Goal: Task Accomplishment & Management: Use online tool/utility

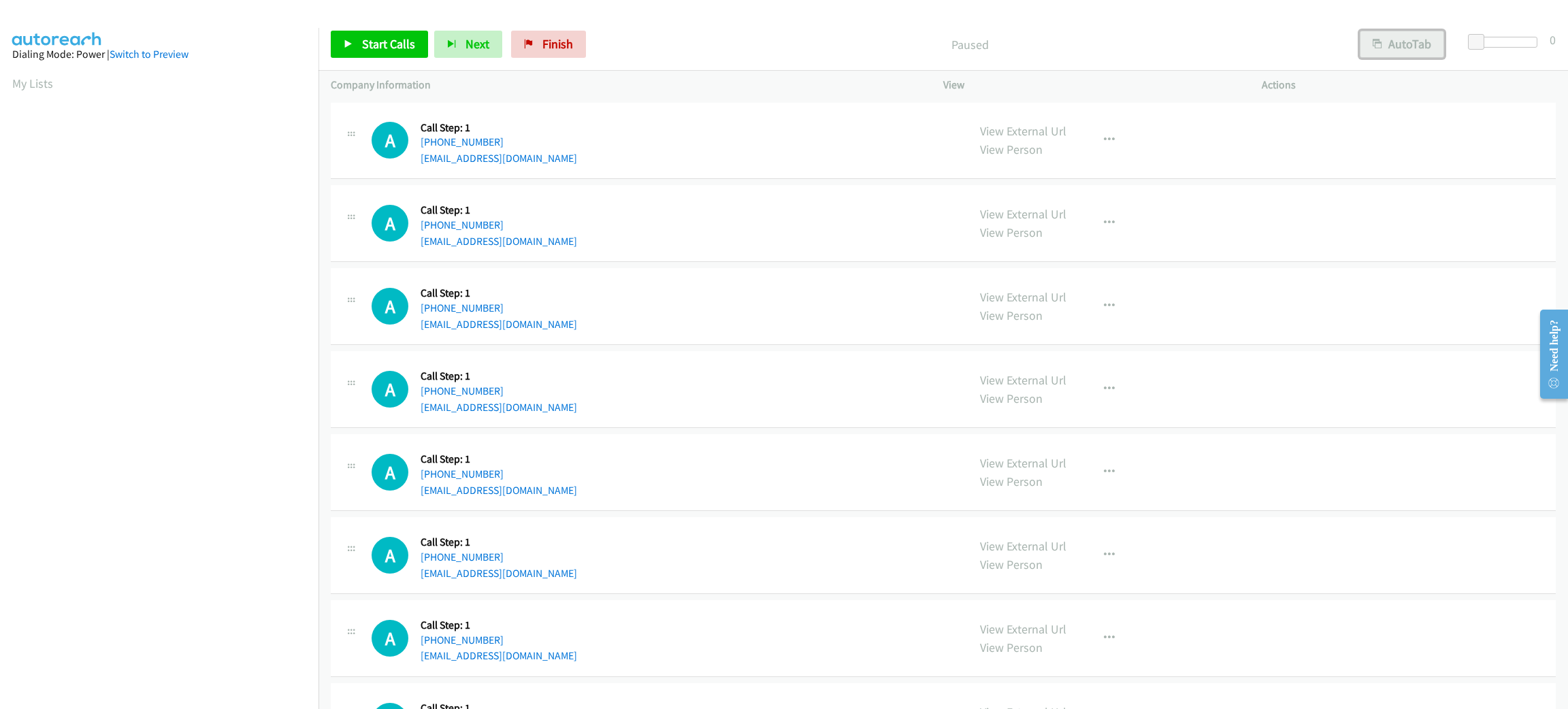
click at [1428, 49] on button "AutoTab" at bounding box center [1402, 44] width 84 height 27
click at [1484, 44] on span at bounding box center [1478, 42] width 16 height 16
click at [368, 43] on span "Start Calls" at bounding box center [389, 44] width 53 height 16
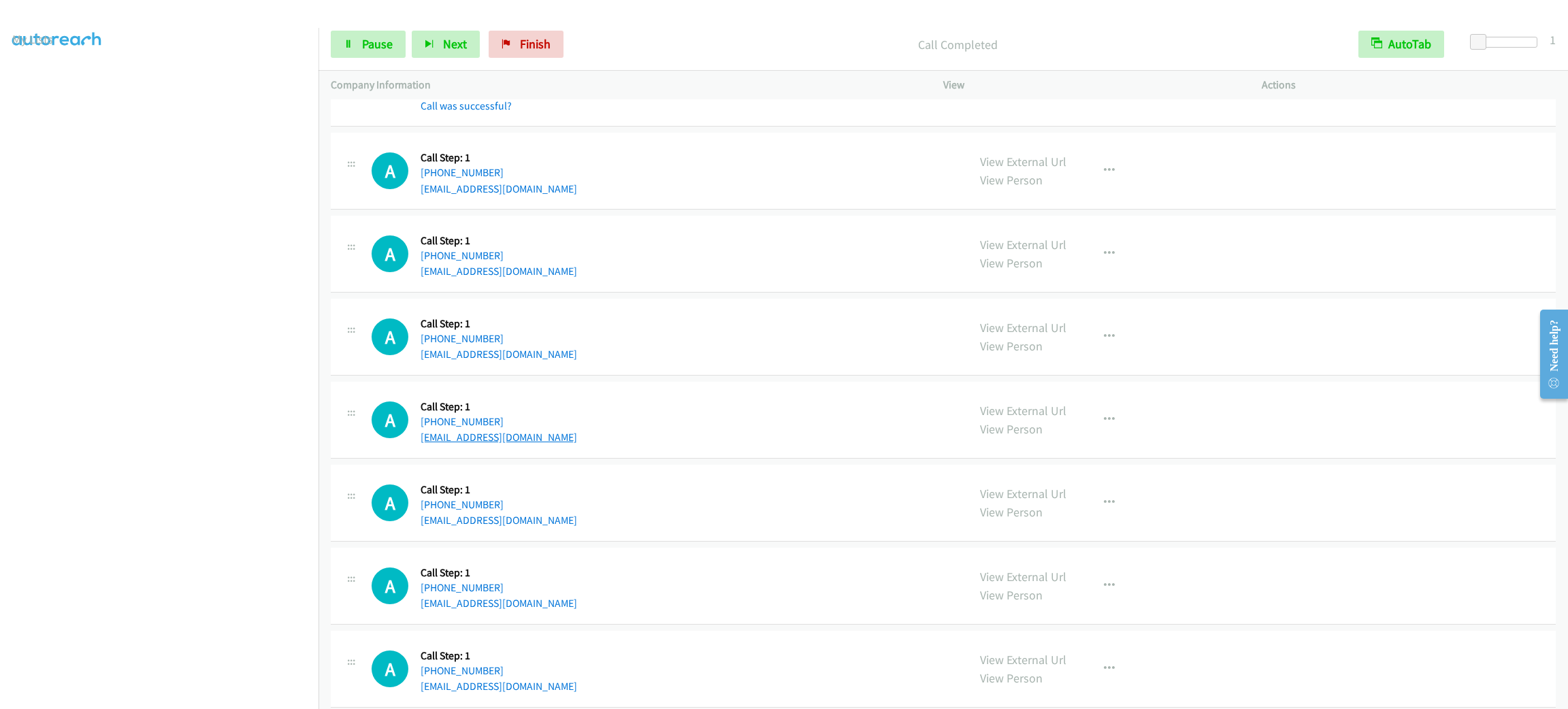
scroll to position [204, 0]
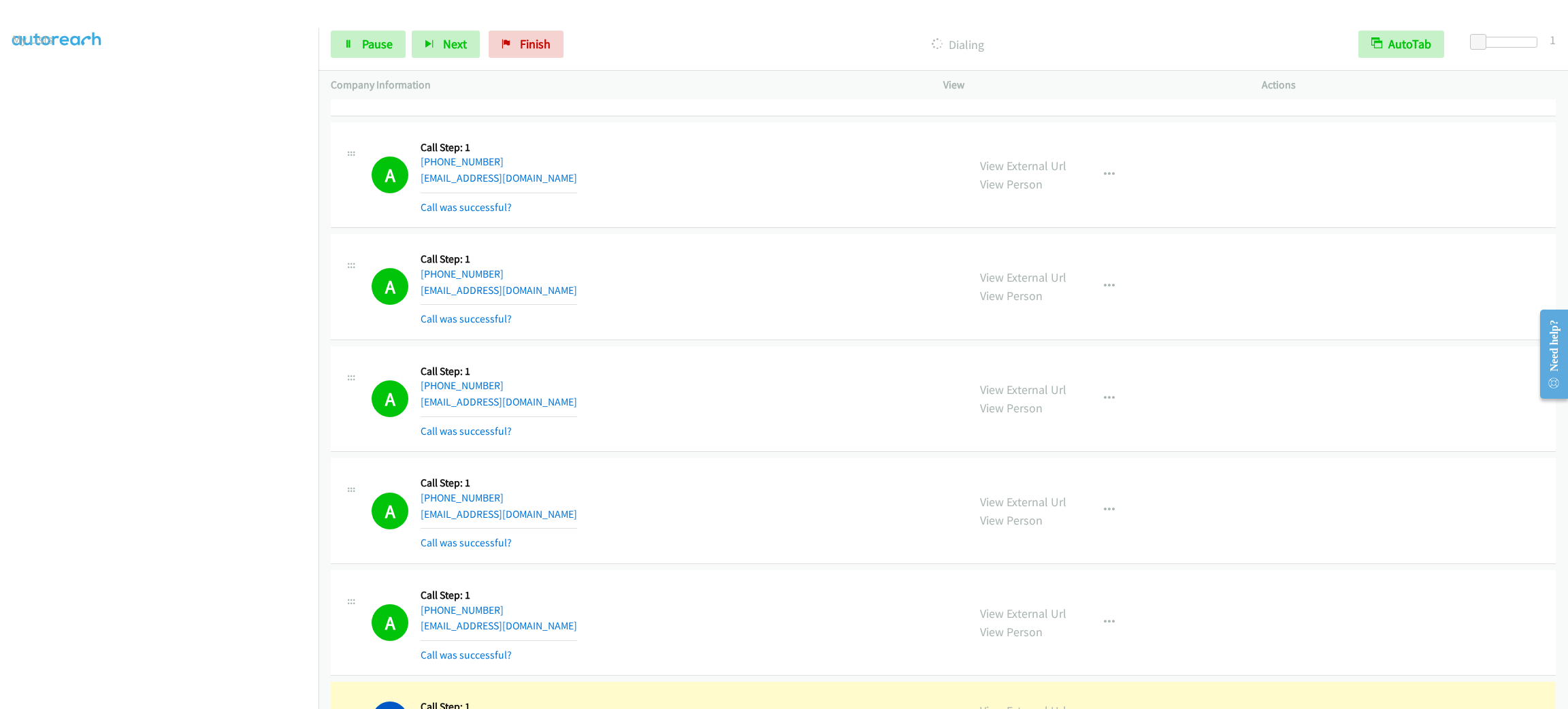
click at [855, 398] on div "A Callback Scheduled Call Step: 1 America/New_York [PHONE_NUMBER] [EMAIL_ADDRES…" at bounding box center [664, 399] width 584 height 81
click at [1104, 284] on icon "button" at bounding box center [1109, 286] width 11 height 11
drag, startPoint x: 1050, startPoint y: 408, endPoint x: 1008, endPoint y: 393, distance: 44.6
click at [1050, 408] on link "Add to do not call list" at bounding box center [1036, 402] width 181 height 27
click at [352, 45] on icon at bounding box center [349, 46] width 10 height 10
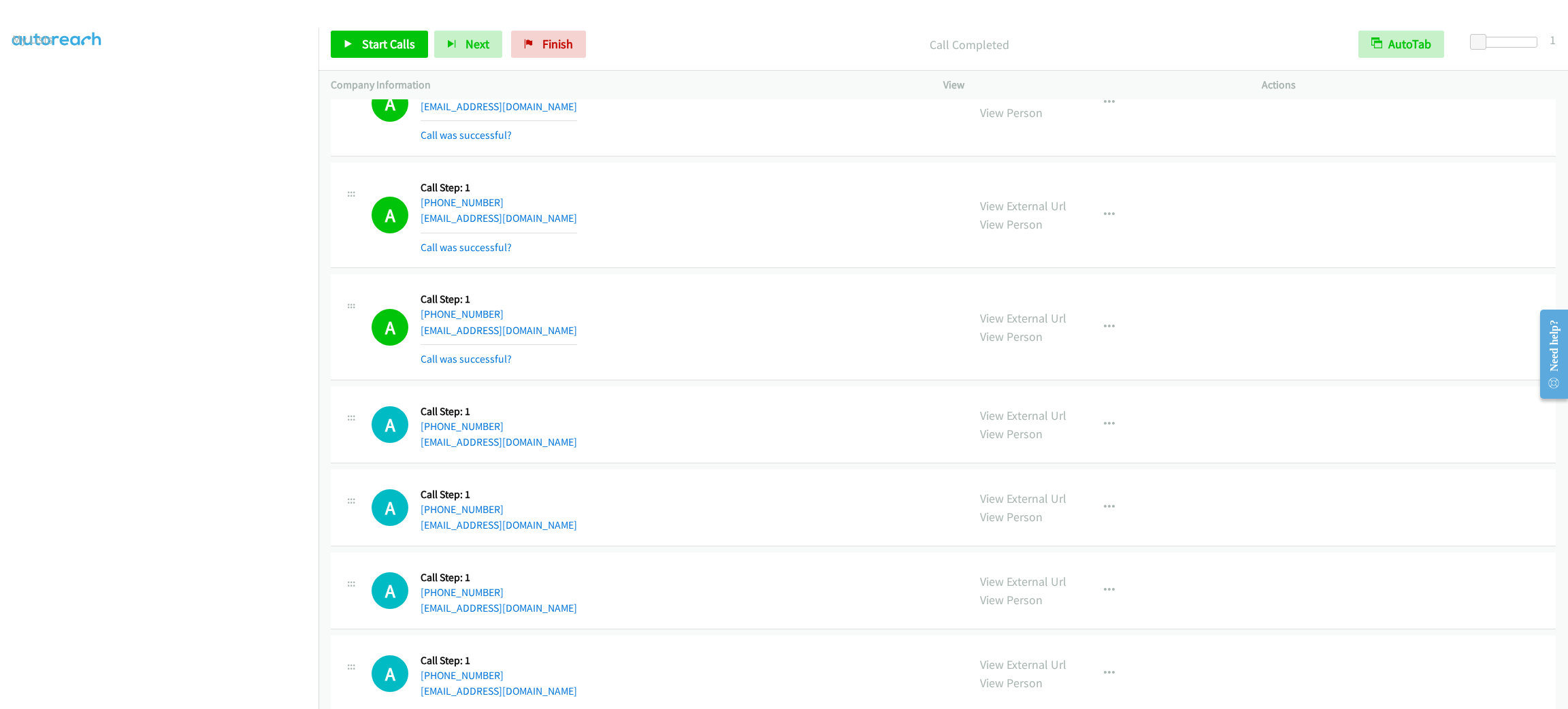
scroll to position [715, 0]
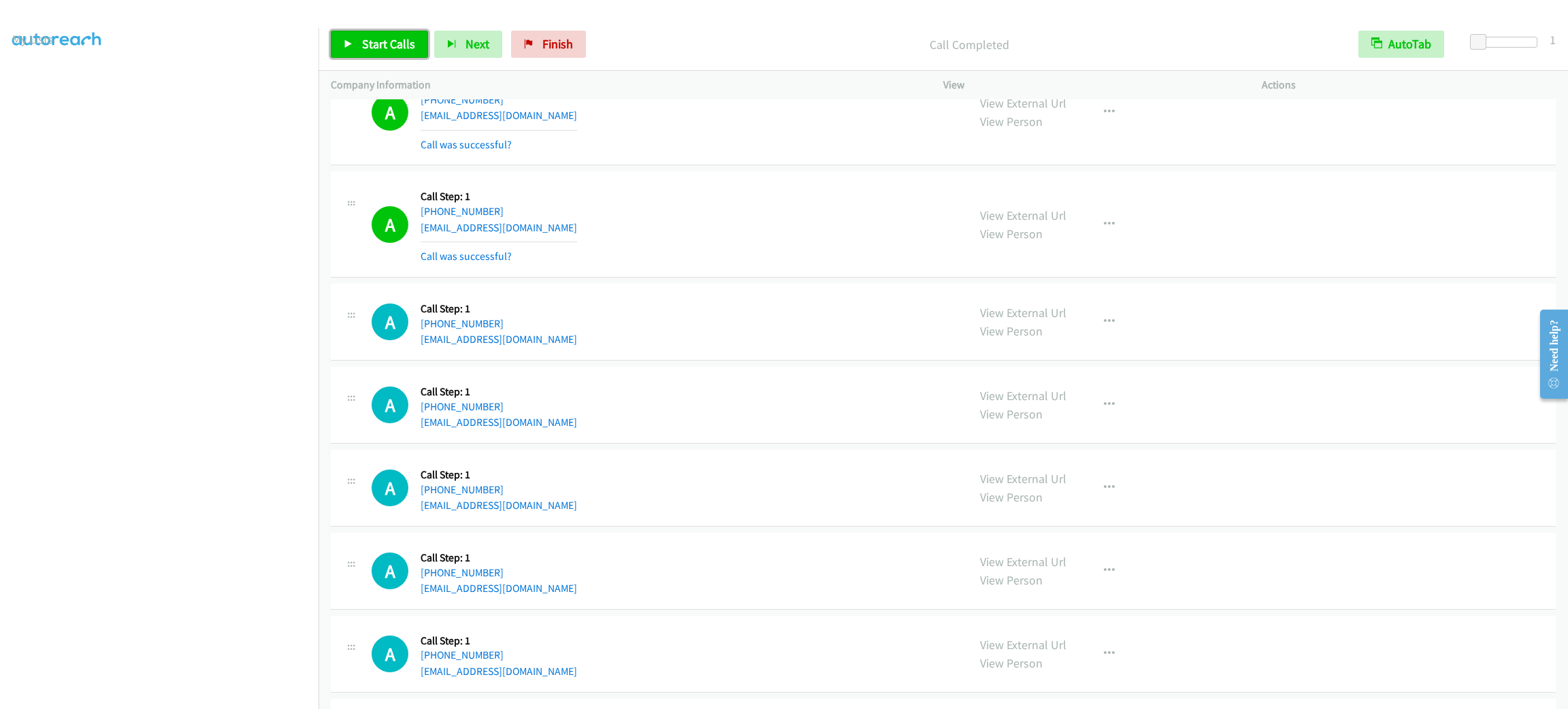
click at [390, 51] on span "Start Calls" at bounding box center [389, 44] width 53 height 16
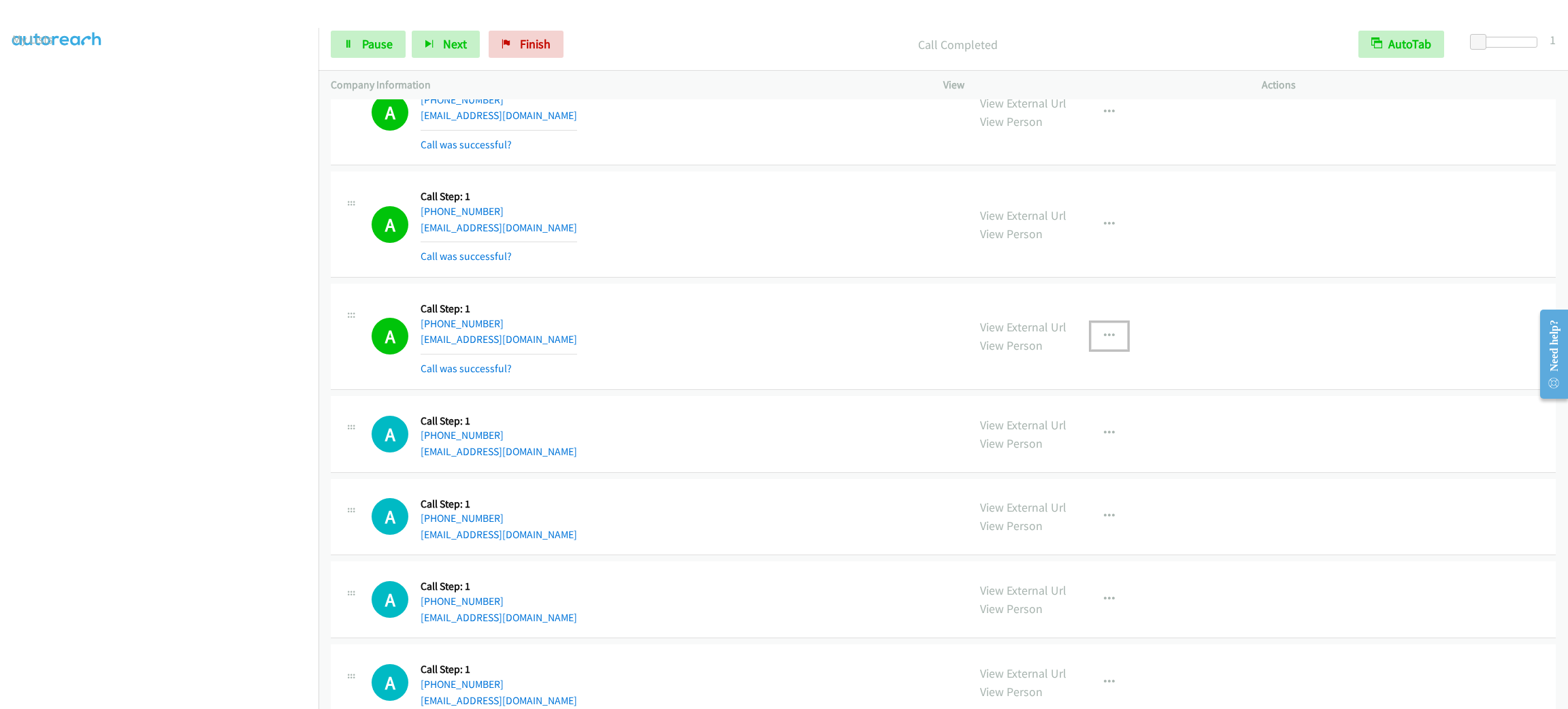
click at [1104, 330] on button "button" at bounding box center [1109, 336] width 37 height 27
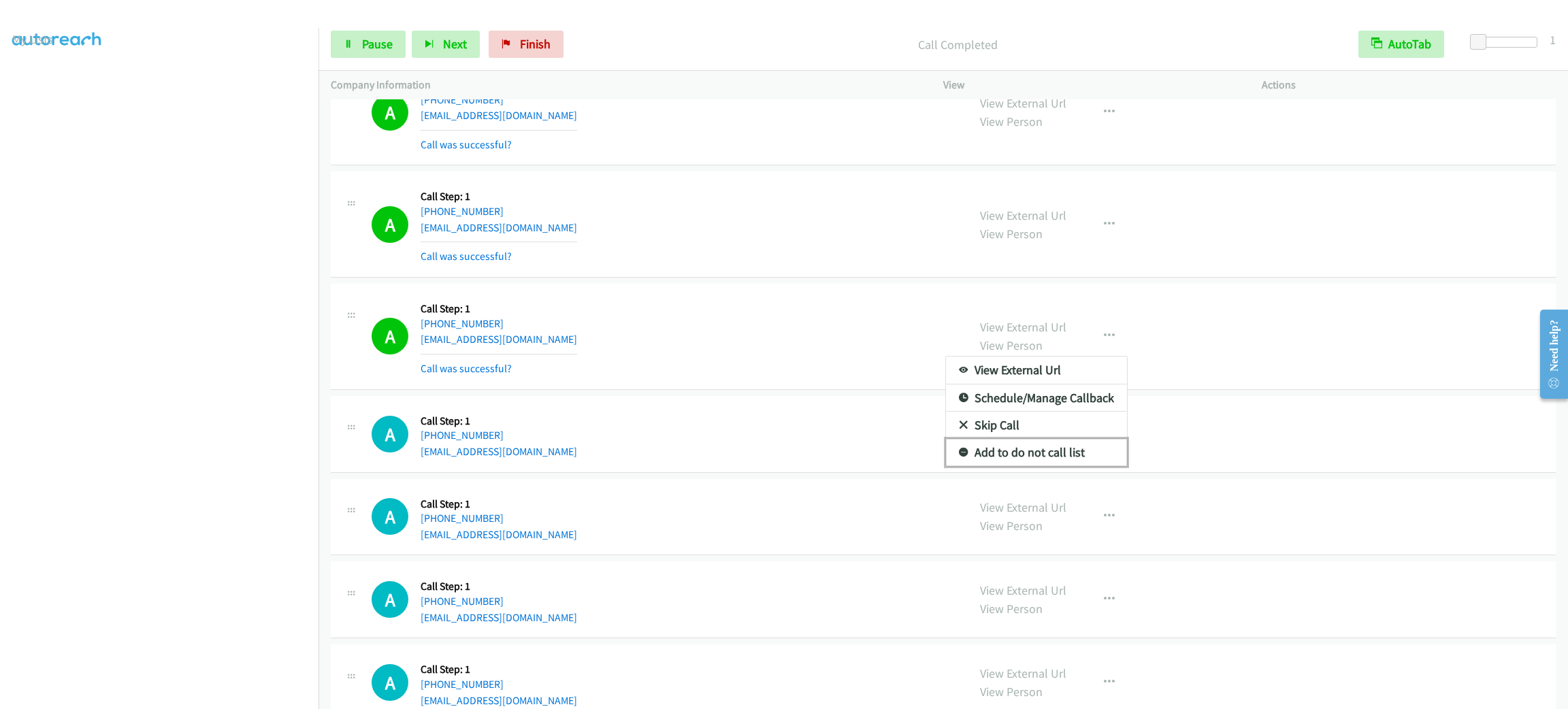
click at [1082, 448] on link "Add to do not call list" at bounding box center [1036, 452] width 181 height 27
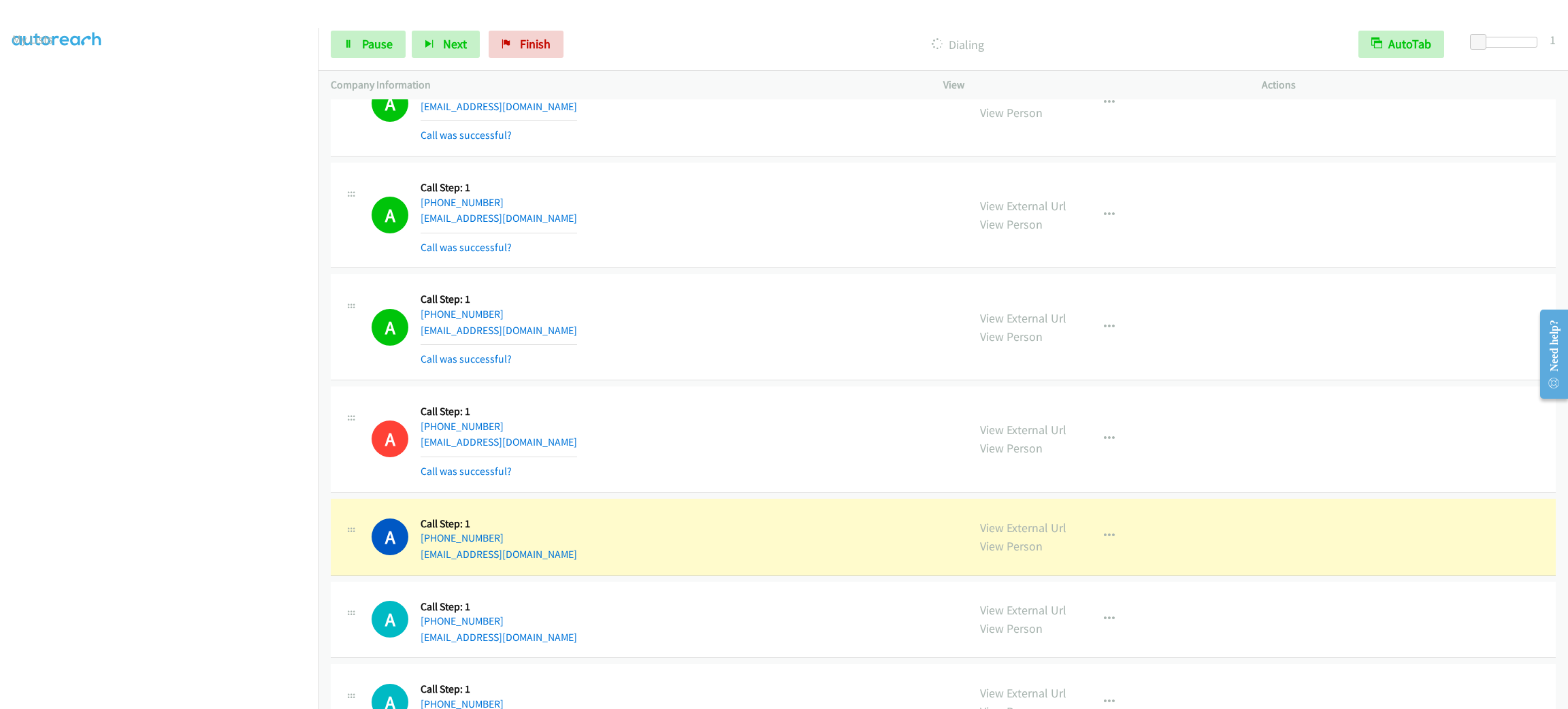
scroll to position [1020, 0]
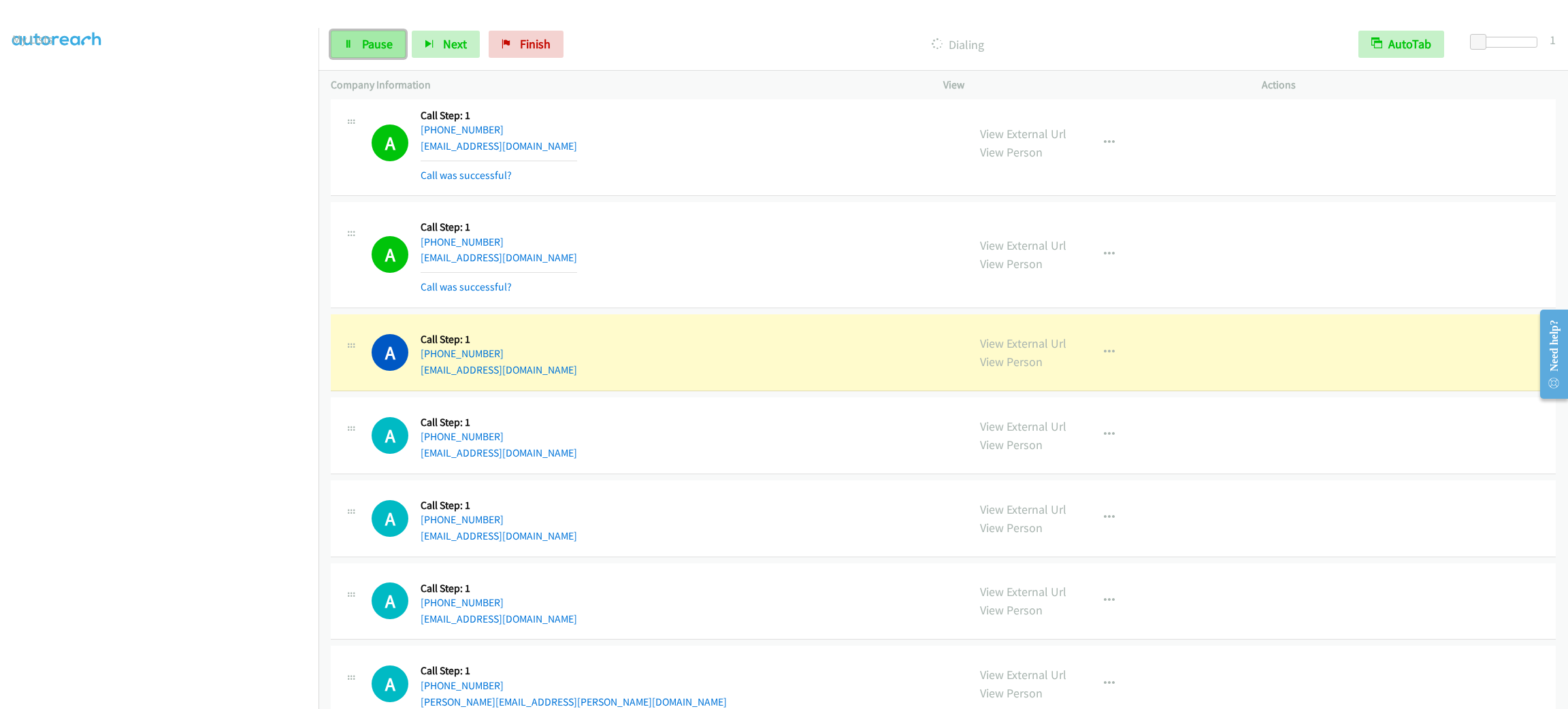
click at [379, 36] on span "Pause" at bounding box center [377, 44] width 31 height 16
click at [620, 341] on div "A Callback Scheduled Call Step: 1 [GEOGRAPHIC_DATA]/[GEOGRAPHIC_DATA] [PHONE_NU…" at bounding box center [664, 353] width 584 height 51
click at [634, 339] on div "A Callback Scheduled Call Step: 1 [GEOGRAPHIC_DATA]/[GEOGRAPHIC_DATA] [PHONE_NU…" at bounding box center [664, 353] width 584 height 51
click at [787, 447] on div "A Callback Scheduled Call Step: 1 America/Los_Angeles [PHONE_NUMBER] [EMAIL_ADD…" at bounding box center [664, 436] width 584 height 51
click at [789, 439] on div "A Callback Scheduled Call Step: 1 America/Los_Angeles [PHONE_NUMBER] [EMAIL_ADD…" at bounding box center [664, 436] width 584 height 51
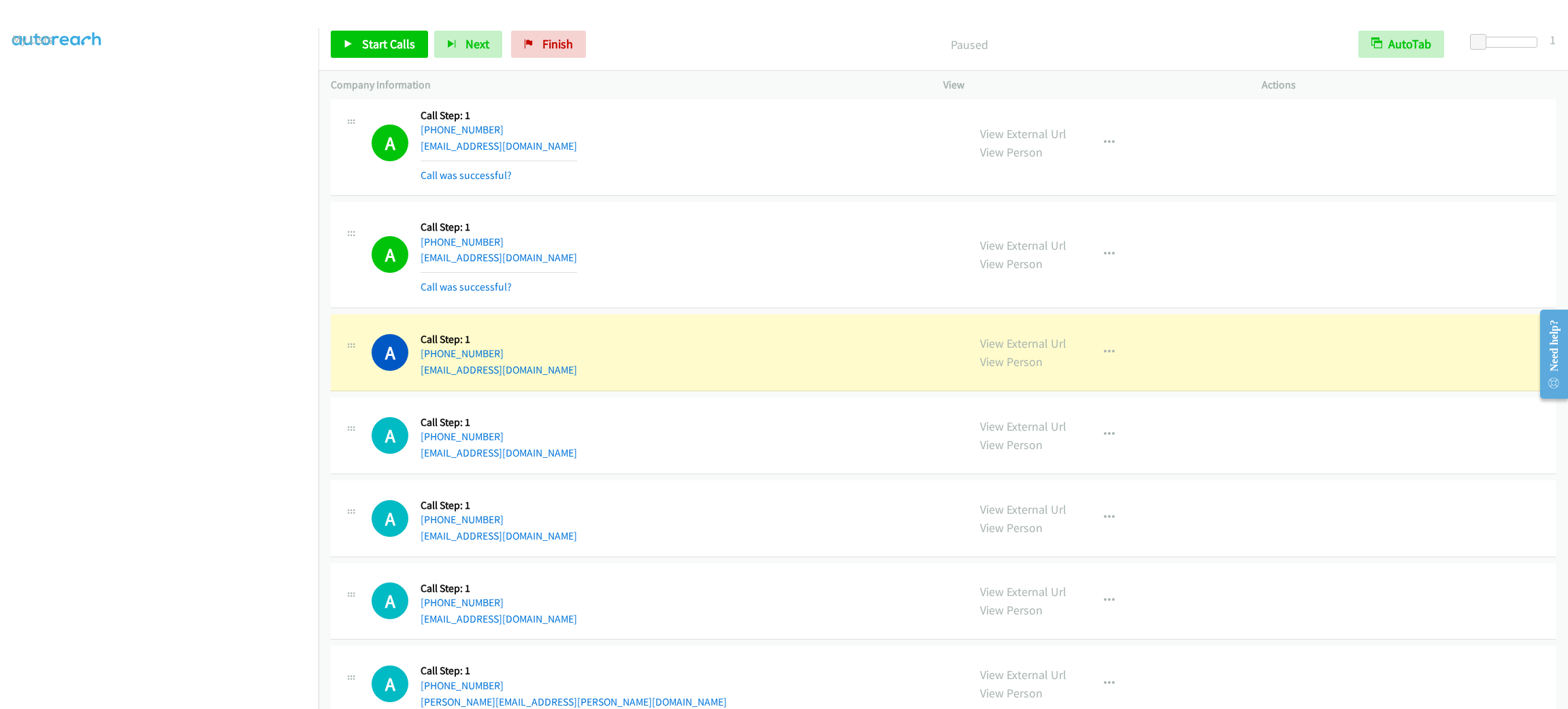
click at [789, 439] on div "A Callback Scheduled Call Step: 1 America/Los_Angeles [PHONE_NUMBER] [EMAIL_ADD…" at bounding box center [664, 436] width 584 height 51
drag, startPoint x: 802, startPoint y: 368, endPoint x: 247, endPoint y: 206, distance: 578.2
click at [763, 362] on div "A Callback Scheduled Call Step: 1 [GEOGRAPHIC_DATA]/[GEOGRAPHIC_DATA] [PHONE_NU…" at bounding box center [664, 353] width 584 height 51
click at [671, 295] on div "A Callback Scheduled Call Step: 1 America/New_York [PHONE_NUMBER] [EMAIL_ADDRES…" at bounding box center [664, 254] width 584 height 81
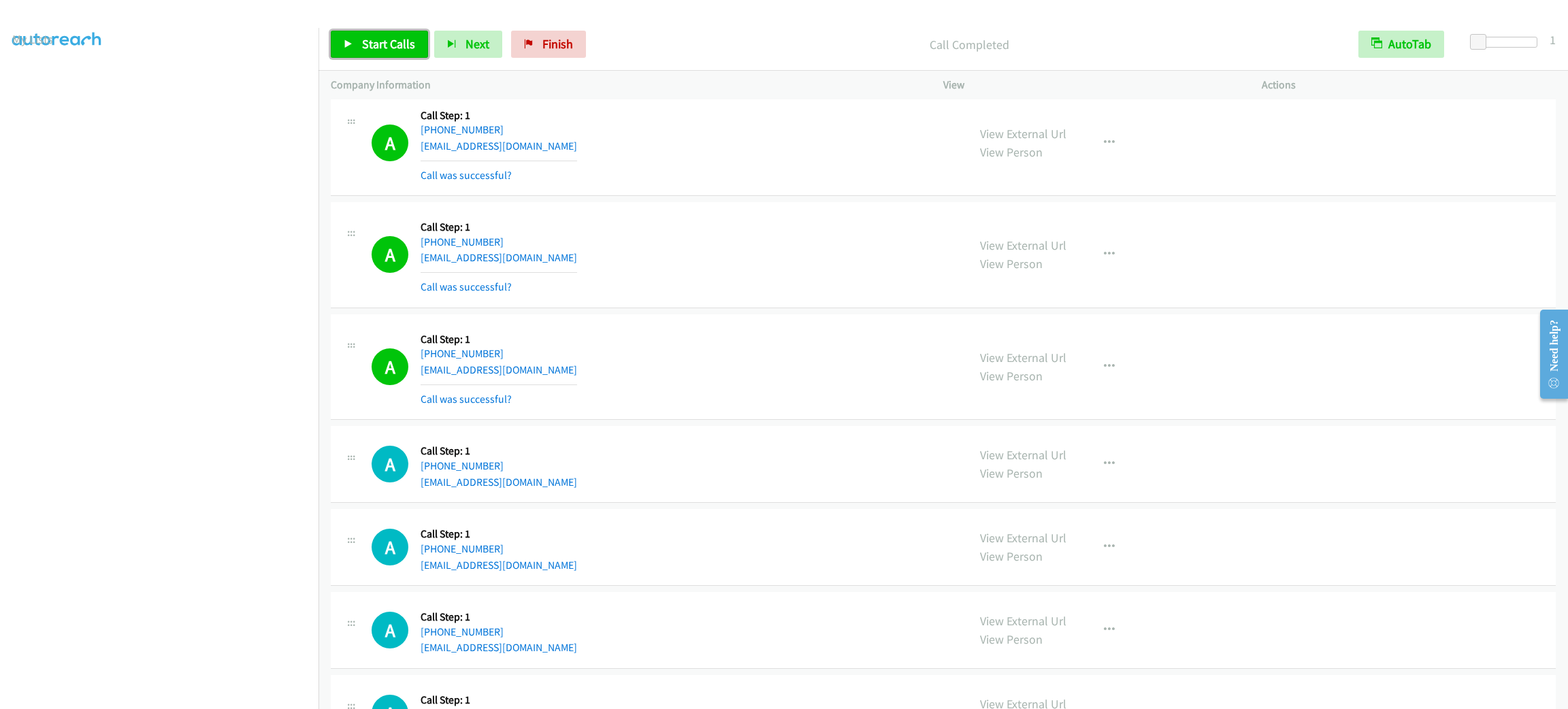
click at [393, 49] on span "Start Calls" at bounding box center [389, 44] width 53 height 16
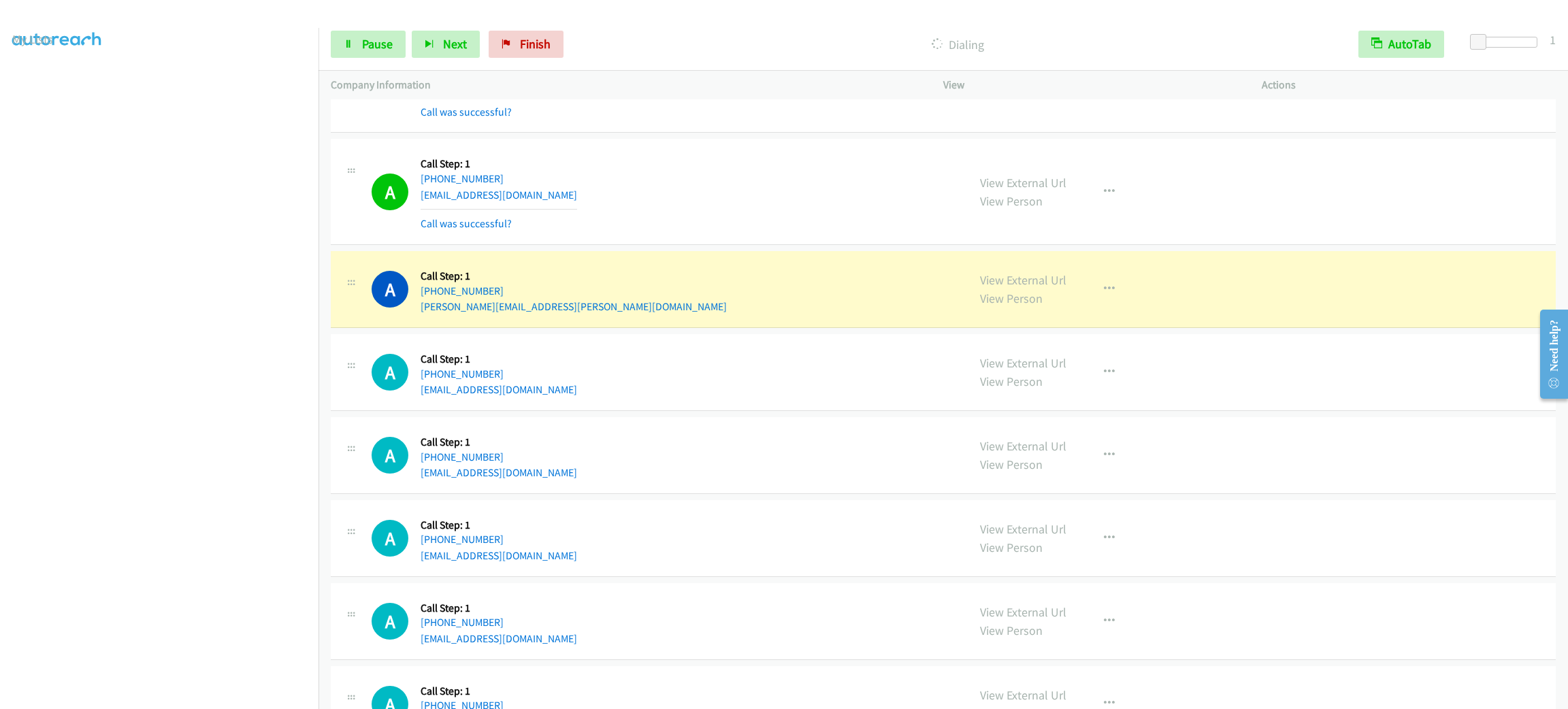
scroll to position [1633, 0]
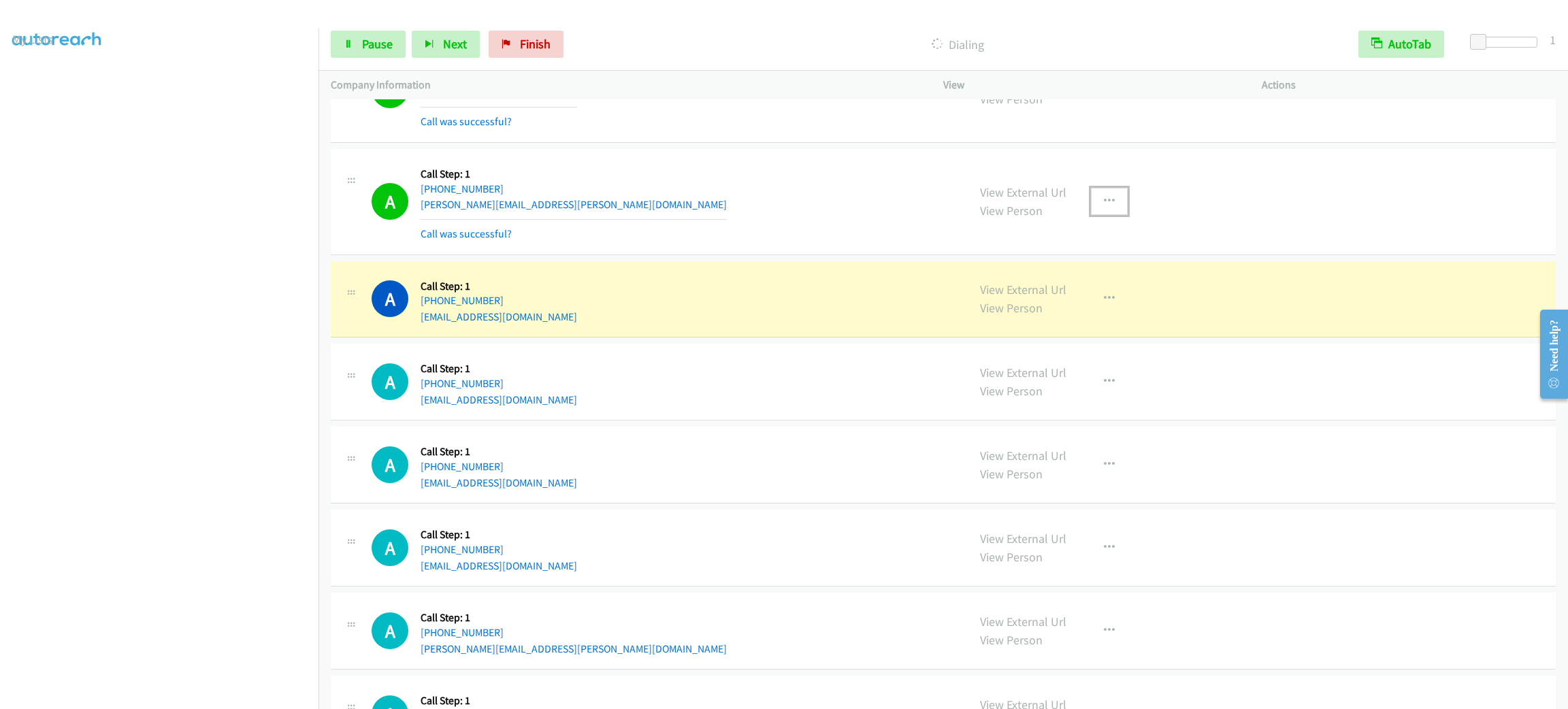
click at [1092, 214] on button "button" at bounding box center [1109, 201] width 37 height 27
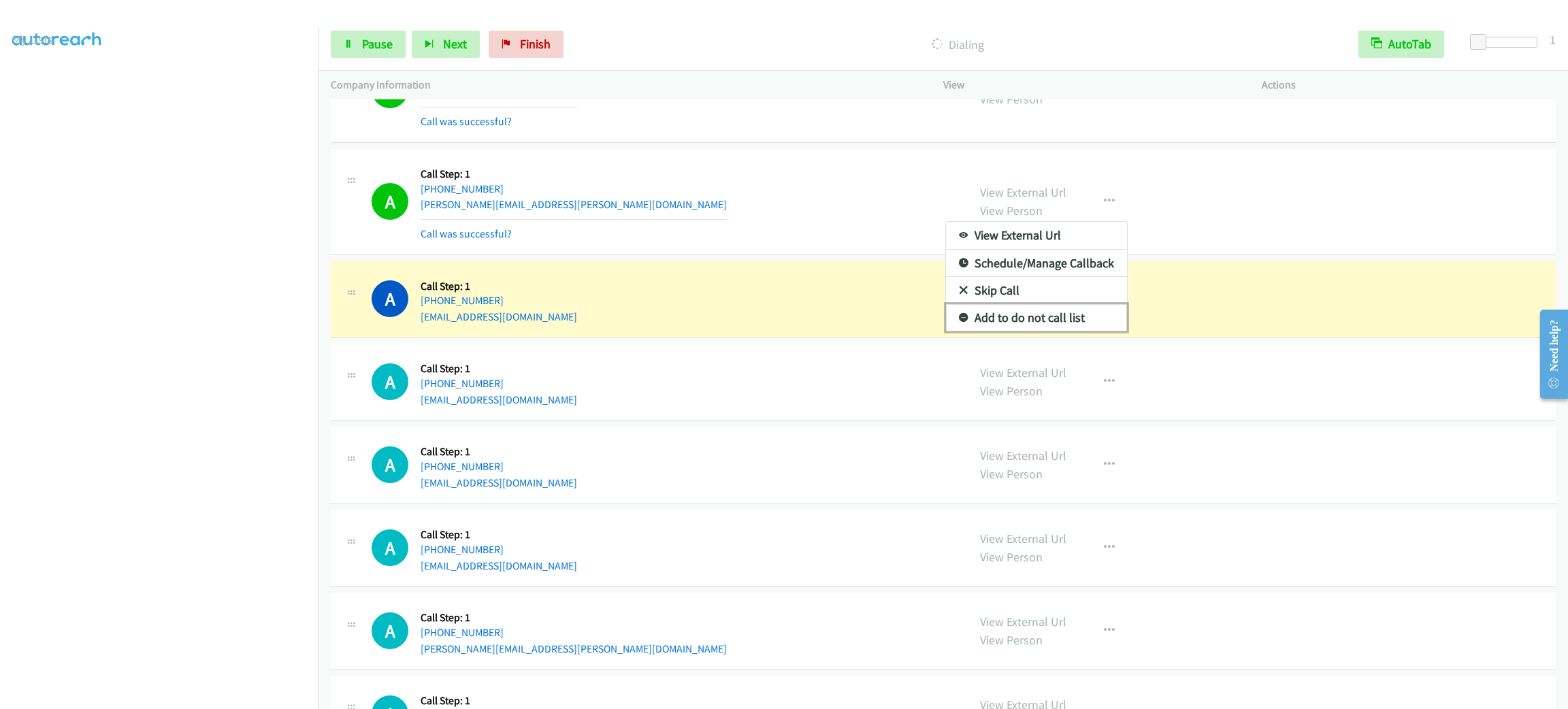
click at [1077, 312] on link "Add to do not call list" at bounding box center [1036, 317] width 181 height 27
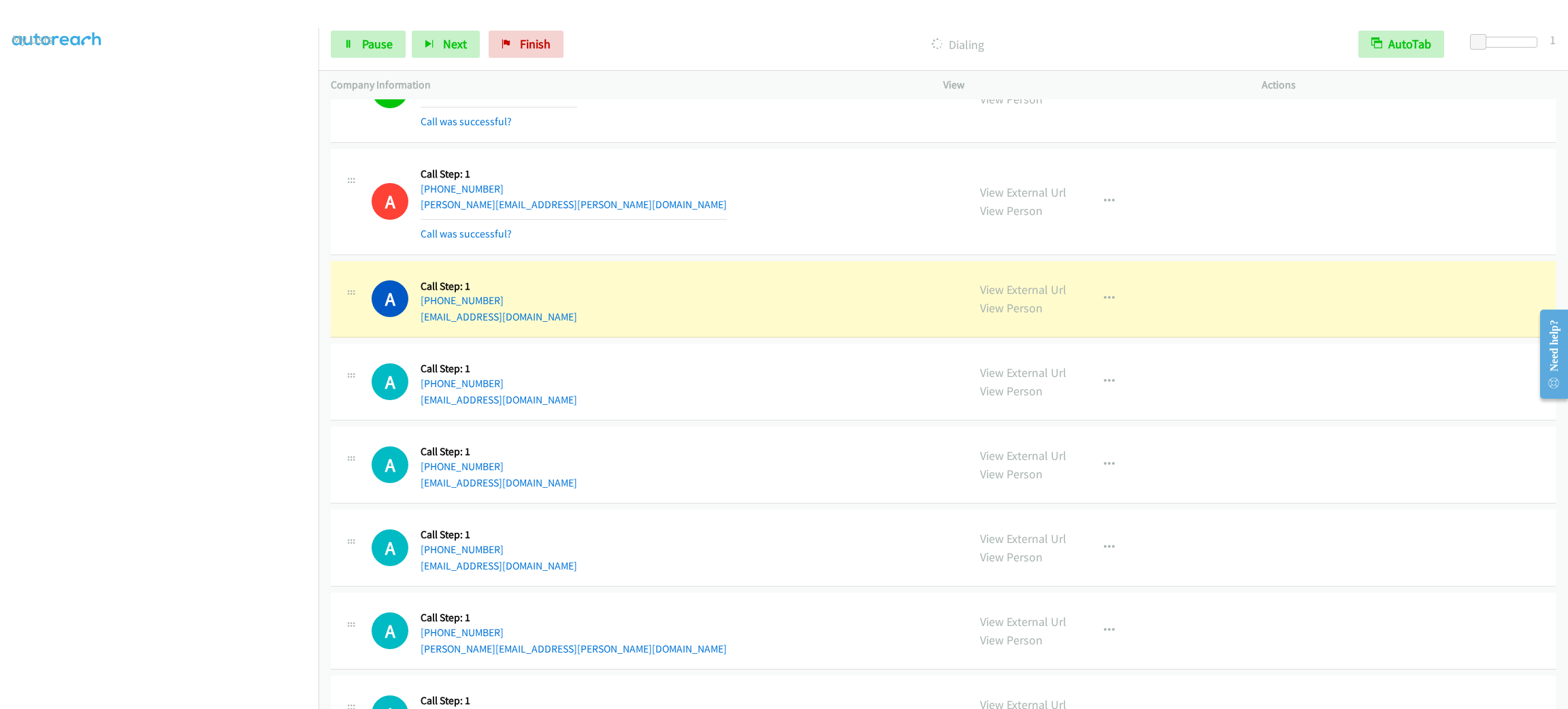
click at [577, 324] on div "A Callback Scheduled Call Step: 1 America/New_York [PHONE_NUMBER] [EMAIL_ADDRES…" at bounding box center [664, 299] width 584 height 51
copy div "[EMAIL_ADDRESS][DOMAIN_NAME]"
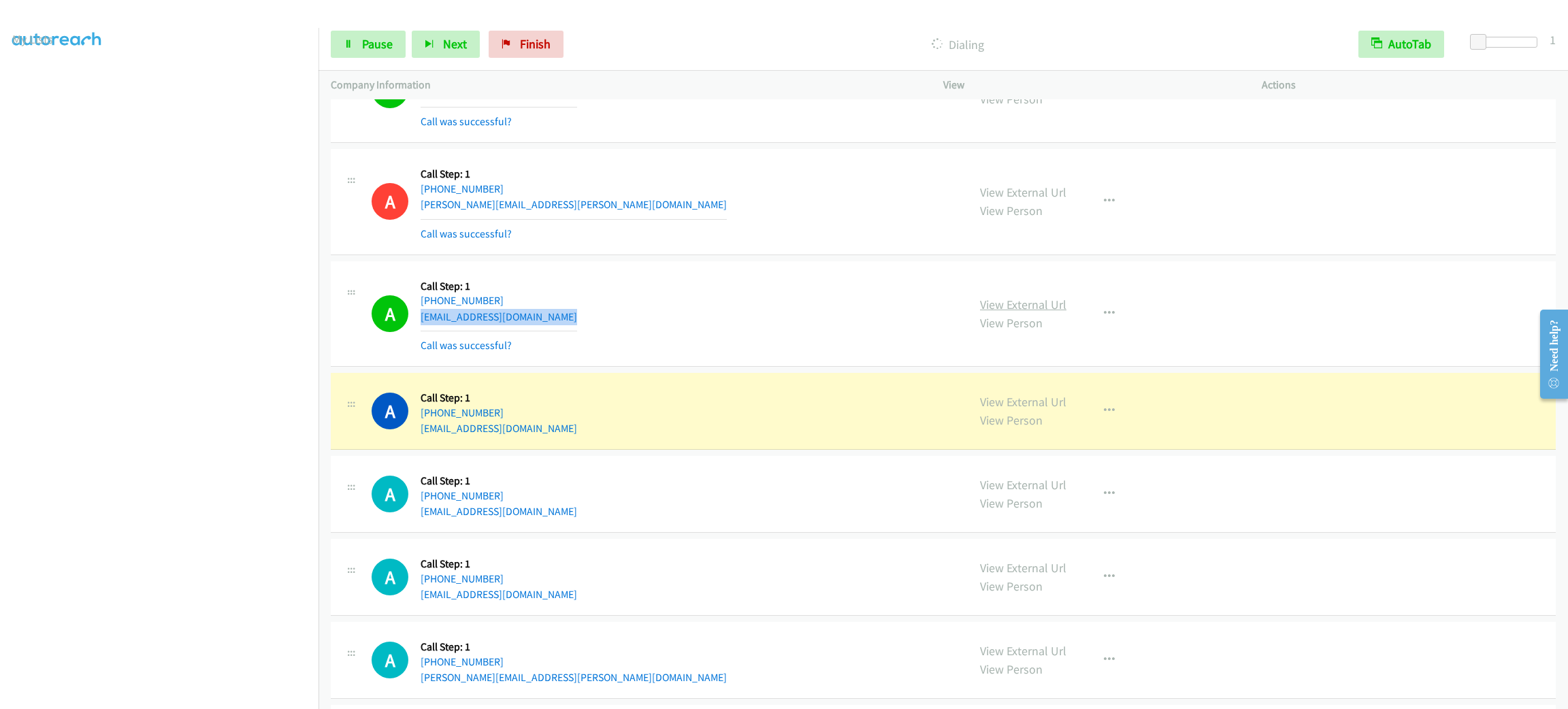
click at [1023, 312] on link "View External Url" at bounding box center [1023, 305] width 86 height 16
click at [347, 53] on link "Pause" at bounding box center [368, 44] width 75 height 27
click at [361, 43] on link "Start Calls" at bounding box center [379, 44] width 97 height 27
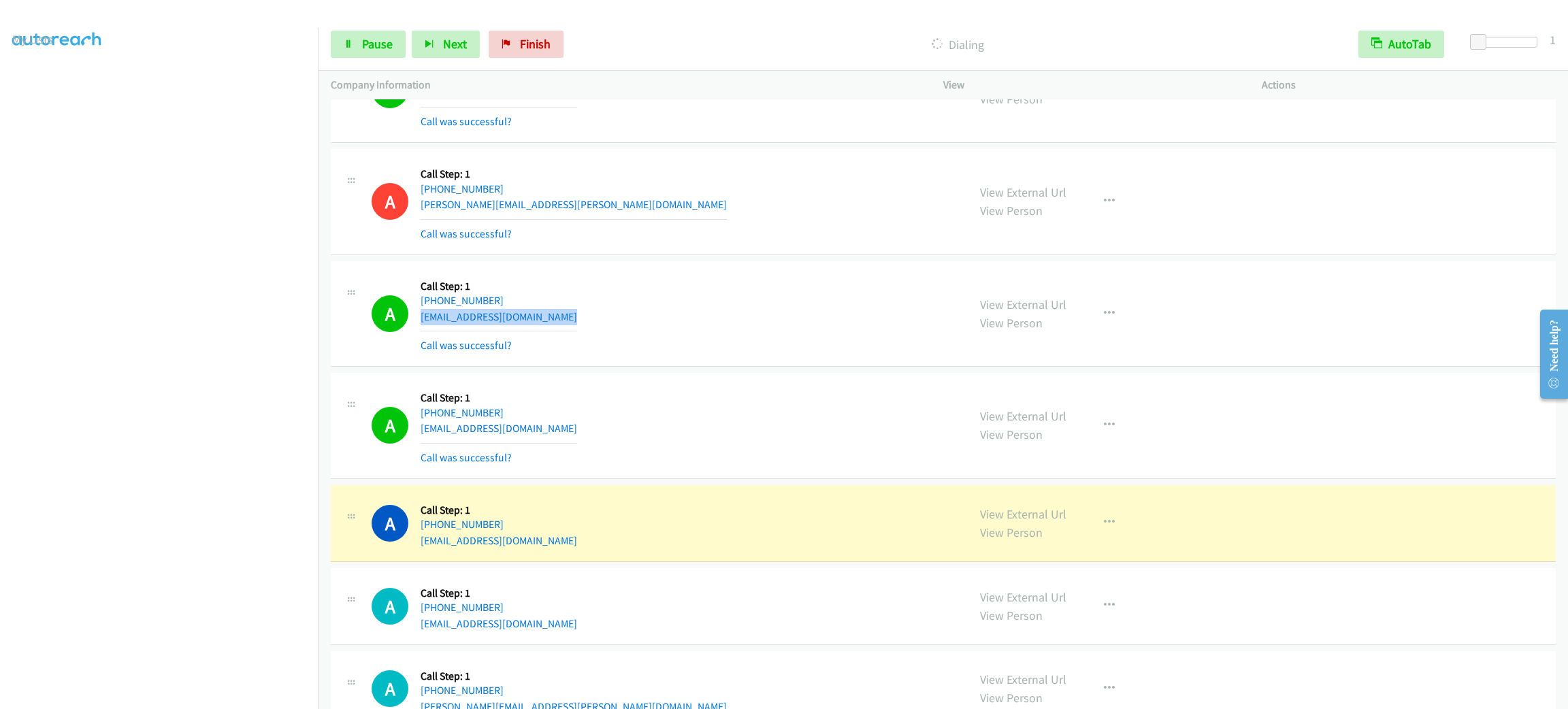
scroll to position [1939, 0]
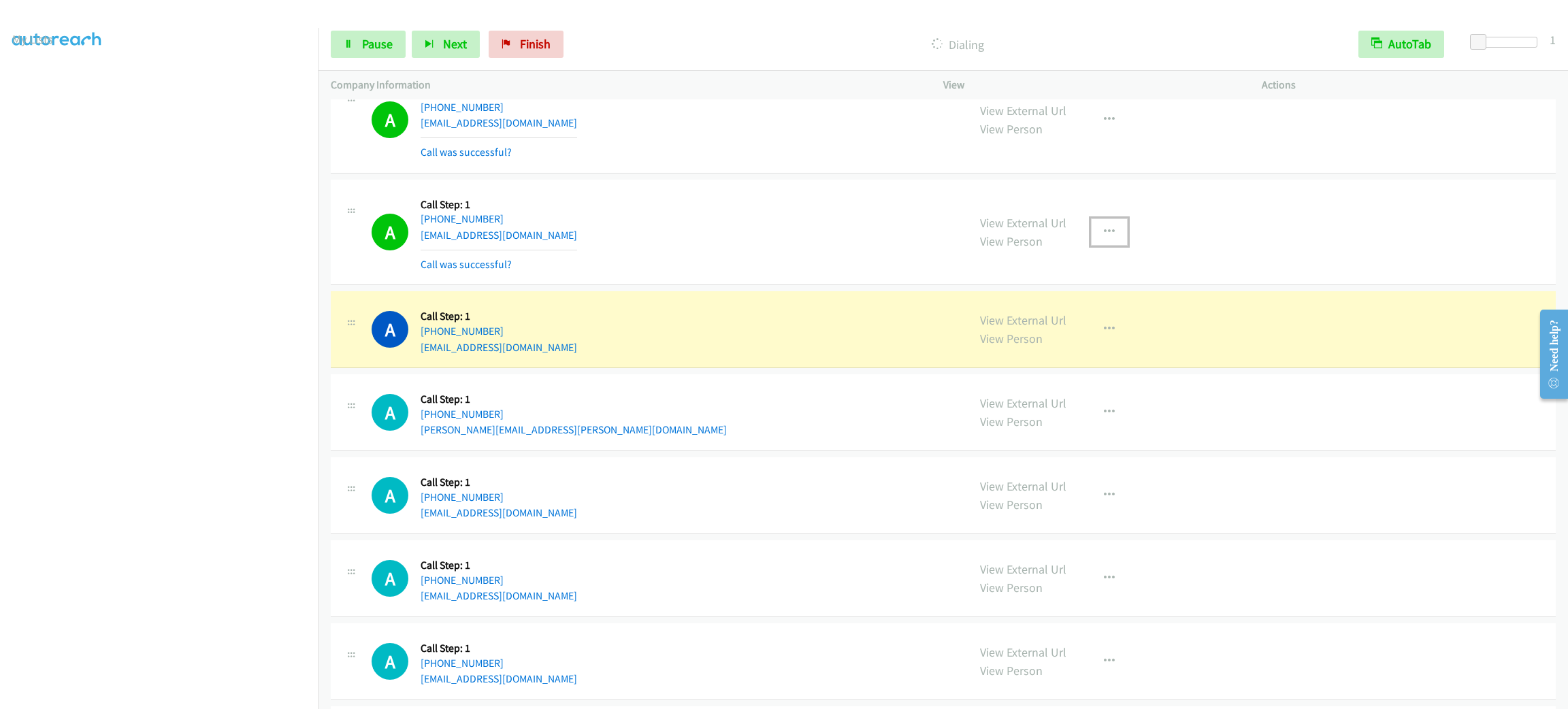
click at [1092, 223] on button "button" at bounding box center [1109, 232] width 37 height 27
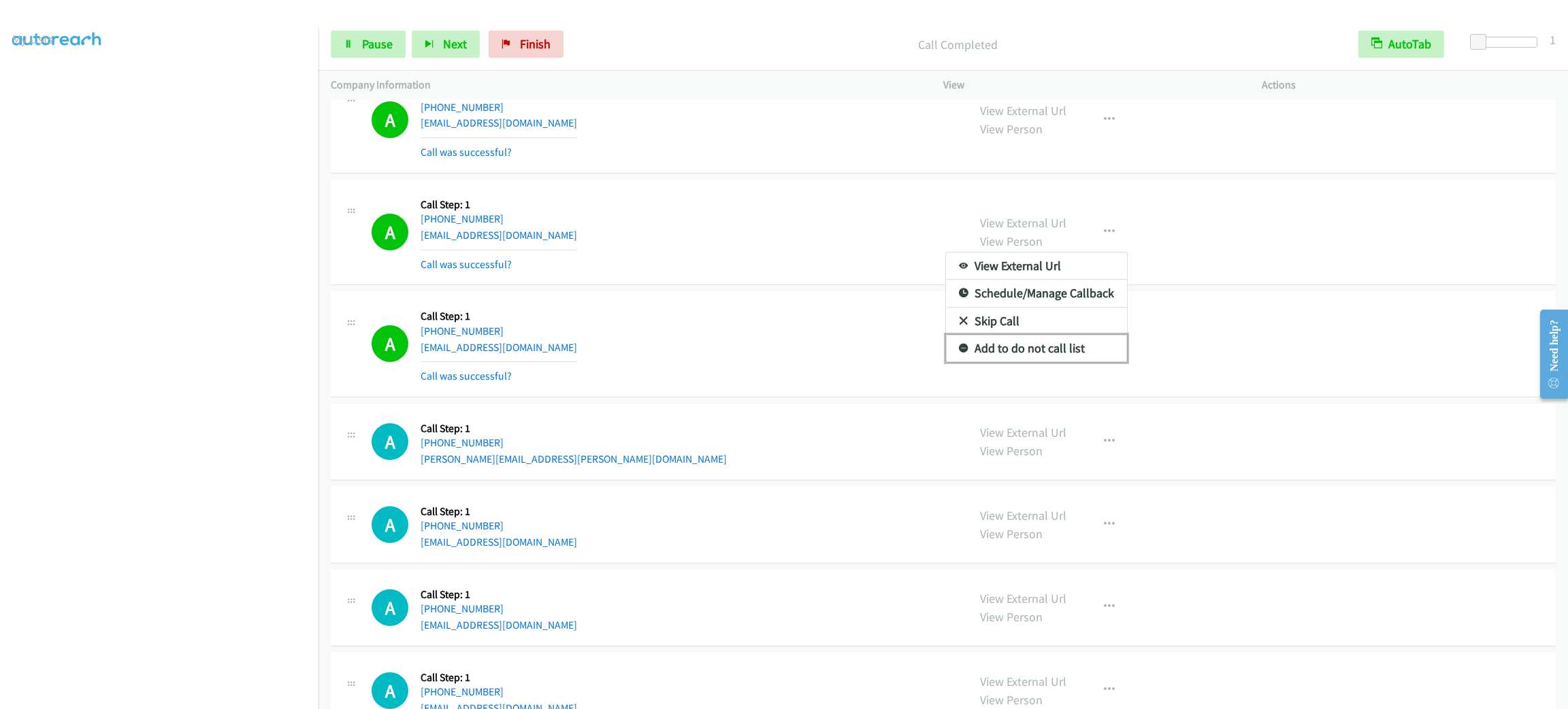
click at [1094, 351] on link "Add to do not call list" at bounding box center [1036, 348] width 181 height 27
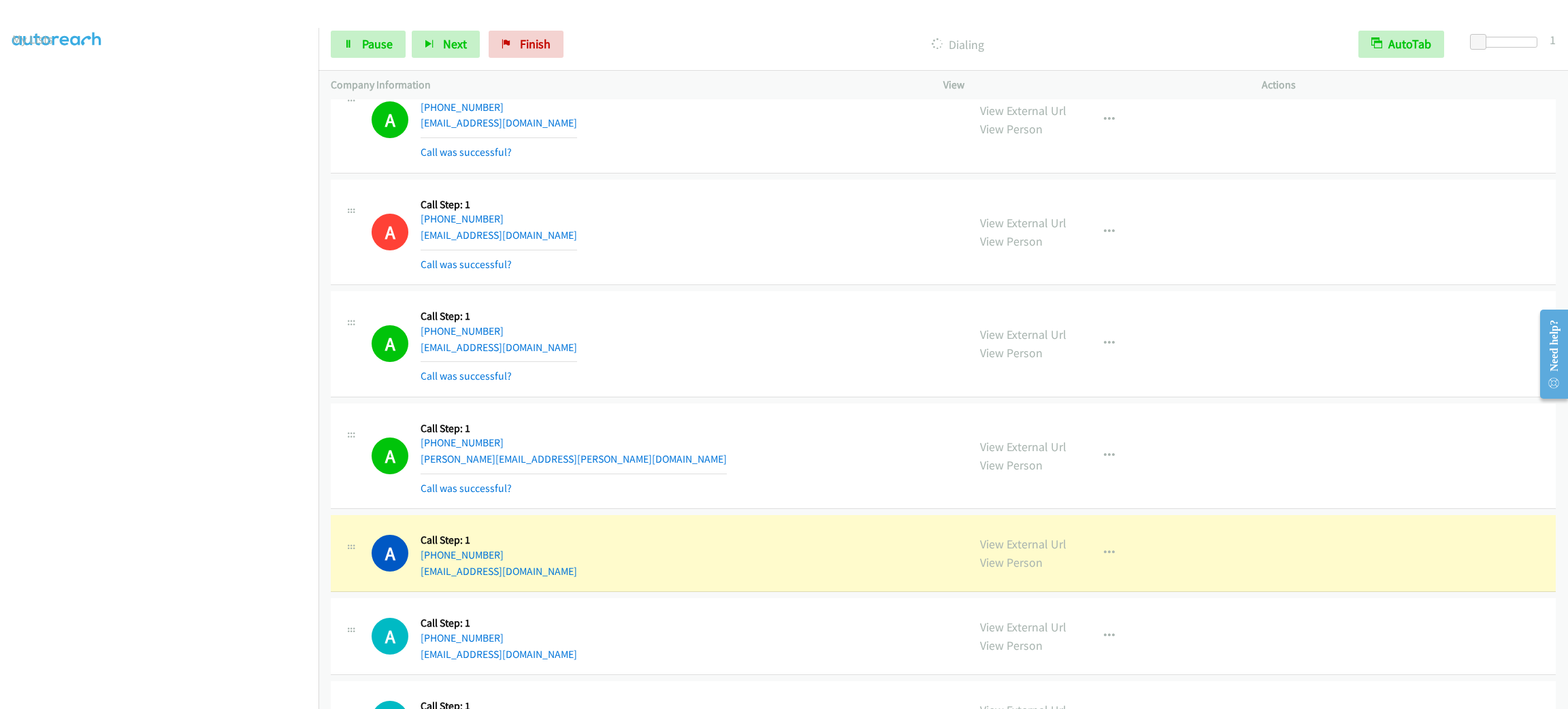
click at [173, 695] on section at bounding box center [158, 386] width 294 height 652
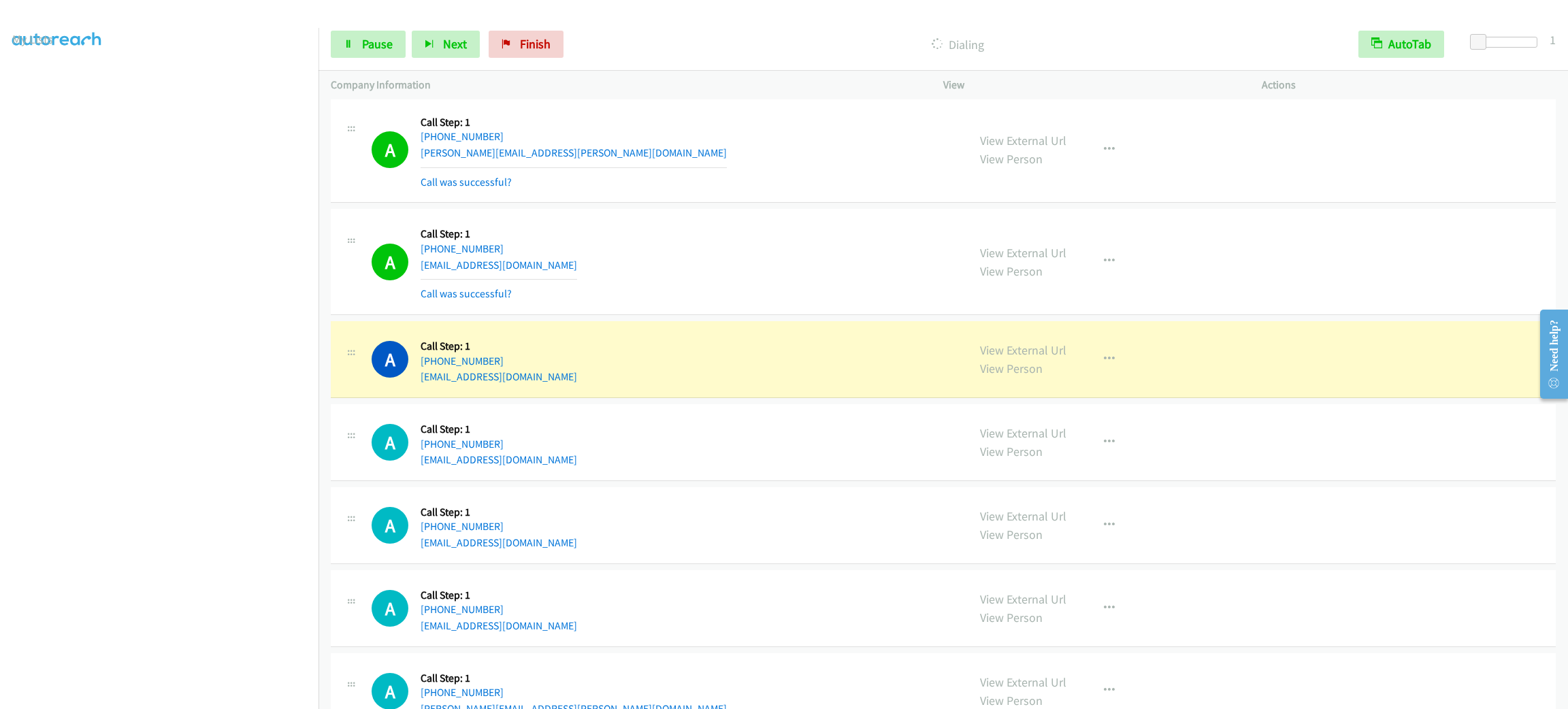
scroll to position [2449, 0]
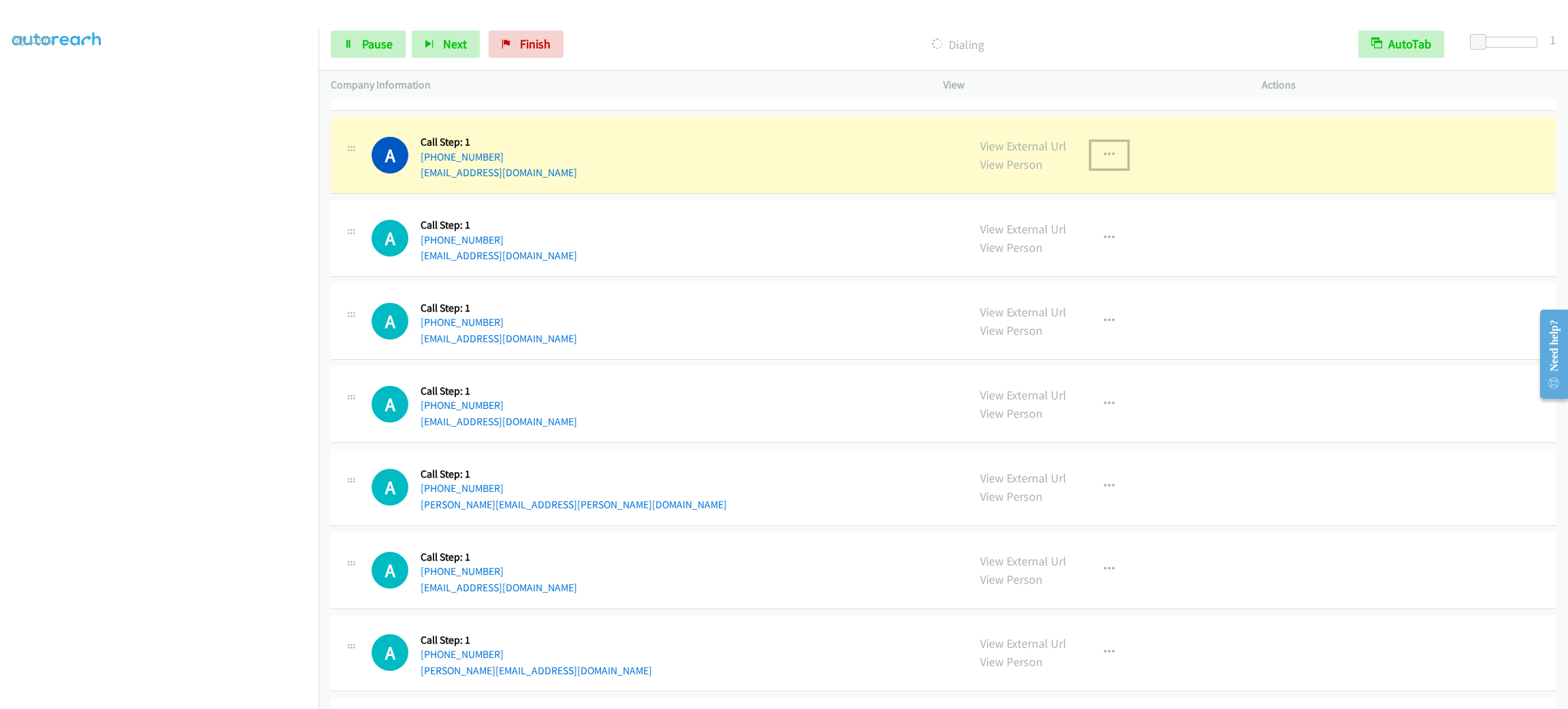
click at [1113, 159] on button "button" at bounding box center [1109, 154] width 37 height 27
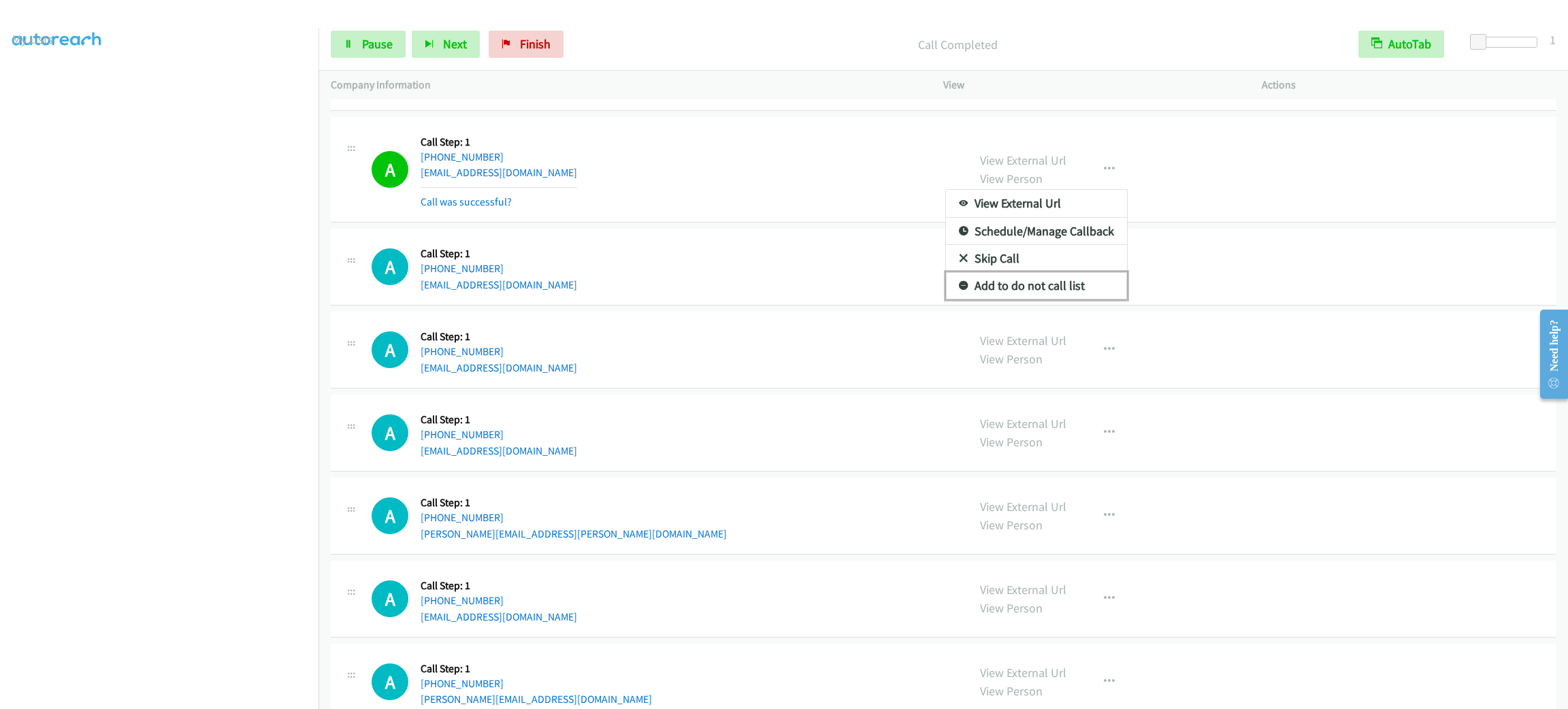
click at [1045, 284] on link "Add to do not call list" at bounding box center [1036, 285] width 181 height 27
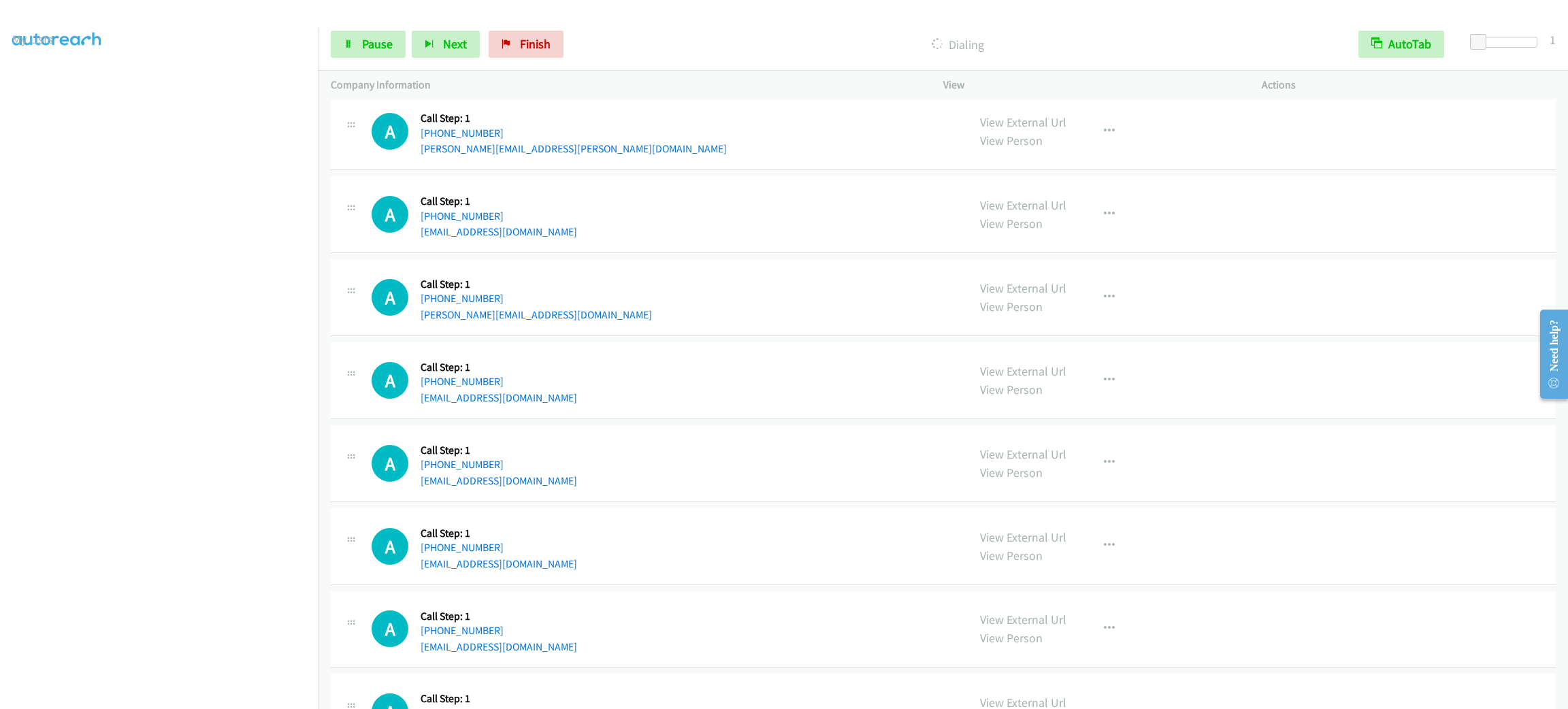
scroll to position [2761, 0]
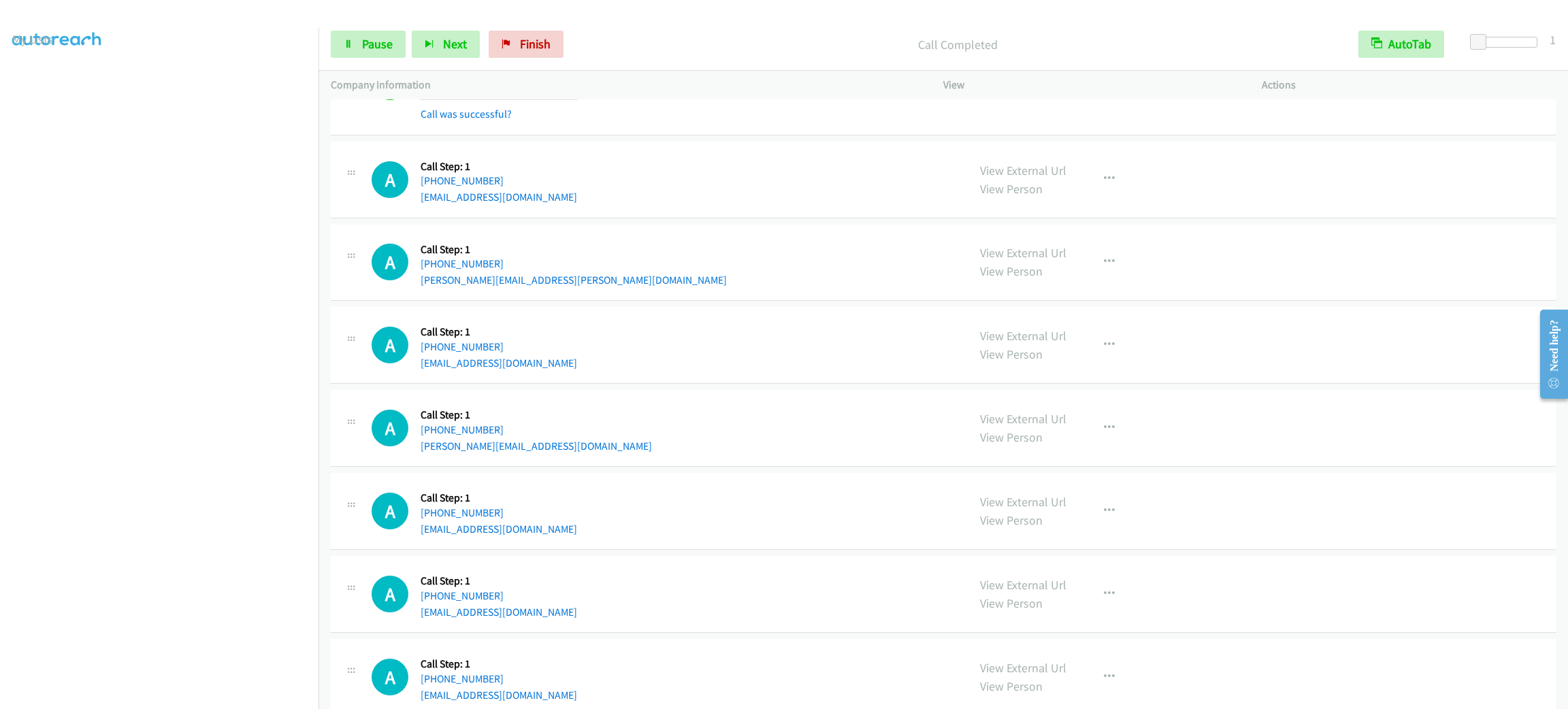
click at [158, 693] on section at bounding box center [158, 386] width 294 height 652
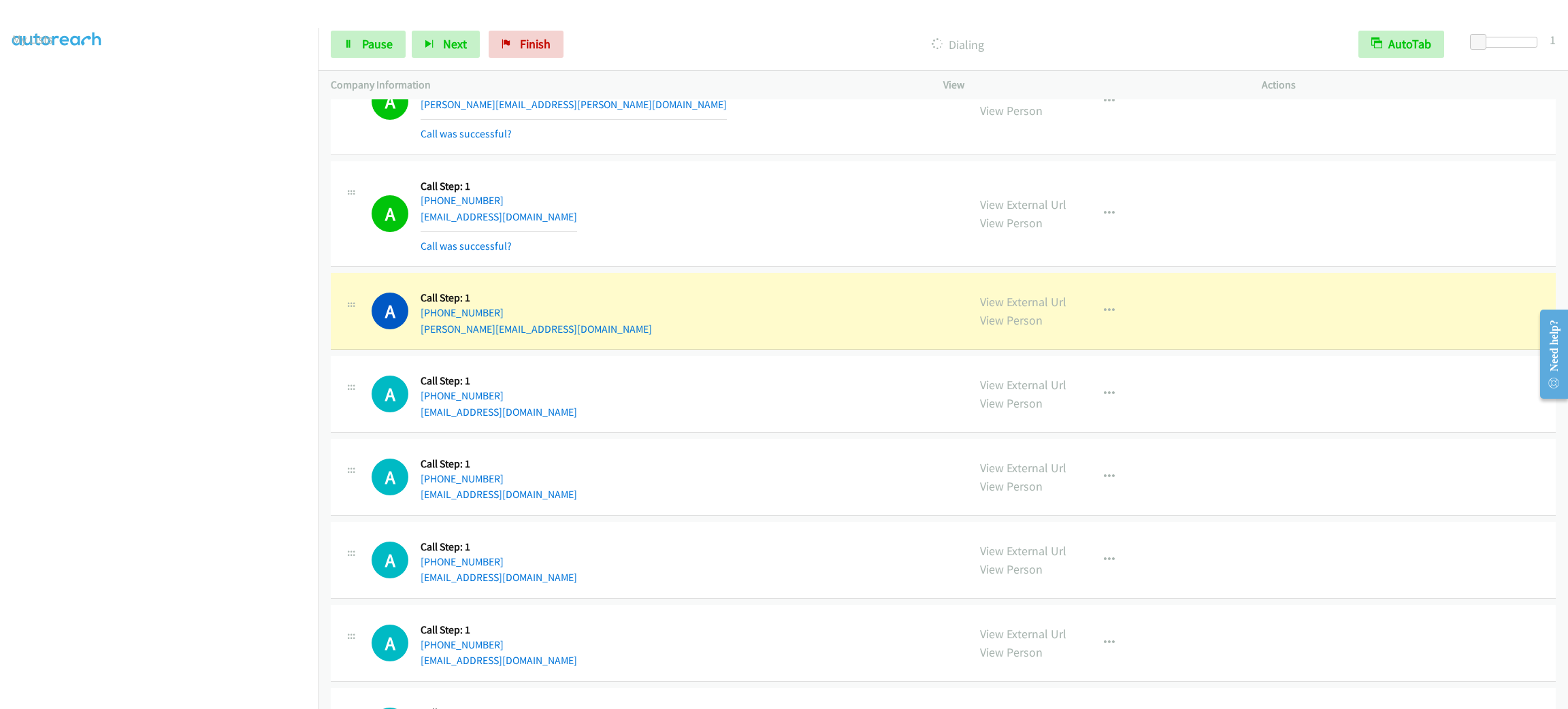
scroll to position [3068, 0]
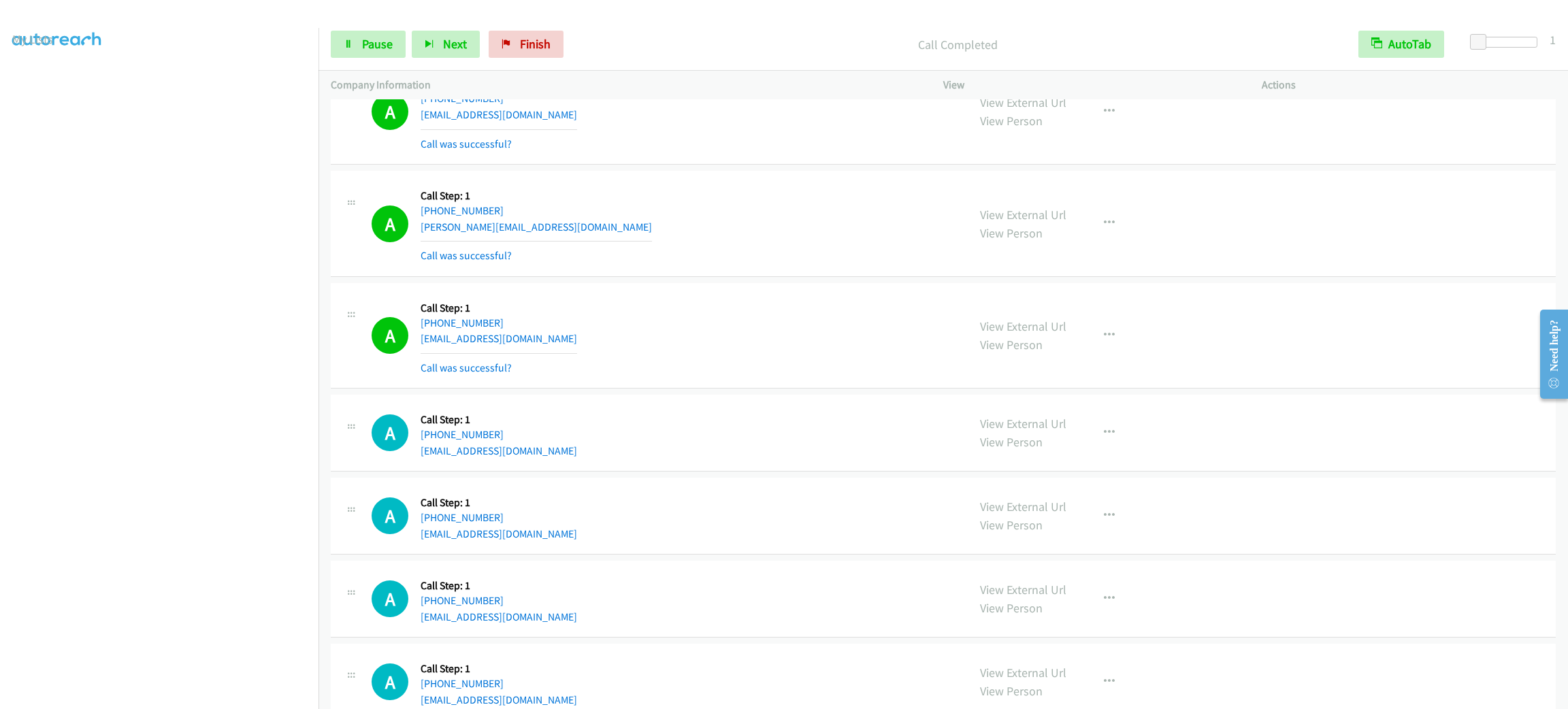
click at [567, 410] on div "A Callback Scheduled Call Step: 1 America/New_York [PHONE_NUMBER] [EMAIL_ADDRES…" at bounding box center [943, 434] width 1225 height 77
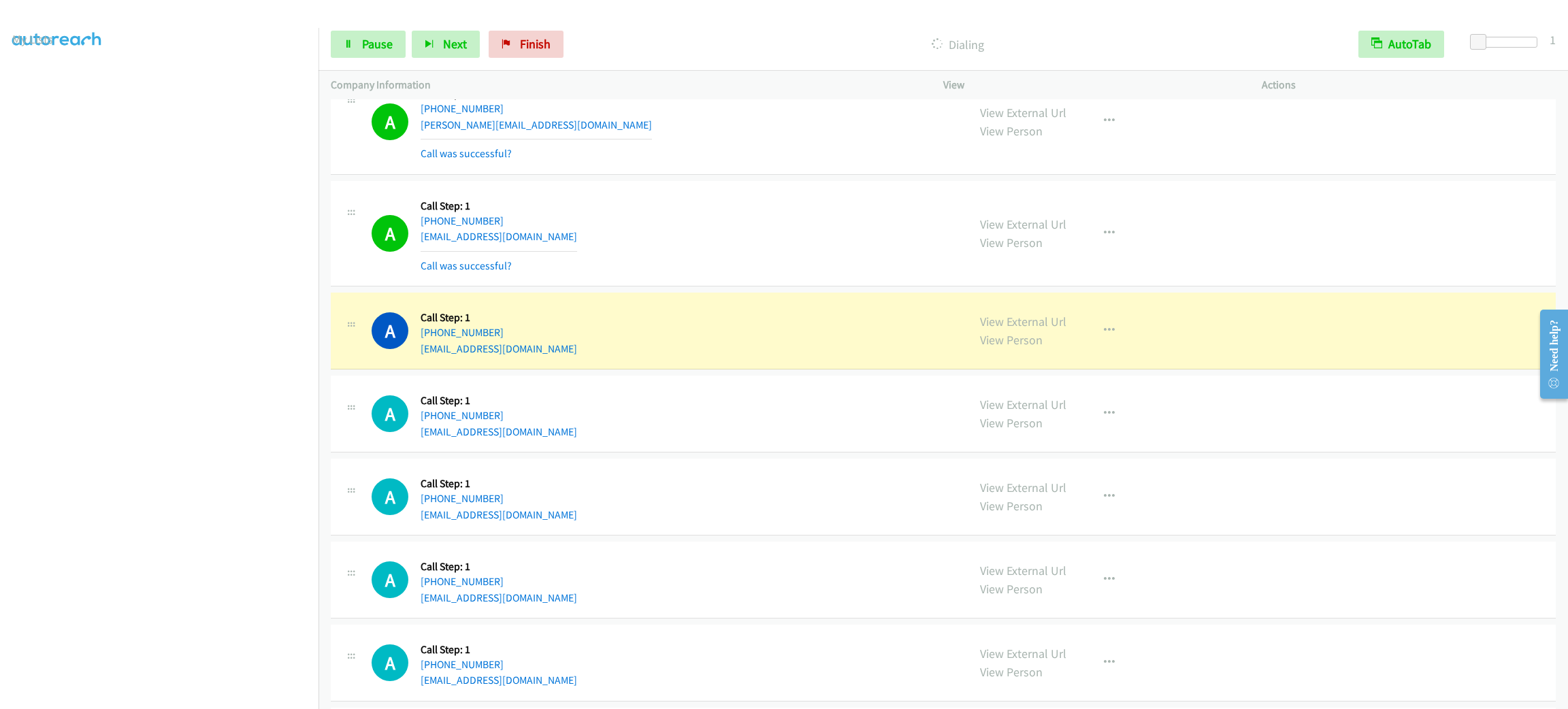
scroll to position [3272, 0]
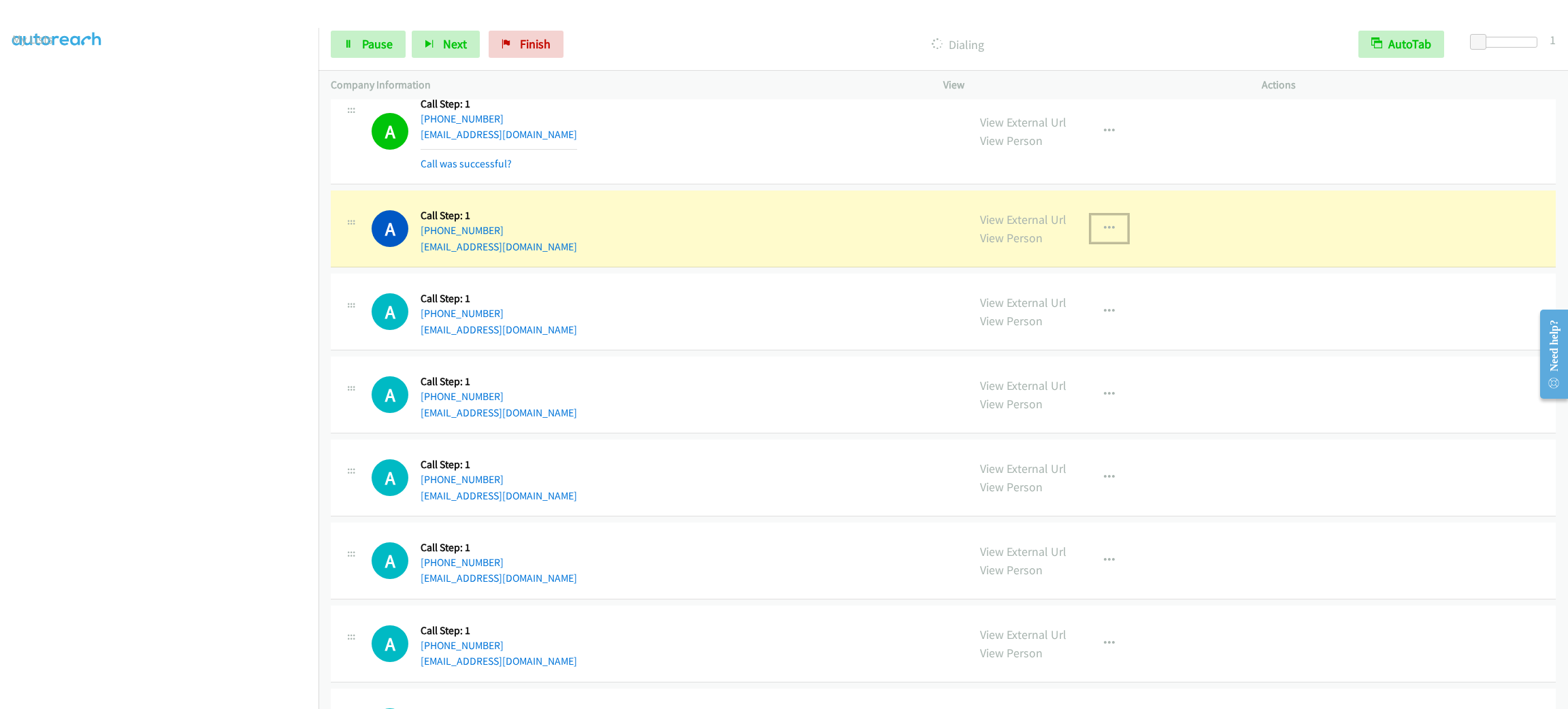
click at [1118, 236] on button "button" at bounding box center [1109, 228] width 37 height 27
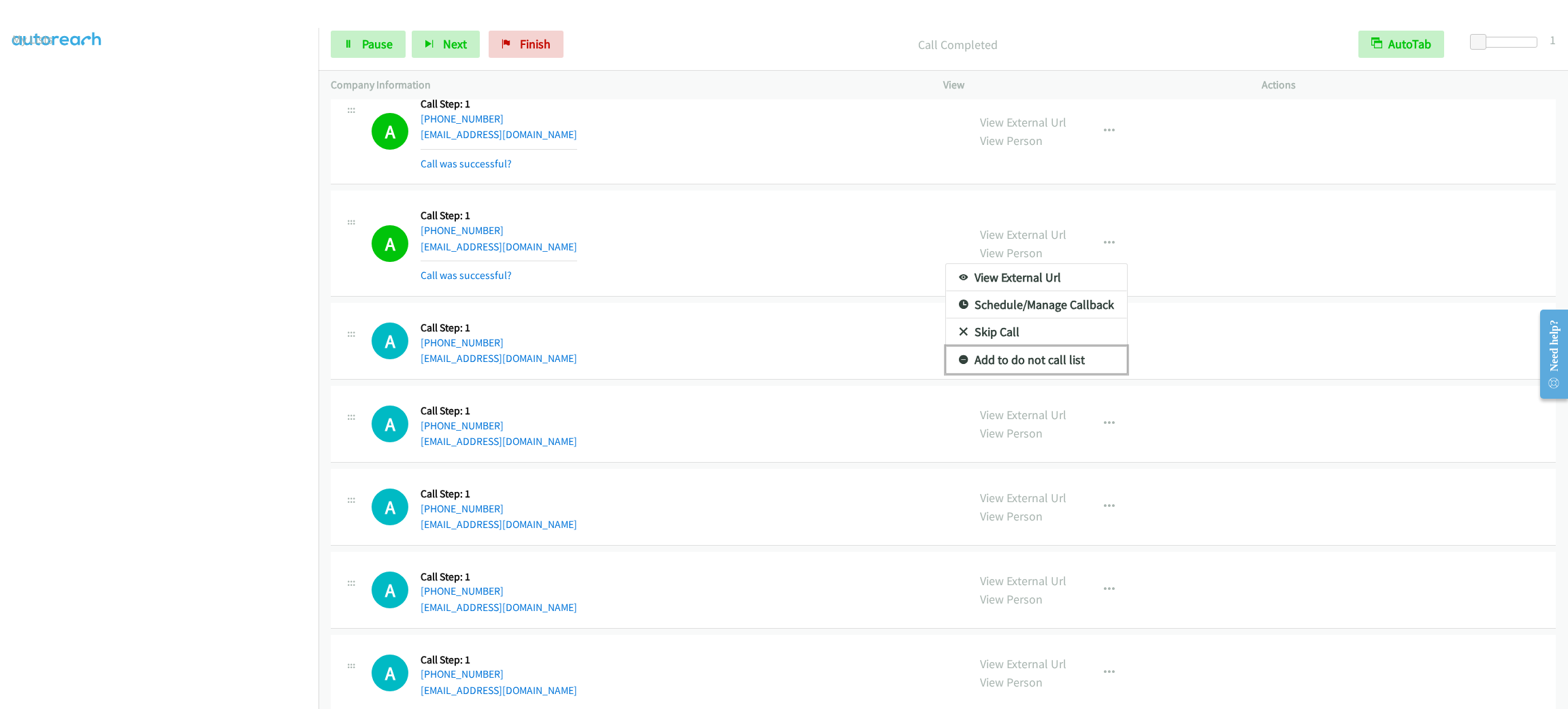
click at [1068, 358] on link "Add to do not call list" at bounding box center [1036, 359] width 181 height 27
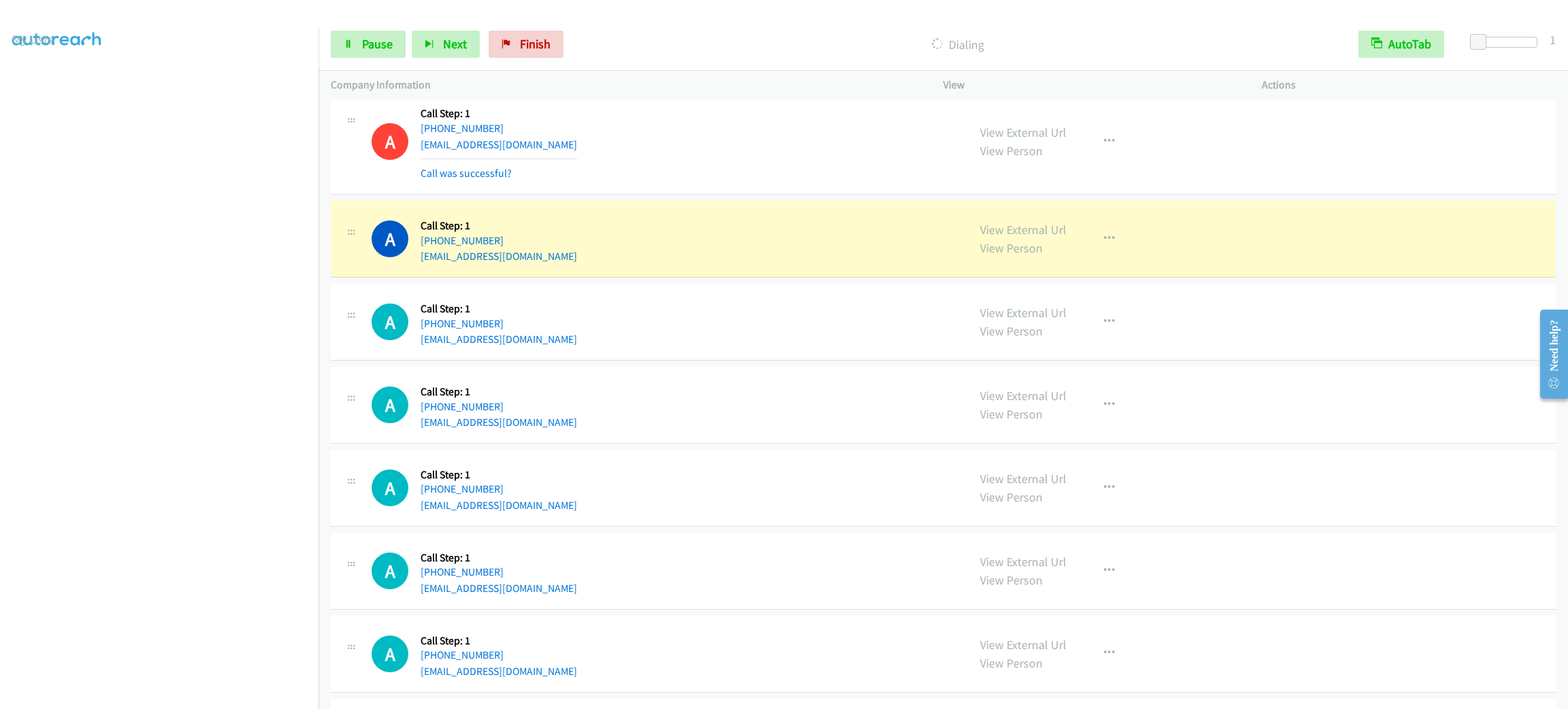
scroll to position [3476, 0]
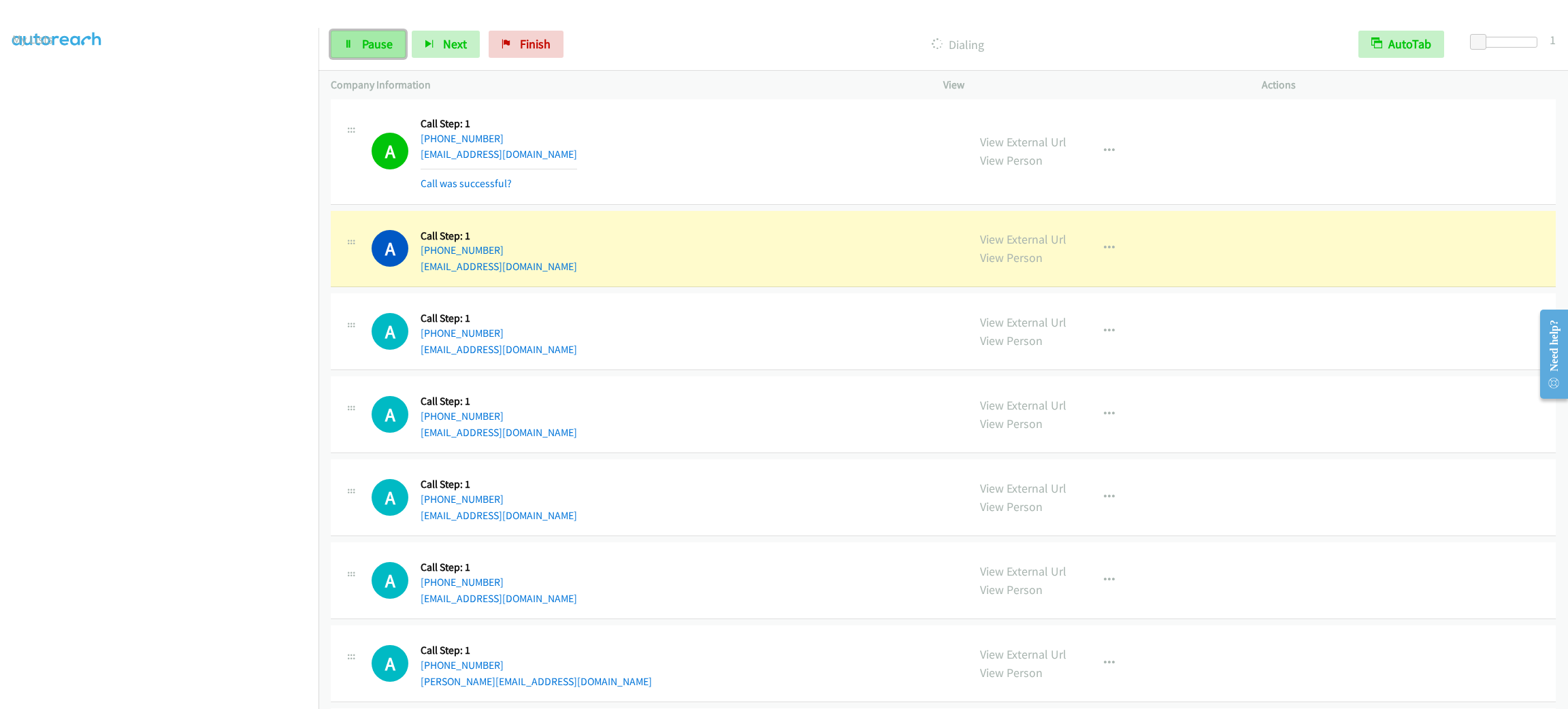
click at [395, 47] on link "Pause" at bounding box center [368, 44] width 75 height 27
click at [346, 55] on link "Start Calls" at bounding box center [379, 44] width 97 height 27
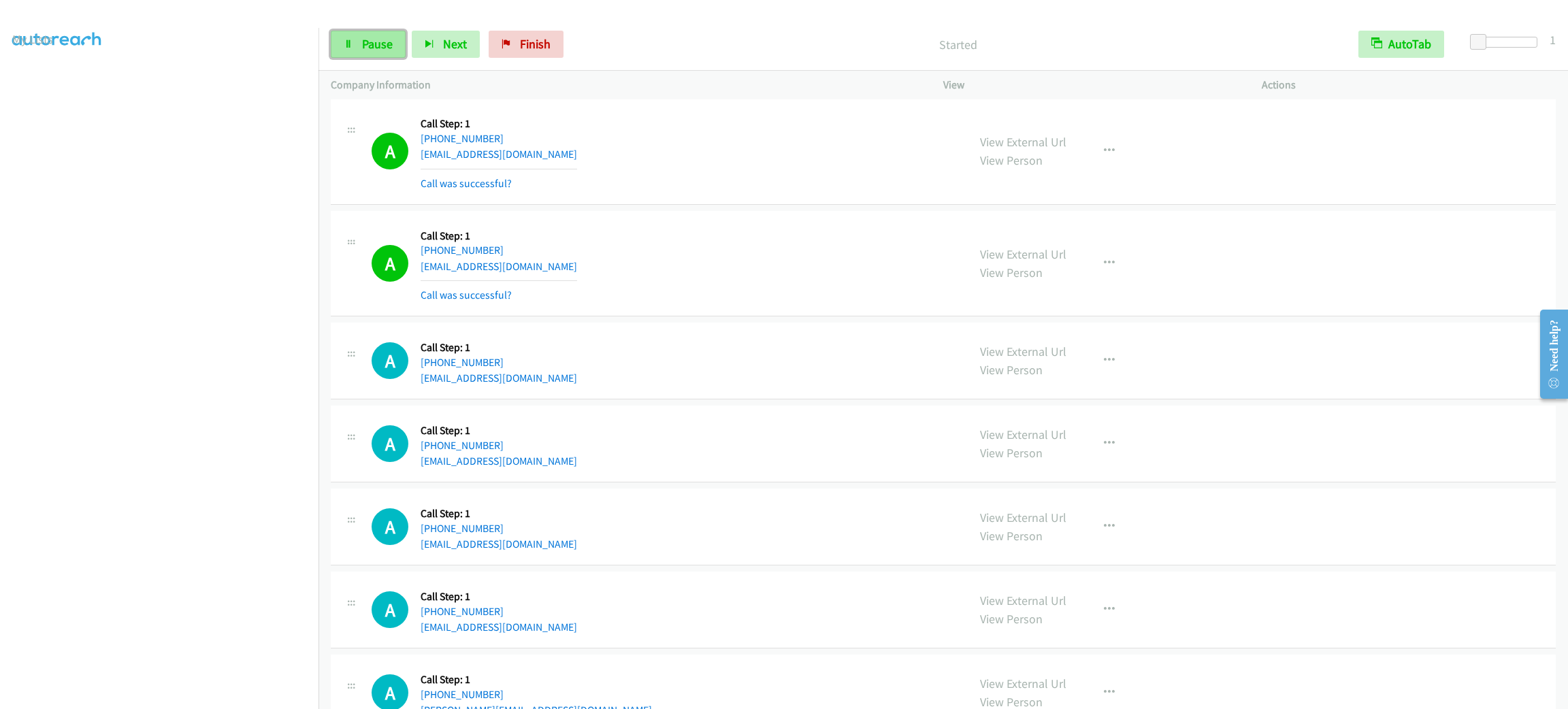
click at [371, 40] on span "Pause" at bounding box center [377, 44] width 31 height 16
click at [652, 441] on div "A Callback Scheduled Call Step: 1 America/New_York [PHONE_NUMBER] [EMAIL_ADDRES…" at bounding box center [664, 444] width 584 height 51
click at [797, 396] on div "A Callback Scheduled Call Step: 1 [GEOGRAPHIC_DATA]/[GEOGRAPHIC_DATA] [PHONE_NU…" at bounding box center [943, 361] width 1225 height 77
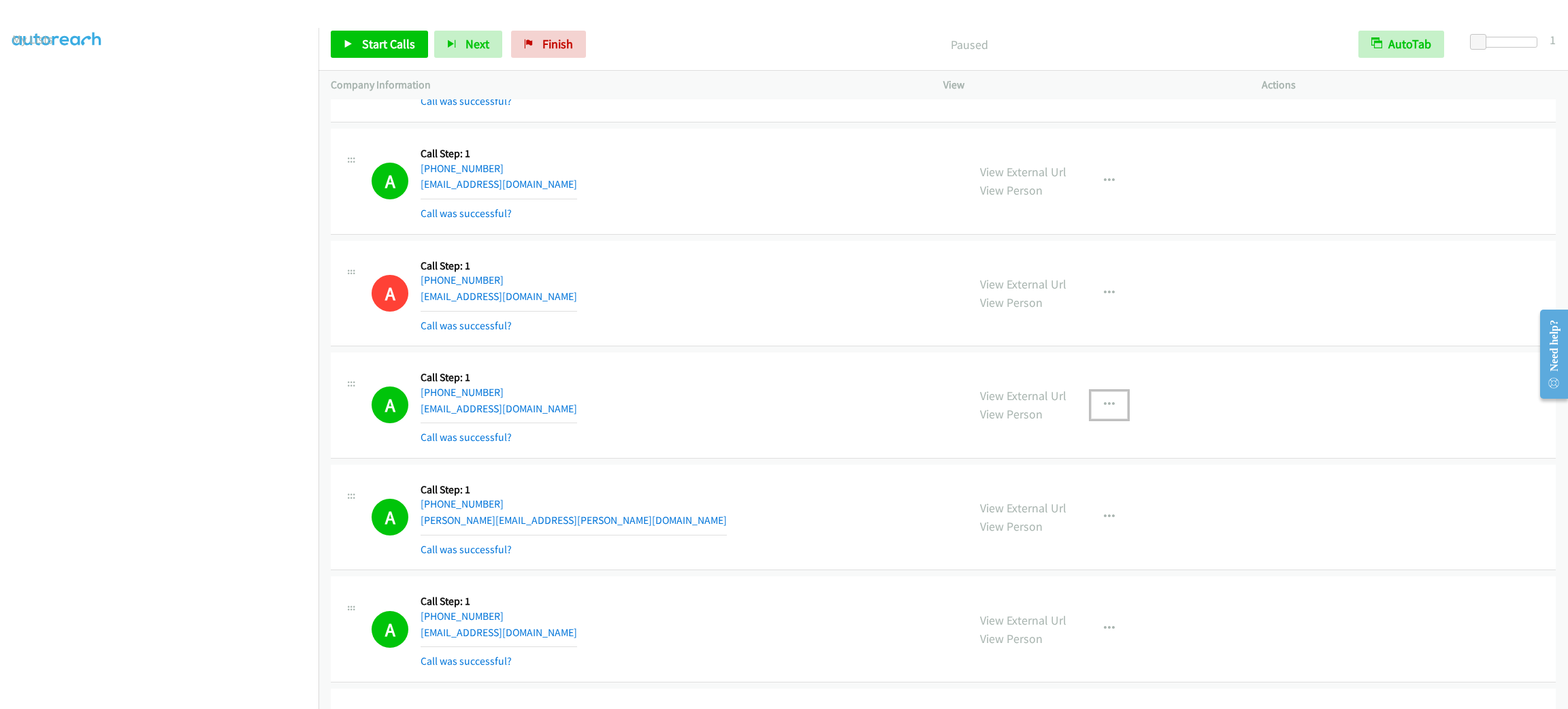
drag, startPoint x: 1089, startPoint y: 416, endPoint x: 1098, endPoint y: 414, distance: 9.2
click at [1092, 415] on button "button" at bounding box center [1109, 404] width 37 height 27
drag, startPoint x: 1084, startPoint y: 523, endPoint x: 640, endPoint y: 343, distance: 479.1
click at [1084, 523] on link "Add to do not call list" at bounding box center [1036, 521] width 181 height 27
click at [598, 493] on div "A Callback Scheduled Call Step: 1 America/New_York [PHONE_NUMBER] [PERSON_NAME]…" at bounding box center [664, 518] width 584 height 81
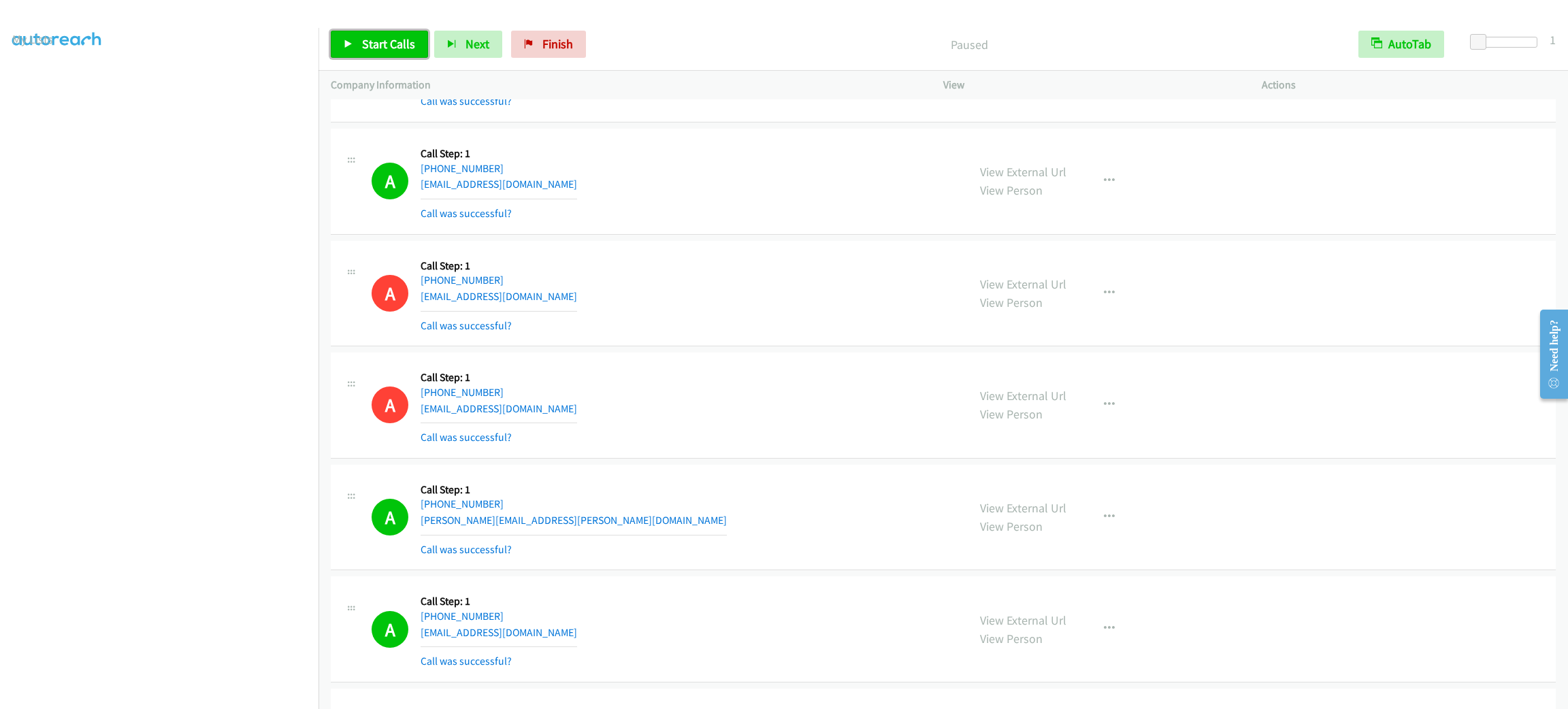
click at [357, 45] on link "Start Calls" at bounding box center [379, 44] width 97 height 27
click at [393, 49] on link "Pause" at bounding box center [368, 44] width 75 height 27
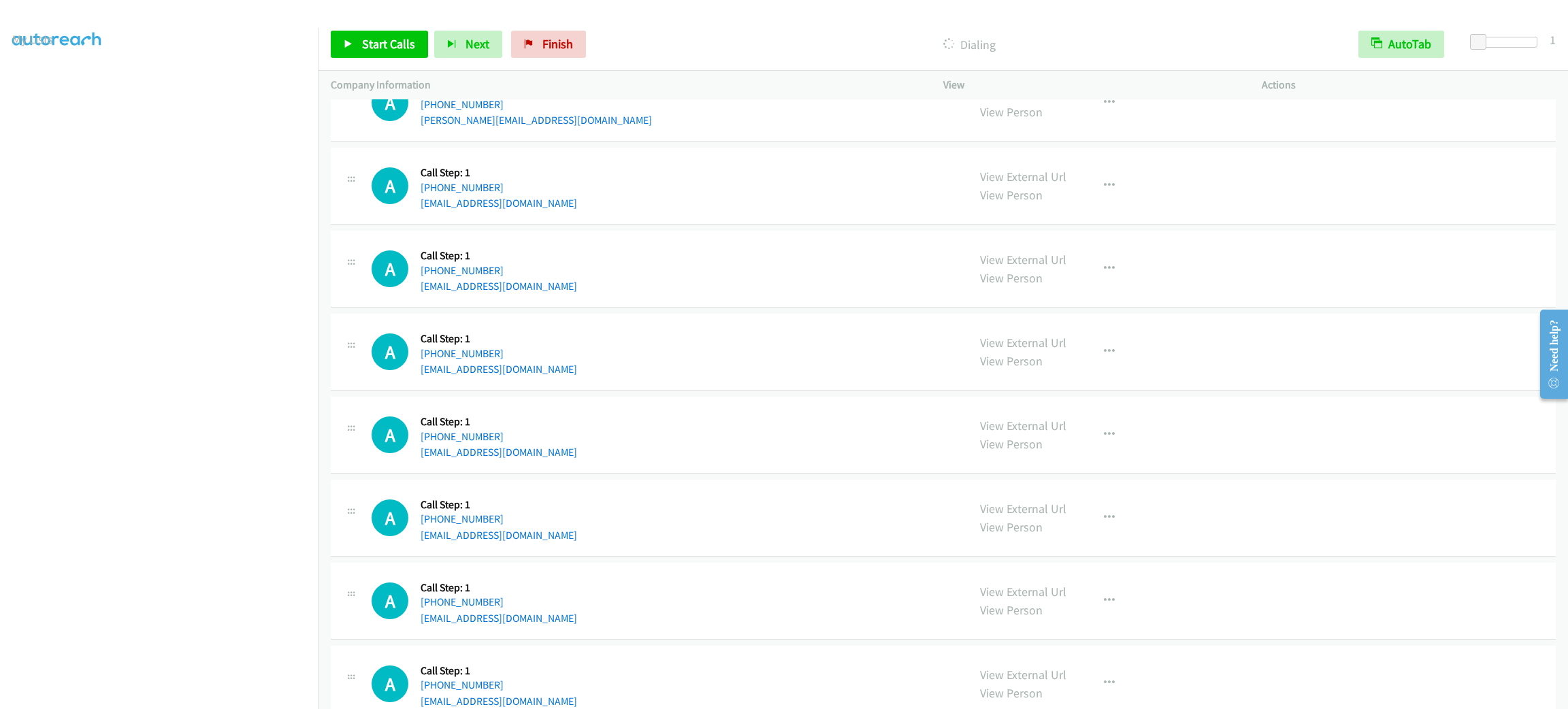
scroll to position [3817, 0]
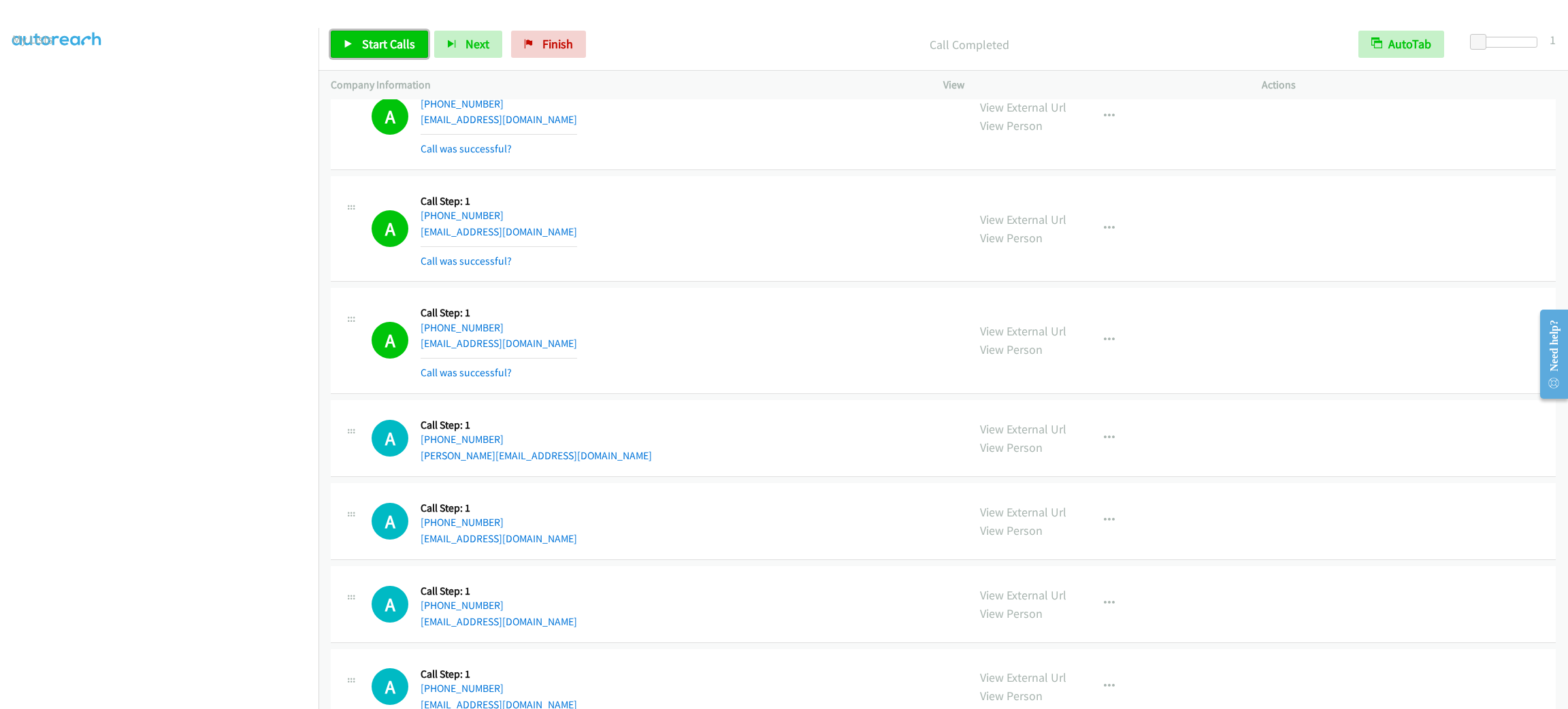
click at [399, 36] on span "Start Calls" at bounding box center [389, 44] width 53 height 16
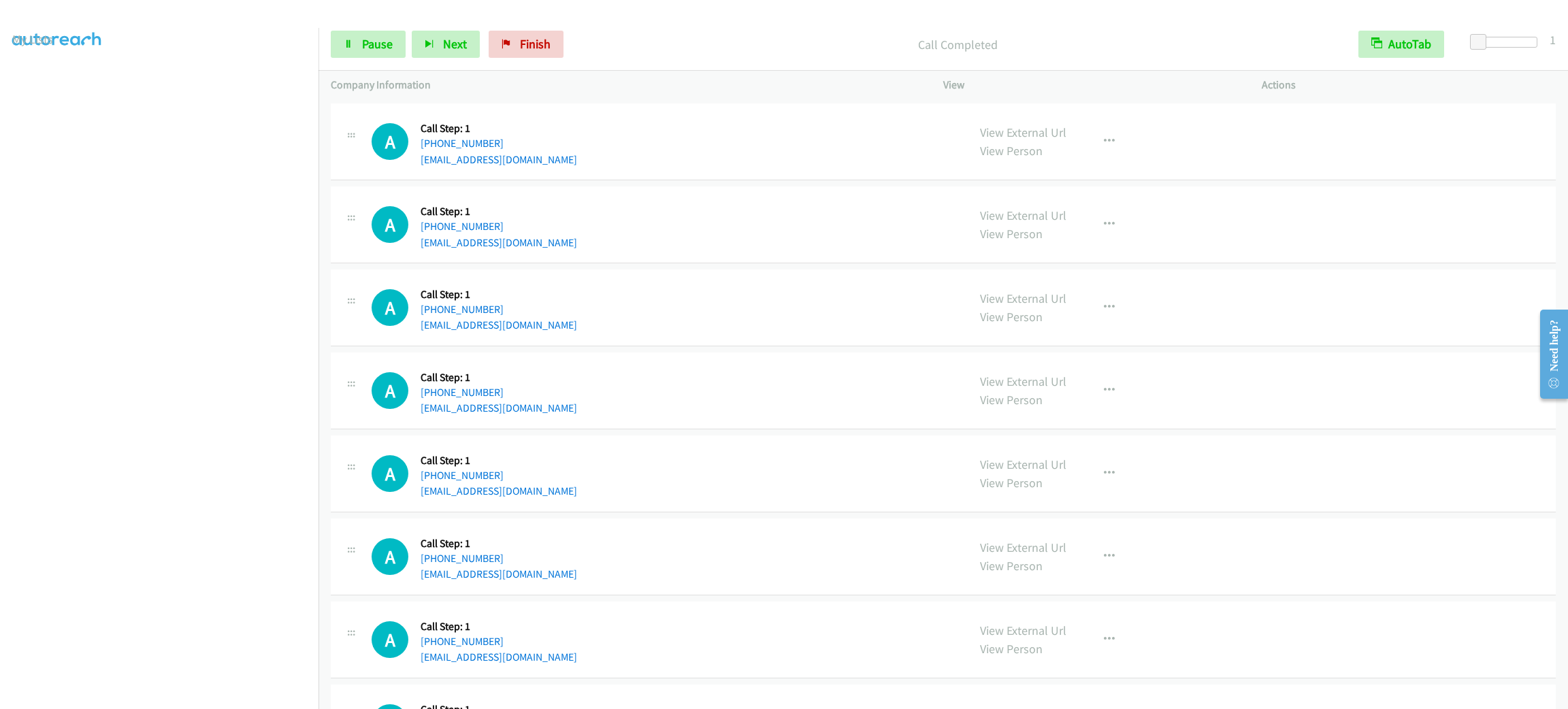
scroll to position [4254, 0]
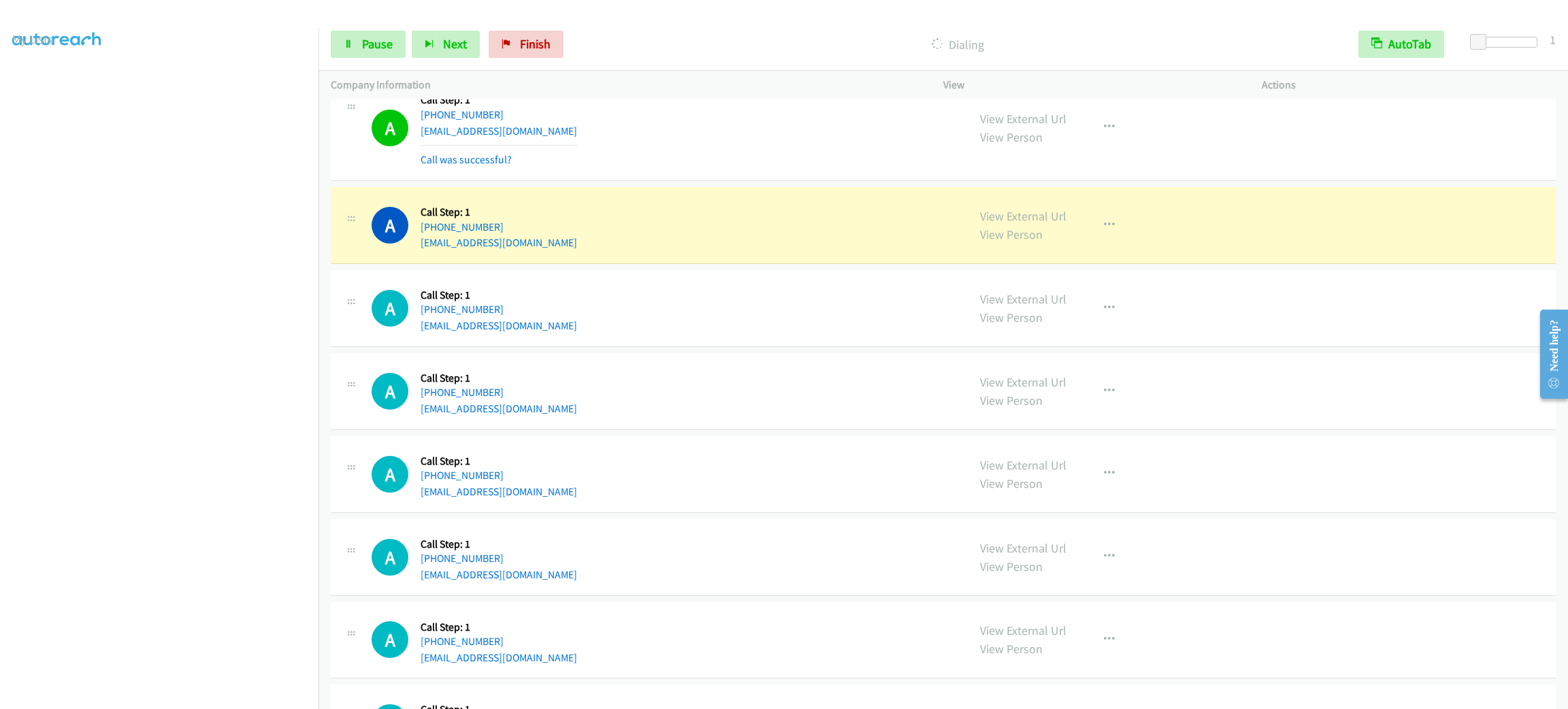
click at [243, 692] on section at bounding box center [158, 386] width 294 height 652
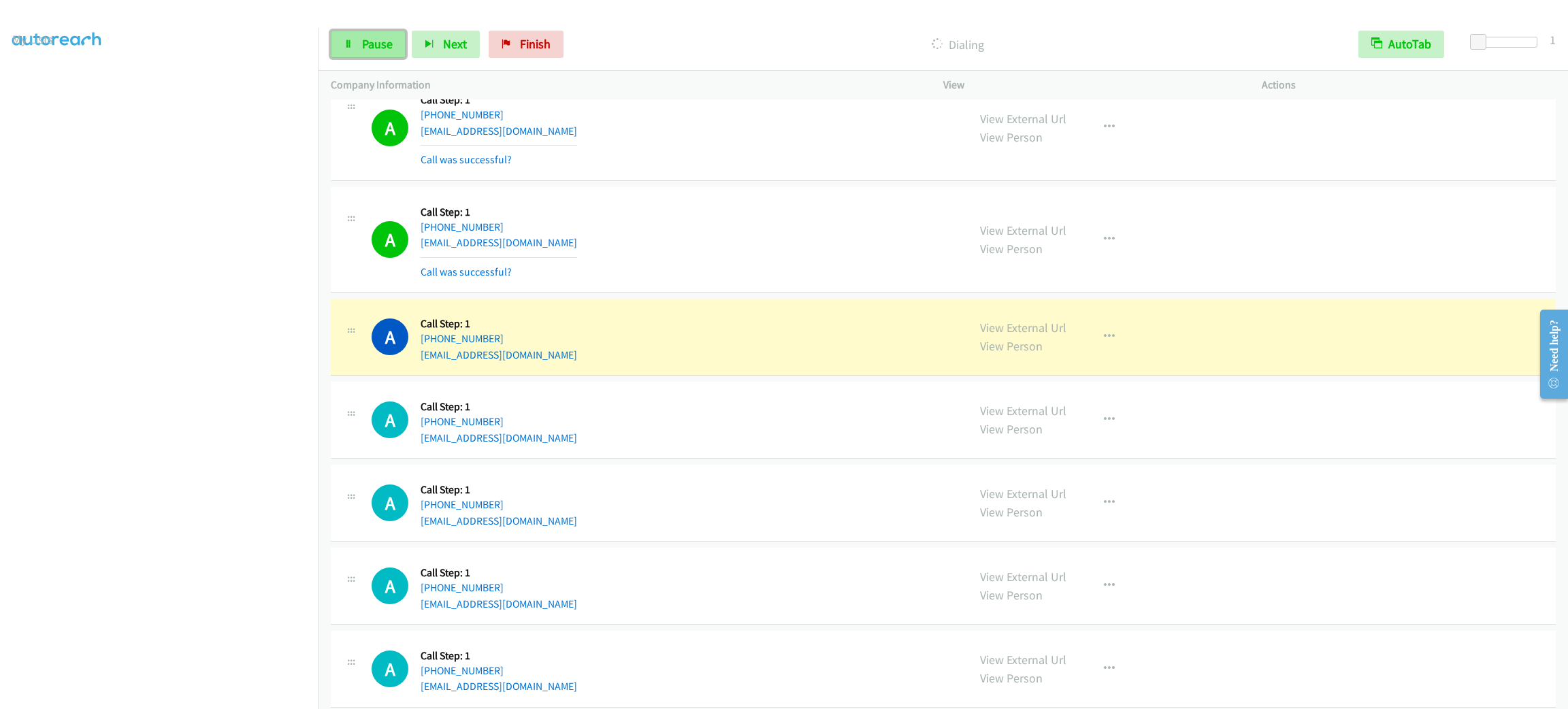
click at [343, 45] on link "Pause" at bounding box center [368, 44] width 75 height 27
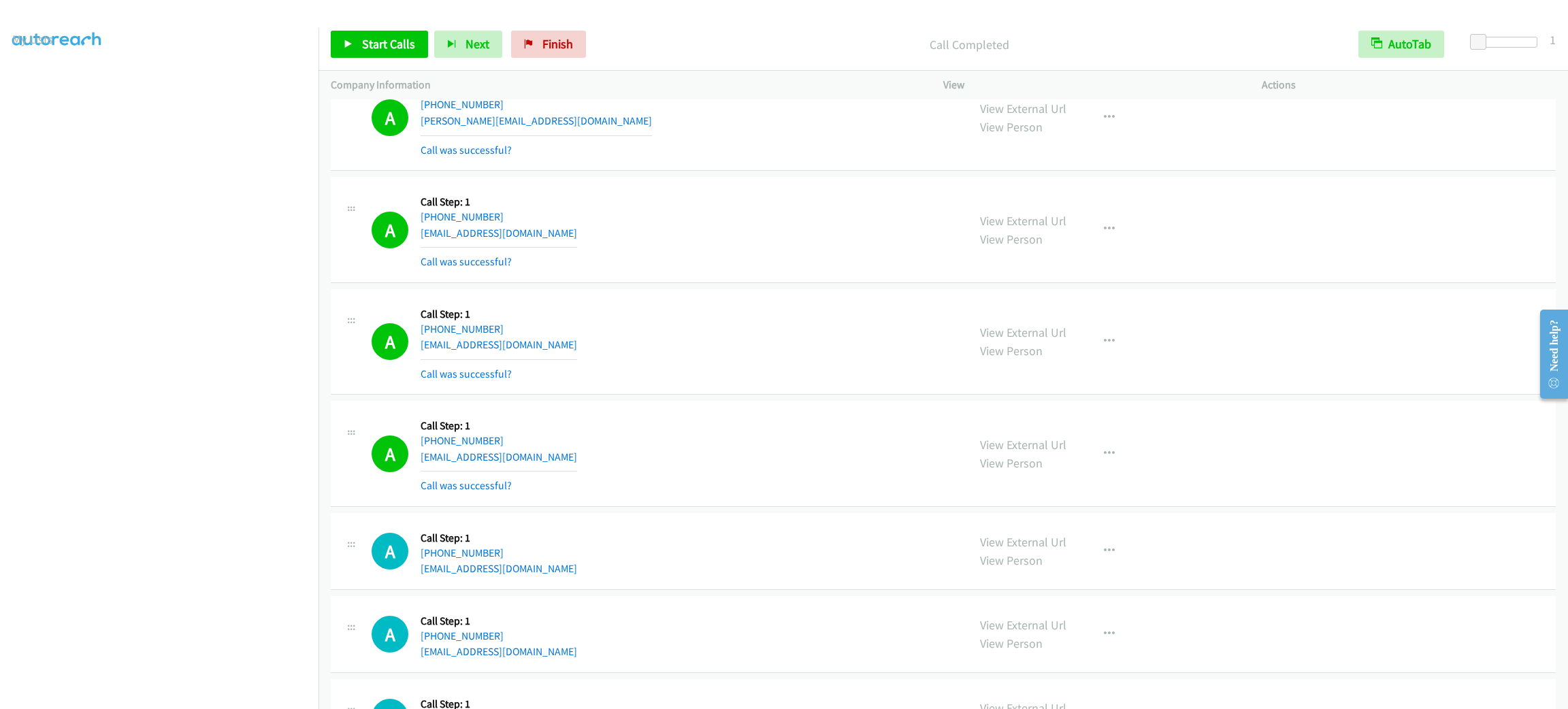
drag, startPoint x: 610, startPoint y: 420, endPoint x: 620, endPoint y: 414, distance: 11.7
click at [610, 420] on div "A Callback Scheduled Call Step: 1 America/New_York [PHONE_NUMBER] [EMAIL_ADDRES…" at bounding box center [943, 454] width 1225 height 106
click at [806, 367] on div "A Callback Scheduled Call Step: 1 [GEOGRAPHIC_DATA]/[GEOGRAPHIC_DATA] [PHONE_NU…" at bounding box center [664, 342] width 584 height 81
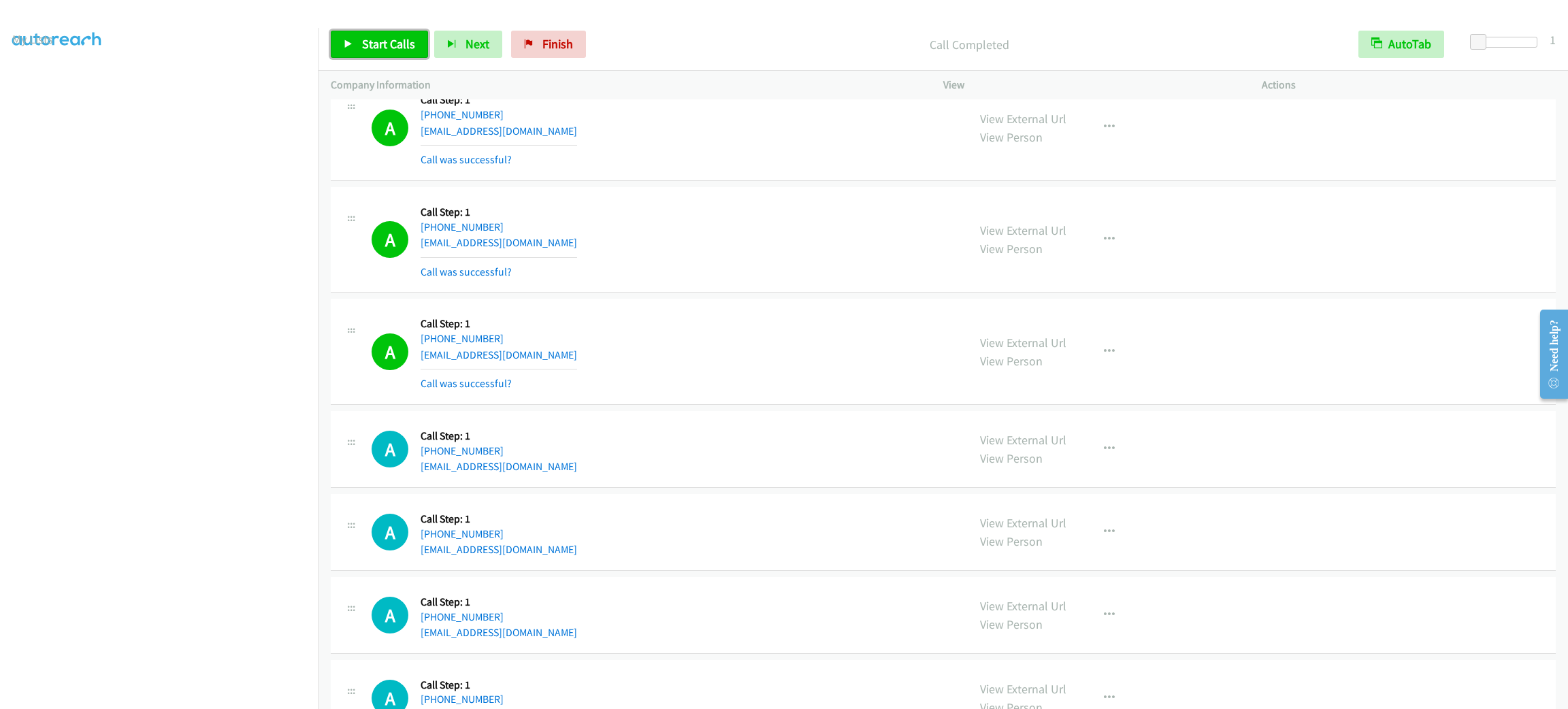
click at [393, 39] on span "Start Calls" at bounding box center [389, 44] width 53 height 16
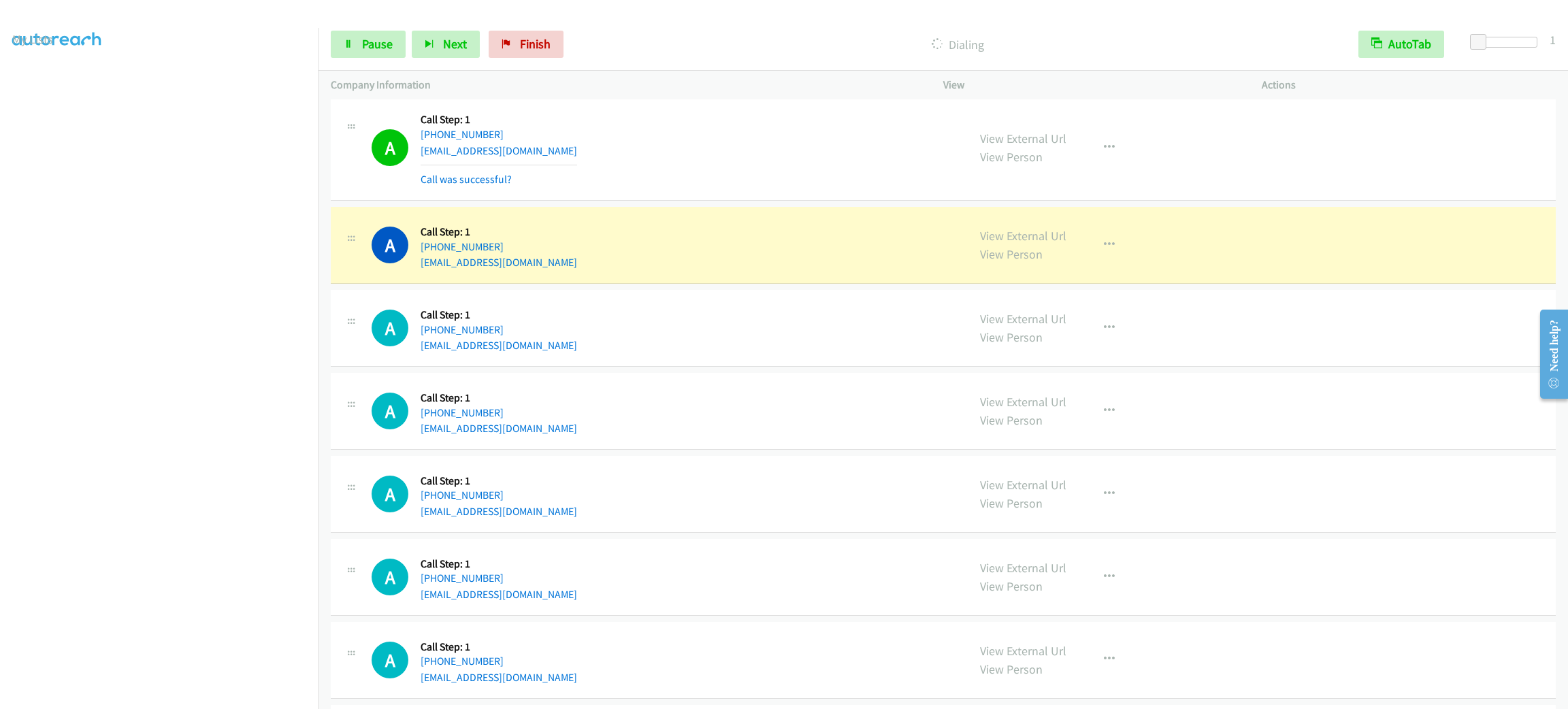
scroll to position [4560, 0]
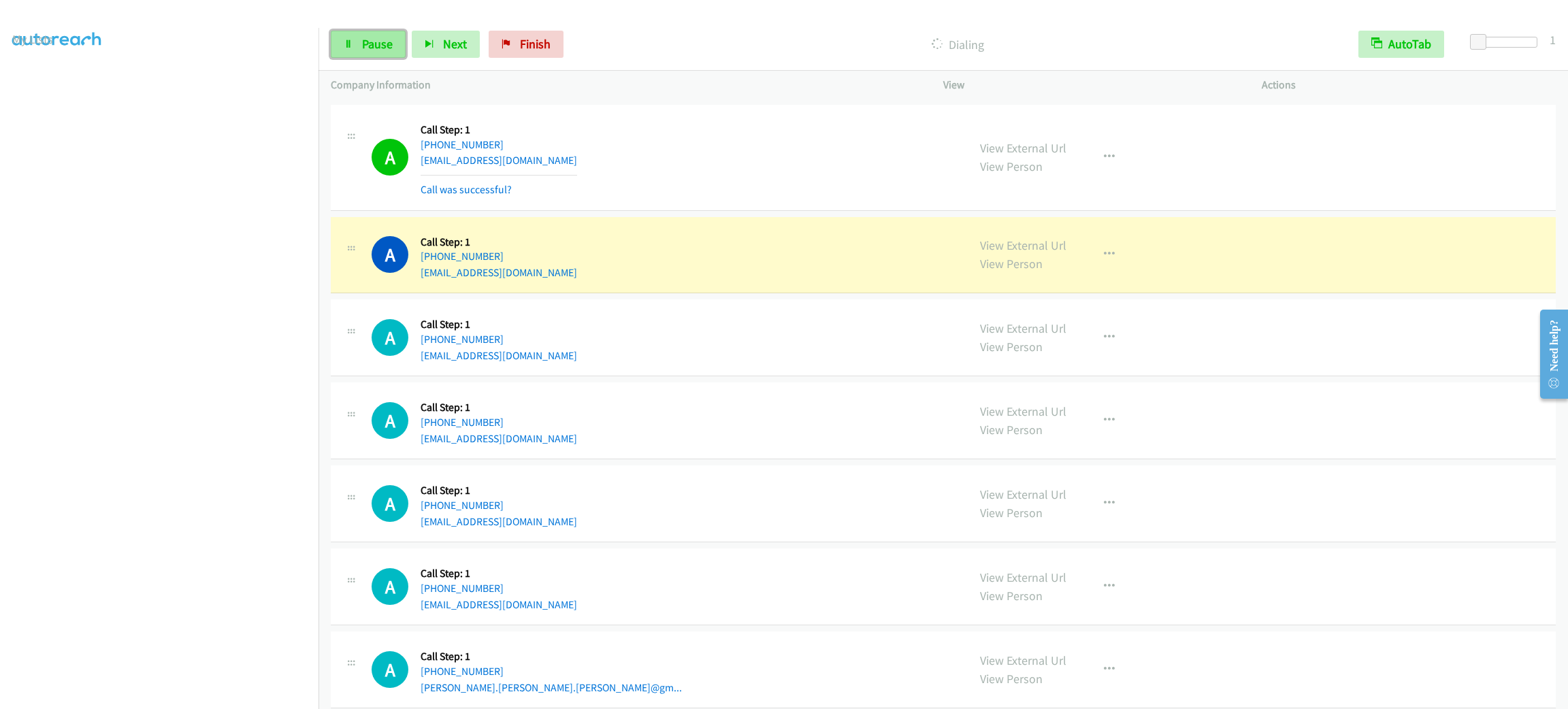
click at [382, 51] on link "Pause" at bounding box center [368, 44] width 75 height 27
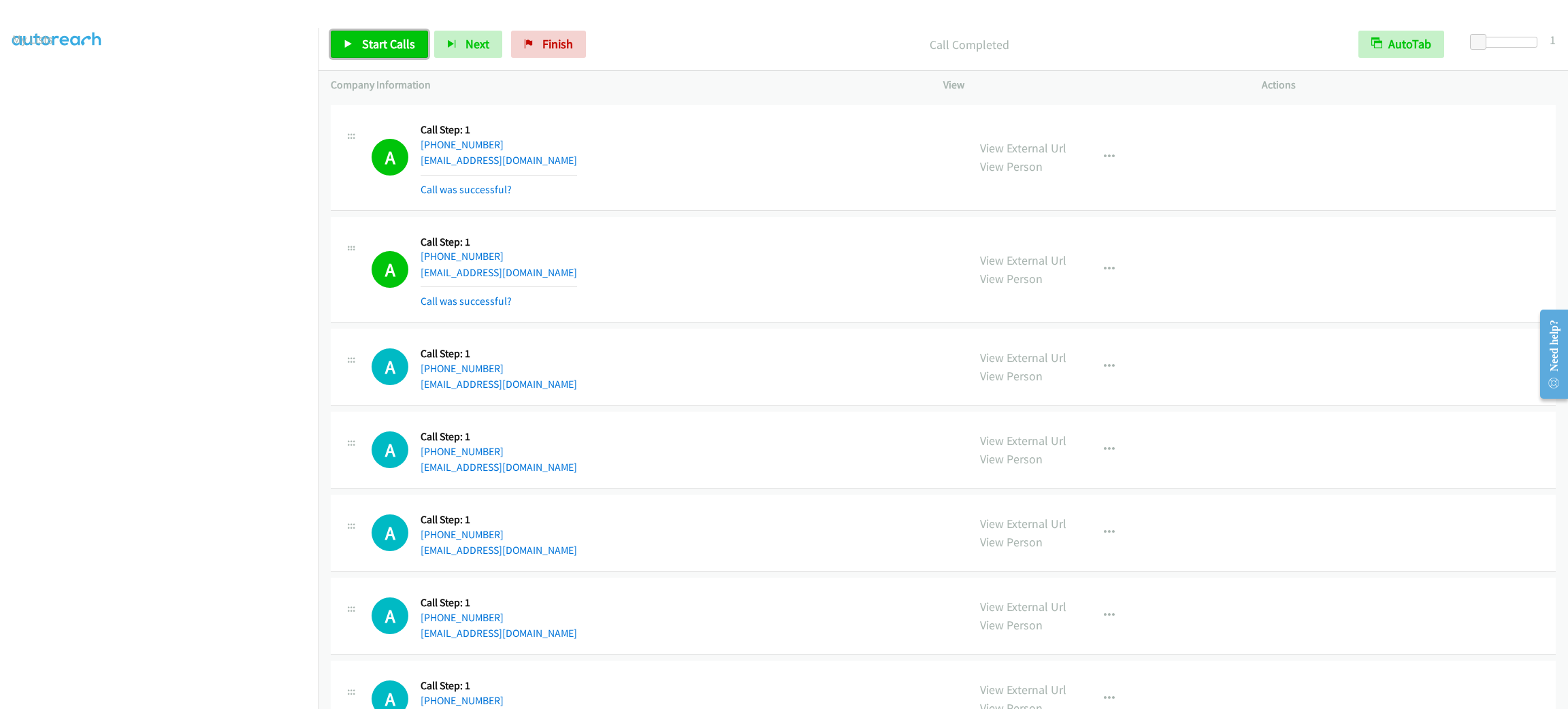
click at [419, 45] on link "Start Calls" at bounding box center [379, 44] width 97 height 27
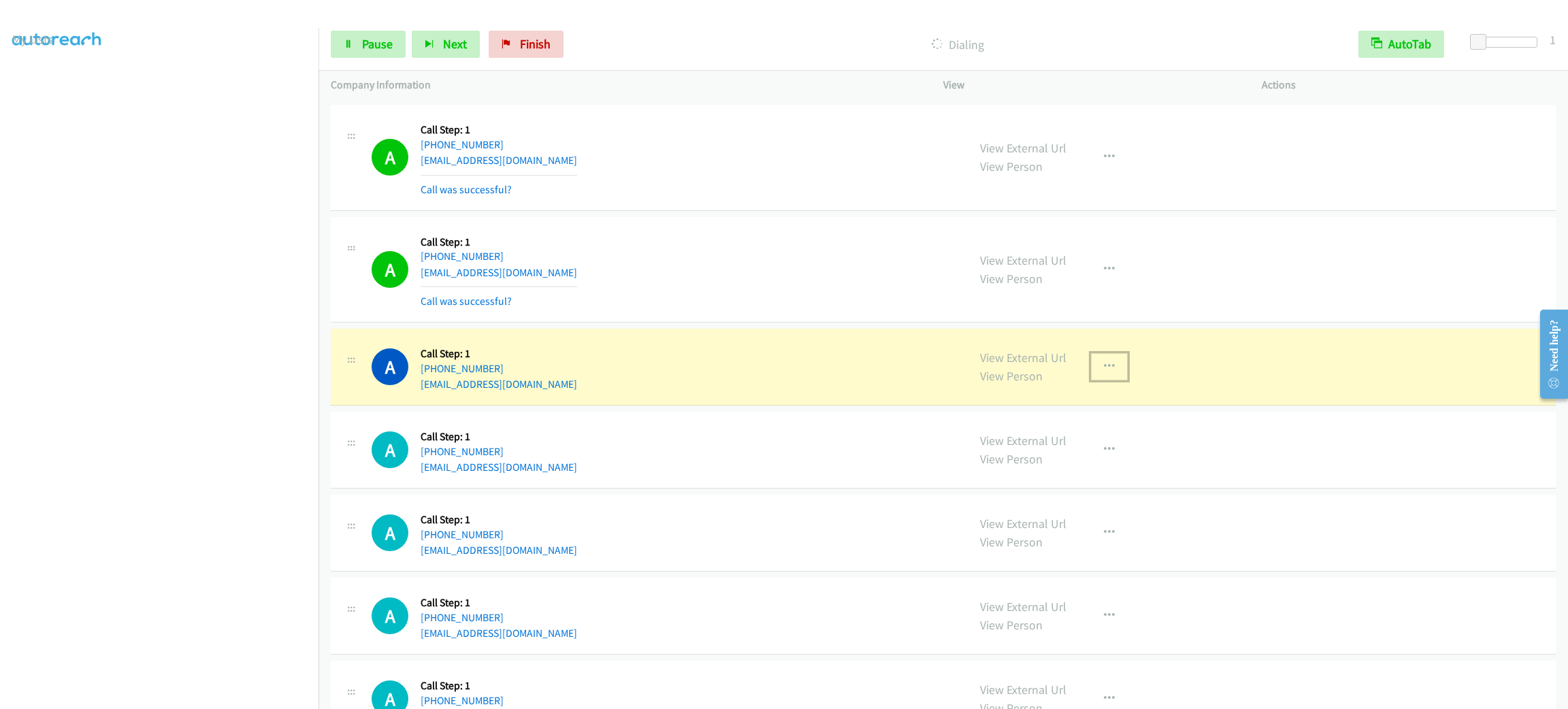
click at [1107, 379] on button "button" at bounding box center [1109, 366] width 37 height 27
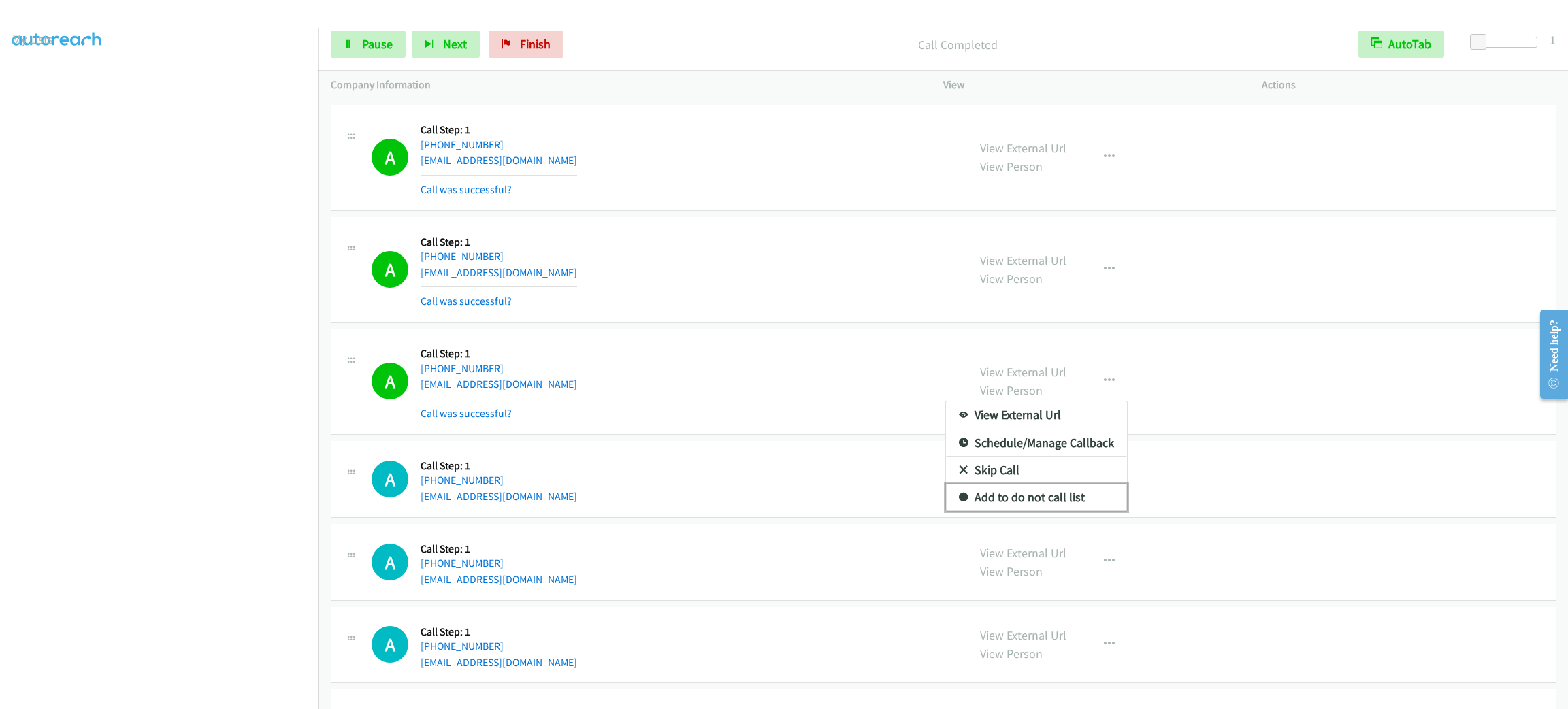
click at [1033, 504] on link "Add to do not call list" at bounding box center [1036, 497] width 181 height 27
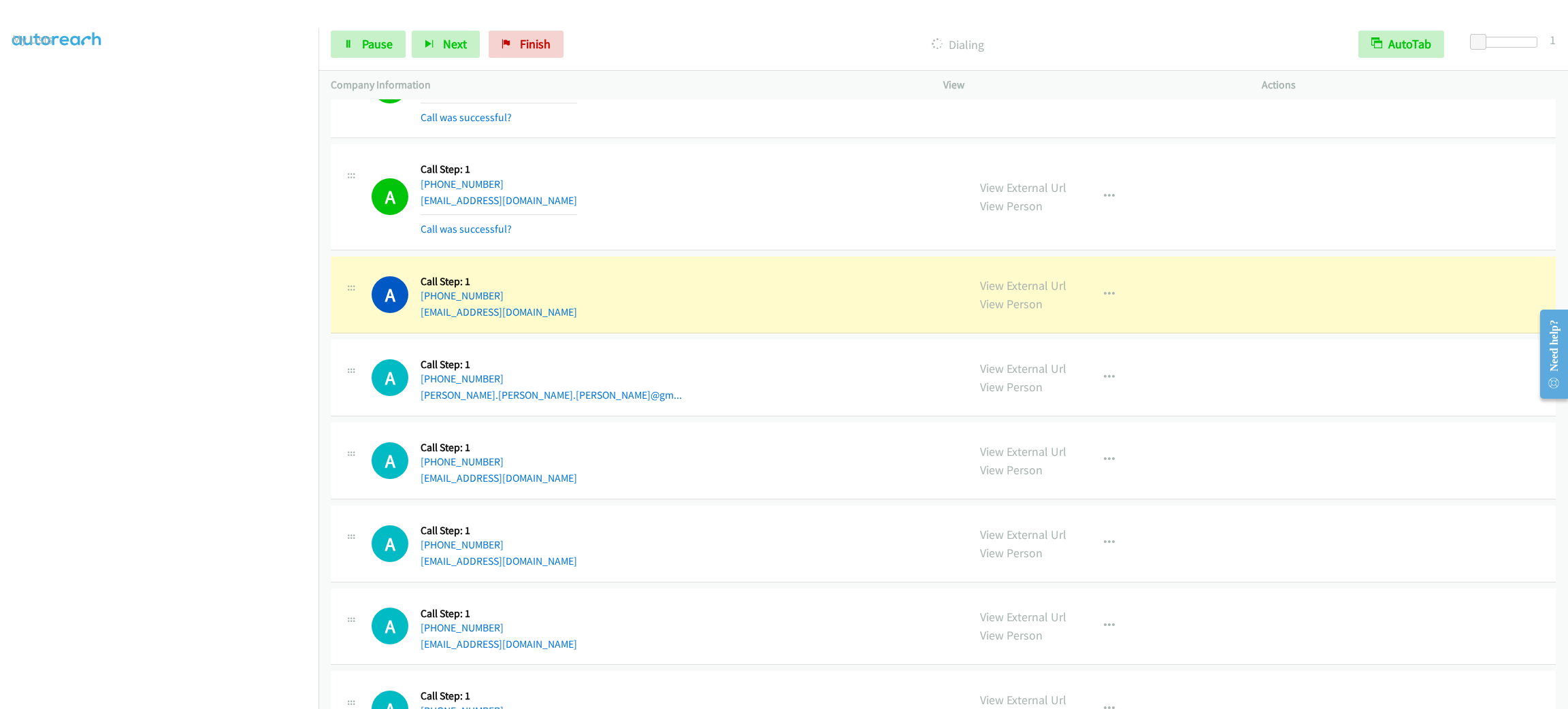
scroll to position [5071, 0]
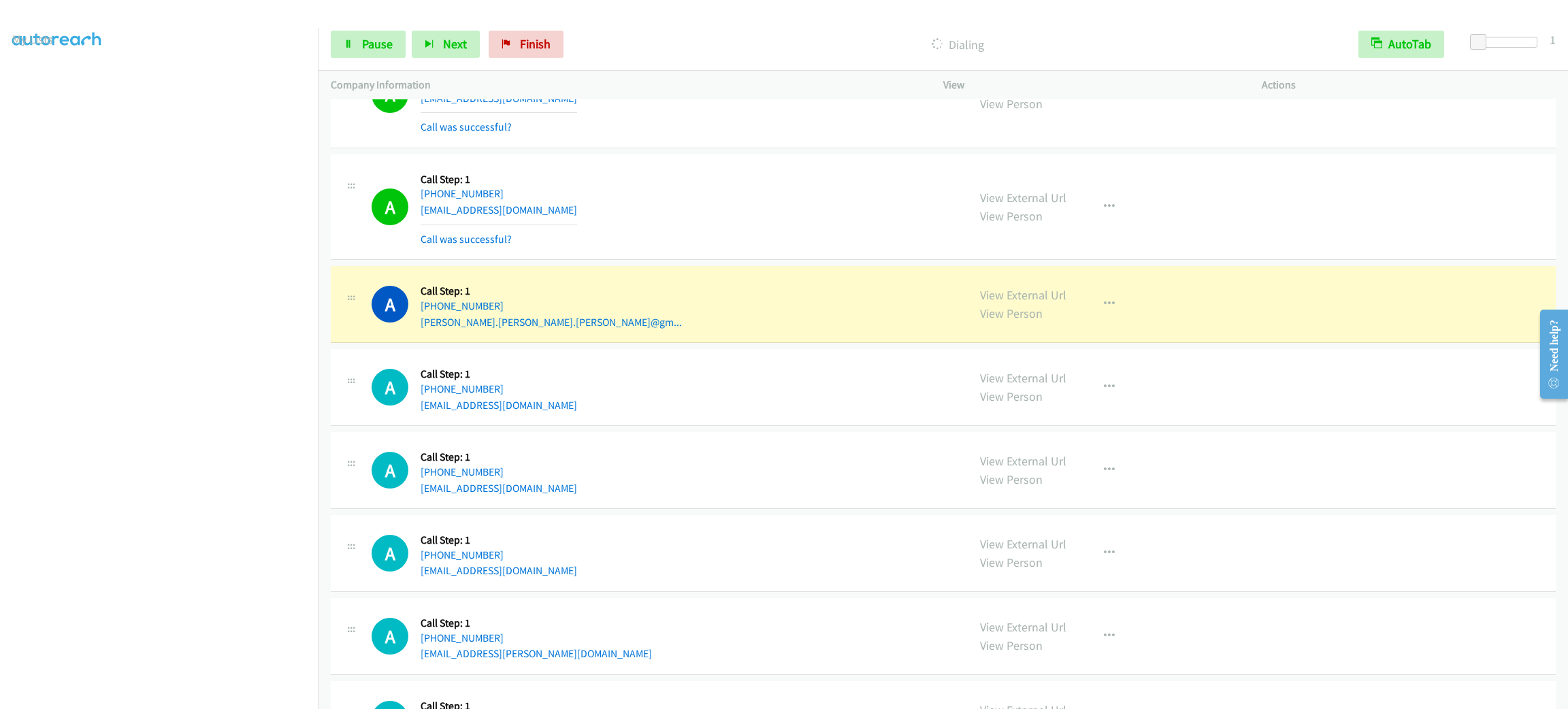
click at [696, 456] on div "A Callback Scheduled Call Step: 1 America/Los_Angeles [PHONE_NUMBER] [EMAIL_ADD…" at bounding box center [943, 470] width 1225 height 77
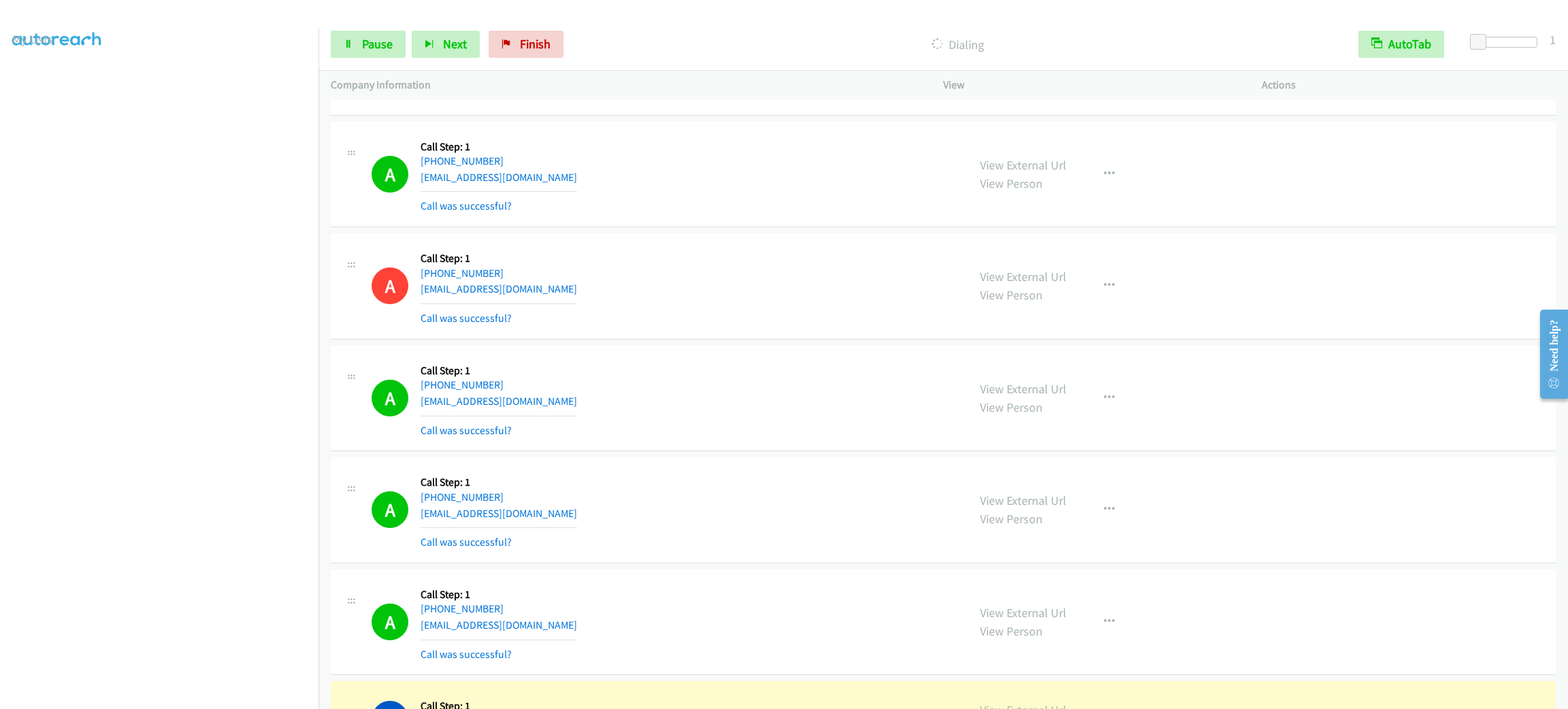
click at [1130, 404] on div "View External Url View Person View External Url Email Schedule/Manage Callback …" at bounding box center [1133, 399] width 331 height 81
drag, startPoint x: 1124, startPoint y: 406, endPoint x: 1109, endPoint y: 408, distance: 15.1
click at [1114, 408] on div "View External Url View Person View External Url Email Schedule/Manage Callback …" at bounding box center [1133, 399] width 331 height 81
click at [1106, 408] on button "button" at bounding box center [1109, 397] width 37 height 27
click at [1056, 523] on link "Add to do not call list" at bounding box center [1036, 514] width 181 height 27
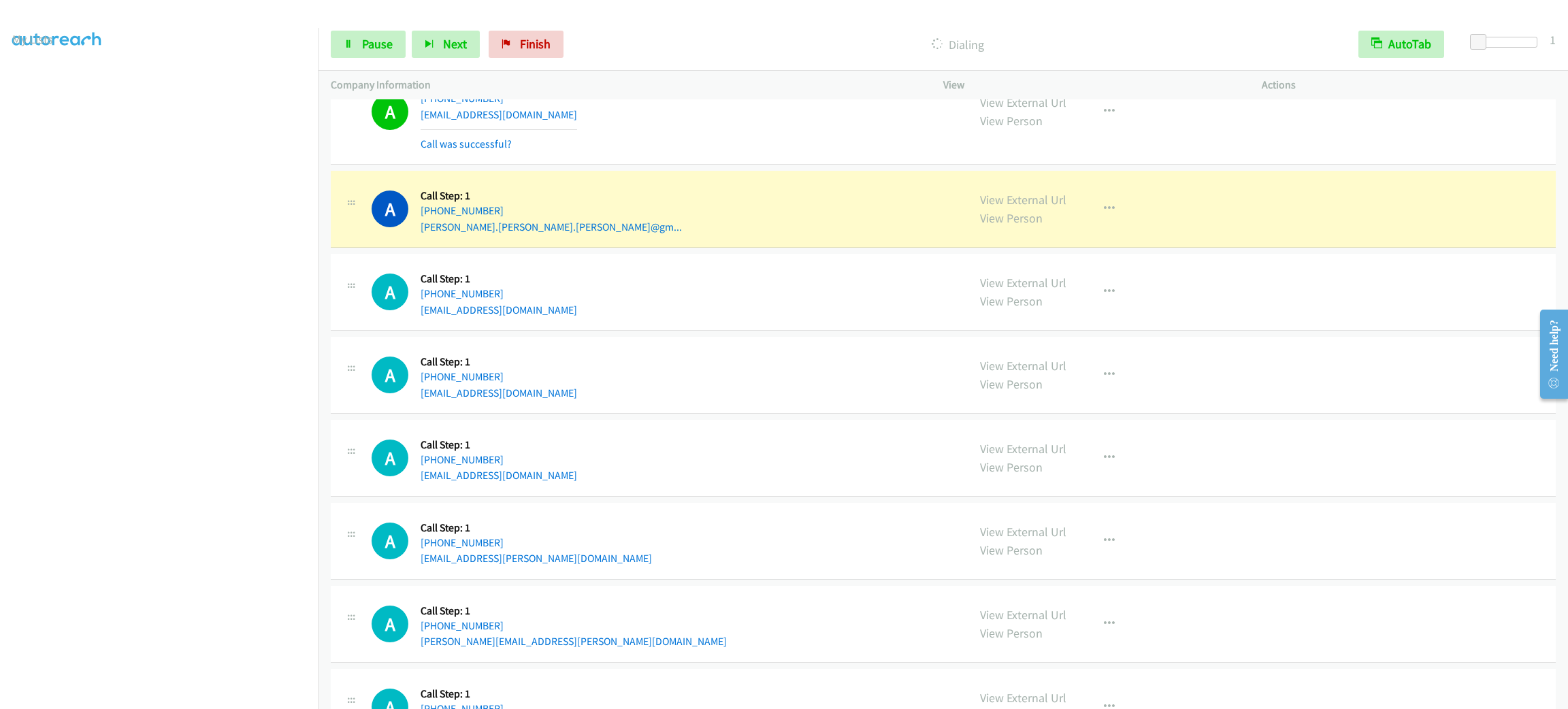
scroll to position [5268, 0]
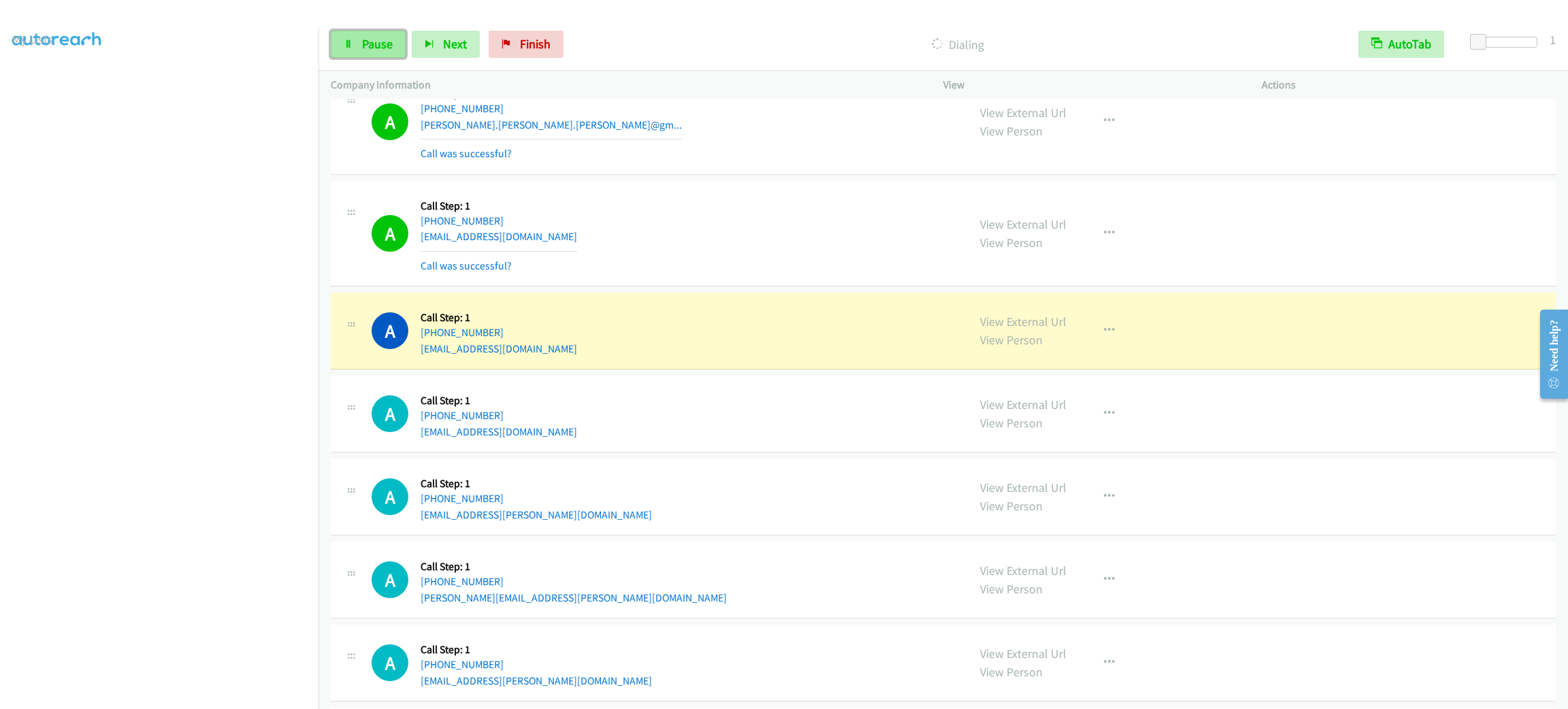
click at [363, 49] on span "Pause" at bounding box center [377, 44] width 31 height 16
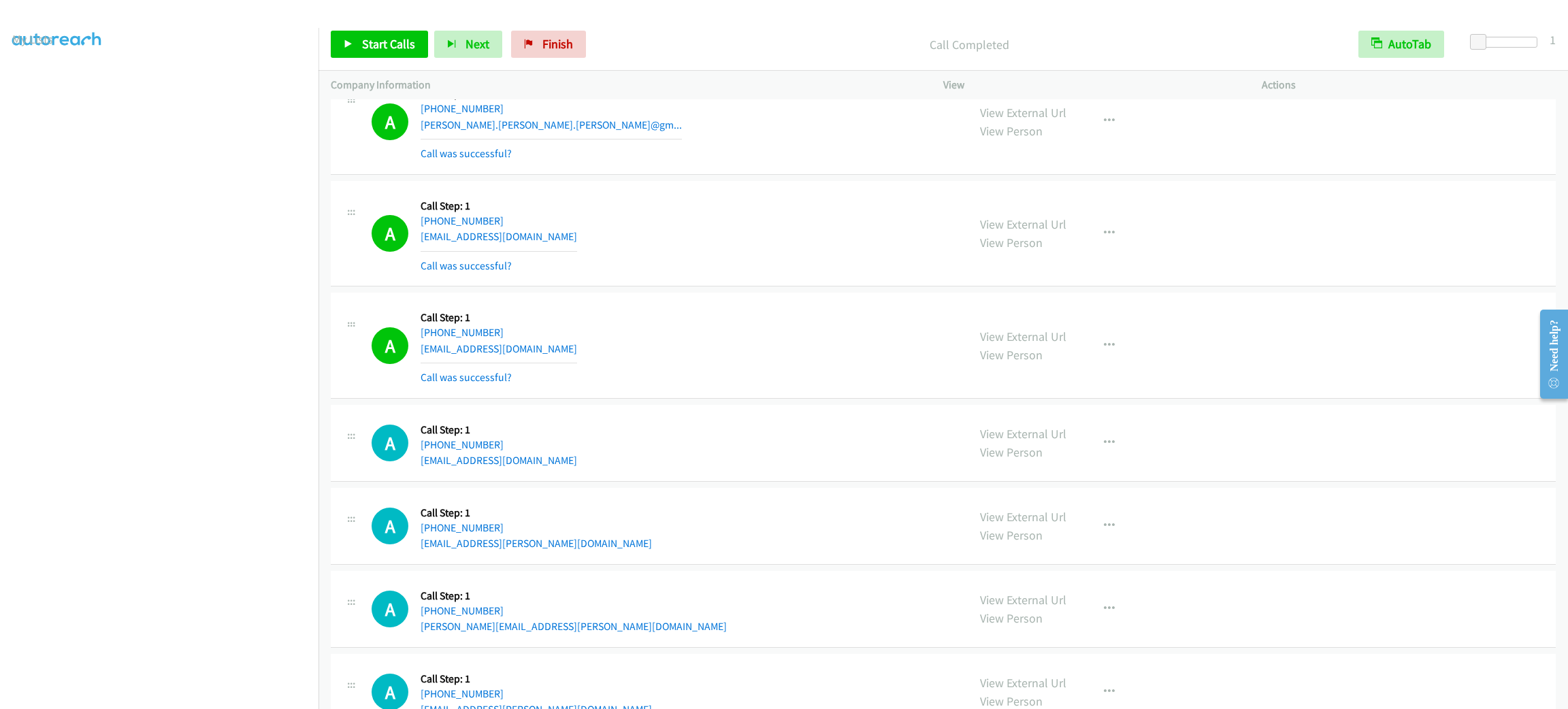
click at [822, 333] on div "A Callback Scheduled Call Step: 1 America/Los_Angeles [PHONE_NUMBER] [EMAIL_ADD…" at bounding box center [664, 346] width 584 height 81
click at [375, 40] on span "Start Calls" at bounding box center [389, 44] width 53 height 16
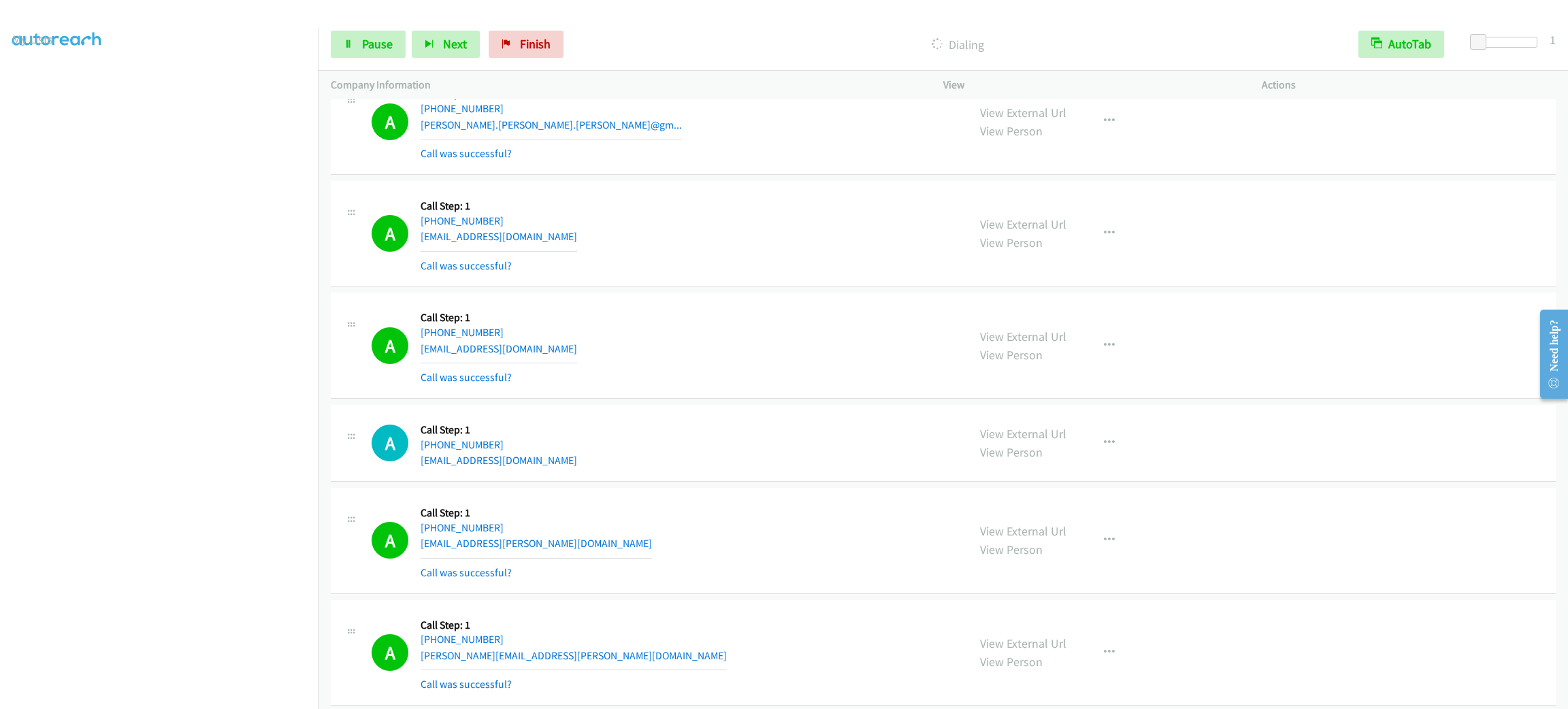
drag, startPoint x: 726, startPoint y: 462, endPoint x: 722, endPoint y: 455, distance: 8.1
click at [722, 455] on div "A Callback Scheduled Call Step: 1 America/New_York [PHONE_NUMBER] [EMAIL_ADDRES…" at bounding box center [664, 443] width 584 height 51
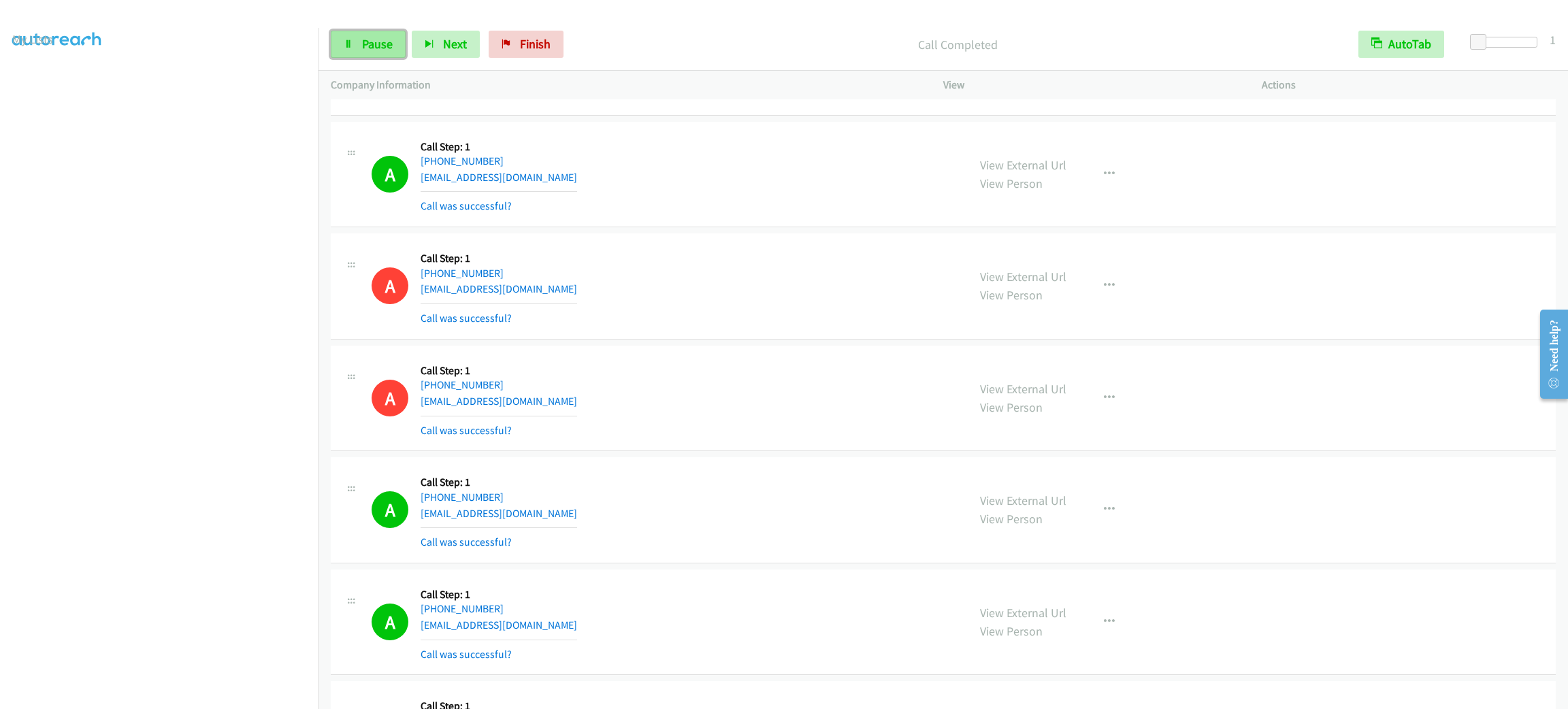
click at [374, 38] on span "Pause" at bounding box center [377, 44] width 31 height 16
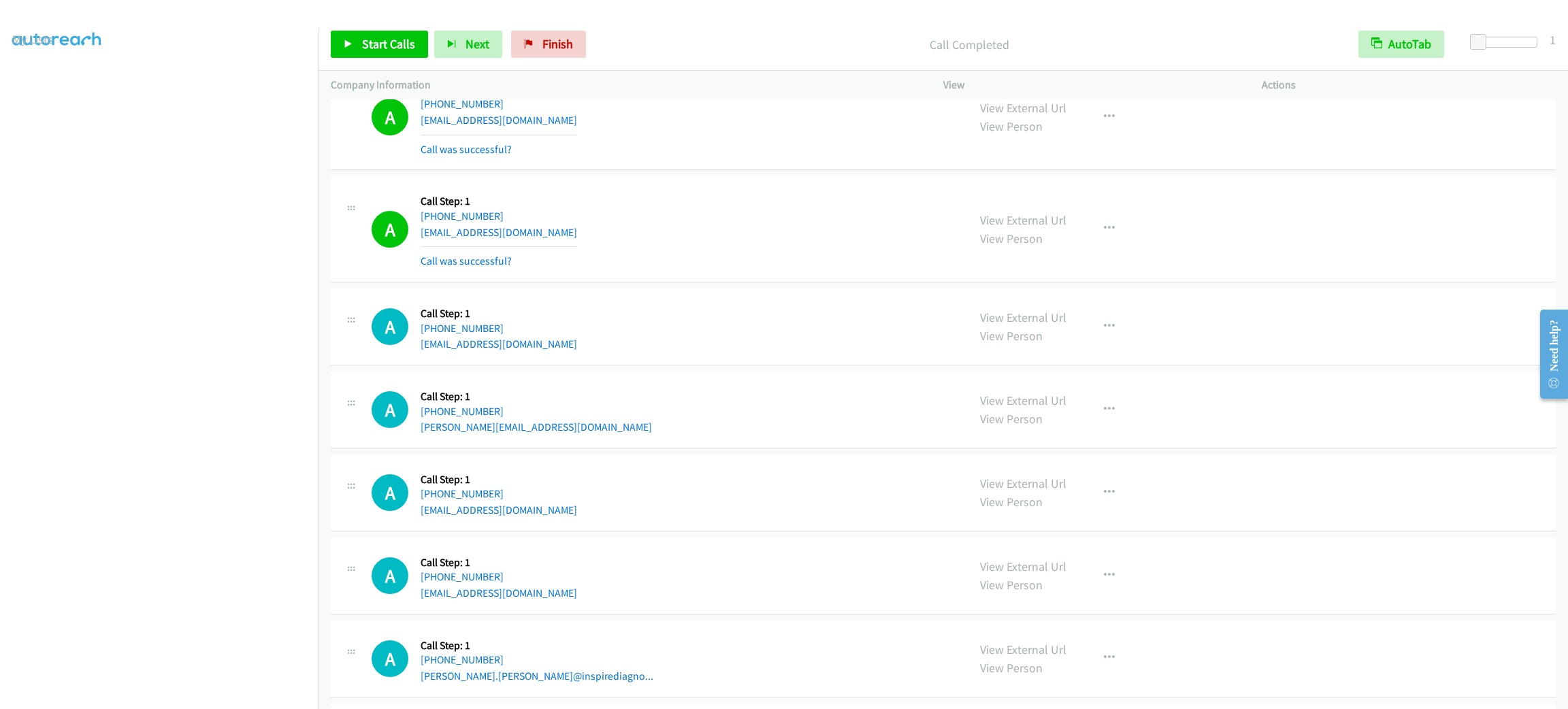
scroll to position [6047, 0]
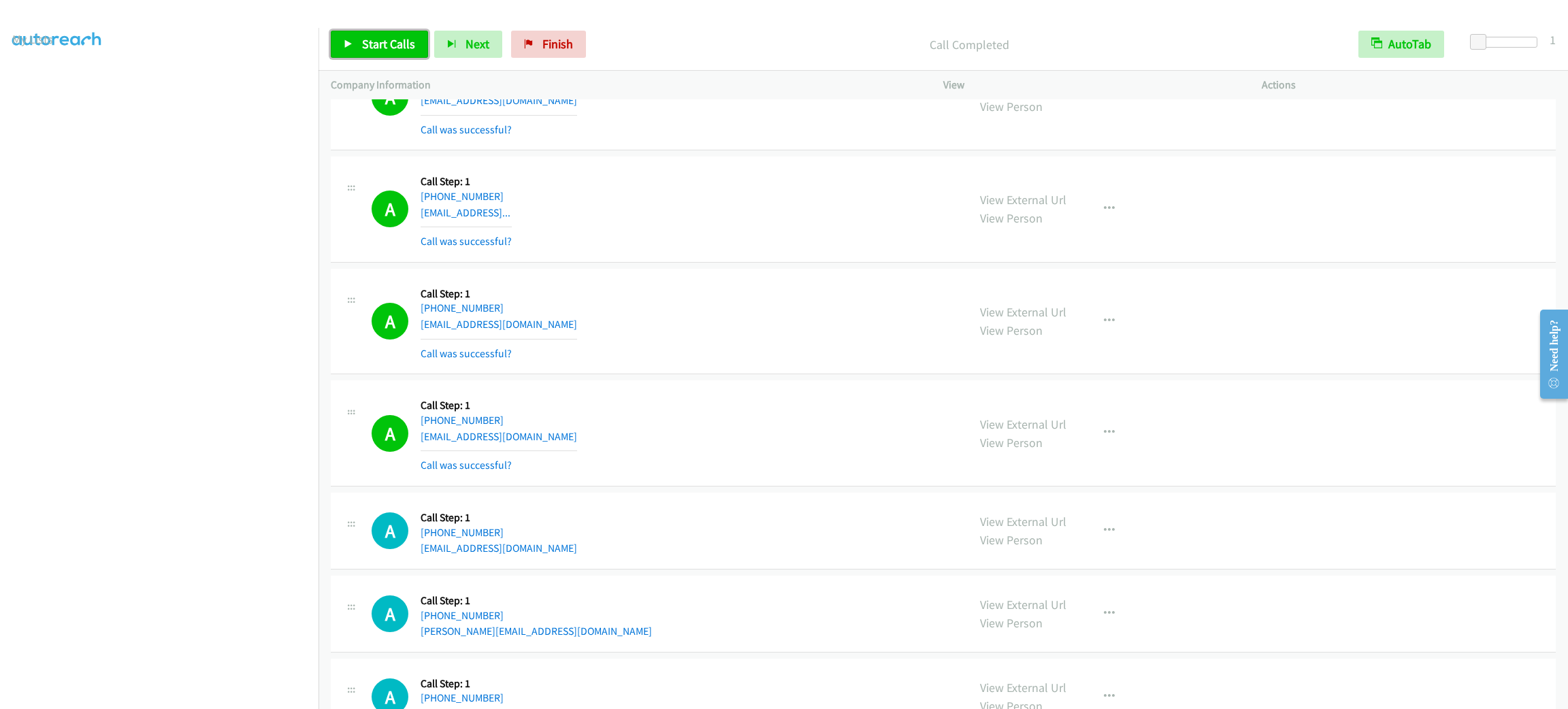
click at [406, 48] on span "Start Calls" at bounding box center [389, 44] width 53 height 16
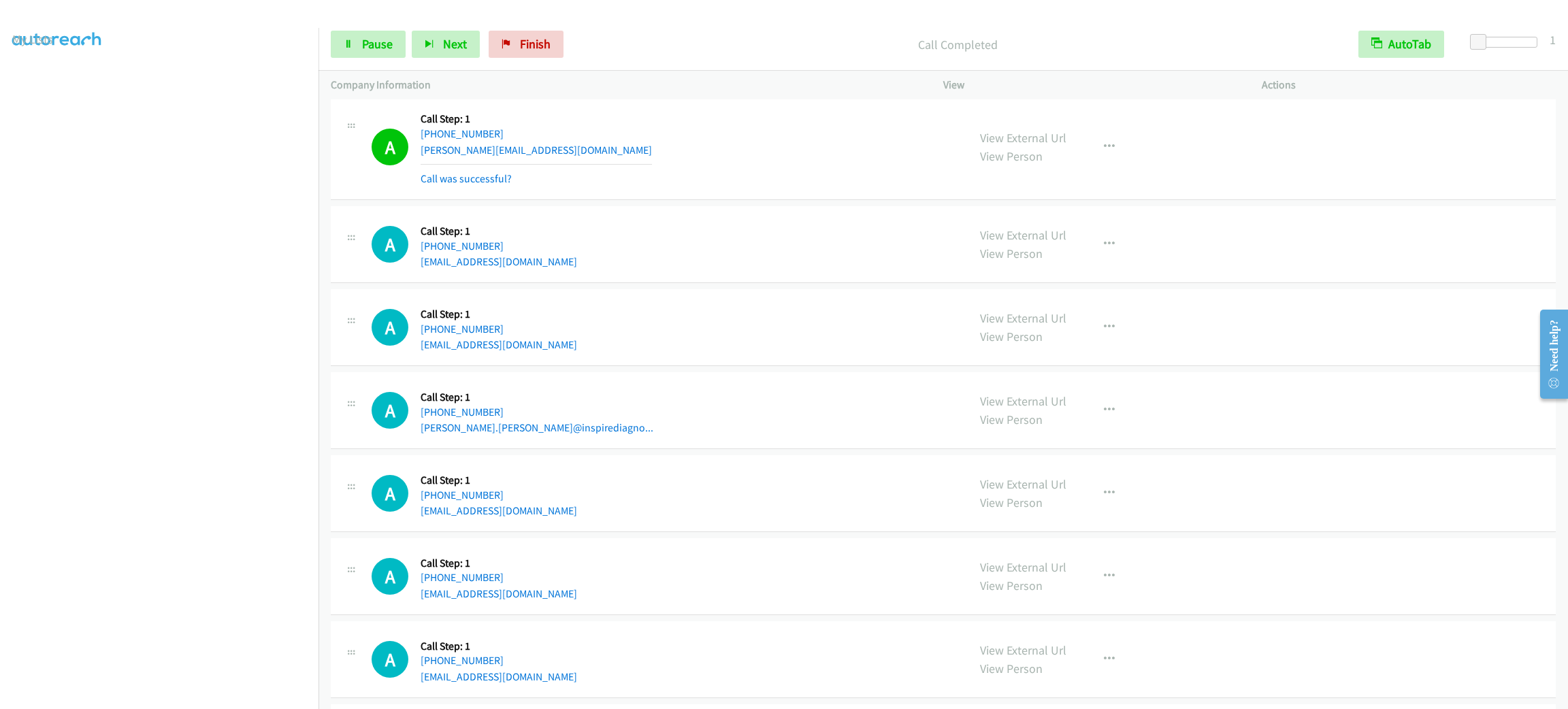
scroll to position [6660, 0]
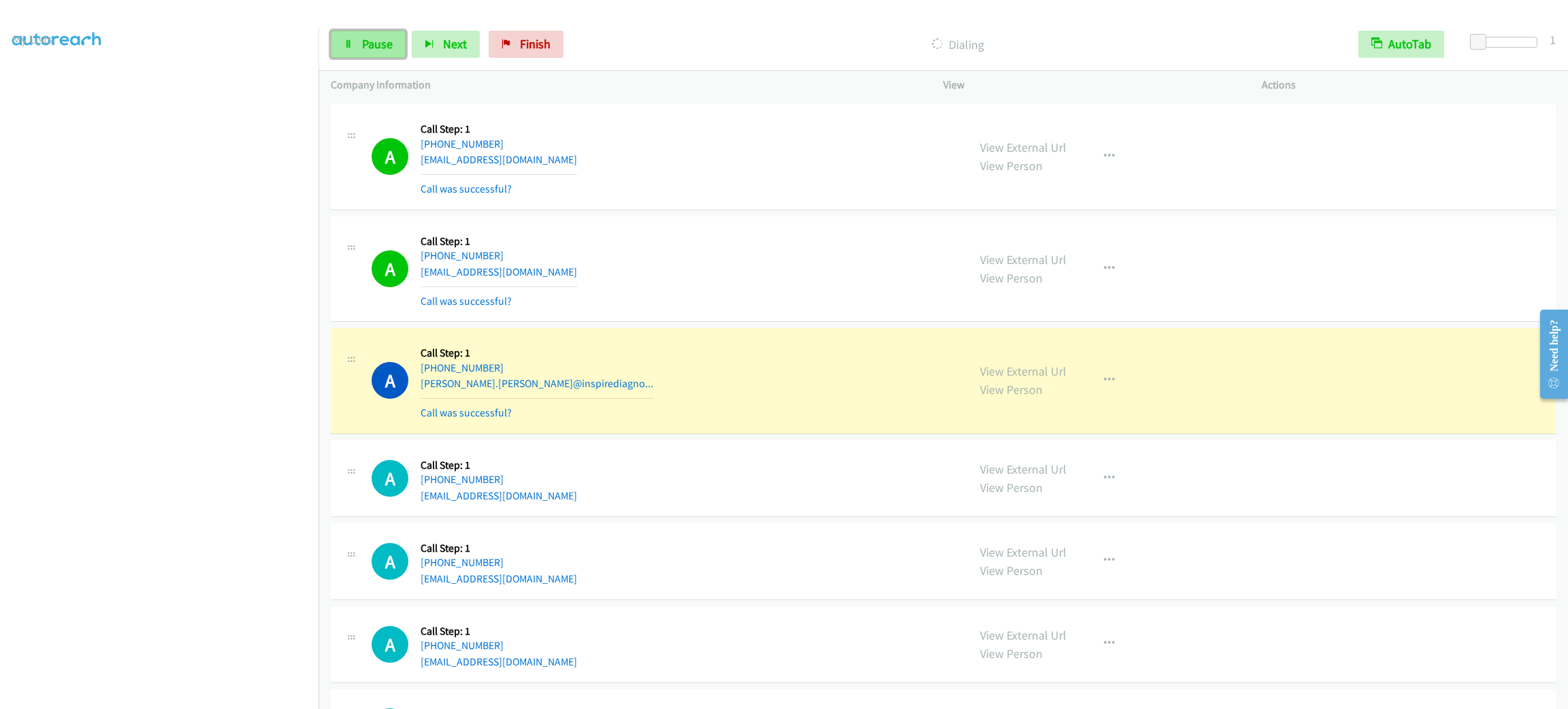
click at [389, 51] on span "Pause" at bounding box center [377, 44] width 31 height 16
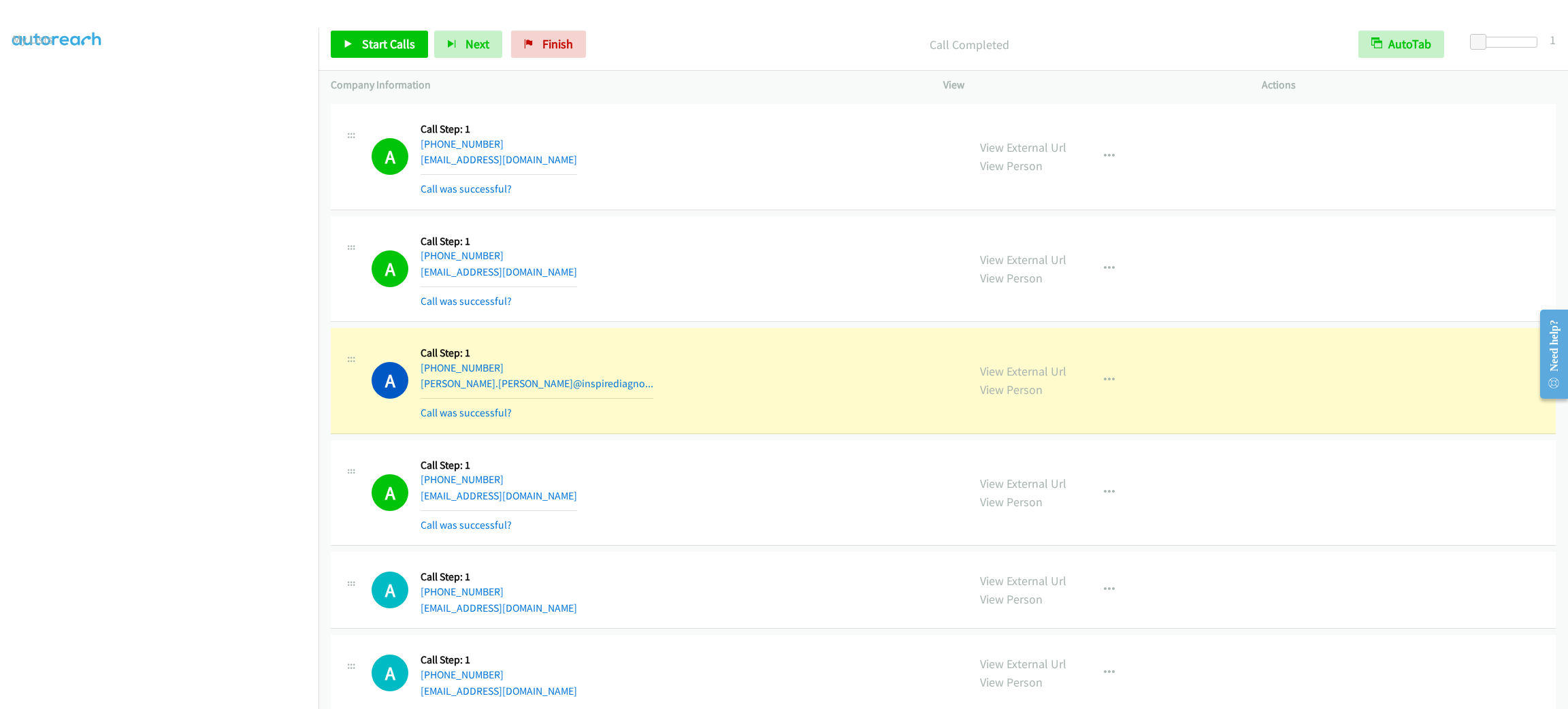
click at [746, 434] on div "A Callback Scheduled Call Step: 1 America/Los_Angeles [PHONE_NUMBER] [PERSON_NA…" at bounding box center [943, 380] width 1225 height 106
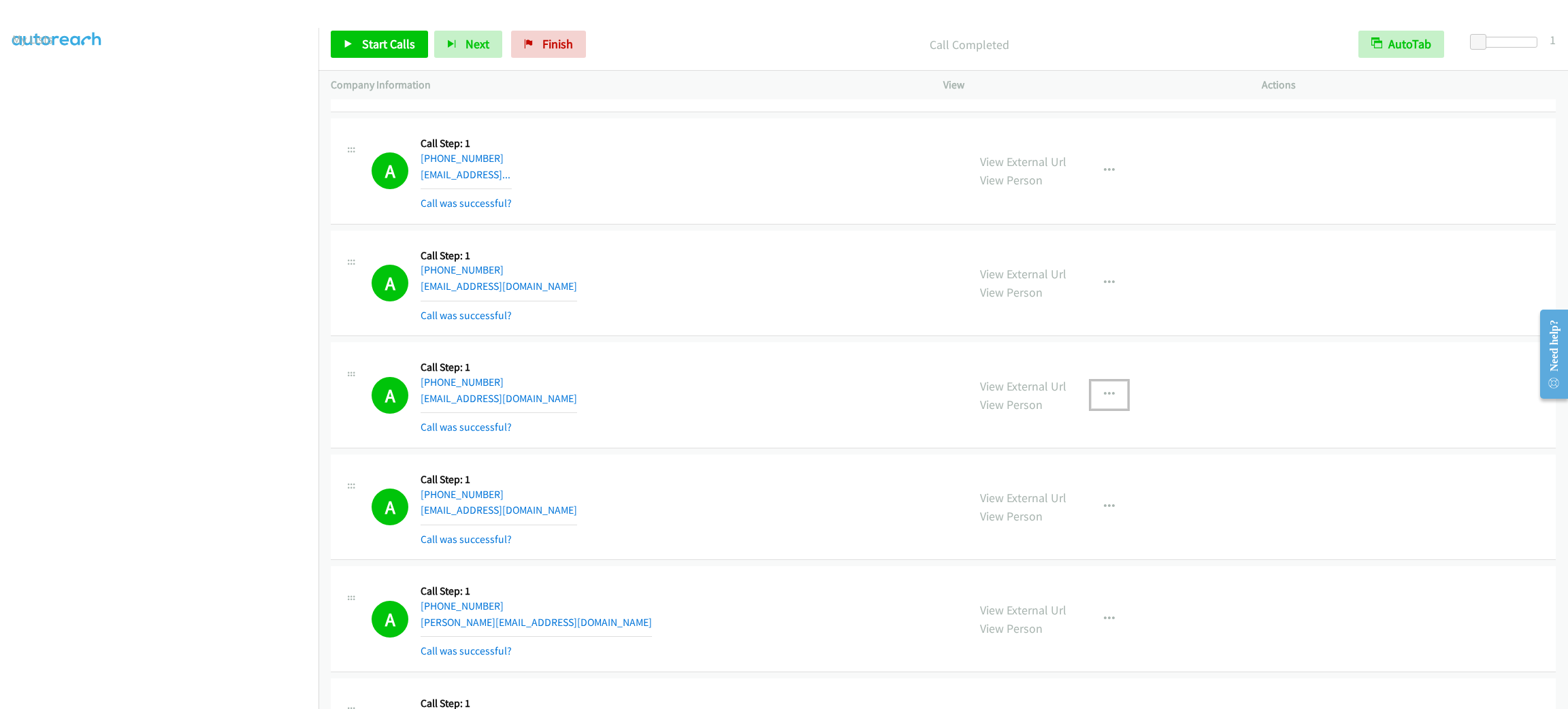
click at [1094, 408] on button "button" at bounding box center [1109, 394] width 37 height 27
click at [1085, 519] on link "Add to do not call list" at bounding box center [1036, 510] width 181 height 27
click at [403, 52] on link "Start Calls" at bounding box center [379, 44] width 97 height 27
click at [211, 694] on section at bounding box center [158, 386] width 294 height 652
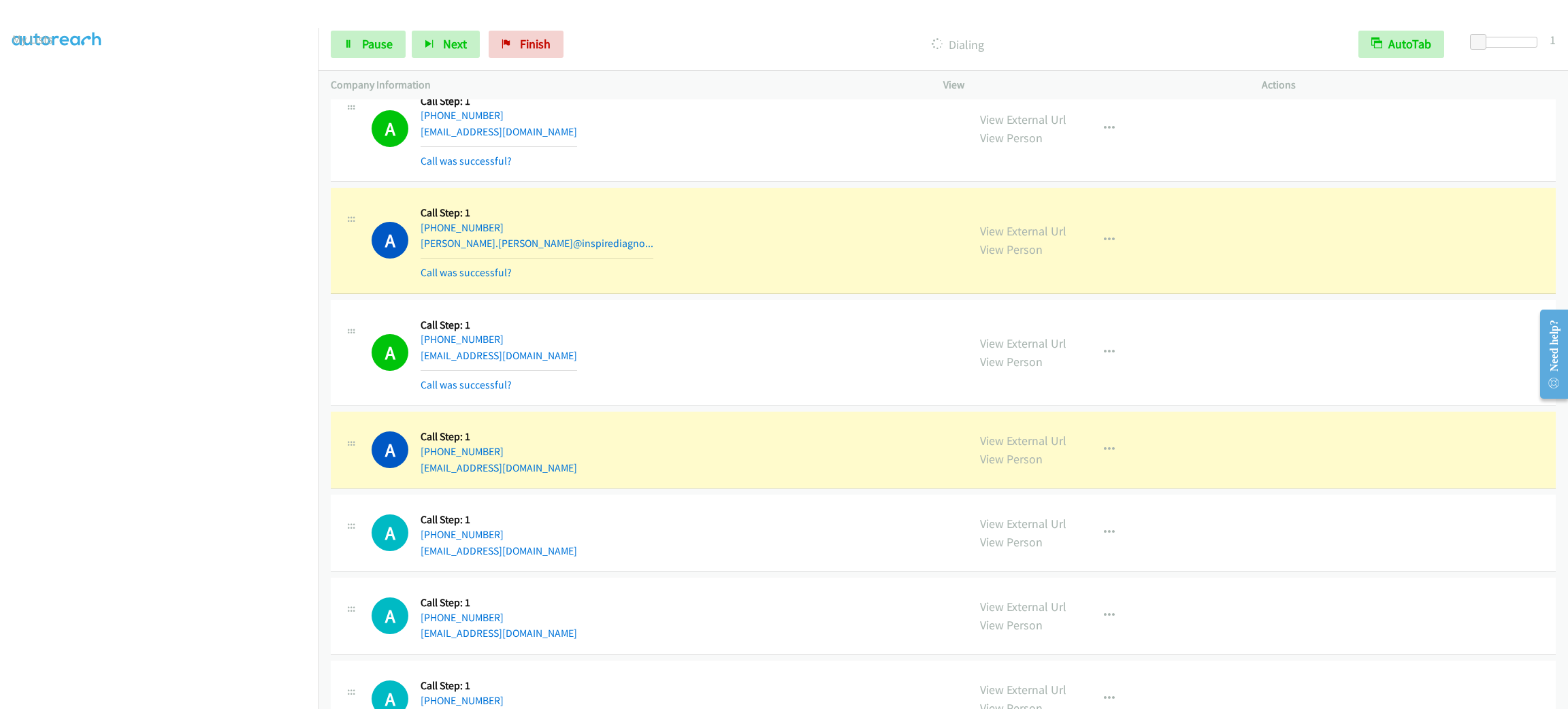
scroll to position [6902, 0]
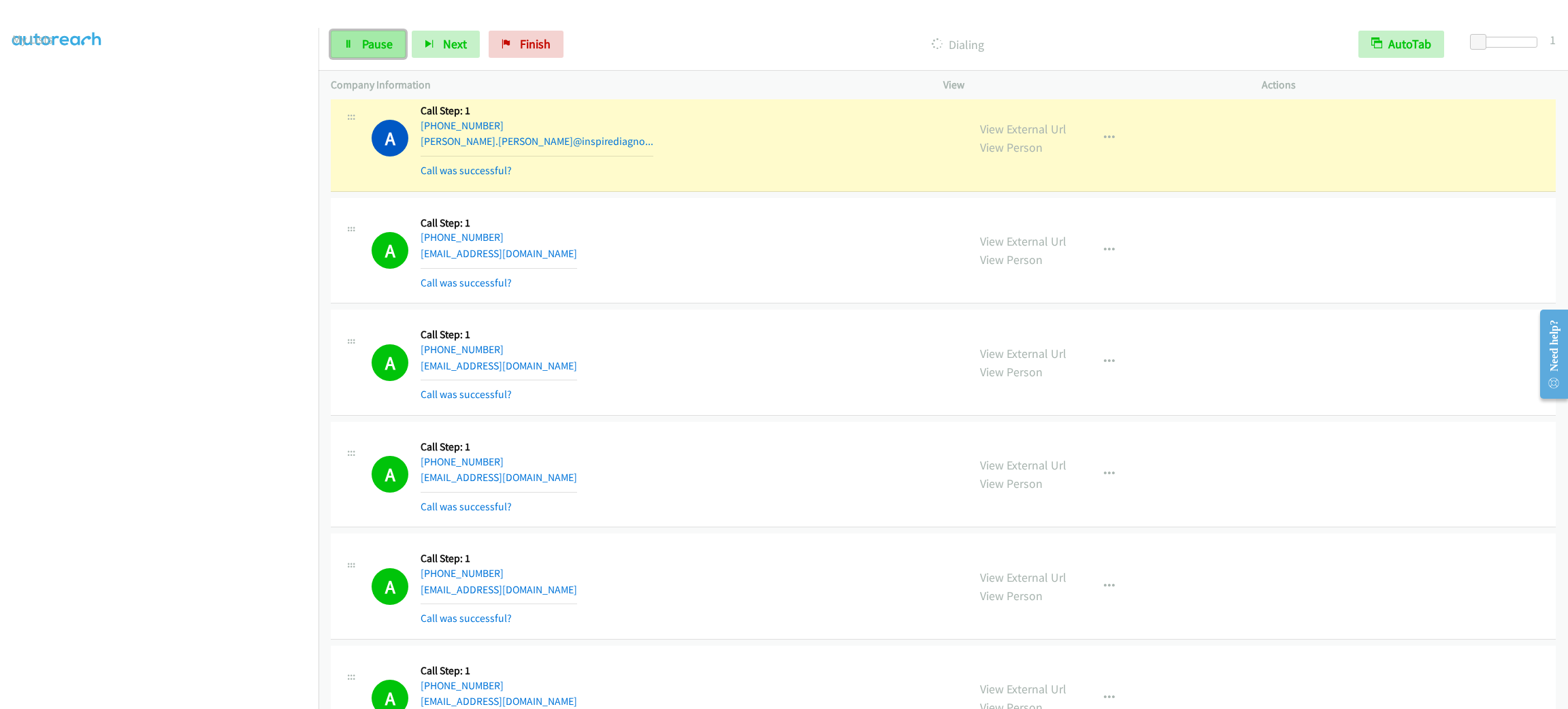
click at [395, 43] on link "Pause" at bounding box center [368, 44] width 75 height 27
click at [706, 419] on td "A Callback Scheduled Call Step: 1 America/New_York [PHONE_NUMBER] [EMAIL_ADDRES…" at bounding box center [944, 362] width 1250 height 112
click at [704, 279] on div "A Callback Scheduled Call Step: 1 America/New_York [PHONE_NUMBER] [EMAIL_ADDRES…" at bounding box center [664, 251] width 584 height 81
click at [697, 324] on td "A Callback Scheduled Call Step: 1 America/New_York [PHONE_NUMBER] [EMAIL_ADDRES…" at bounding box center [944, 362] width 1250 height 112
click at [708, 255] on div "A Callback Scheduled Call Step: 1 America/New_York [PHONE_NUMBER] [EMAIL_ADDRES…" at bounding box center [664, 251] width 584 height 81
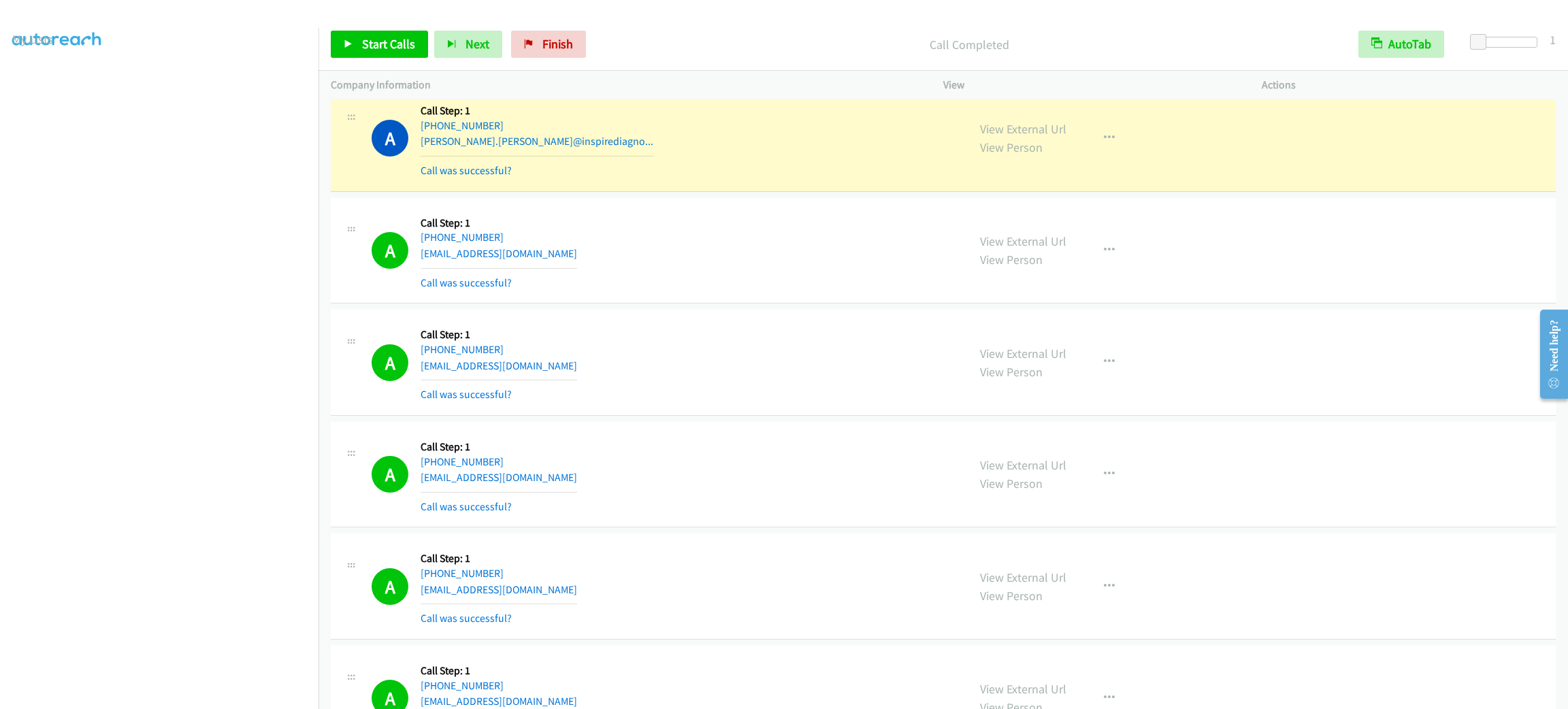
scroll to position [7617, 0]
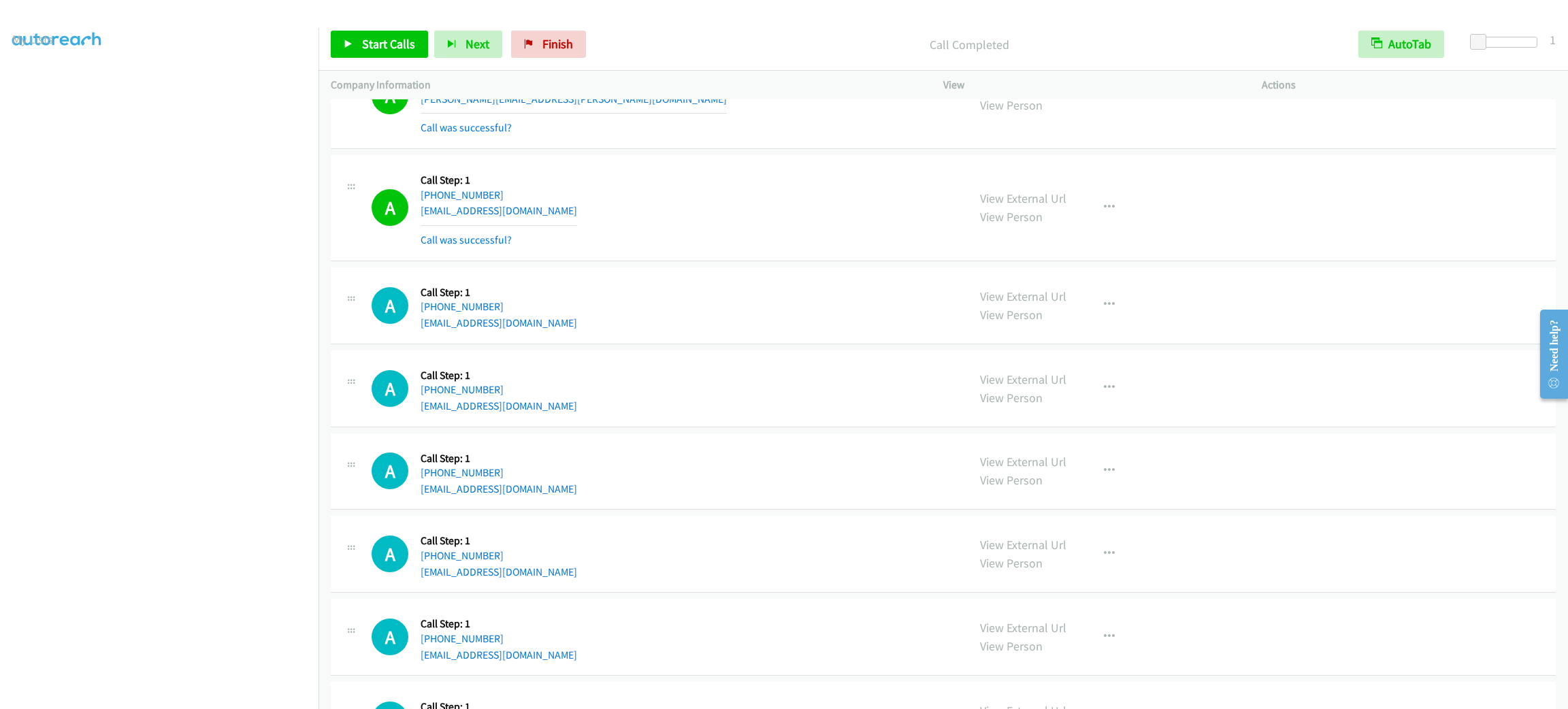
drag, startPoint x: 697, startPoint y: 480, endPoint x: 704, endPoint y: 477, distance: 7.6
click at [697, 480] on div "A Callback Scheduled Call Step: 1 America/New_York [PHONE_NUMBER] [EMAIL_ADDRES…" at bounding box center [664, 471] width 584 height 51
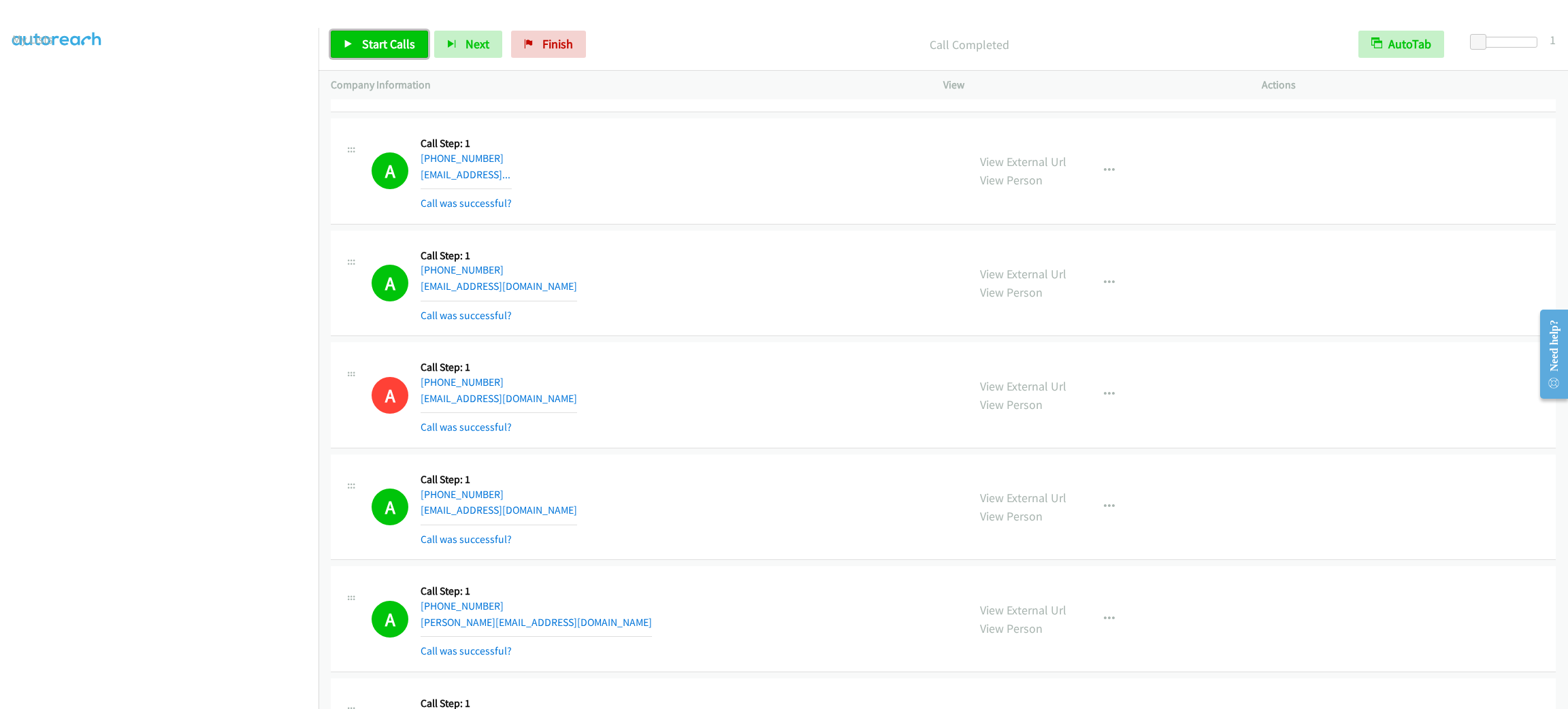
click at [405, 39] on span "Start Calls" at bounding box center [389, 44] width 53 height 16
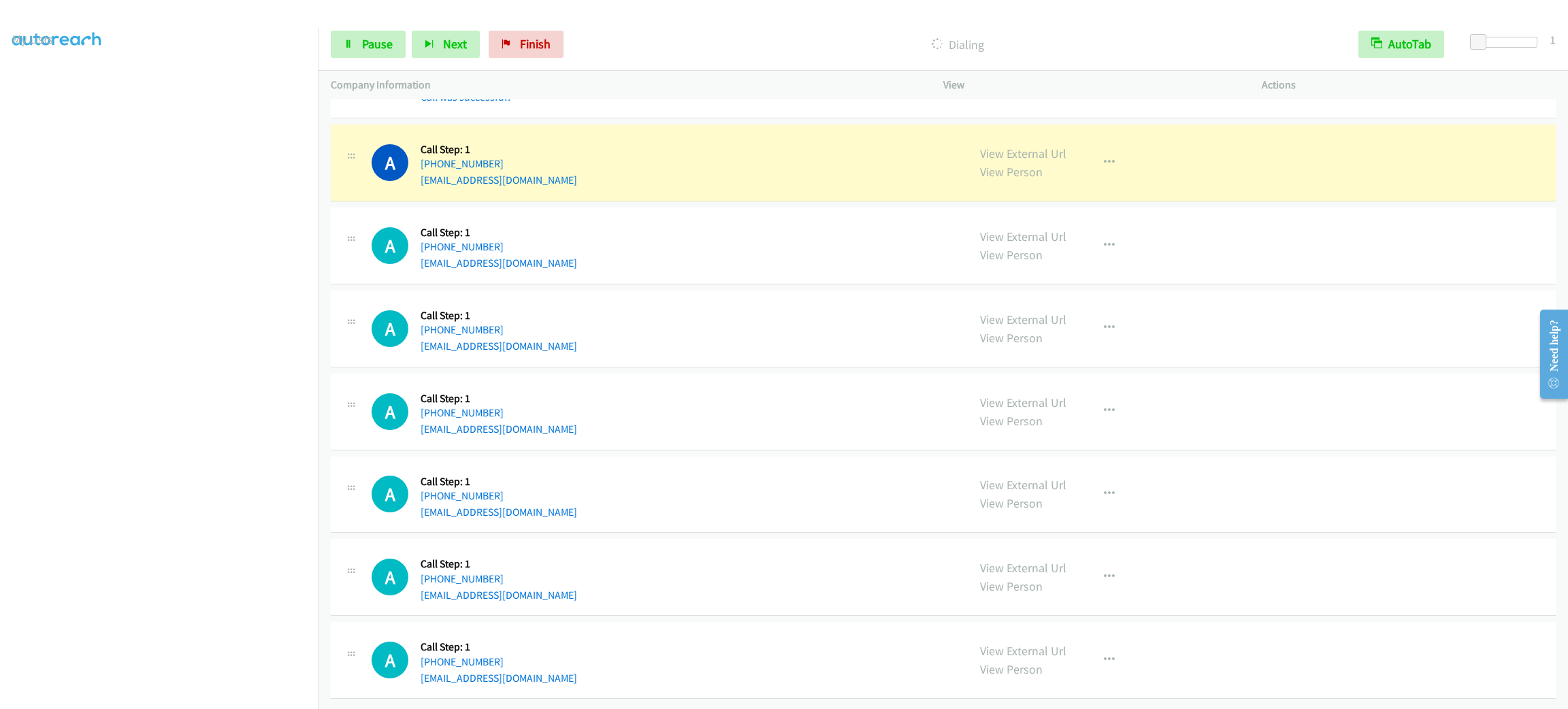
scroll to position [7916, 0]
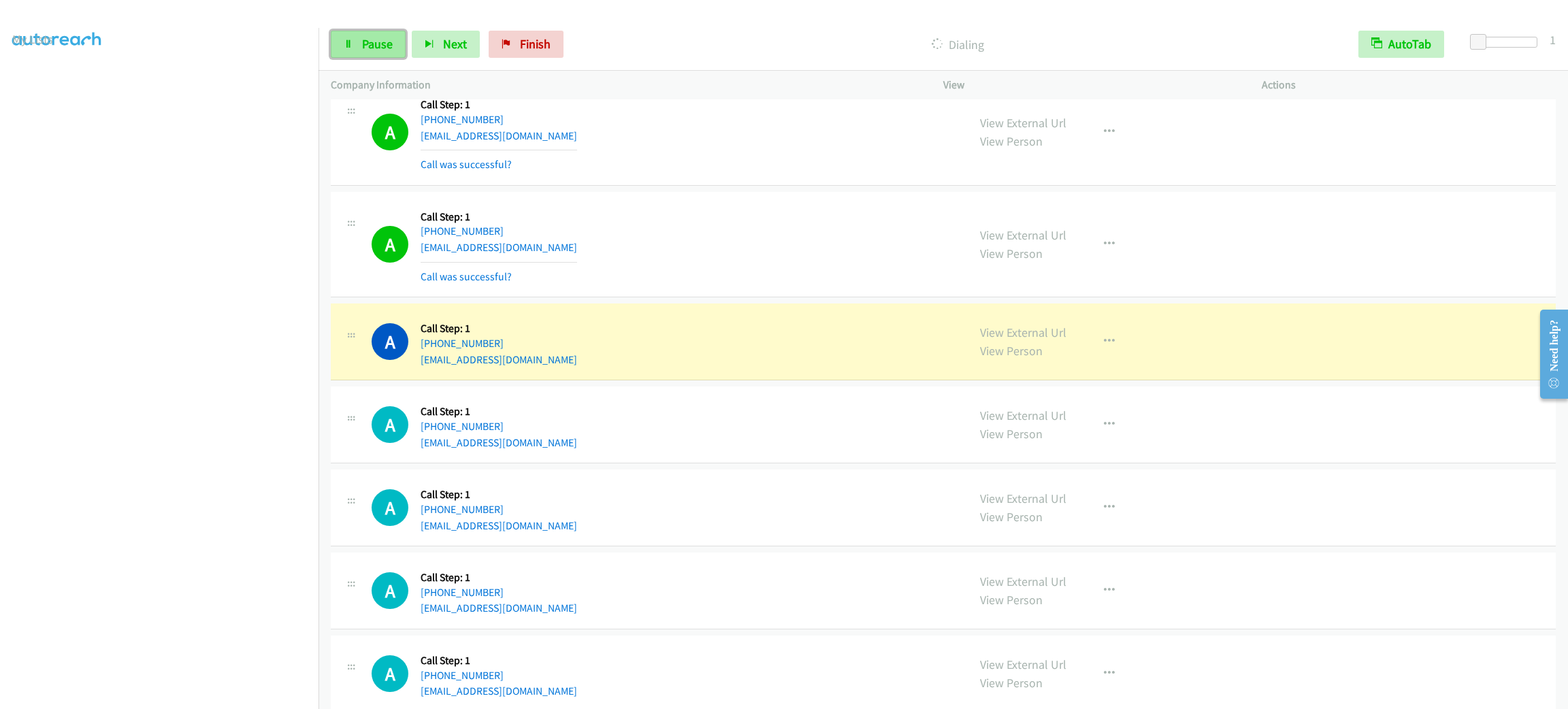
click at [397, 43] on link "Pause" at bounding box center [368, 44] width 75 height 27
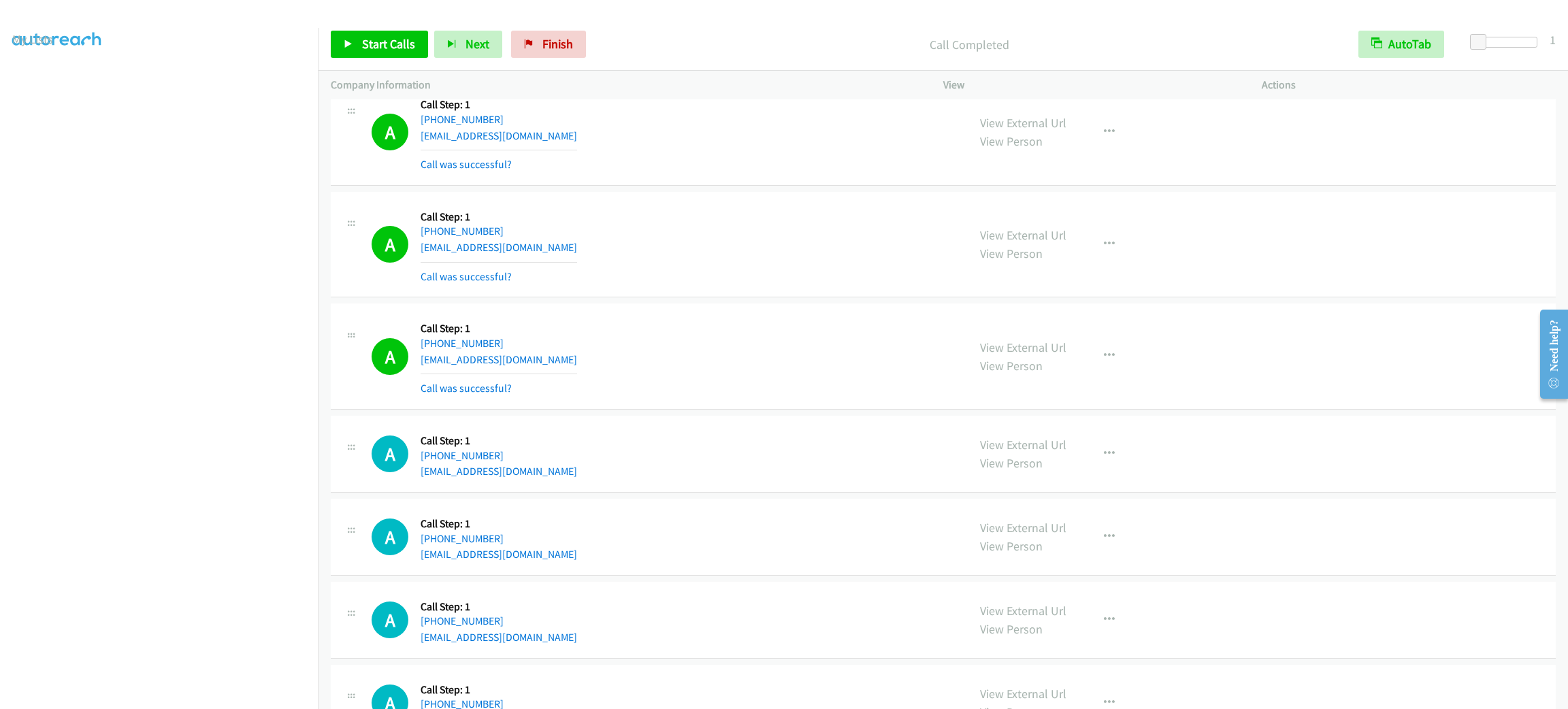
click at [828, 395] on div "A Callback Scheduled Call Step: 1 [GEOGRAPHIC_DATA]/[GEOGRAPHIC_DATA] [PHONE_NU…" at bounding box center [664, 356] width 584 height 81
drag, startPoint x: 758, startPoint y: 269, endPoint x: 765, endPoint y: 266, distance: 7.6
click at [759, 269] on div "A Callback Scheduled Call Step: 1 America/New_York [PHONE_NUMBER] [EMAIL_ADDRES…" at bounding box center [664, 245] width 584 height 81
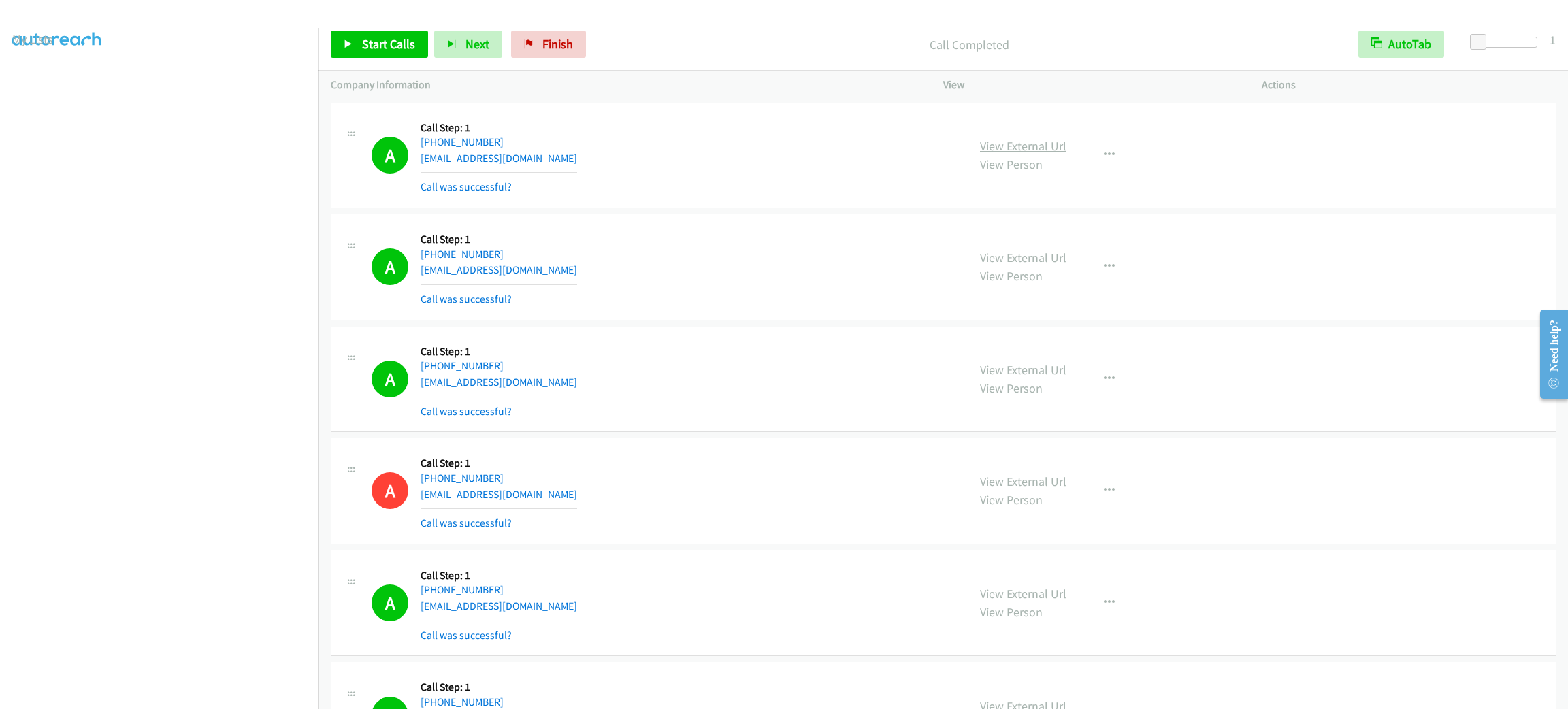
click at [1040, 145] on link "View External Url" at bounding box center [1023, 147] width 86 height 16
click at [393, 55] on link "Start Calls" at bounding box center [379, 44] width 97 height 27
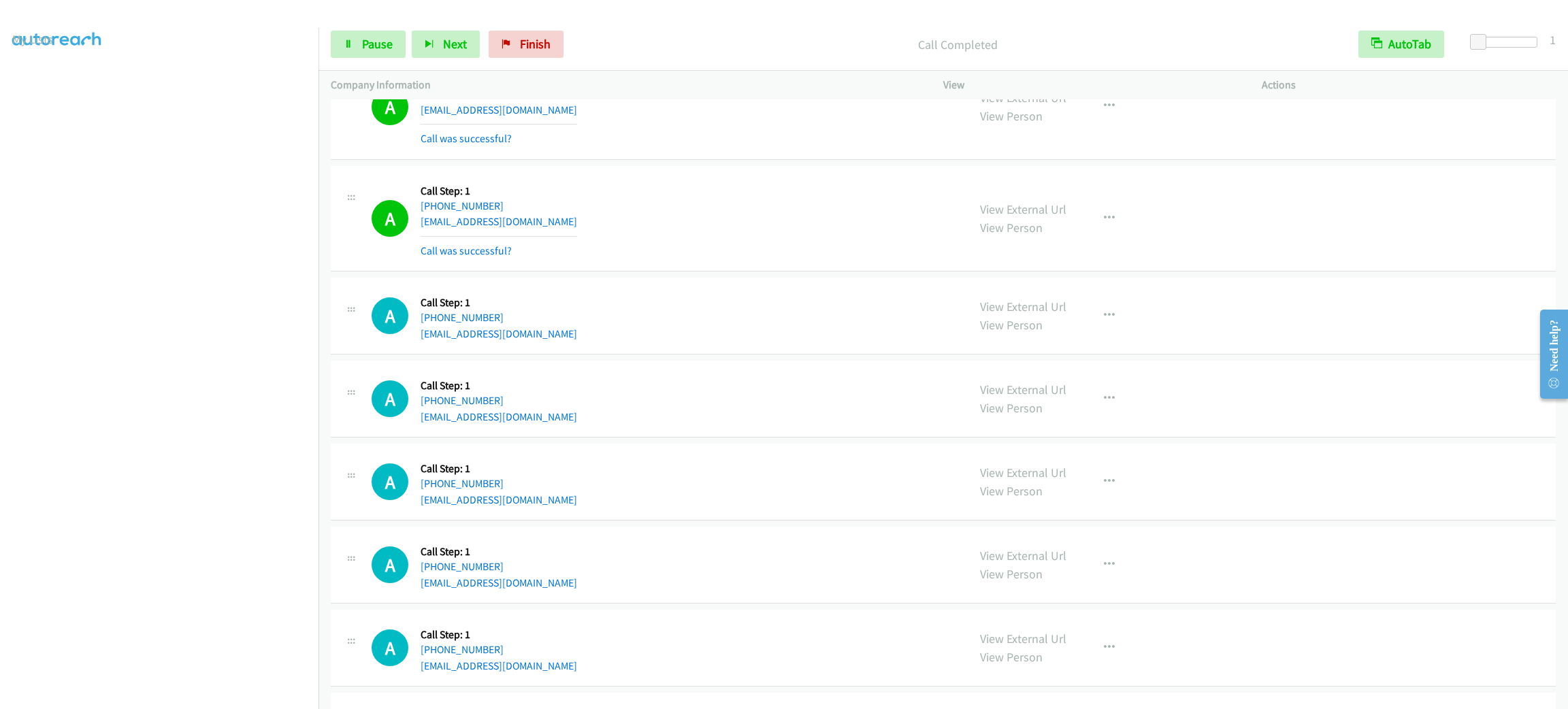
scroll to position [8268, 0]
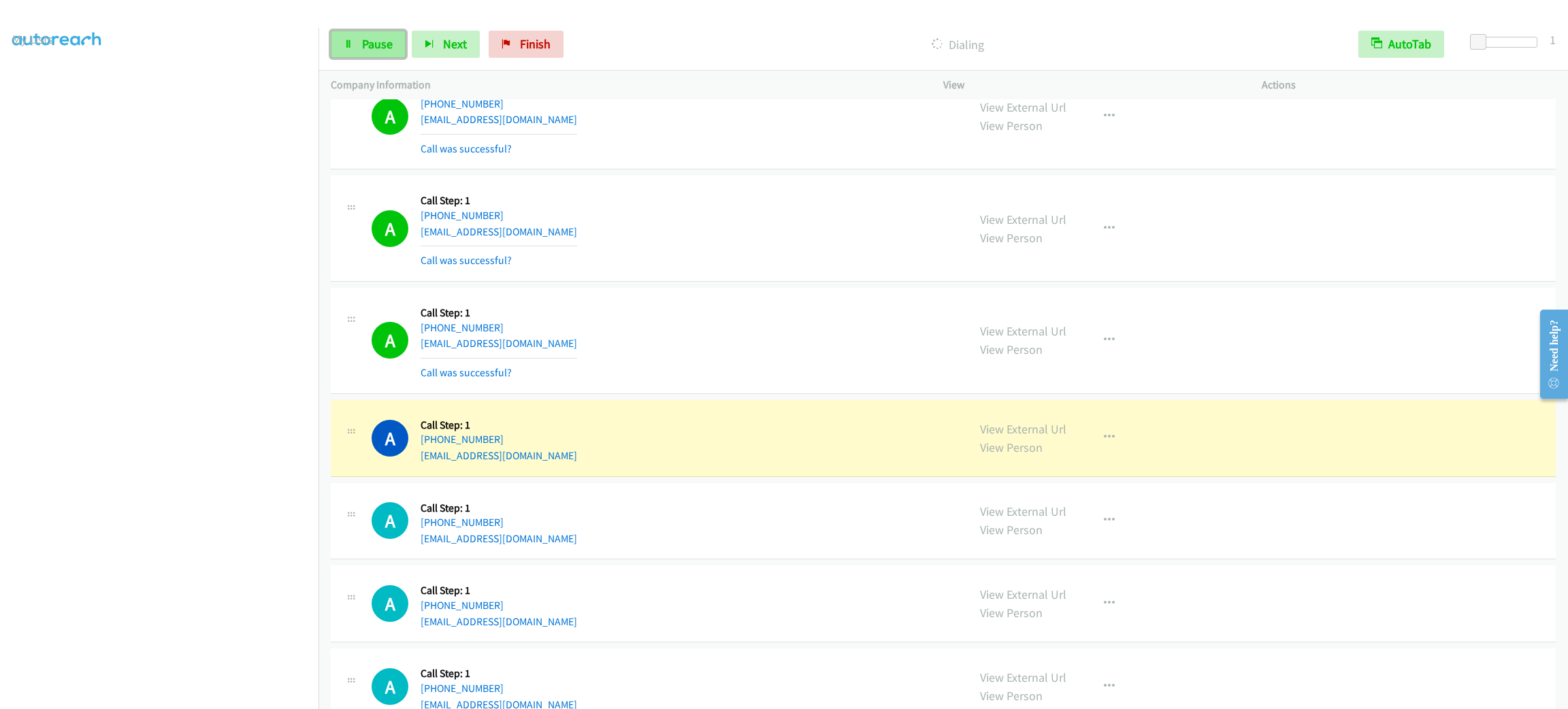
click at [377, 37] on span "Pause" at bounding box center [377, 44] width 31 height 16
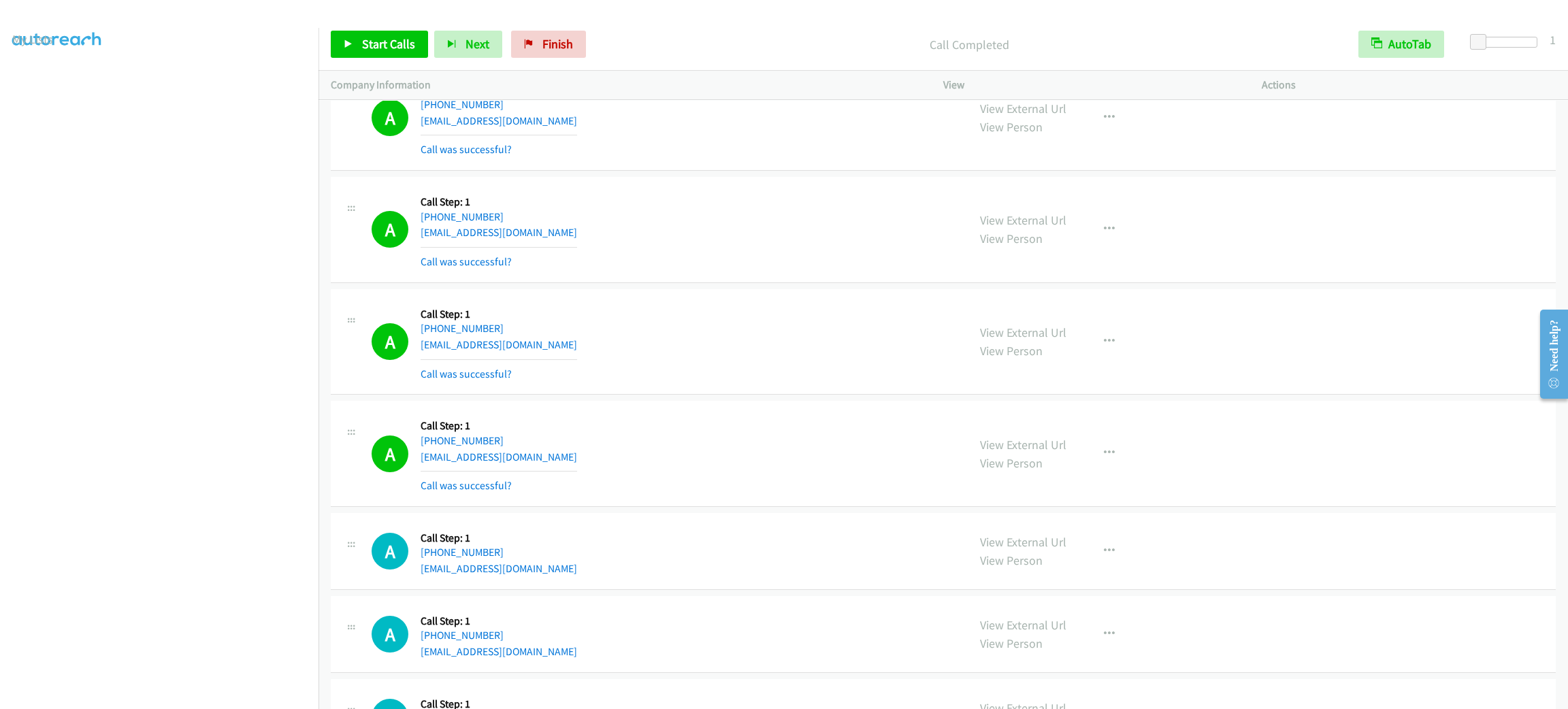
drag, startPoint x: 1388, startPoint y: 141, endPoint x: 361, endPoint y: 47, distance: 1031.3
click at [1387, 141] on div "A Callback Scheduled Call Step: 1 America/New_York [PHONE_NUMBER] [EMAIL_ADDRES…" at bounding box center [943, 118] width 1225 height 106
click at [387, 41] on span "Start Calls" at bounding box center [389, 44] width 53 height 16
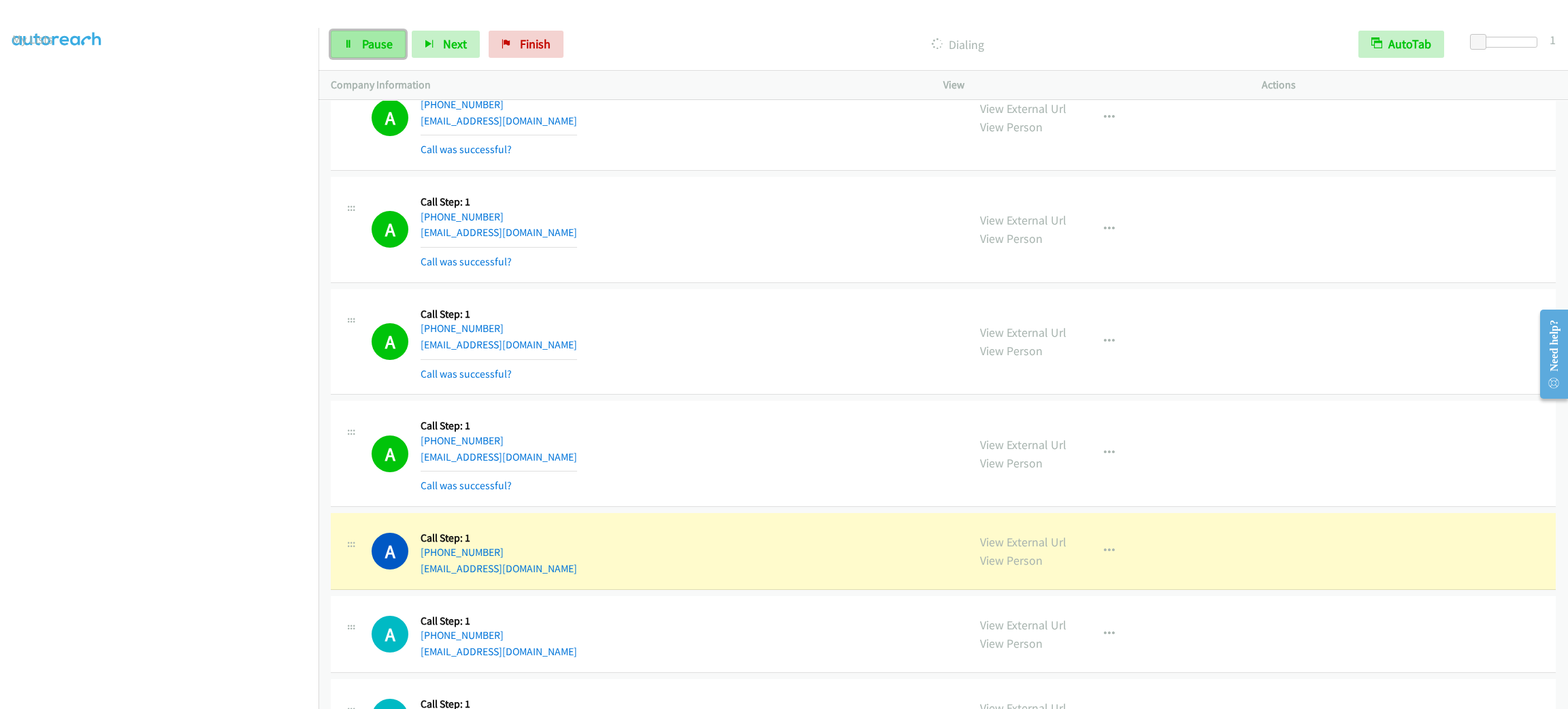
click at [378, 35] on link "Pause" at bounding box center [368, 44] width 75 height 27
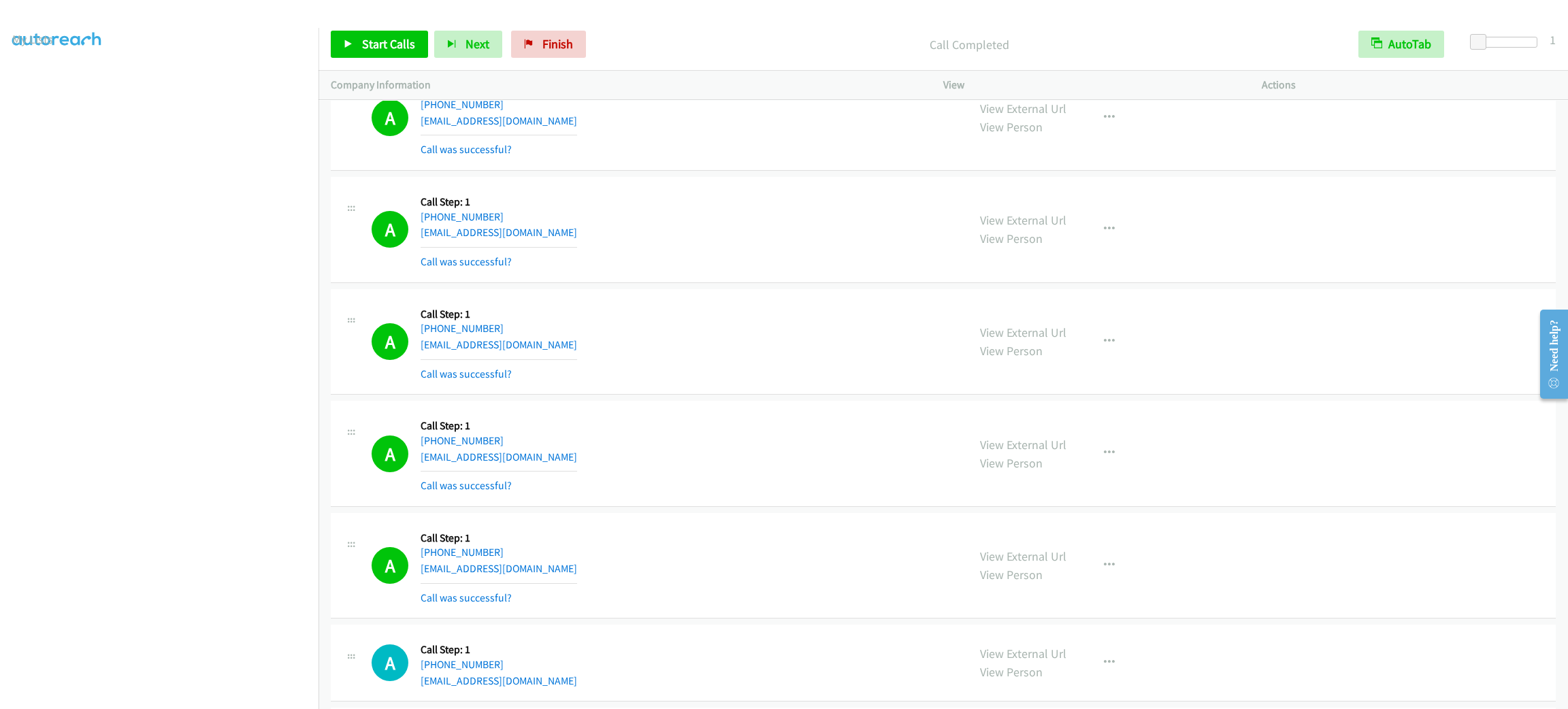
click at [689, 171] on div "A Callback Scheduled Call Step: 1 America/New_York [PHONE_NUMBER] [EMAIL_ADDRES…" at bounding box center [943, 118] width 1225 height 106
click at [394, 43] on span "Start Calls" at bounding box center [389, 44] width 53 height 16
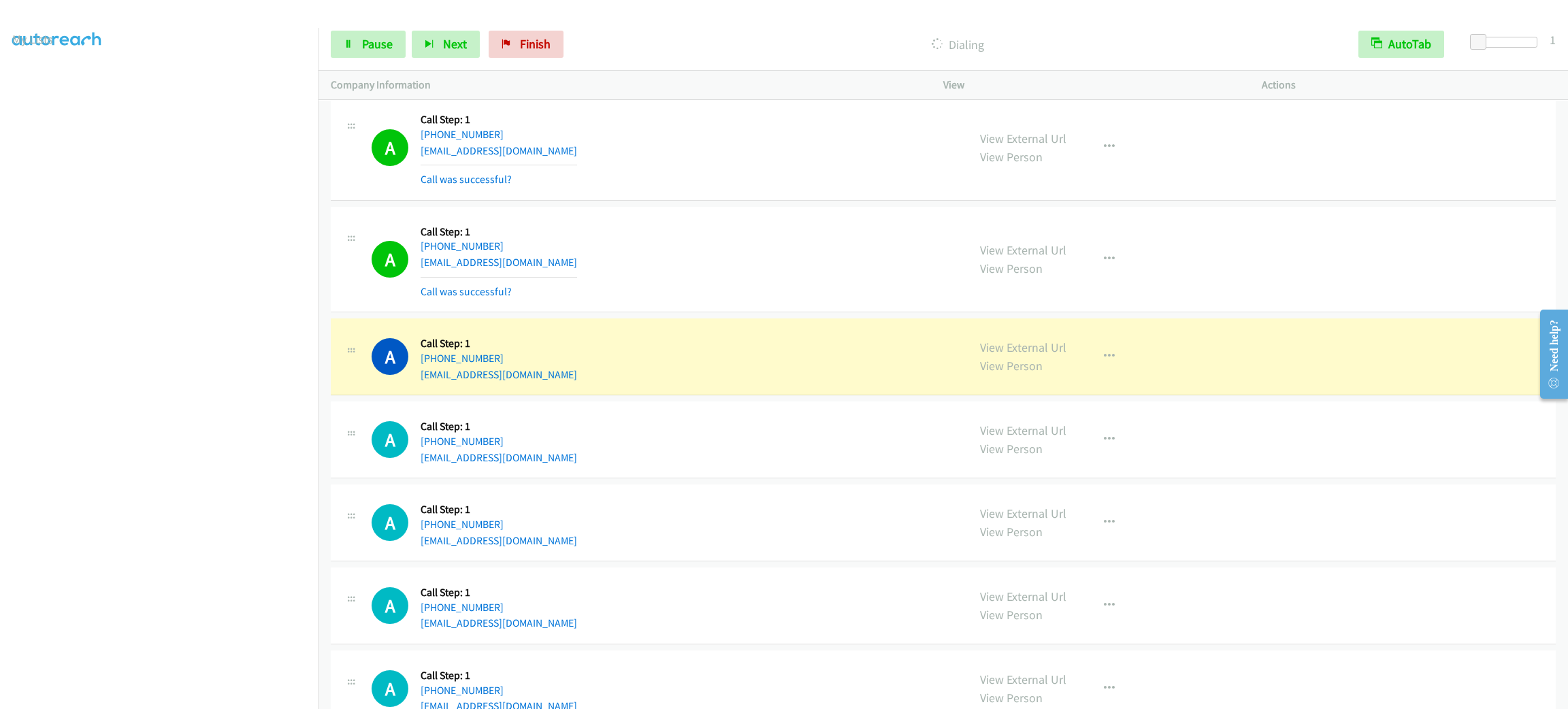
scroll to position [8676, 0]
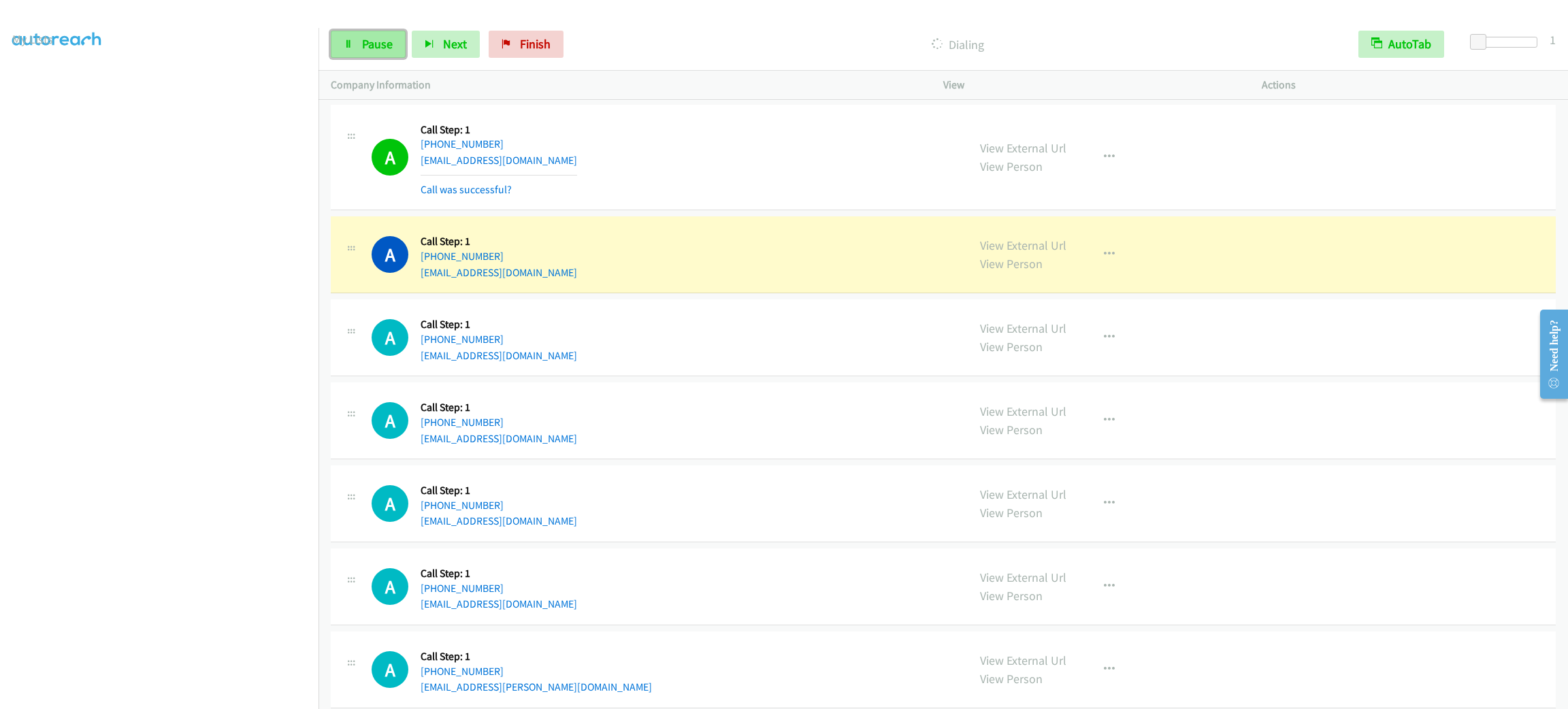
click at [376, 45] on span "Pause" at bounding box center [377, 44] width 31 height 16
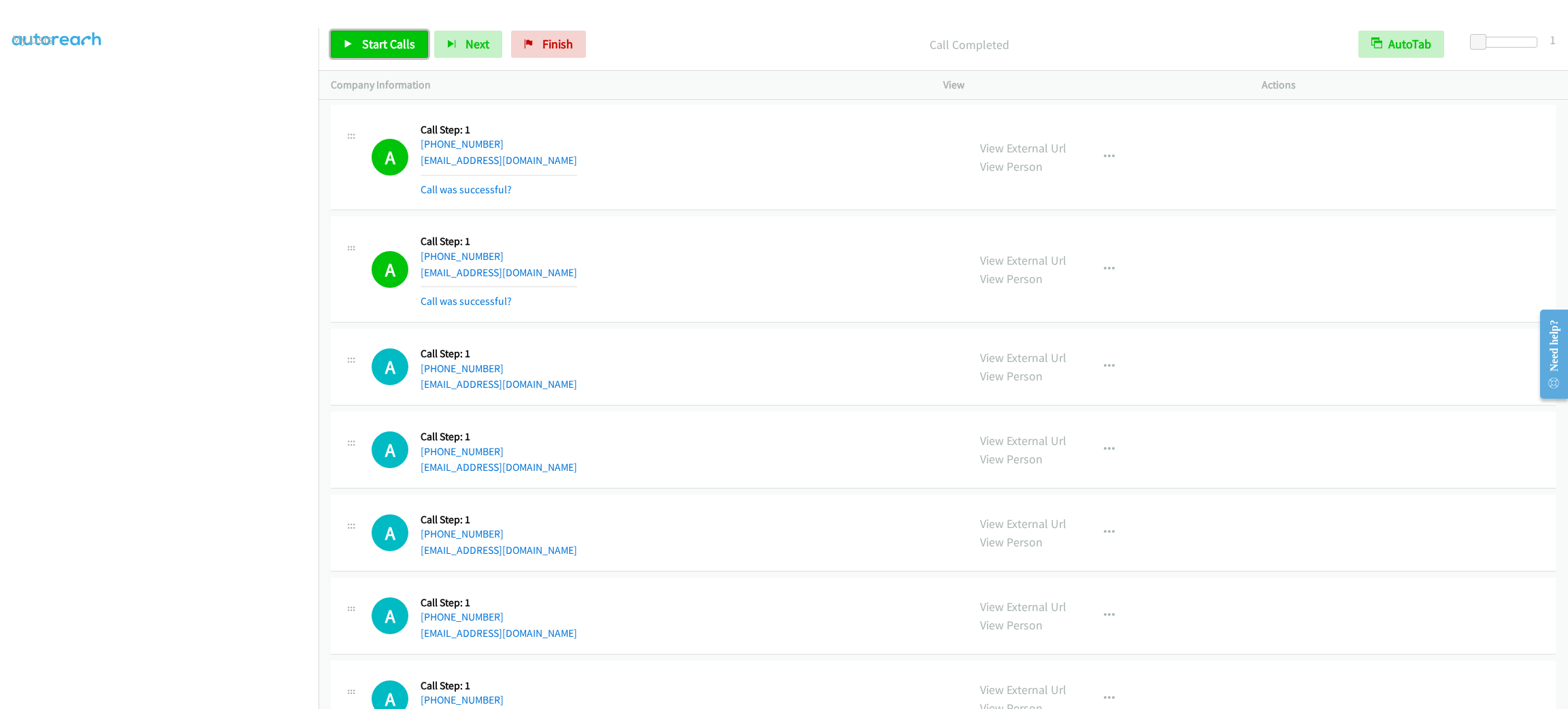
click at [352, 41] on icon at bounding box center [349, 46] width 10 height 10
click at [714, 393] on div "A Callback Scheduled Call Step: 1 America/New_York [PHONE_NUMBER] [EMAIL_ADDRES…" at bounding box center [664, 366] width 584 height 51
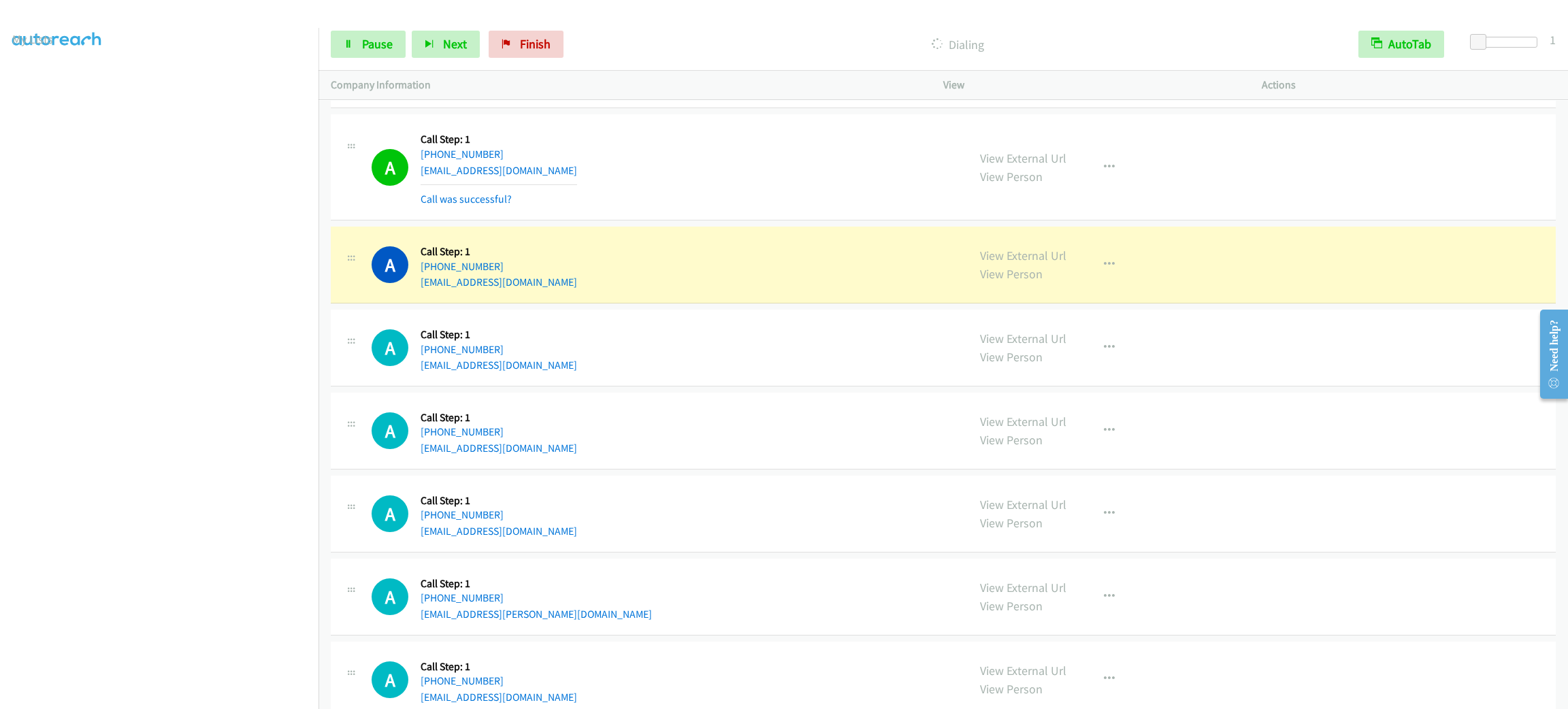
scroll to position [8834, 0]
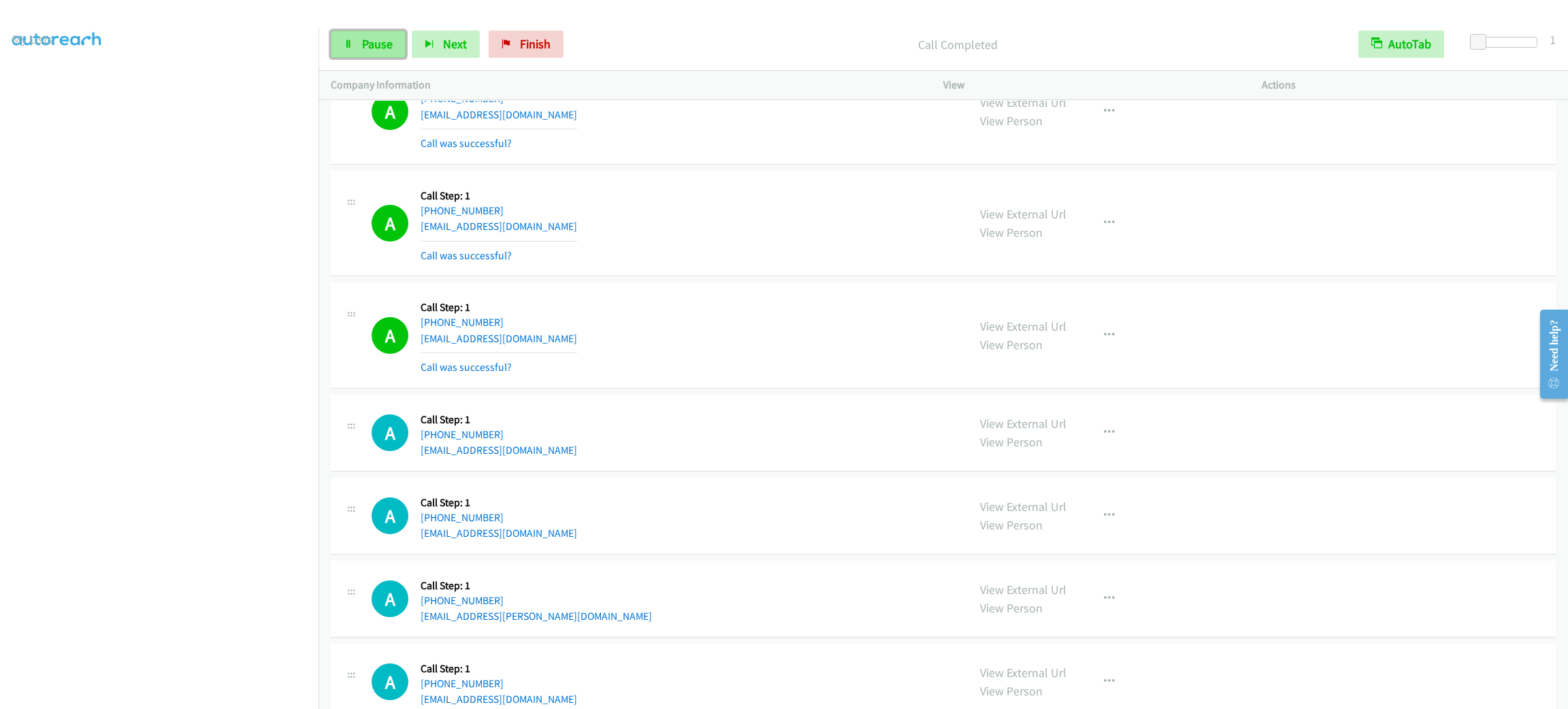
click at [390, 38] on span "Pause" at bounding box center [377, 44] width 31 height 16
click at [391, 37] on span "Start Calls" at bounding box center [389, 44] width 53 height 16
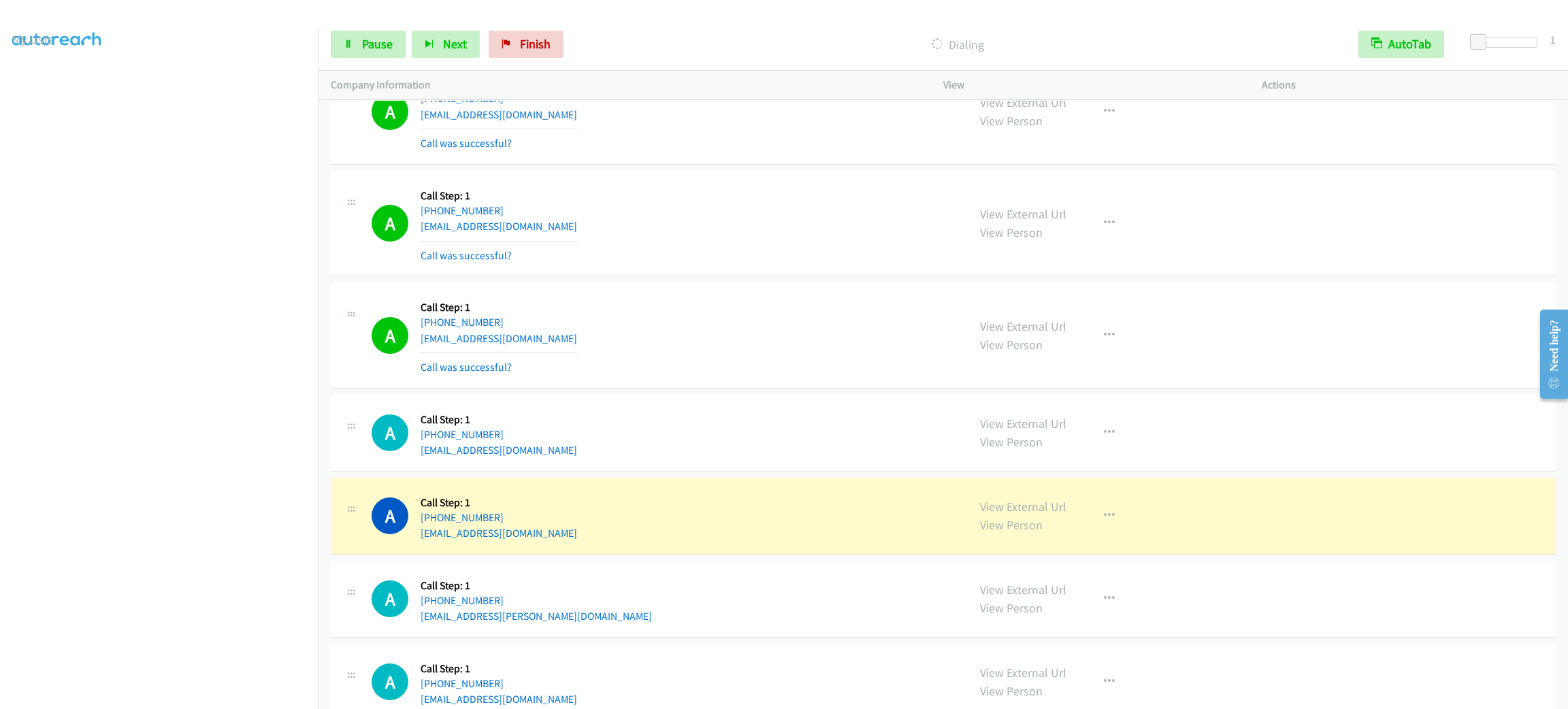
scroll to position [9141, 0]
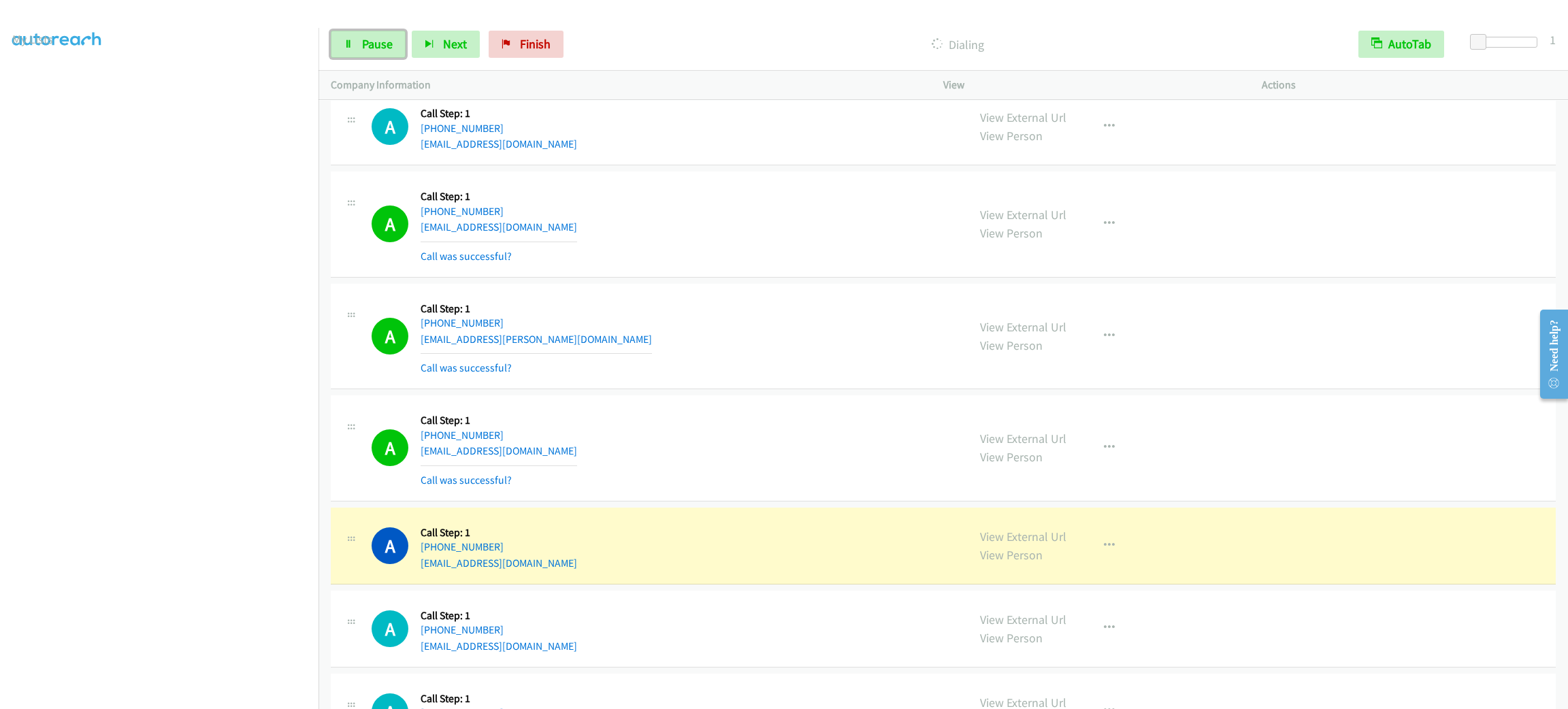
drag, startPoint x: 362, startPoint y: 41, endPoint x: 615, endPoint y: 40, distance: 253.0
click at [363, 41] on span "Pause" at bounding box center [377, 44] width 31 height 16
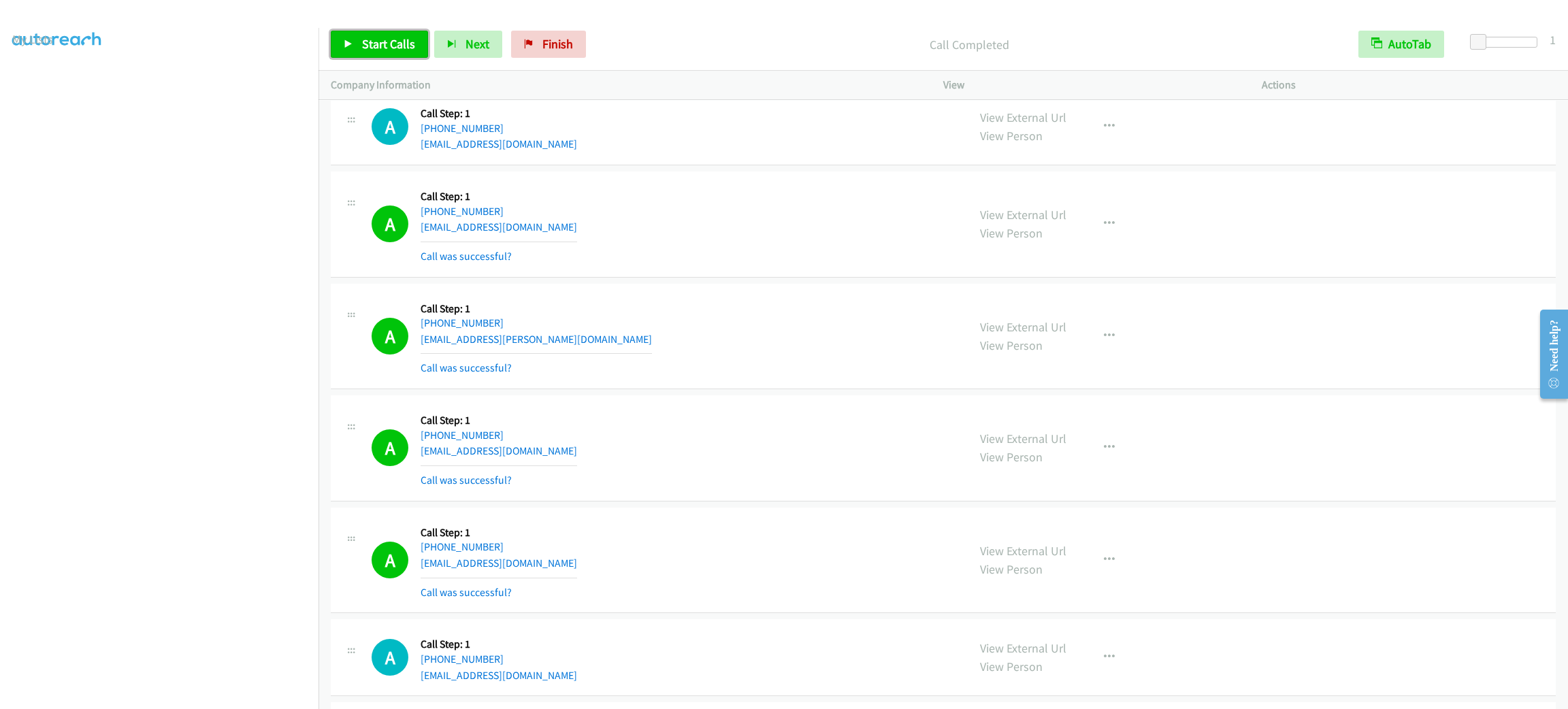
click at [380, 32] on link "Start Calls" at bounding box center [379, 44] width 97 height 27
click at [368, 41] on span "Pause" at bounding box center [377, 44] width 31 height 16
click at [390, 56] on link "Start Calls" at bounding box center [379, 44] width 97 height 27
click at [434, 35] on link "Pause" at bounding box center [447, 38] width 27 height 14
click at [388, 35] on link "Start Calls" at bounding box center [379, 44] width 97 height 27
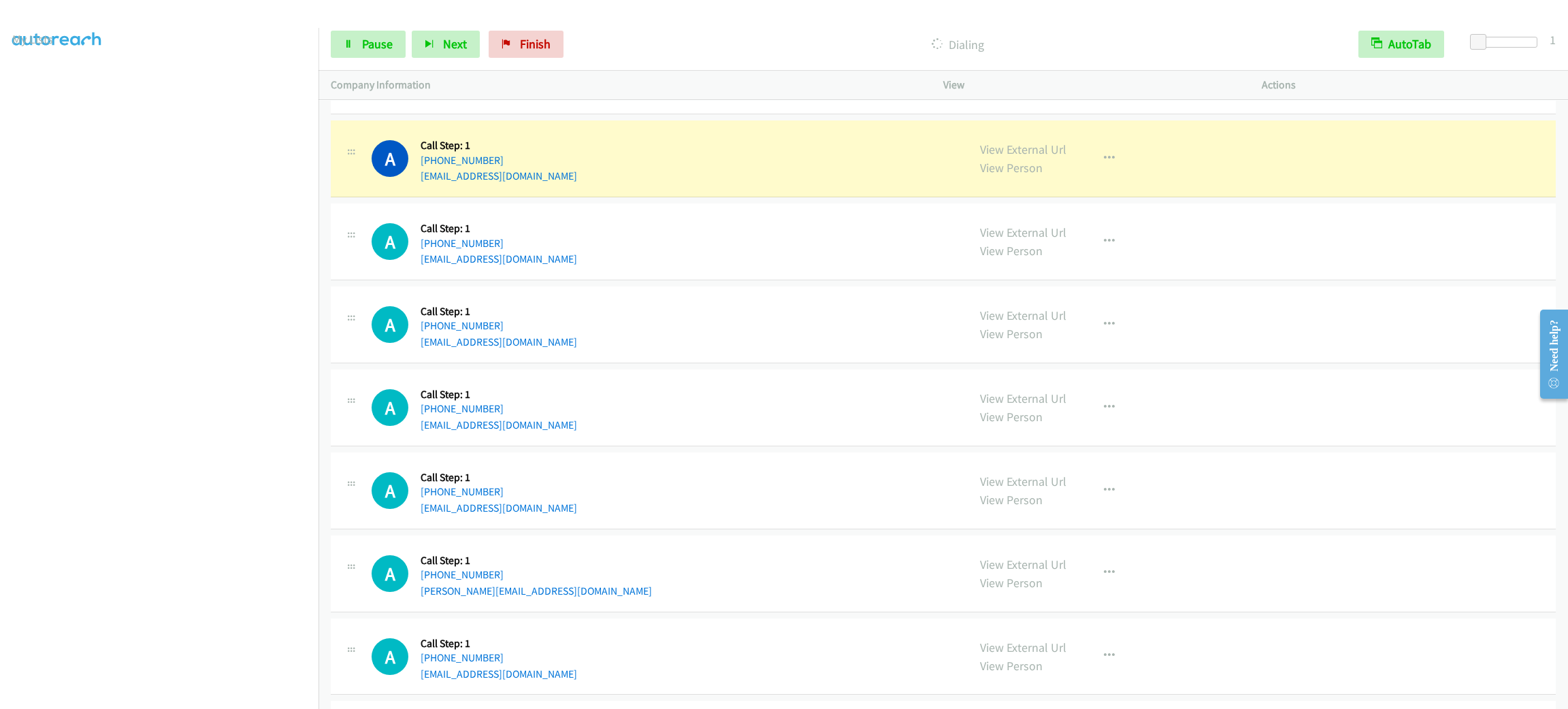
scroll to position [10468, 0]
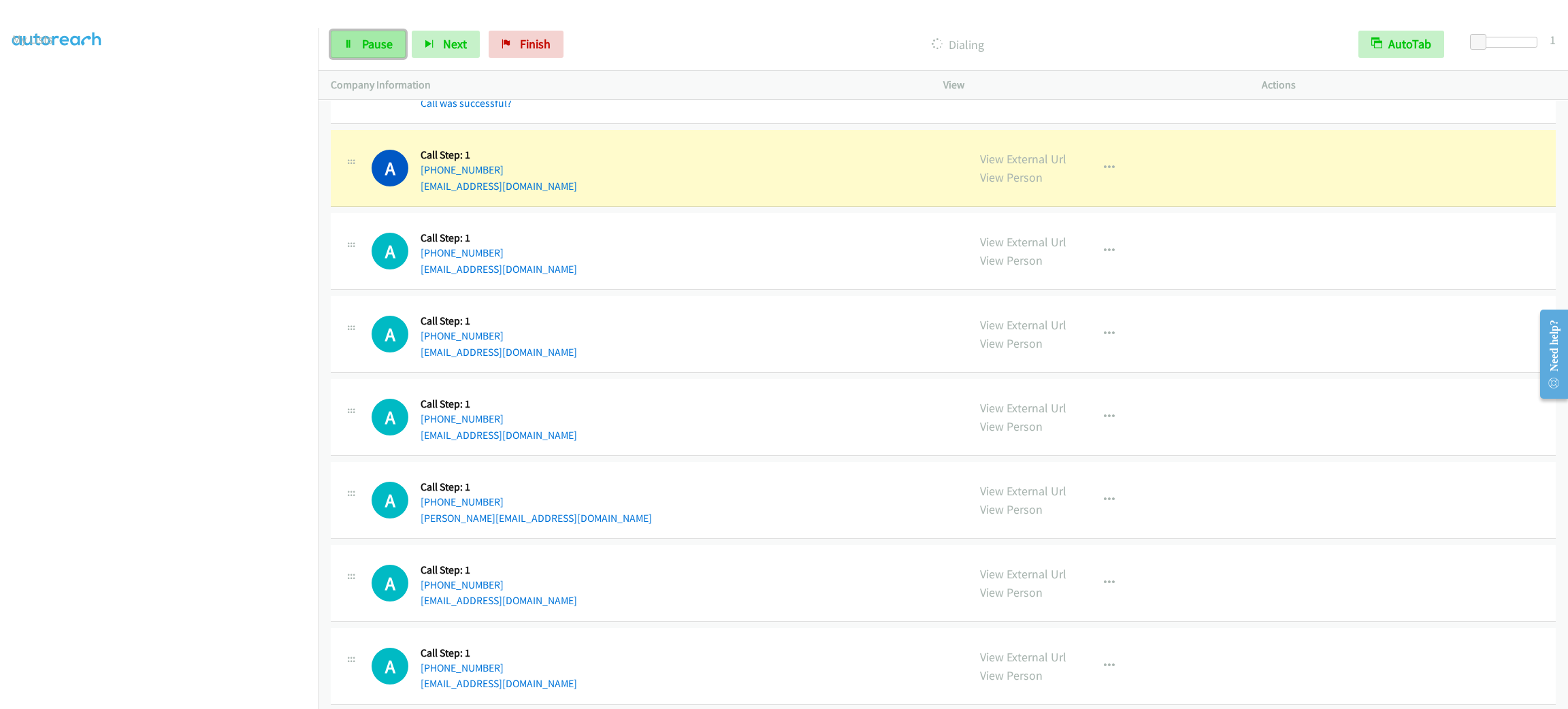
click at [391, 45] on span "Pause" at bounding box center [377, 44] width 31 height 16
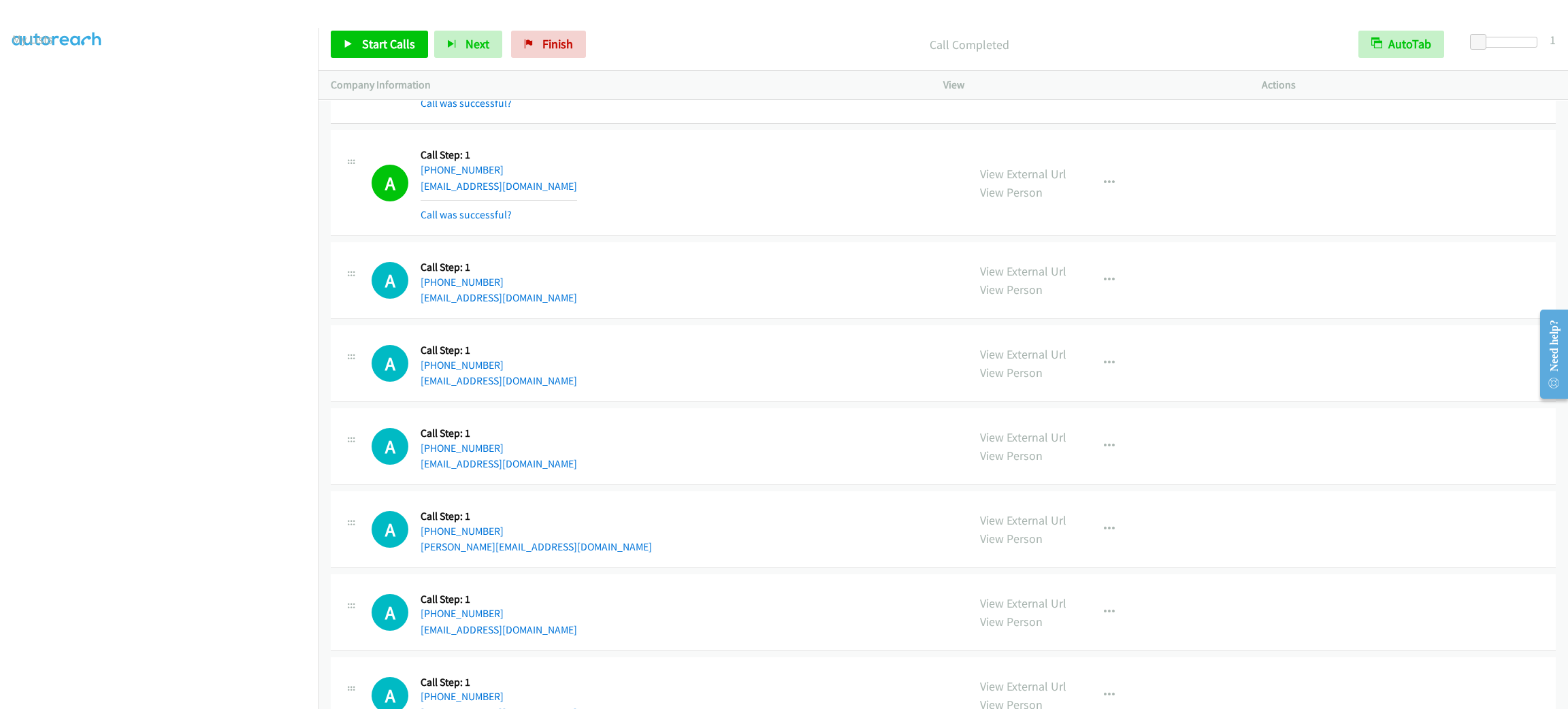
drag, startPoint x: 471, startPoint y: 204, endPoint x: 591, endPoint y: 198, distance: 120.1
click at [471, 192] on link "[EMAIL_ADDRESS][DOMAIN_NAME]" at bounding box center [499, 185] width 157 height 13
click at [653, 173] on div "A Callback Scheduled Call Step: 1 America/[GEOGRAPHIC_DATA] [PHONE_NUMBER] [EMA…" at bounding box center [664, 183] width 584 height 81
click at [382, 29] on div "Start Calls Pause Next Finish Call Completed AutoTab AutoTab 1" at bounding box center [944, 45] width 1250 height 52
click at [395, 41] on span "Start Calls" at bounding box center [389, 44] width 53 height 16
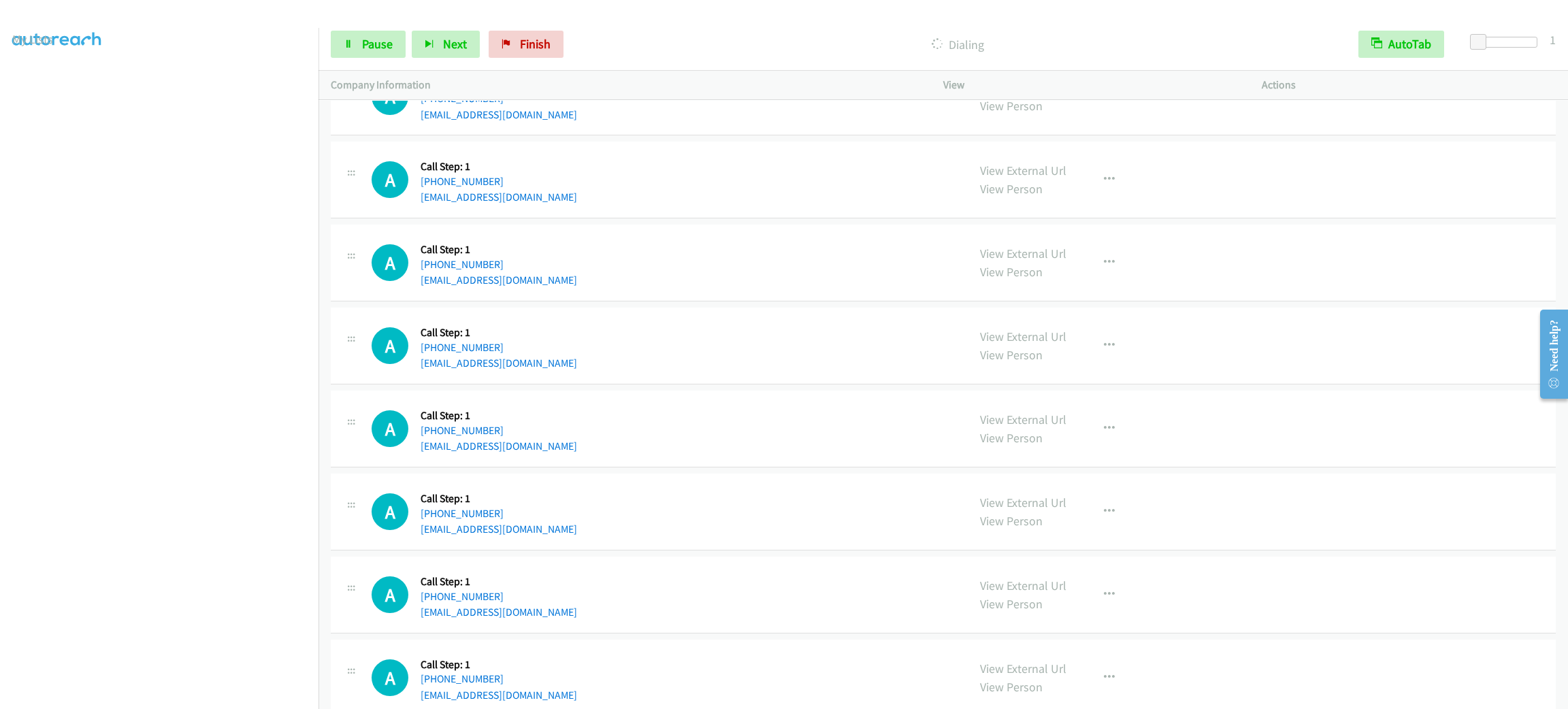
scroll to position [11211, 0]
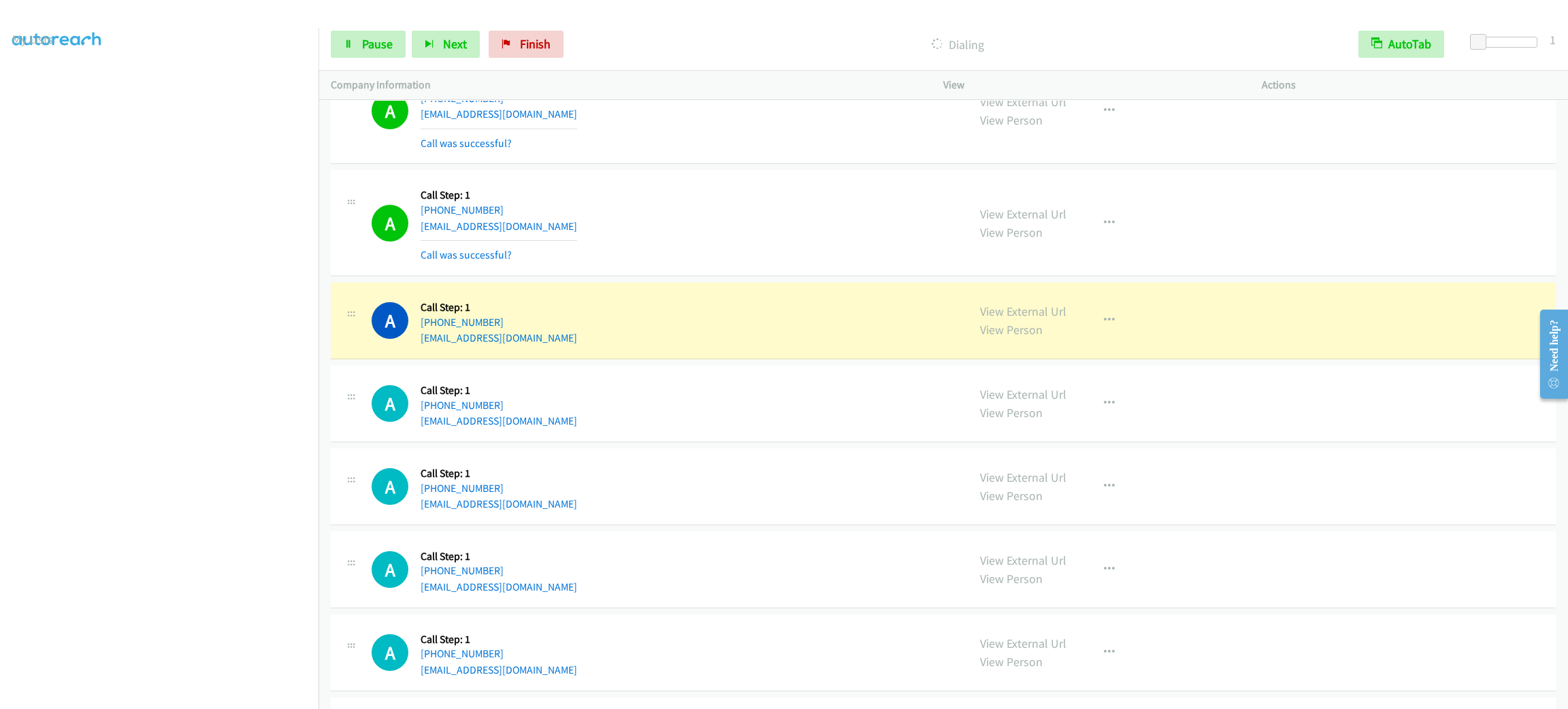
click at [607, 347] on div "A Callback Scheduled Call Step: 1 [GEOGRAPHIC_DATA]/[GEOGRAPHIC_DATA] [PHONE_NU…" at bounding box center [664, 321] width 584 height 51
click at [603, 419] on div "A Callback Scheduled Call Step: 1 America/New_York [PHONE_NUMBER] [EMAIL_ADDRES…" at bounding box center [664, 403] width 584 height 51
click at [803, 332] on div "A Callback Scheduled Call Step: 1 [GEOGRAPHIC_DATA]/[GEOGRAPHIC_DATA] [PHONE_NU…" at bounding box center [664, 321] width 584 height 51
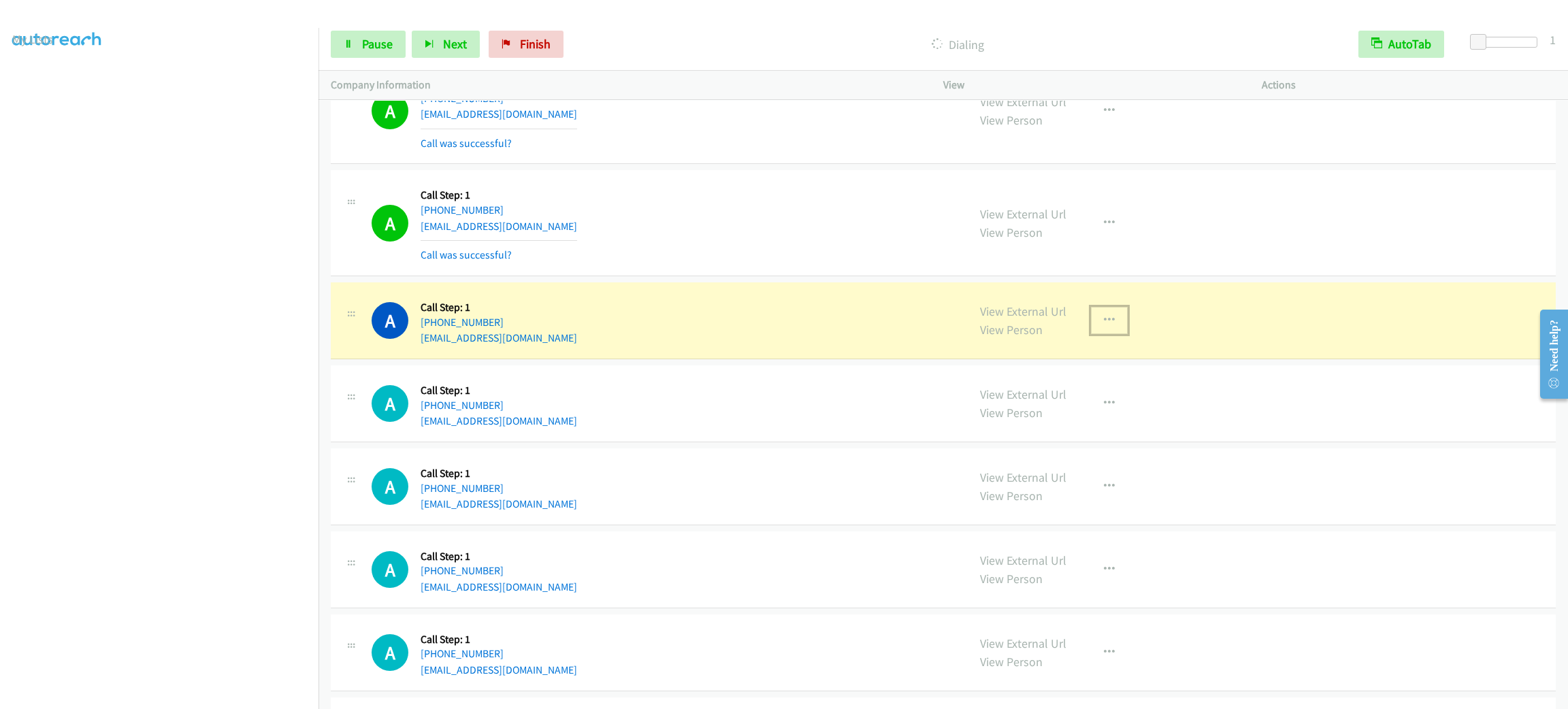
click at [1104, 326] on icon "button" at bounding box center [1109, 320] width 11 height 11
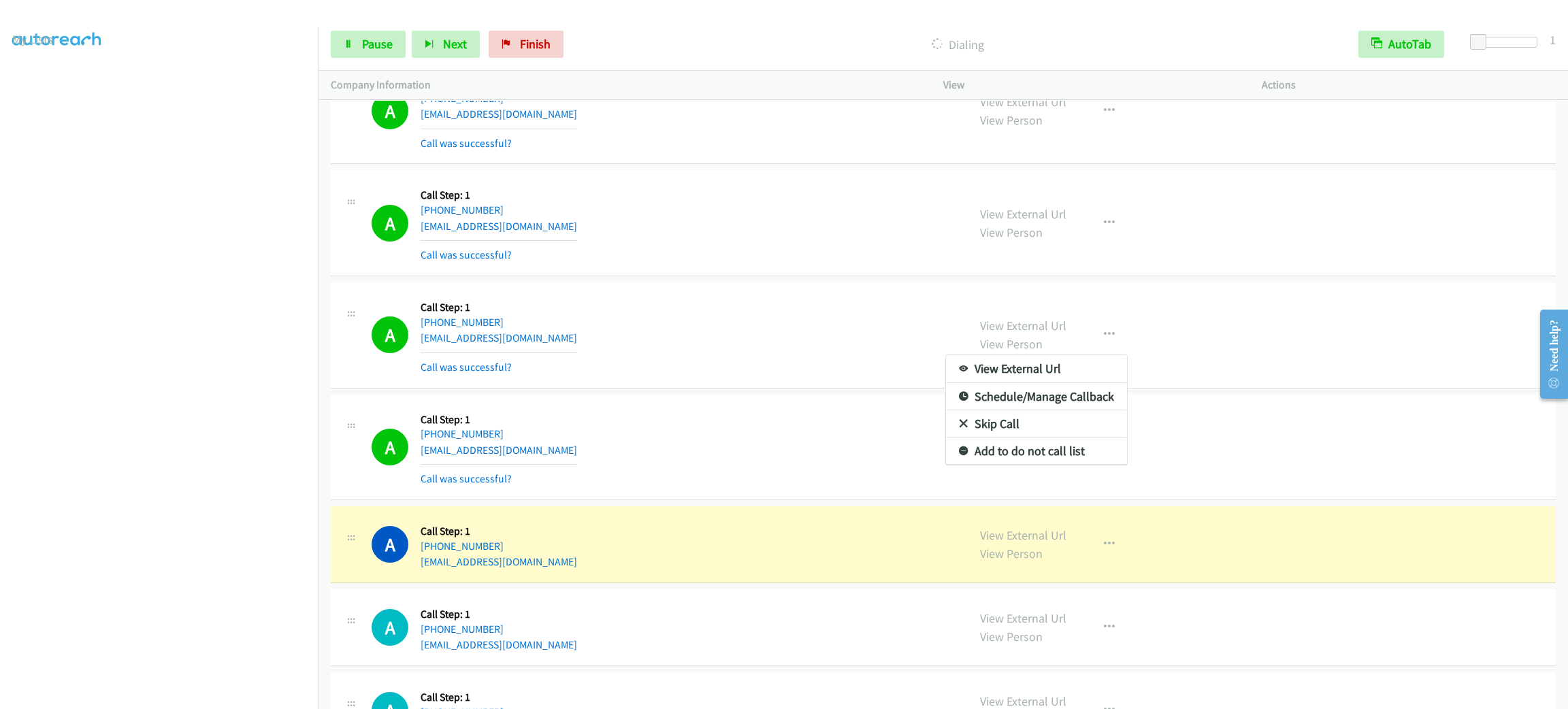
click at [844, 480] on div at bounding box center [784, 354] width 1568 height 709
click at [1101, 349] on button "button" at bounding box center [1109, 334] width 37 height 27
click at [1089, 464] on link "Add to do not call list" at bounding box center [1036, 451] width 181 height 27
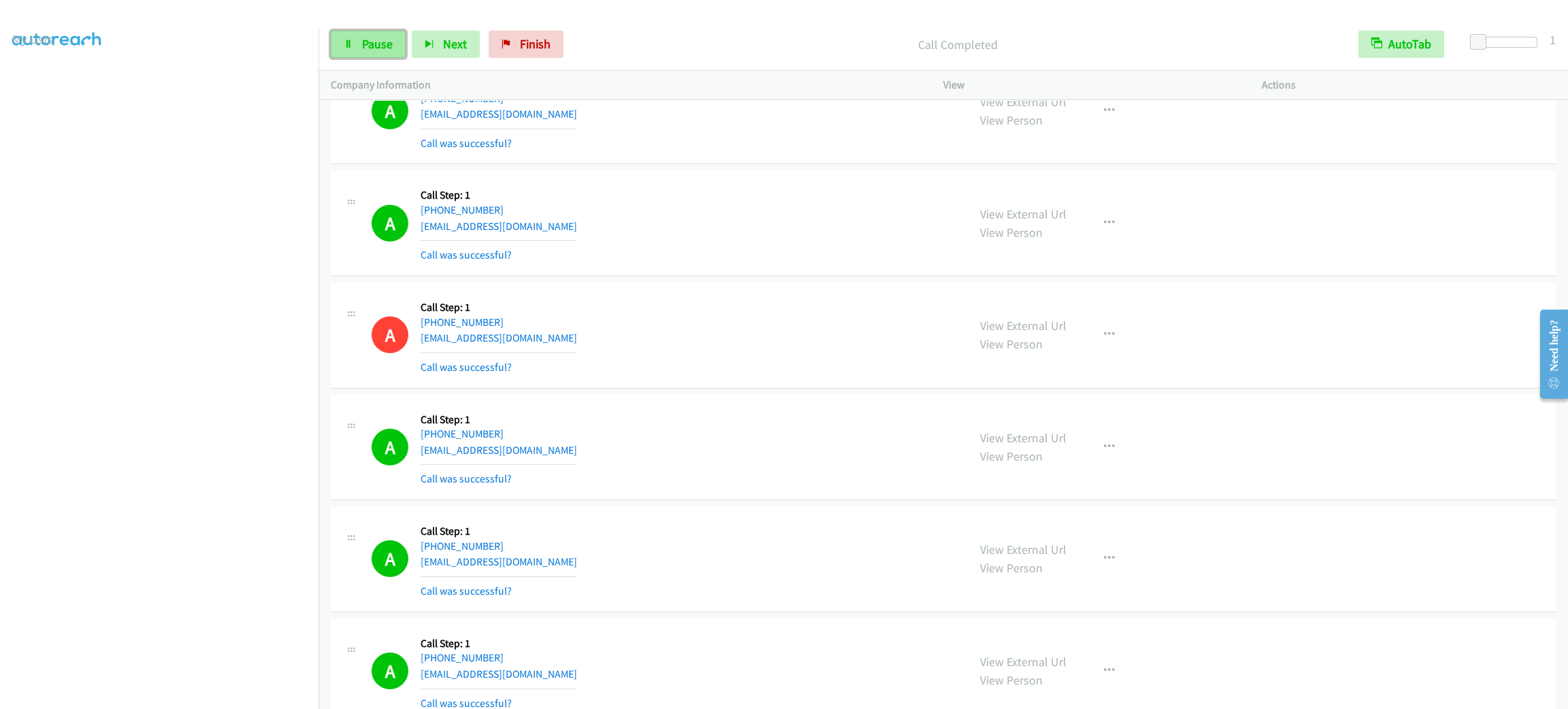
click at [370, 36] on span "Pause" at bounding box center [377, 44] width 31 height 16
click at [182, 693] on section at bounding box center [158, 386] width 294 height 652
click at [667, 152] on div "A Callback Scheduled Call Step: 1 America/Los_Angeles [PHONE_NUMBER] [EMAIL_ADD…" at bounding box center [664, 111] width 584 height 81
click at [387, 47] on span "Start Calls" at bounding box center [389, 44] width 53 height 16
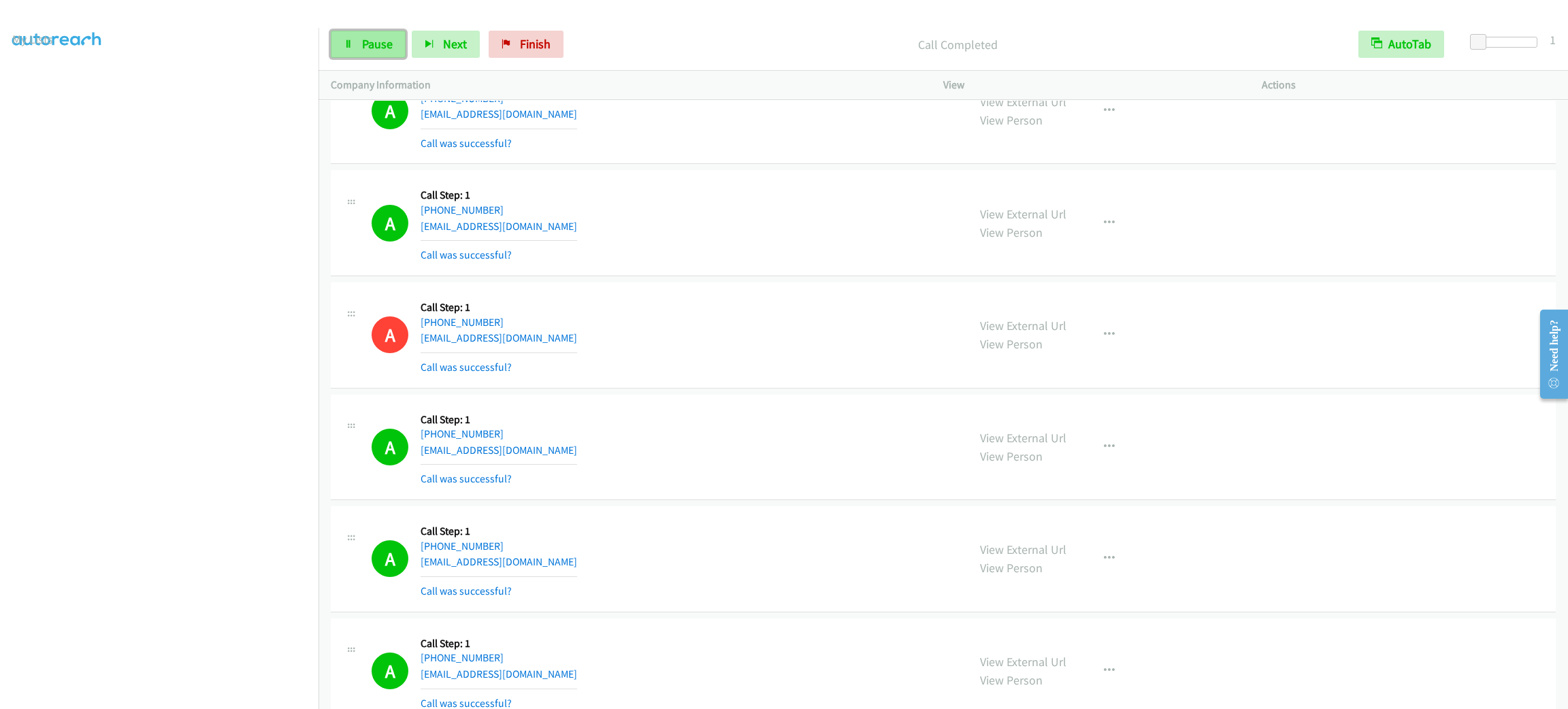
click at [393, 51] on link "Pause" at bounding box center [368, 44] width 75 height 27
click at [808, 198] on div "A Callback Scheduled Call Step: 1 America/New_York [PHONE_NUMBER] [EMAIL_ADDRES…" at bounding box center [943, 223] width 1225 height 106
click at [371, 51] on link "Start Calls" at bounding box center [379, 44] width 97 height 27
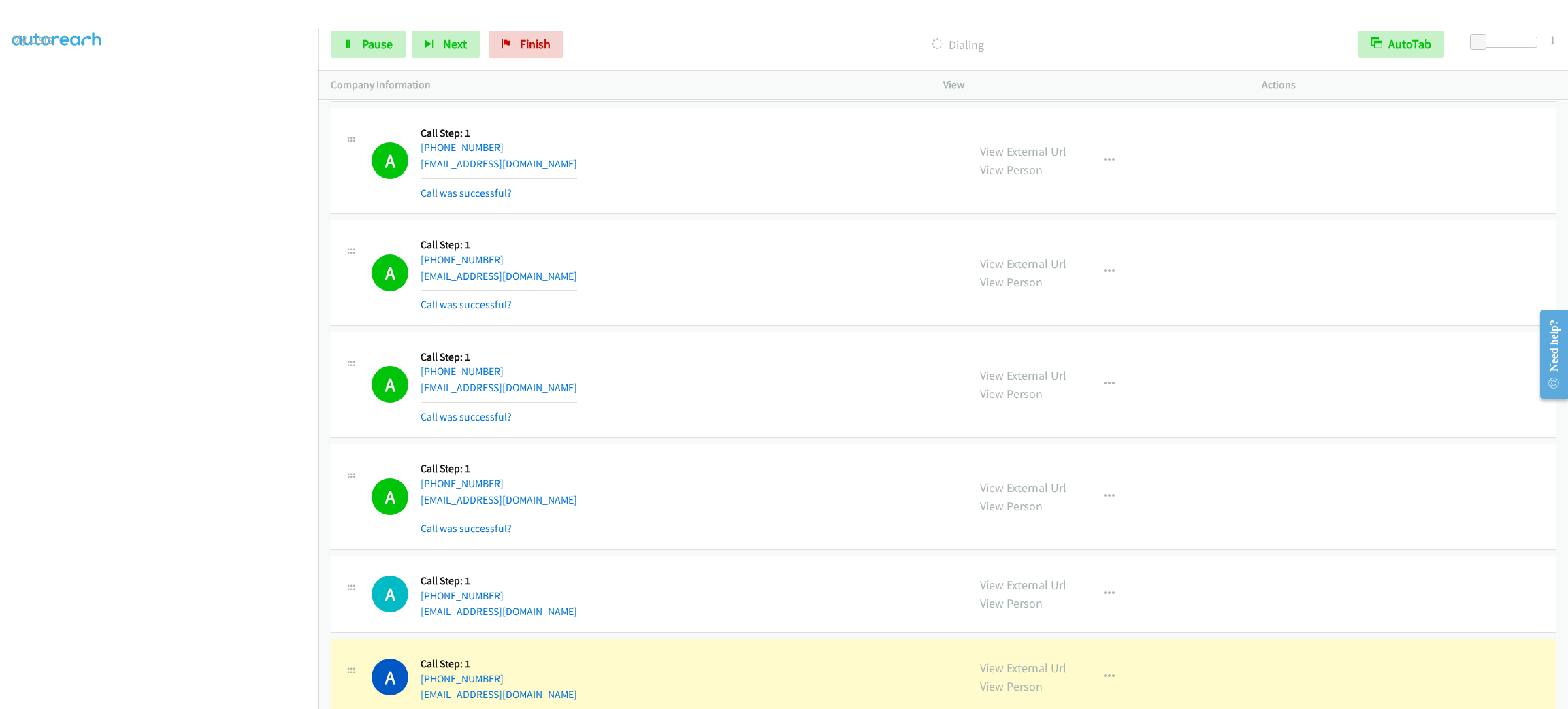
scroll to position [12232, 0]
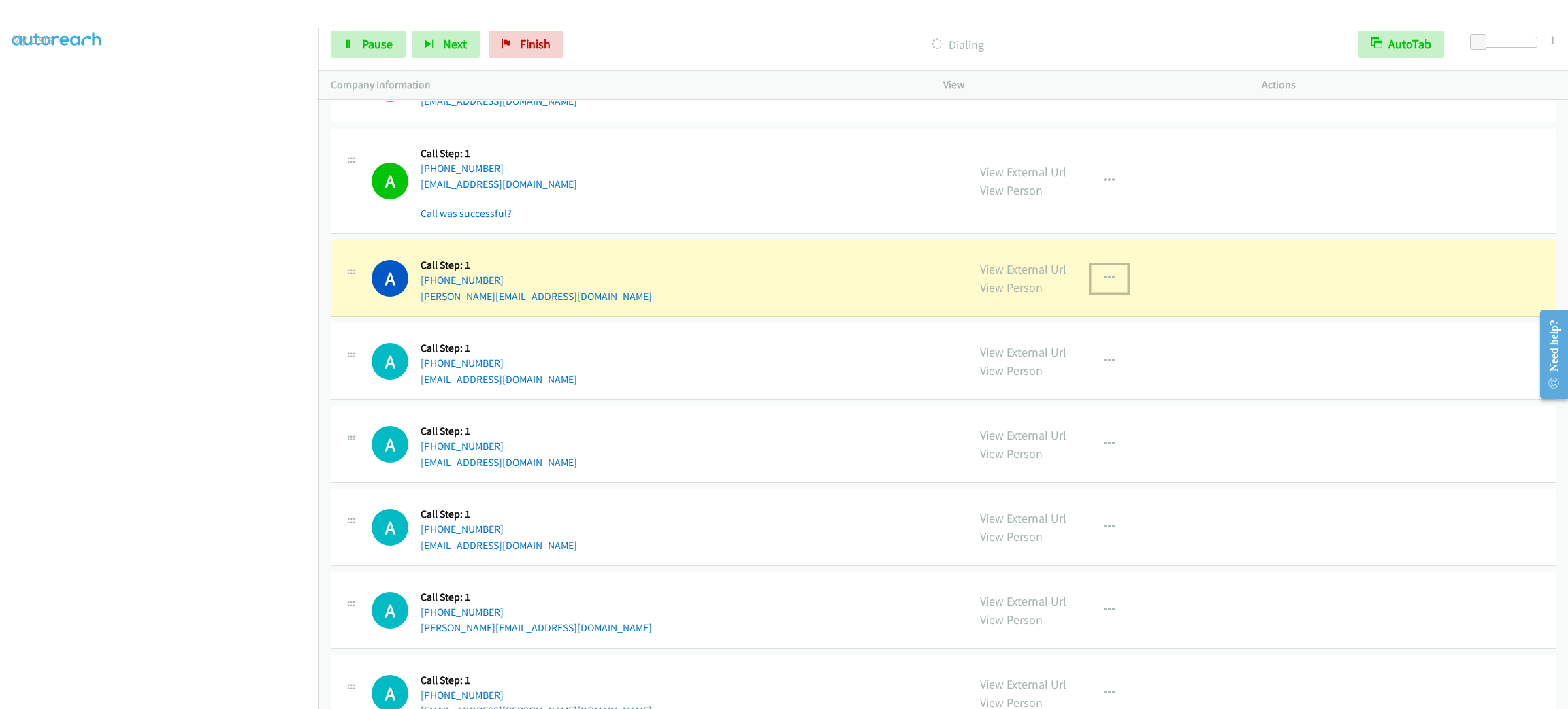
click at [1092, 292] on button "button" at bounding box center [1109, 277] width 37 height 27
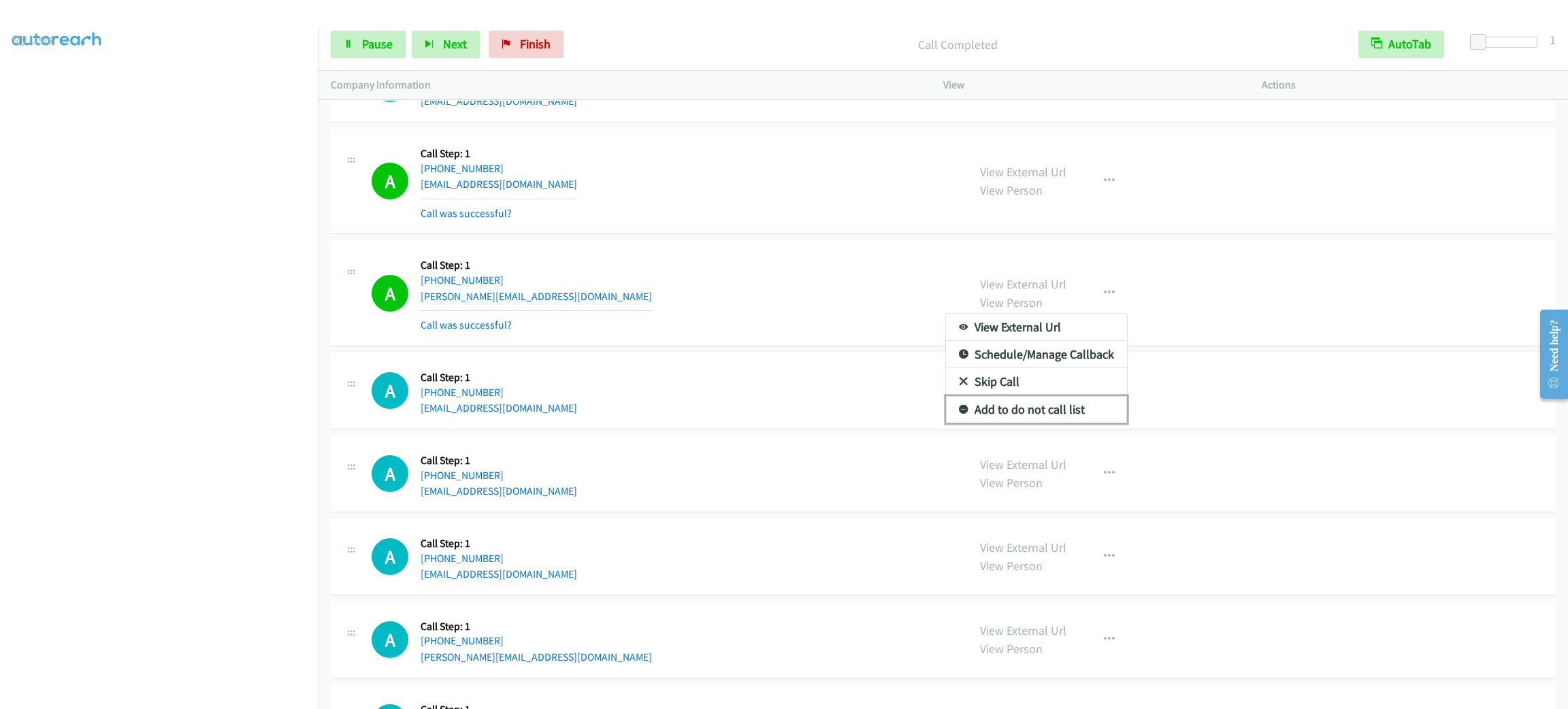
click at [1064, 423] on link "Add to do not call list" at bounding box center [1036, 409] width 181 height 27
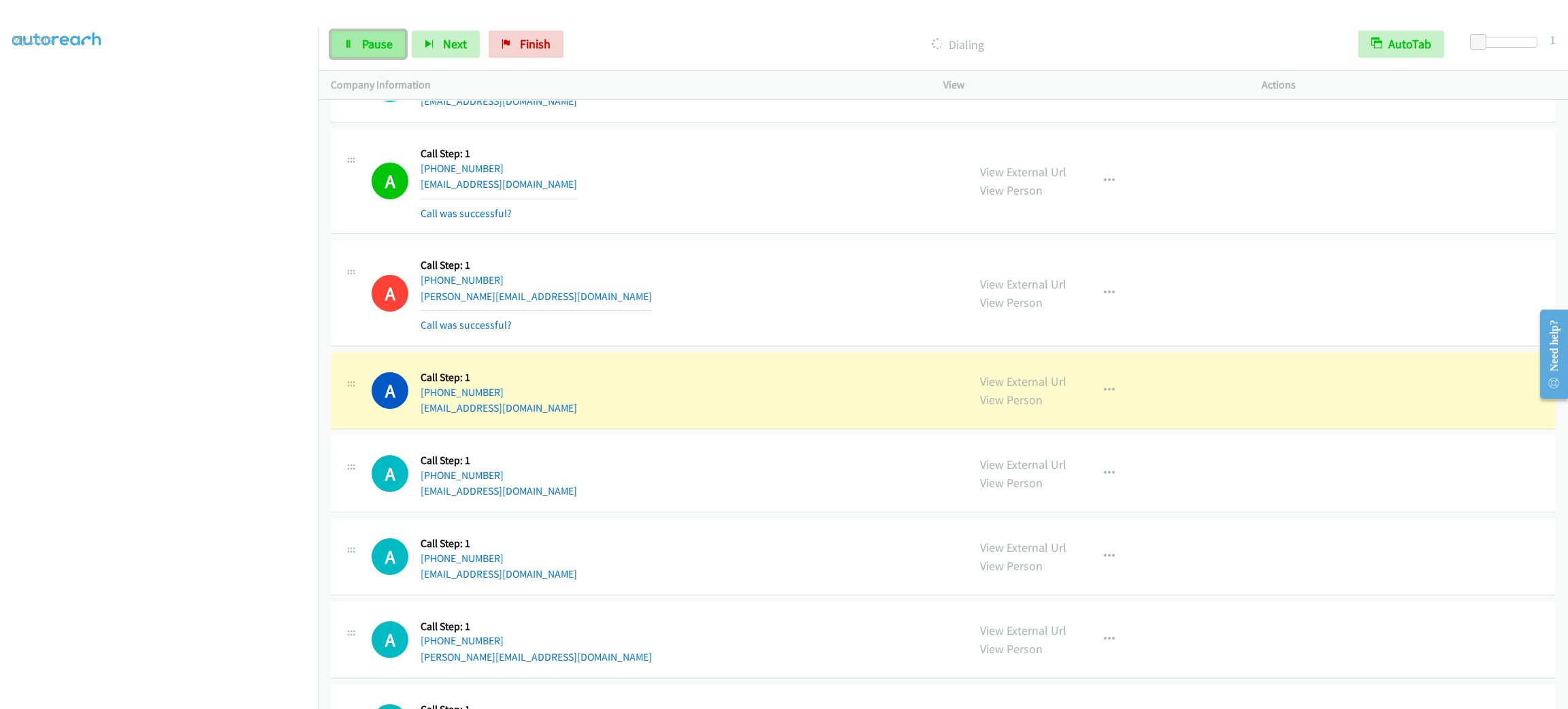
click at [393, 41] on link "Pause" at bounding box center [368, 44] width 75 height 27
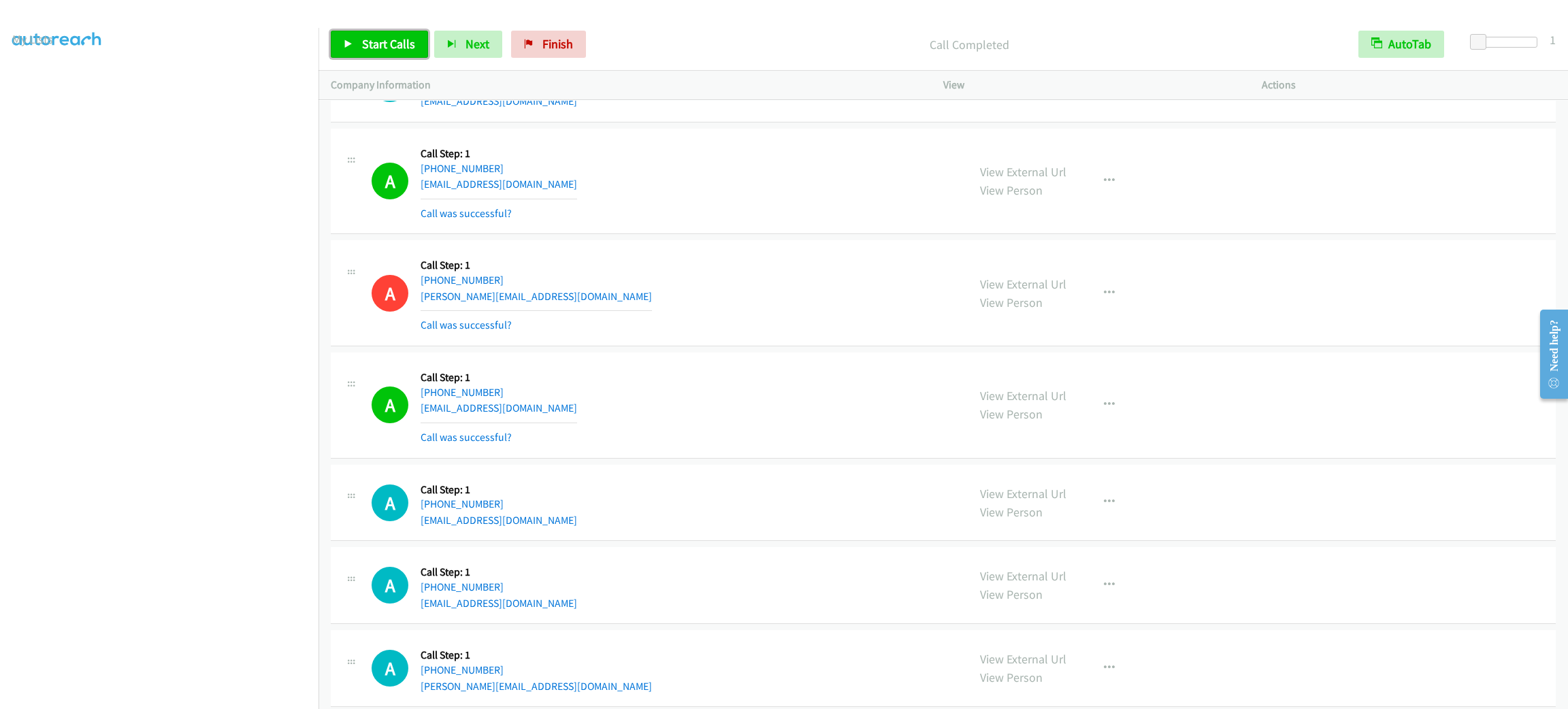
click at [395, 37] on span "Start Calls" at bounding box center [389, 44] width 53 height 16
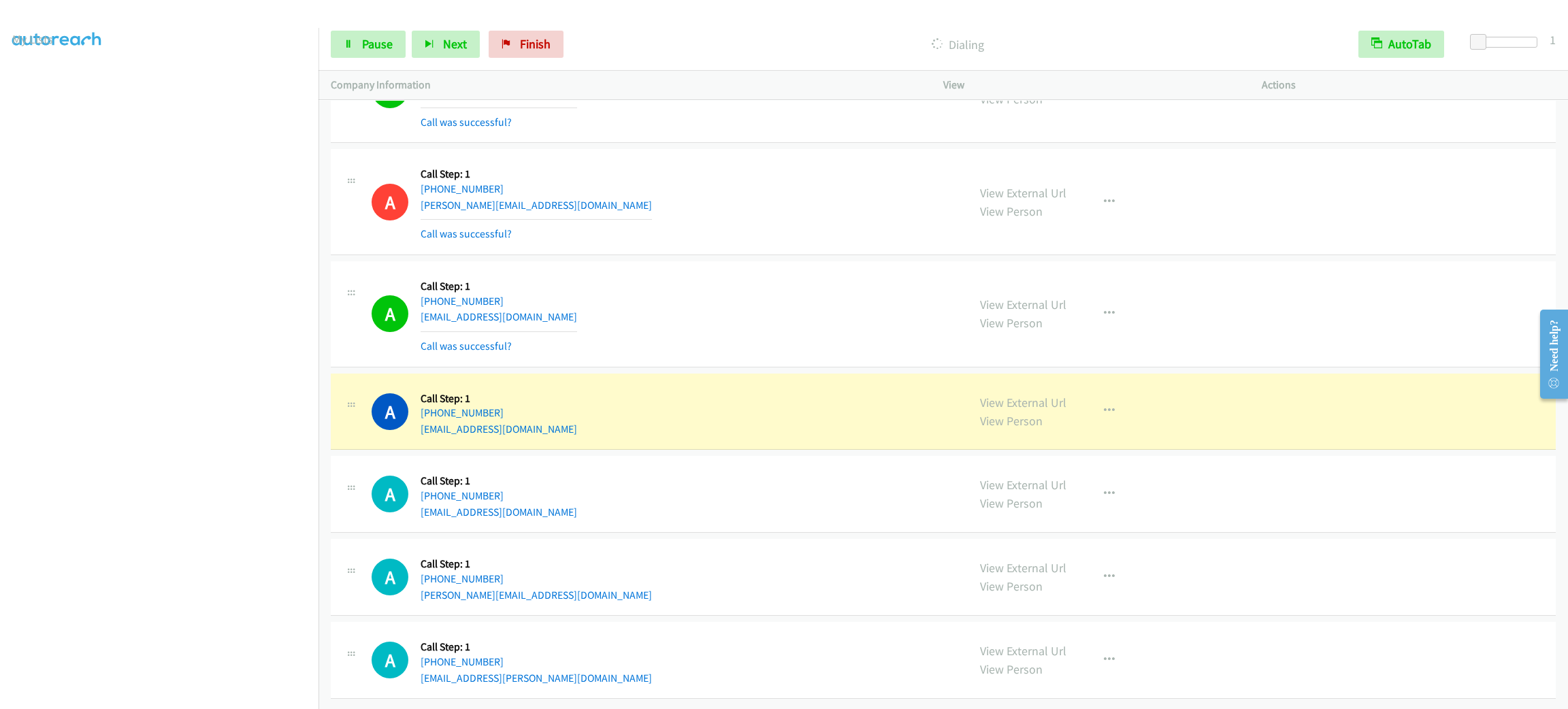
scroll to position [12369, 0]
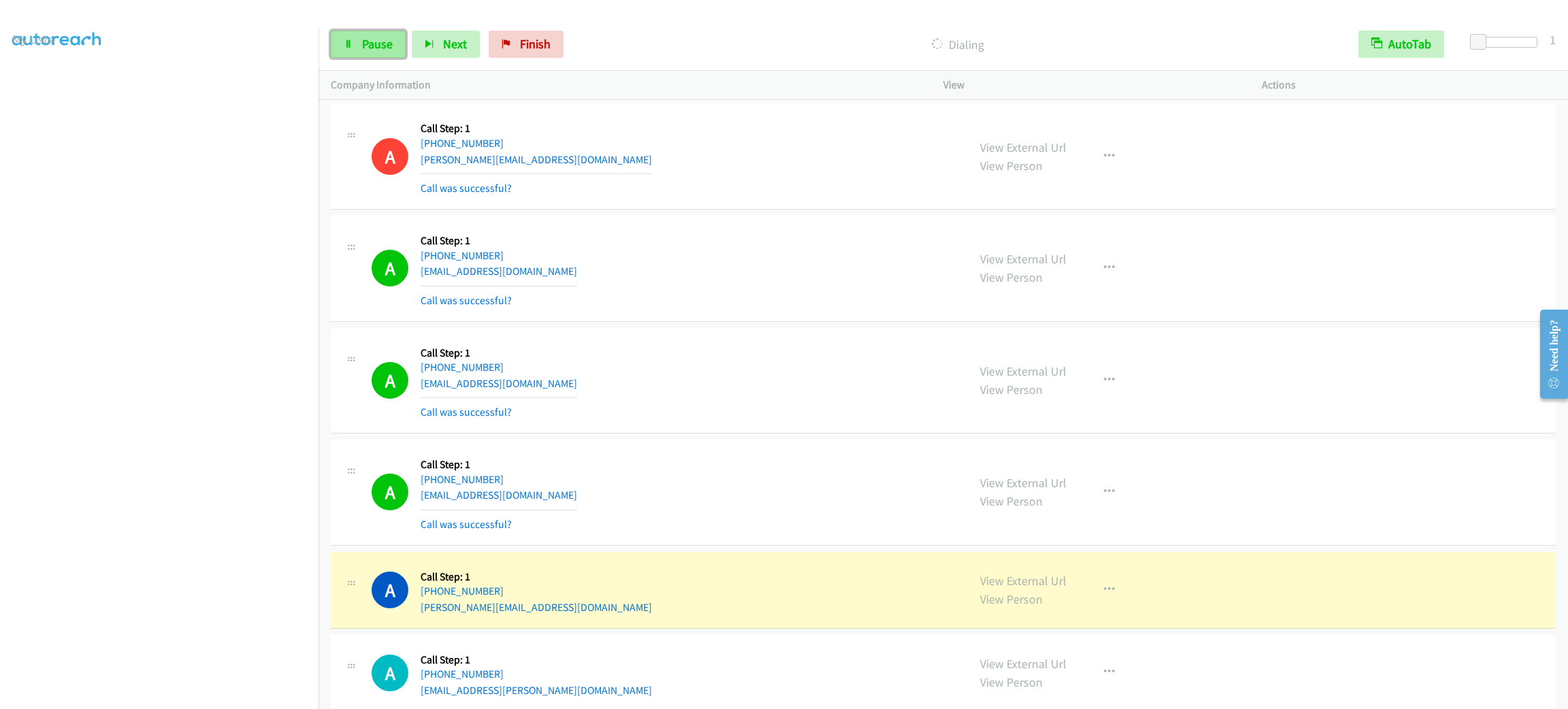
click at [382, 49] on span "Pause" at bounding box center [377, 44] width 31 height 16
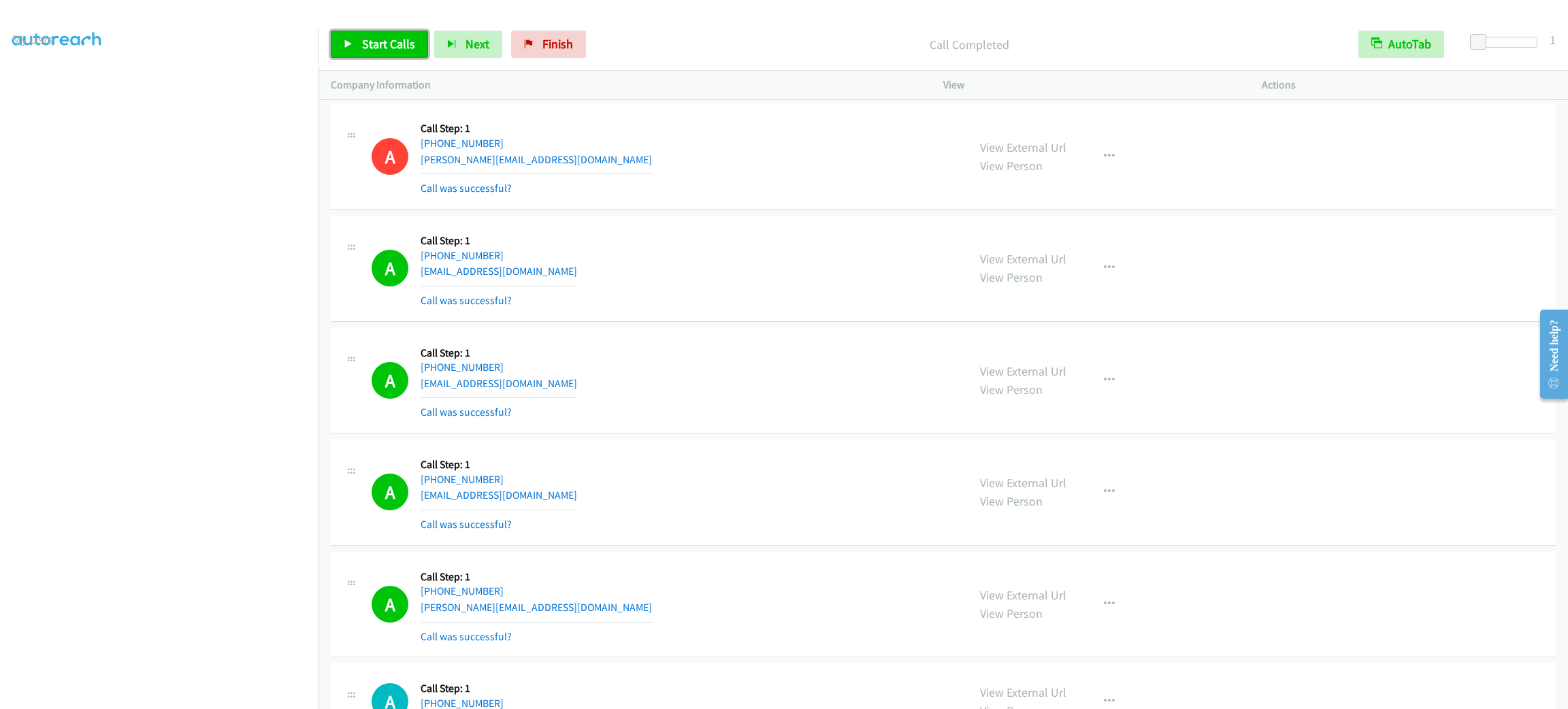
click at [401, 45] on span "Start Calls" at bounding box center [389, 44] width 53 height 16
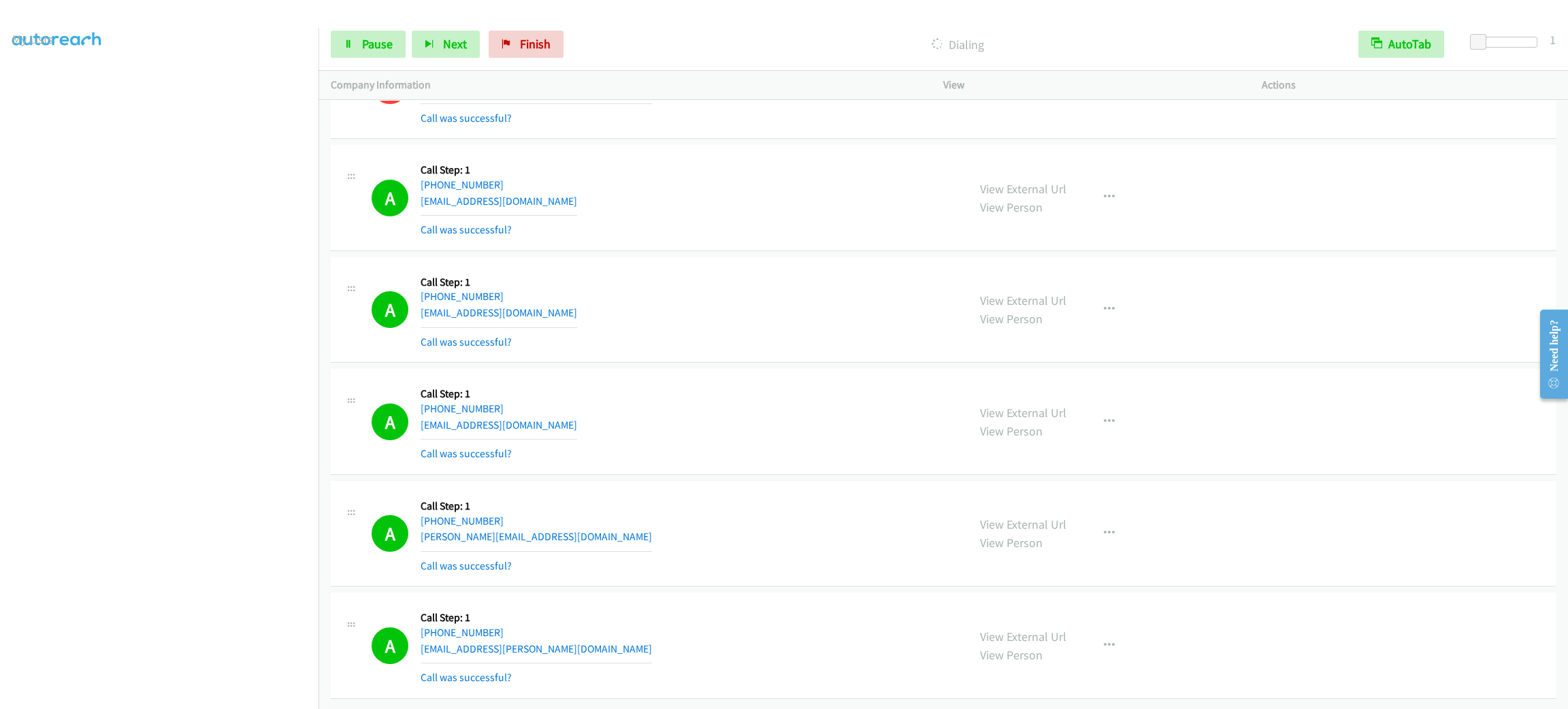
scroll to position [12573, 0]
click at [160, 698] on aside "Dialing Mode: Power | Switch to Preview My Lists" at bounding box center [159, 360] width 319 height 754
click at [879, 320] on div "A Callback Scheduled Call Step: 1 [GEOGRAPHIC_DATA]/[GEOGRAPHIC_DATA] [PHONE_NU…" at bounding box center [664, 310] width 584 height 81
click at [877, 317] on div "A Callback Scheduled Call Step: 1 [GEOGRAPHIC_DATA]/[GEOGRAPHIC_DATA] [PHONE_NU…" at bounding box center [664, 310] width 584 height 81
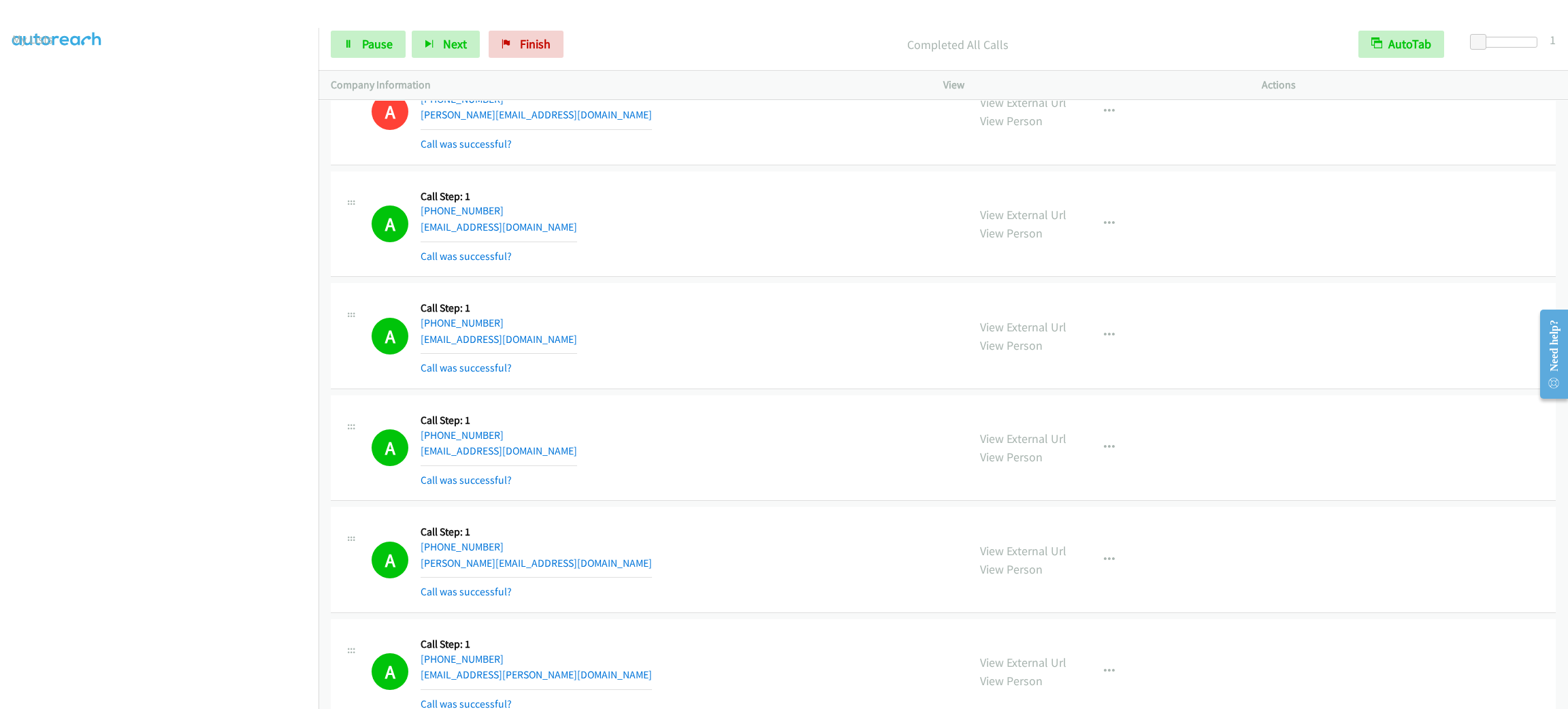
scroll to position [0, 0]
click at [46, 80] on link "My Lists" at bounding box center [32, 83] width 41 height 16
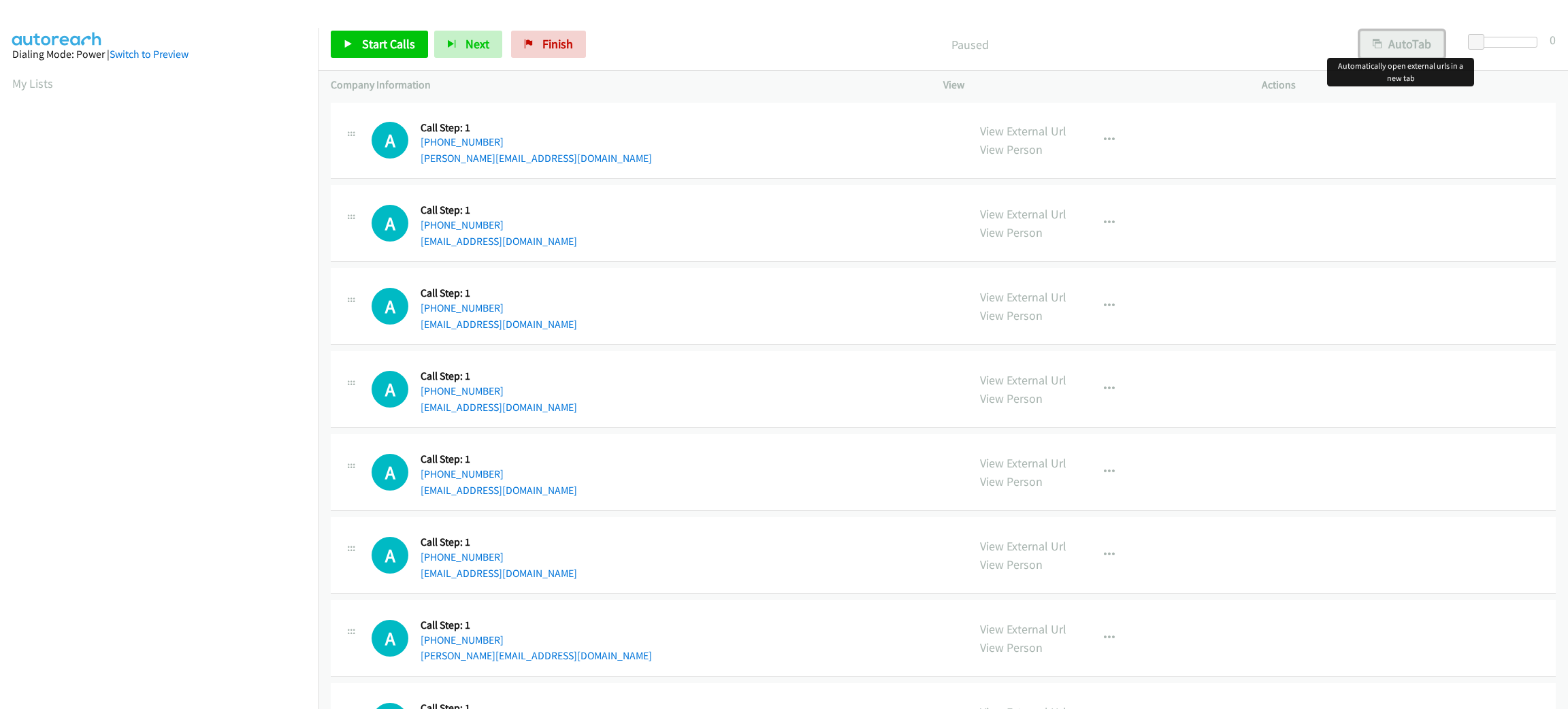
click at [1392, 45] on button "AutoTab" at bounding box center [1402, 44] width 84 height 27
click at [1473, 39] on span at bounding box center [1481, 42] width 16 height 16
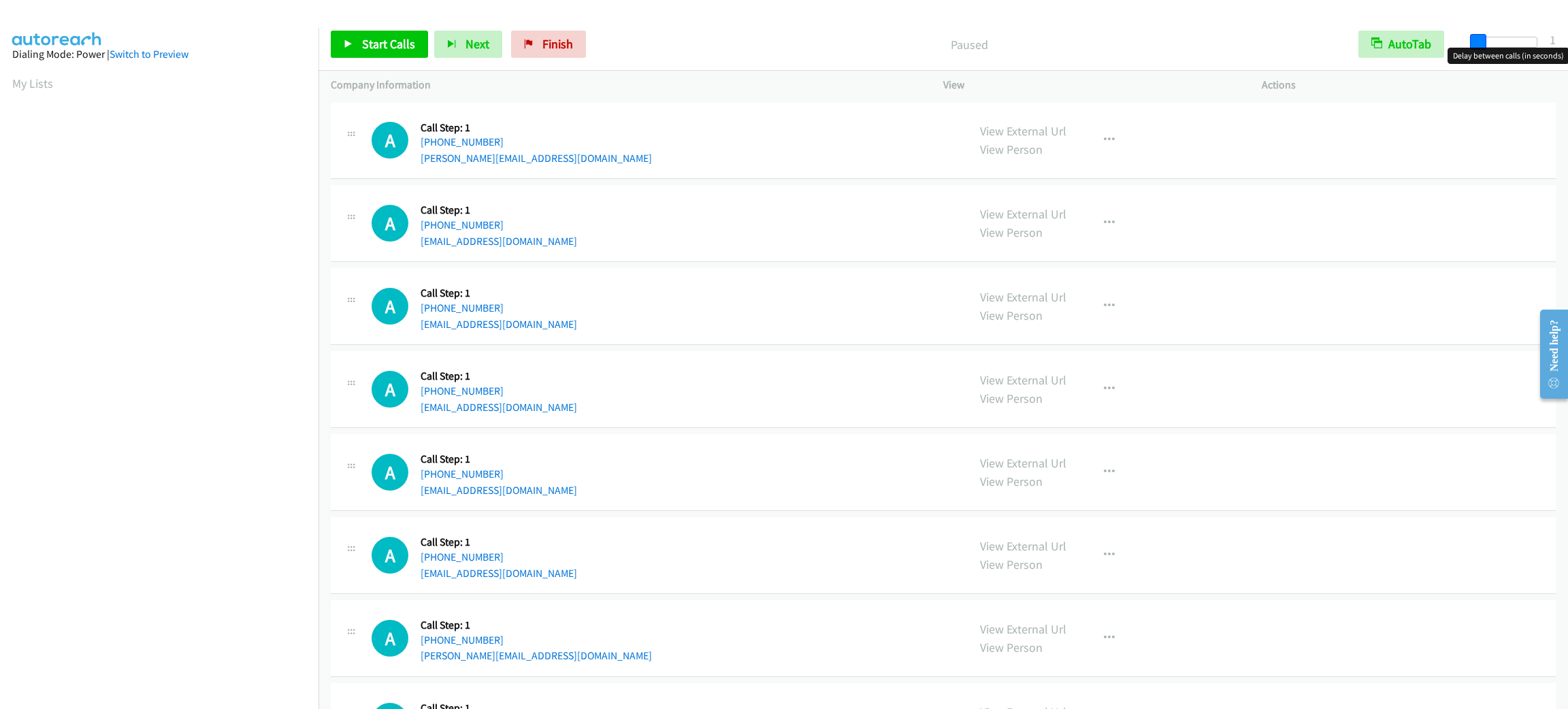
click at [1468, 38] on div at bounding box center [1507, 47] width 87 height 21
click at [394, 44] on span "Start Calls" at bounding box center [389, 44] width 53 height 16
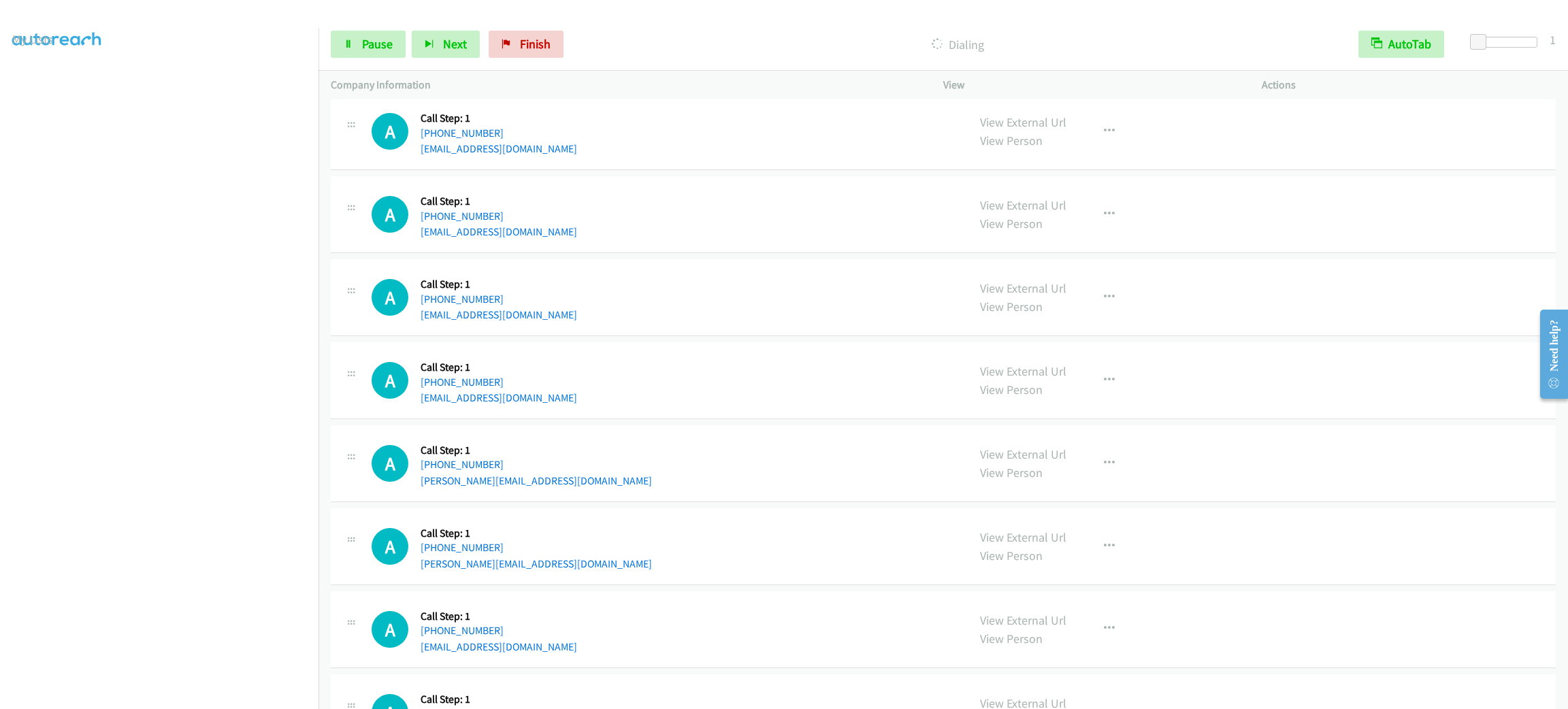
scroll to position [102, 0]
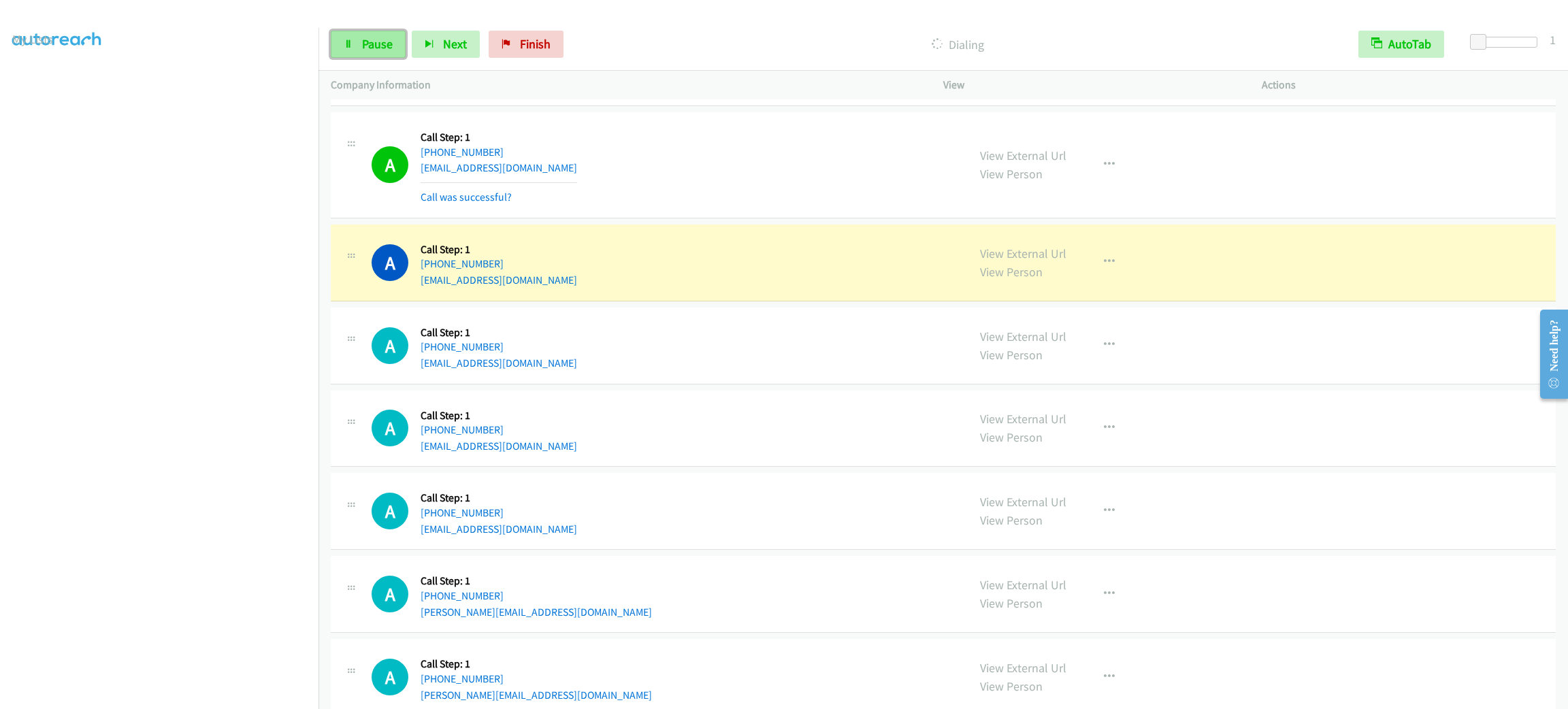
click at [351, 38] on link "Pause" at bounding box center [368, 44] width 75 height 27
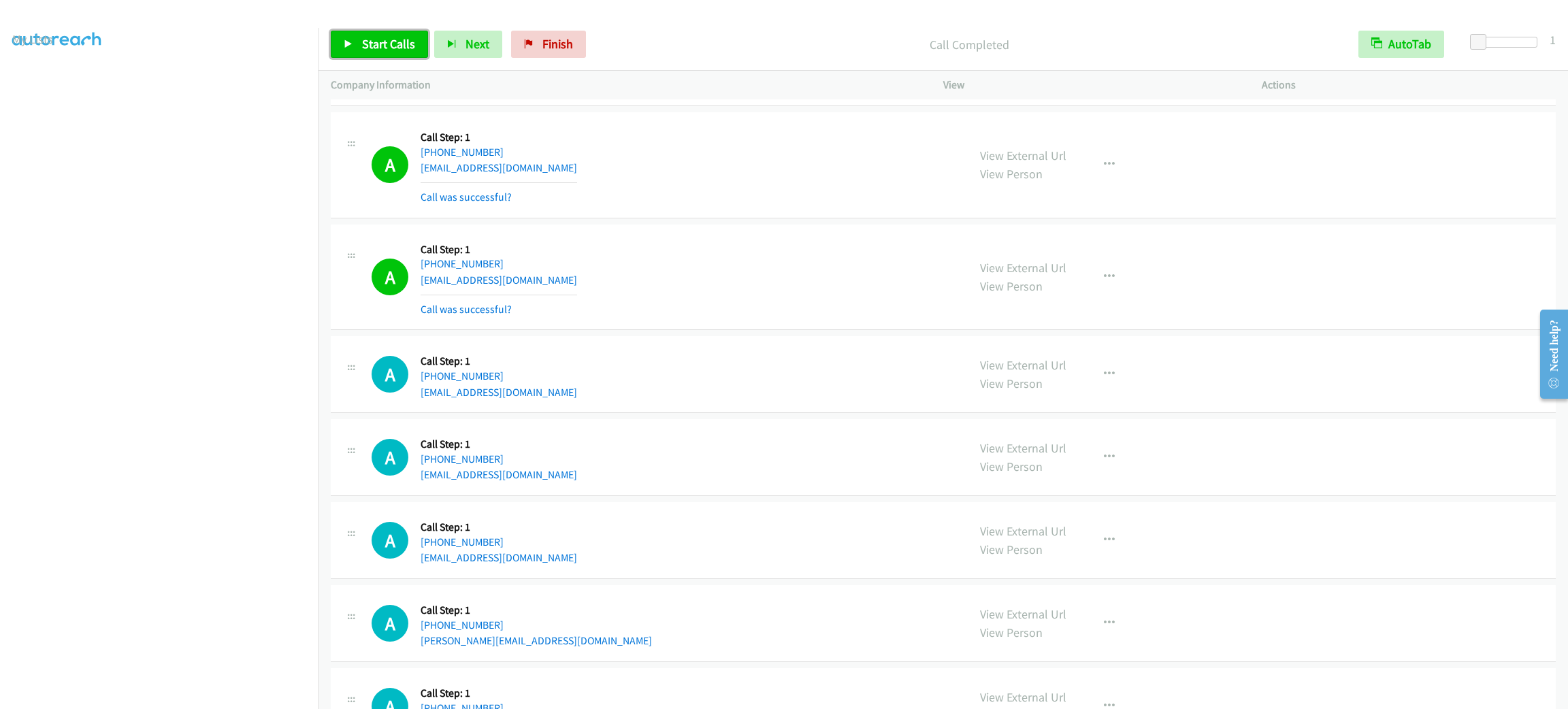
click at [391, 41] on span "Start Calls" at bounding box center [389, 44] width 53 height 16
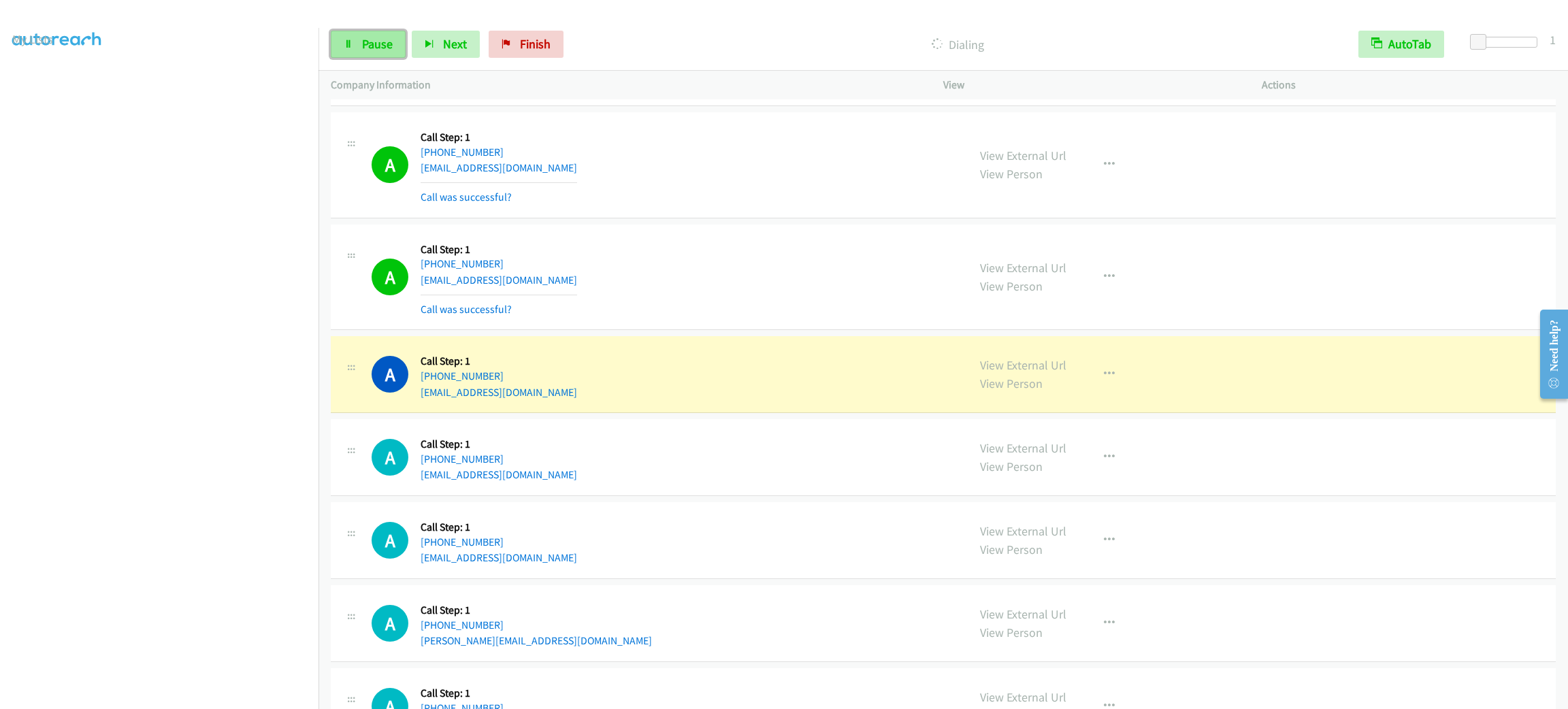
click at [385, 47] on span "Pause" at bounding box center [377, 44] width 31 height 16
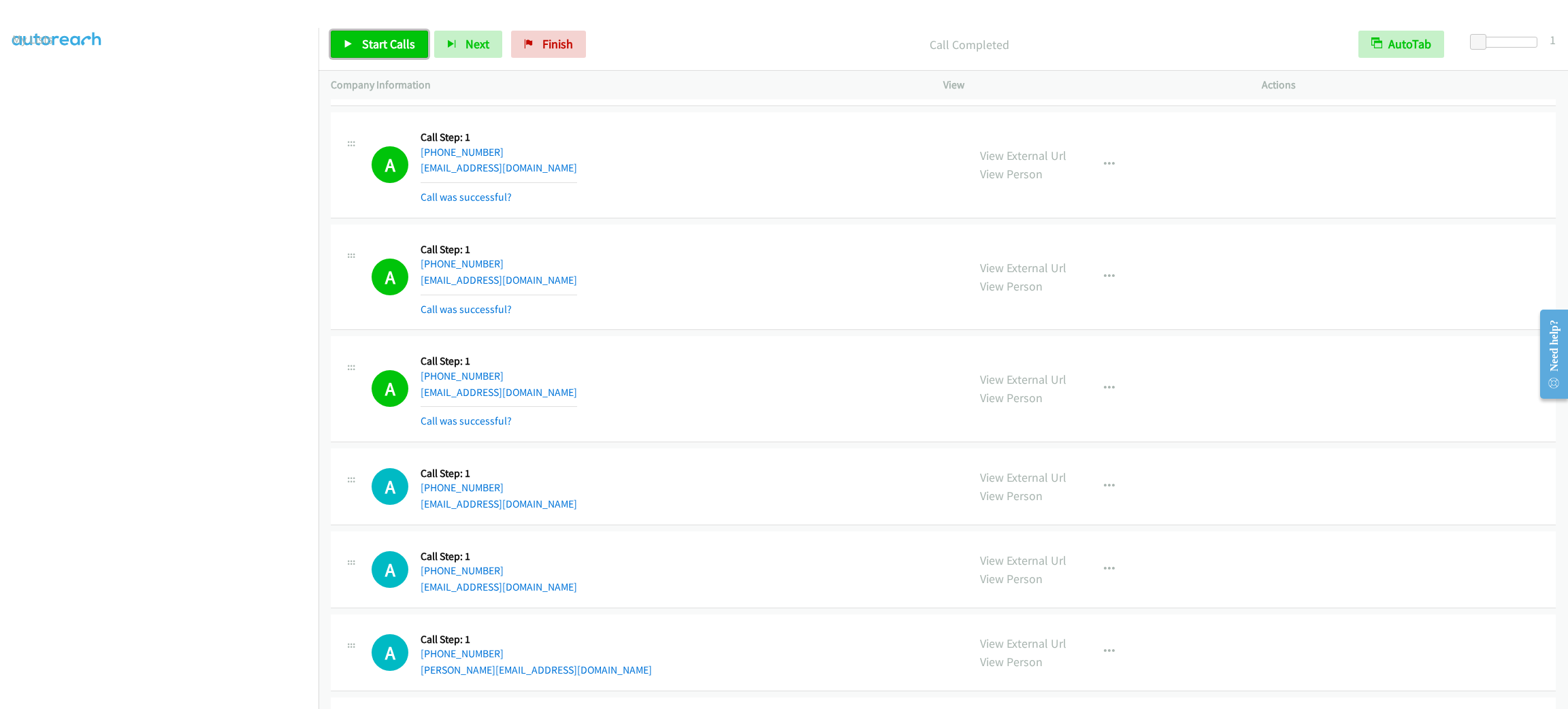
click at [393, 37] on span "Start Calls" at bounding box center [389, 44] width 53 height 16
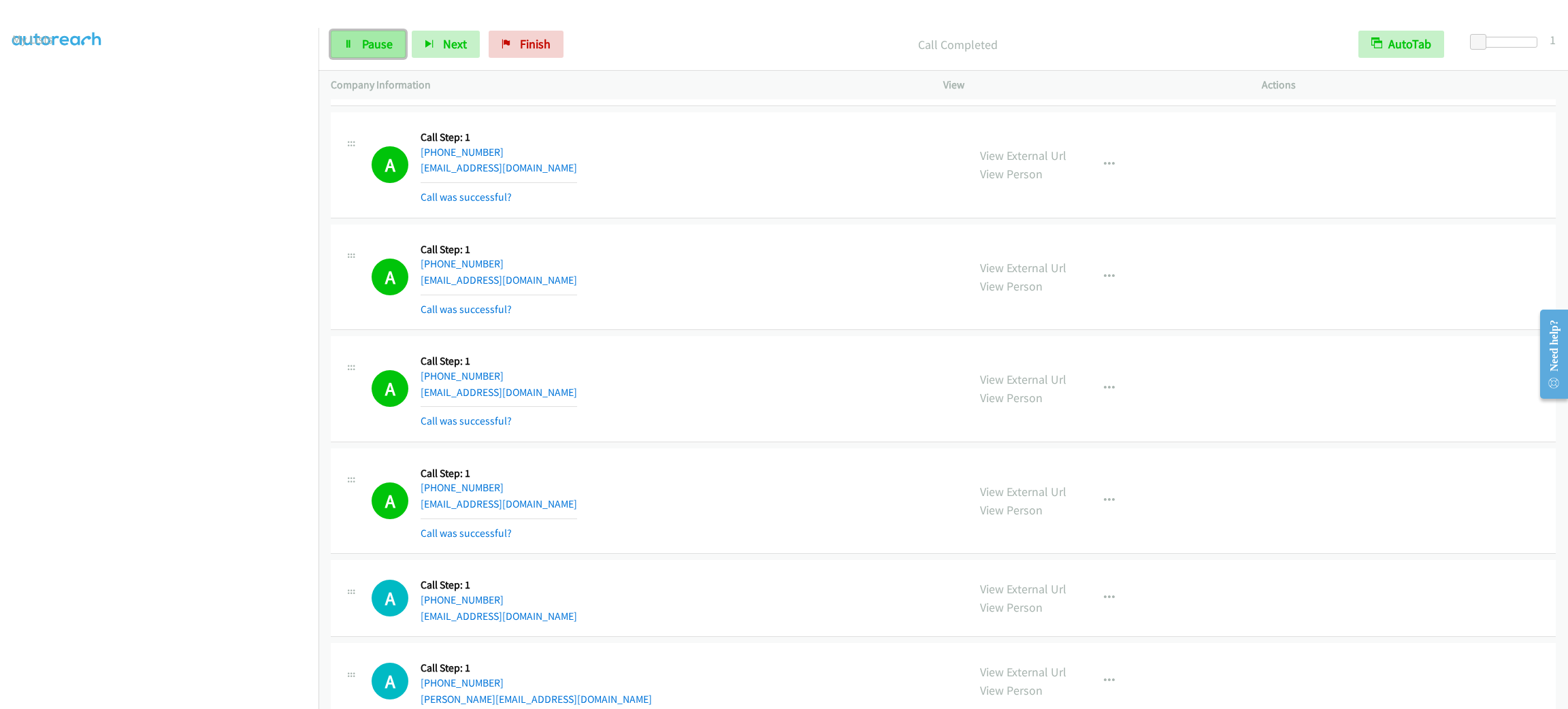
click at [346, 49] on link "Pause" at bounding box center [368, 44] width 75 height 27
click at [359, 41] on link "Start Calls" at bounding box center [379, 44] width 97 height 27
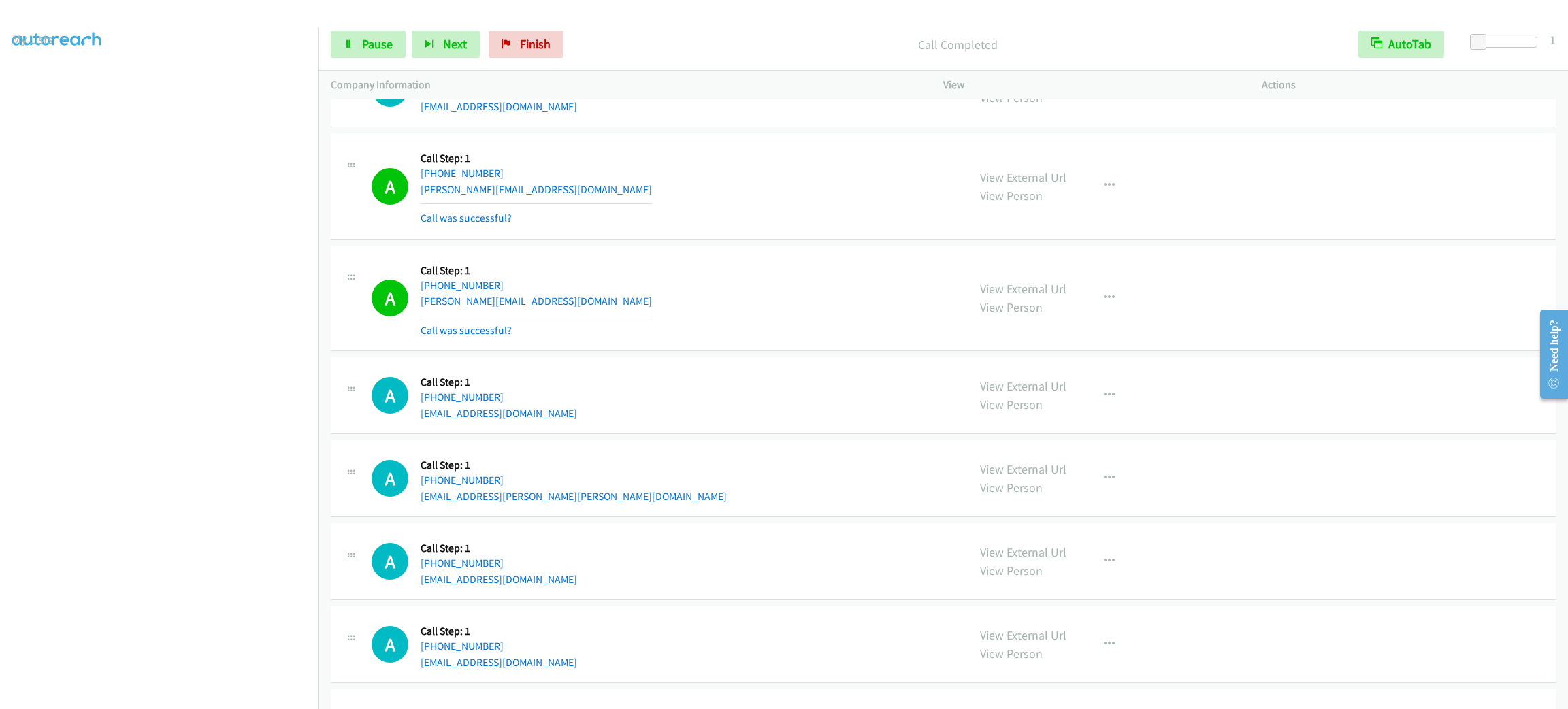
scroll to position [715, 0]
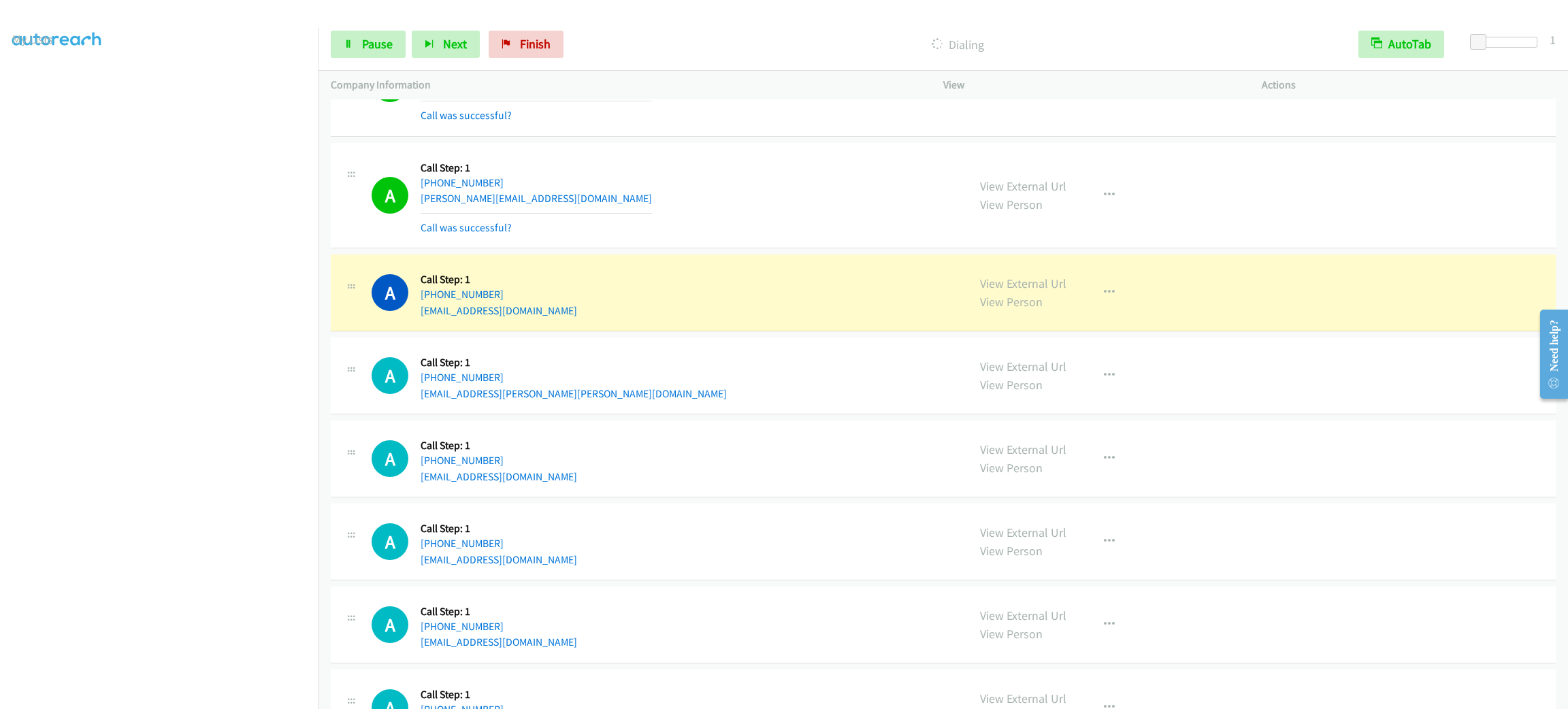
click at [637, 235] on div "A Callback Scheduled Call Step: 1 America/Chicago +1 312-869-9762 alex@servatse…" at bounding box center [664, 196] width 584 height 81
click at [1068, 288] on div "View External Url View Person View External Url Email Schedule/Manage Callback …" at bounding box center [1133, 292] width 331 height 51
click at [1080, 288] on div "View External Url View Person View External Url Email Schedule/Manage Callback …" at bounding box center [1133, 292] width 331 height 51
click at [1104, 291] on icon "button" at bounding box center [1109, 292] width 11 height 11
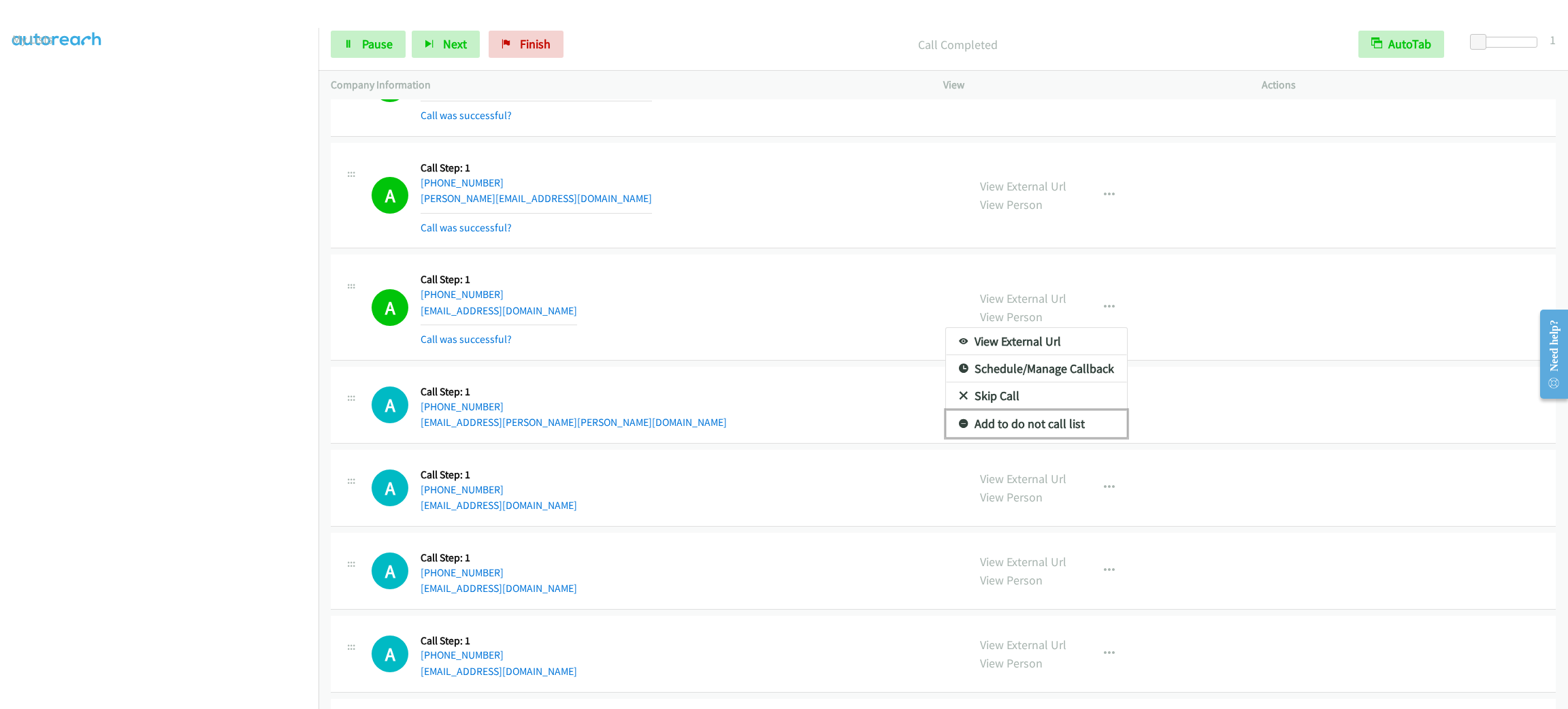
click at [1065, 416] on link "Add to do not call list" at bounding box center [1036, 423] width 181 height 27
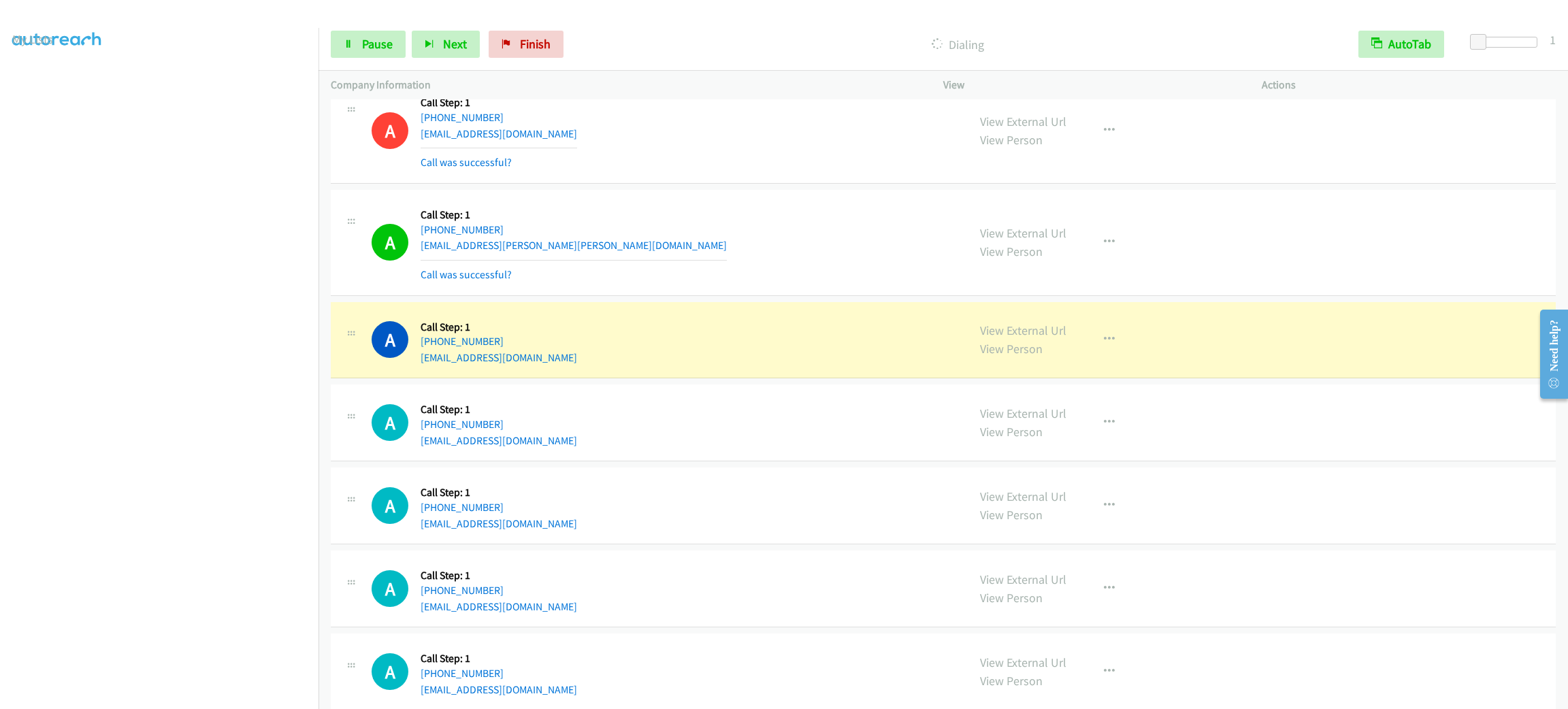
drag, startPoint x: 1003, startPoint y: 45, endPoint x: 939, endPoint y: 37, distance: 64.5
click at [939, 37] on p "Dialing" at bounding box center [958, 45] width 752 height 19
click at [950, 38] on p "Dialing" at bounding box center [958, 45] width 752 height 19
drag, startPoint x: 948, startPoint y: 38, endPoint x: 993, endPoint y: 44, distance: 45.4
click at [993, 44] on p "Dialing" at bounding box center [958, 45] width 752 height 19
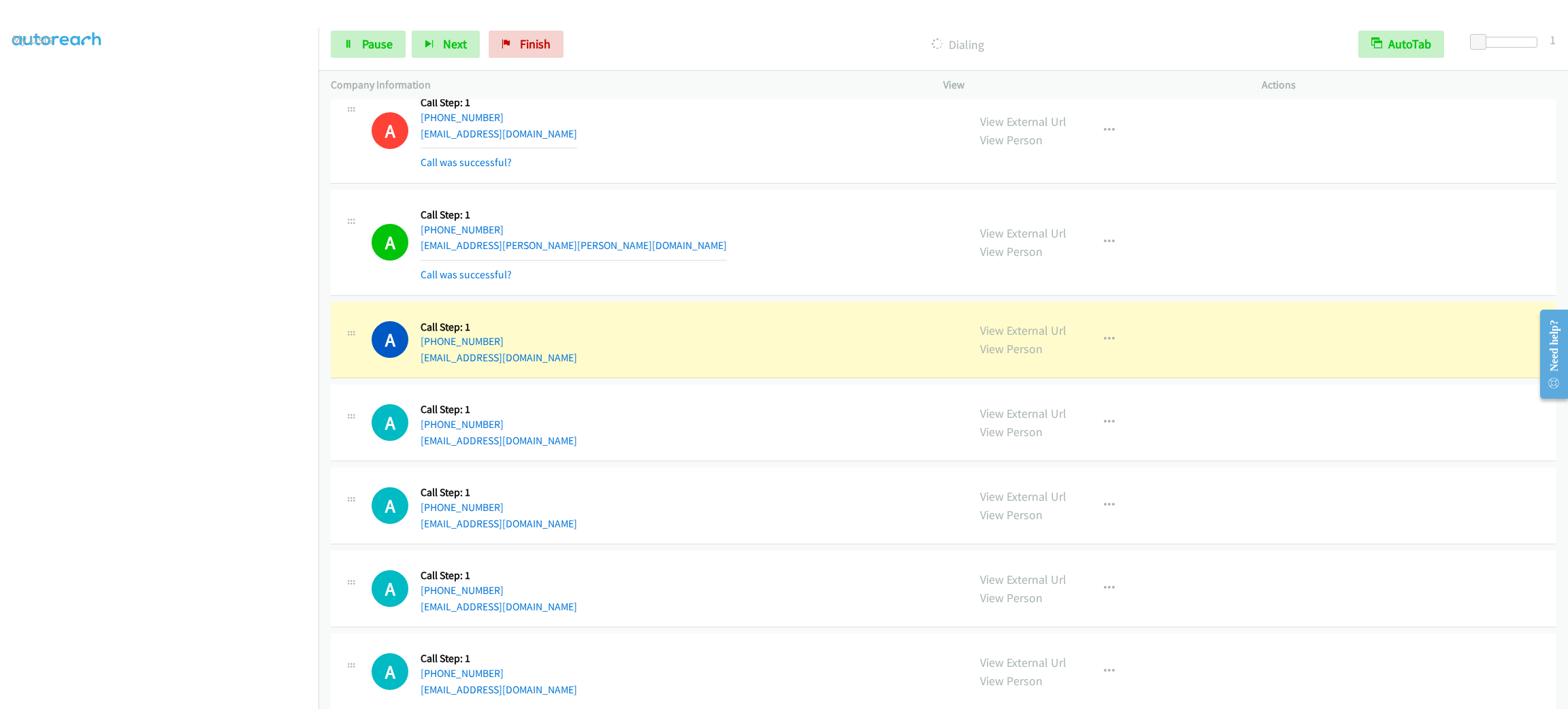
click at [993, 44] on p "Dialing" at bounding box center [958, 45] width 752 height 19
drag, startPoint x: 993, startPoint y: 44, endPoint x: 944, endPoint y: 47, distance: 49.1
click at [944, 47] on p "Dialing" at bounding box center [958, 45] width 752 height 19
click at [968, 45] on p "Dialing" at bounding box center [958, 45] width 752 height 19
drag, startPoint x: 983, startPoint y: 45, endPoint x: 947, endPoint y: 39, distance: 36.5
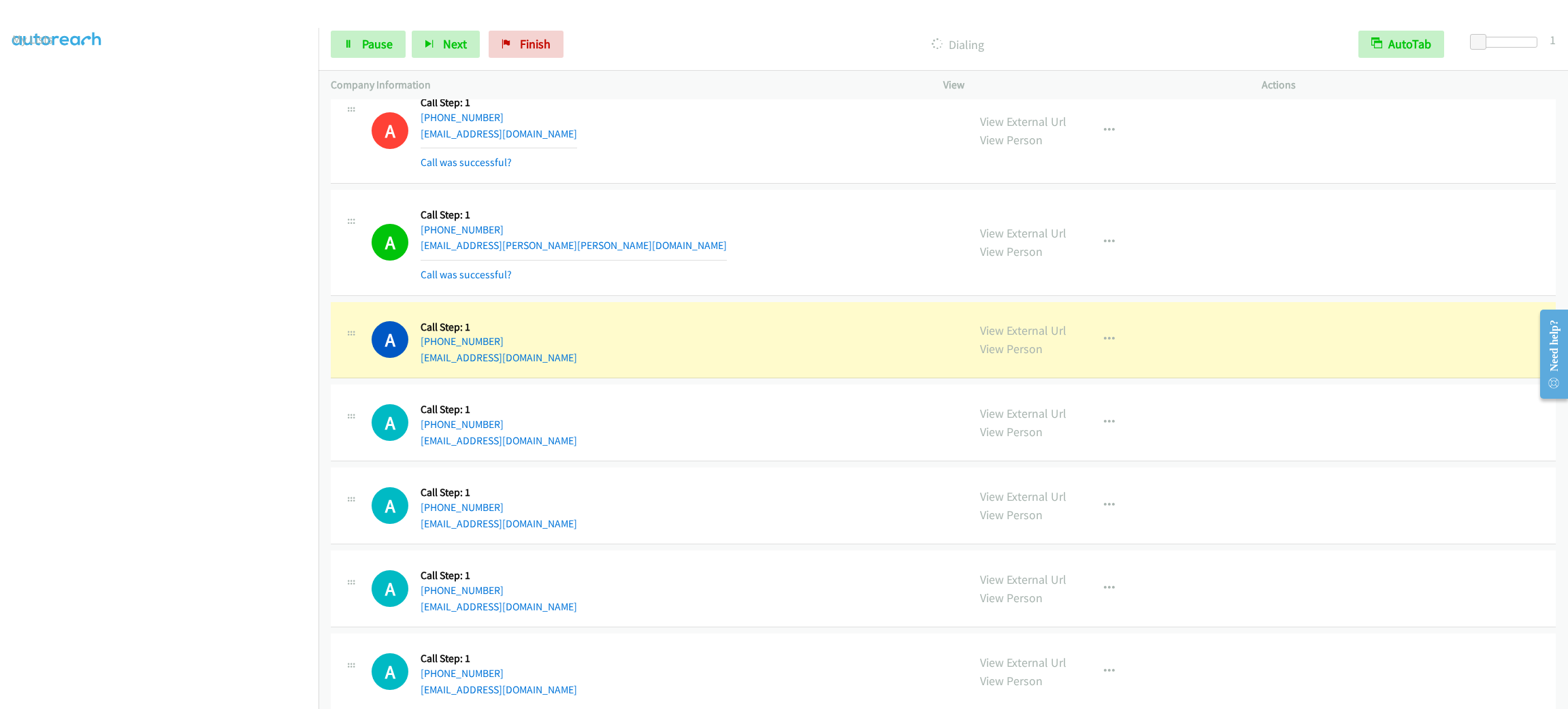
click at [947, 39] on p "Dialing" at bounding box center [958, 45] width 752 height 19
click at [994, 39] on p "Dialing" at bounding box center [958, 45] width 752 height 19
click at [394, 32] on link "Pause" at bounding box center [368, 44] width 75 height 27
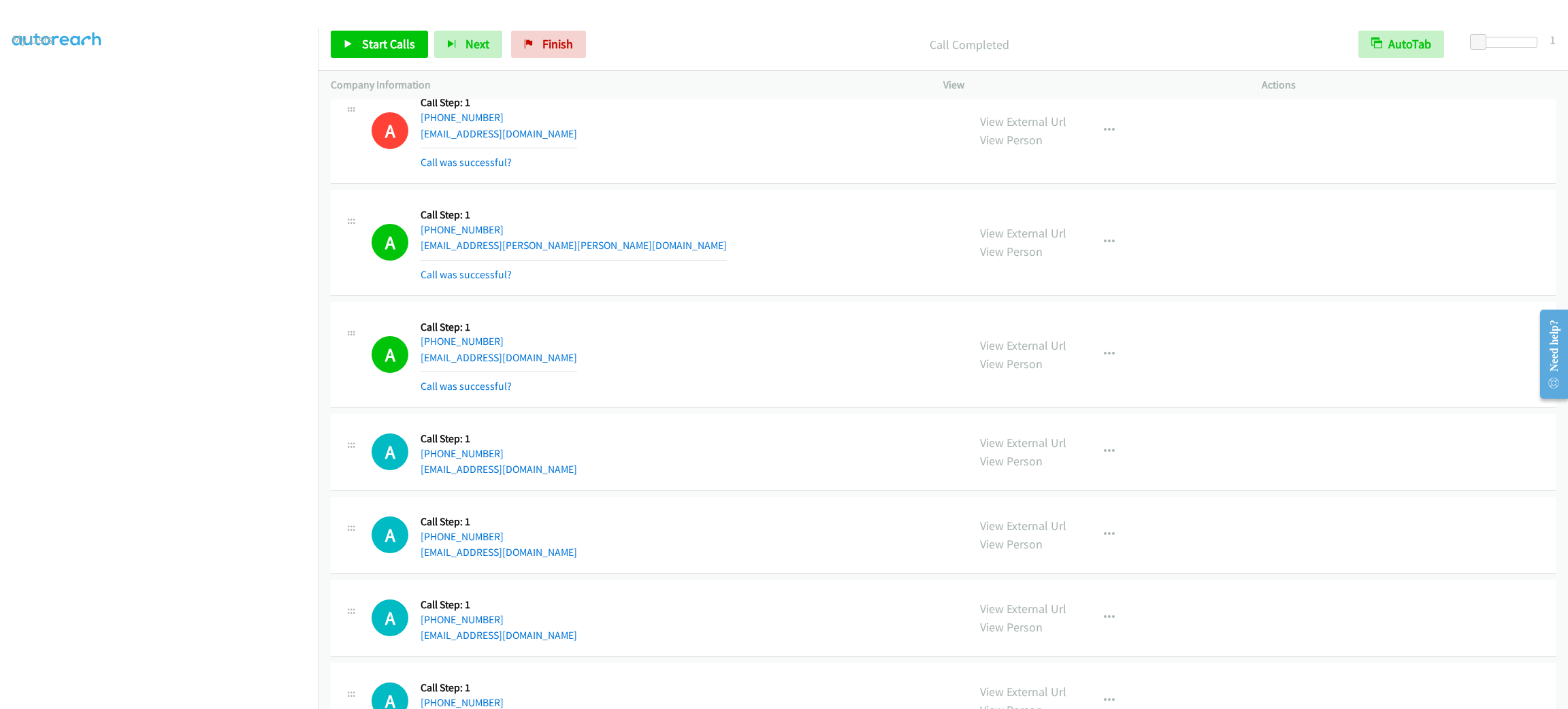
click at [565, 190] on td "A Callback Scheduled Call Step: 1 America/Los_Angeles +1 818-421-4506 mr.peter.…" at bounding box center [944, 242] width 1250 height 112
click at [381, 47] on span "Start Calls" at bounding box center [389, 44] width 53 height 16
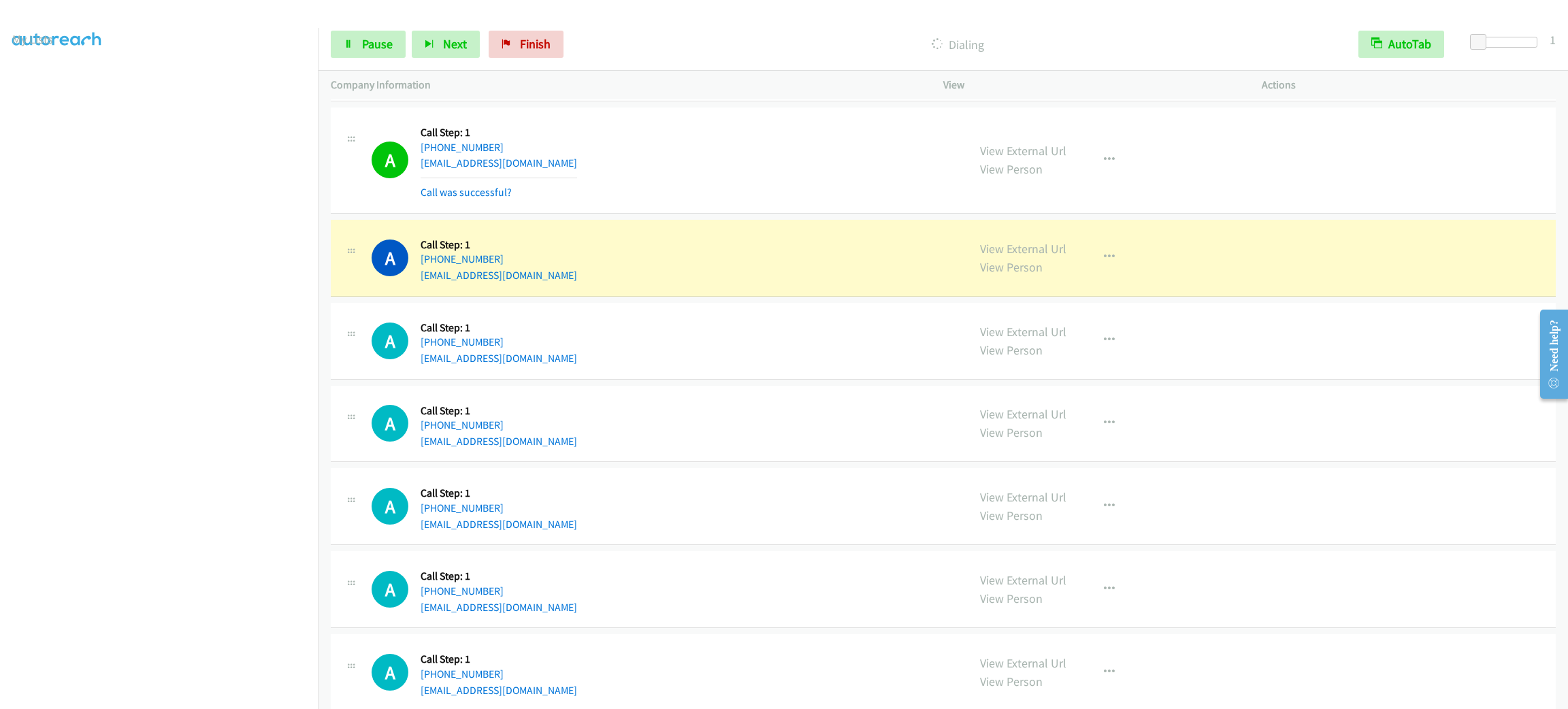
scroll to position [1300, 0]
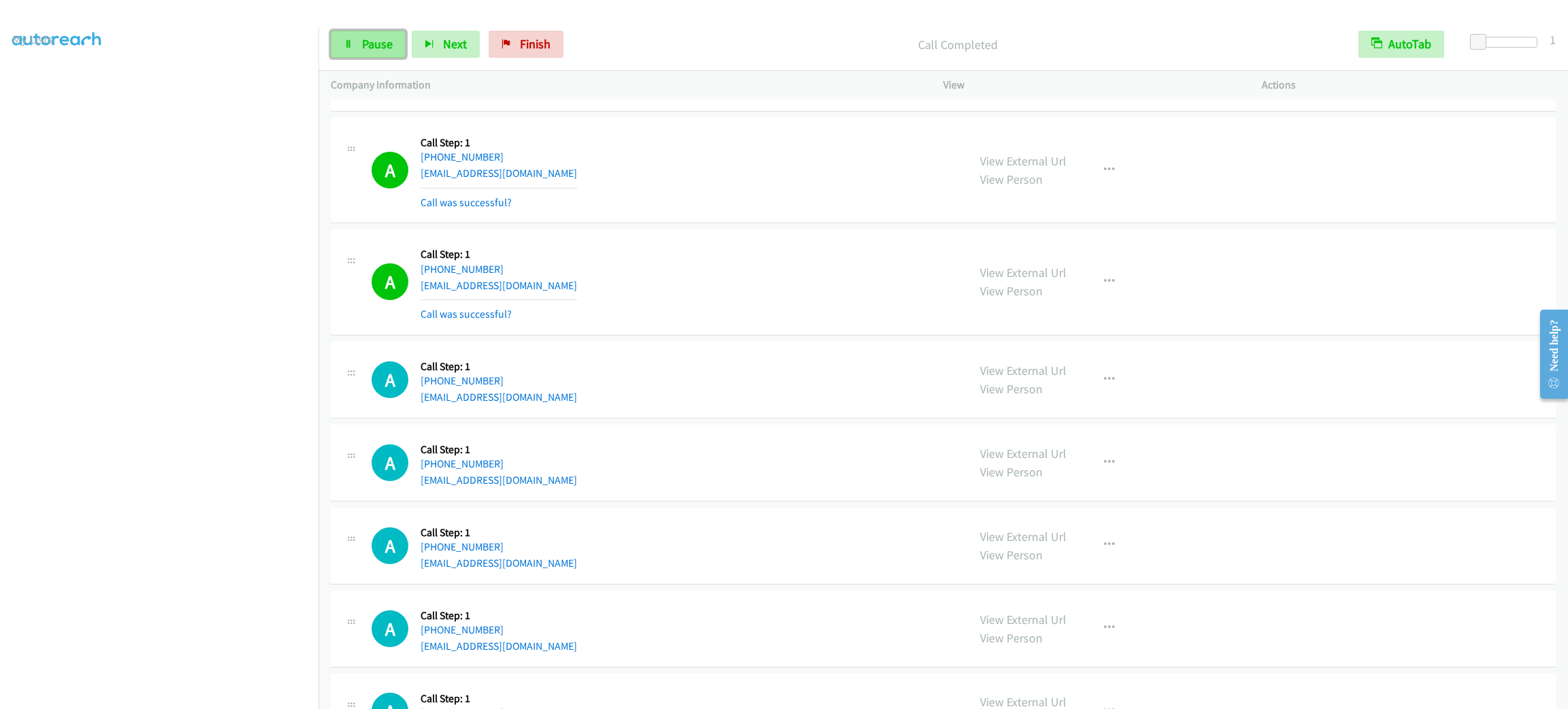
click at [368, 45] on span "Pause" at bounding box center [377, 44] width 31 height 16
click at [382, 36] on span "Start Calls" at bounding box center [389, 44] width 53 height 16
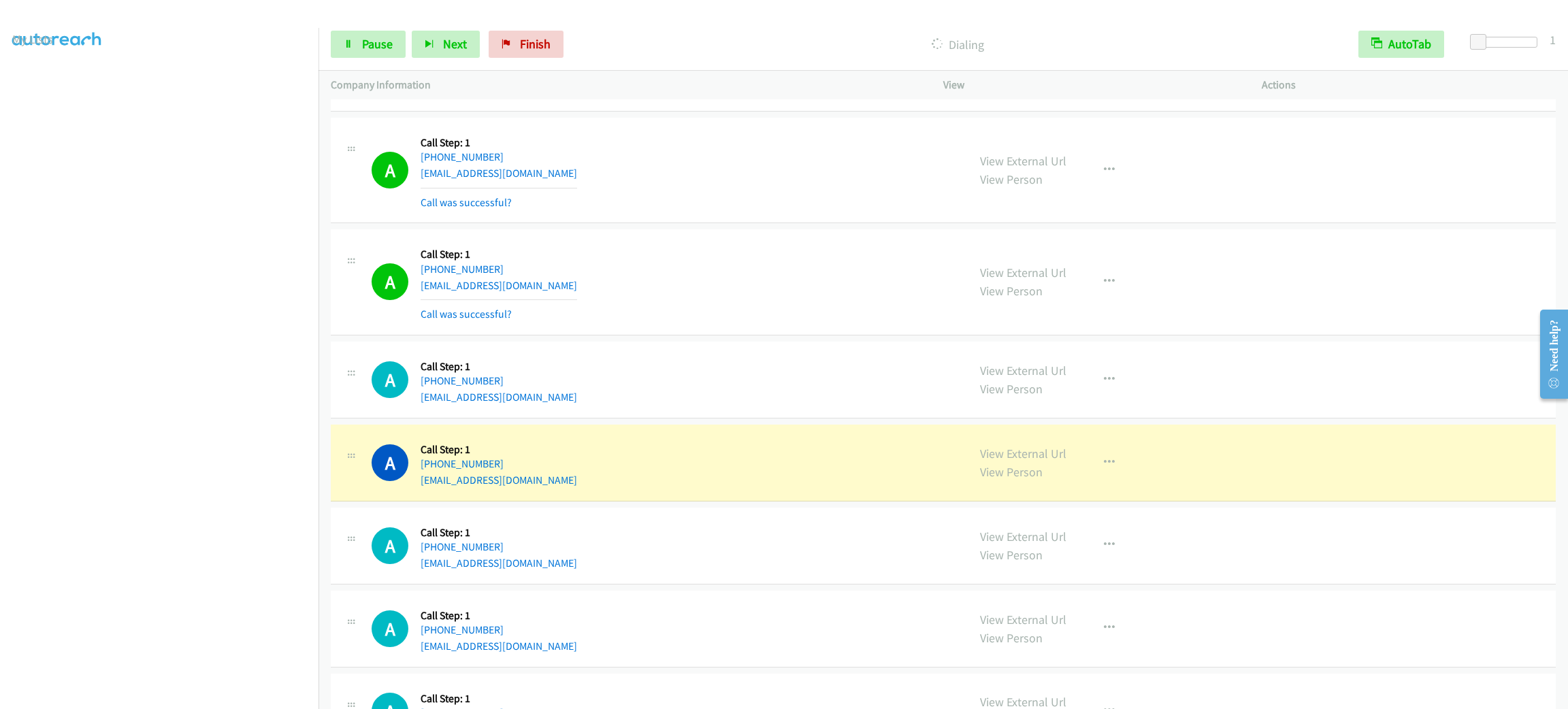
click at [688, 410] on div "A Callback Scheduled Call Step: 1 America/Chicago +1 920-937-0583 delossantosjo…" at bounding box center [943, 380] width 1225 height 77
click at [859, 463] on div "A Callback Scheduled Call Step: 1 America/New_York +1 502-554-1081 iesha_johnso…" at bounding box center [664, 462] width 584 height 51
click at [1104, 461] on icon "button" at bounding box center [1109, 462] width 11 height 11
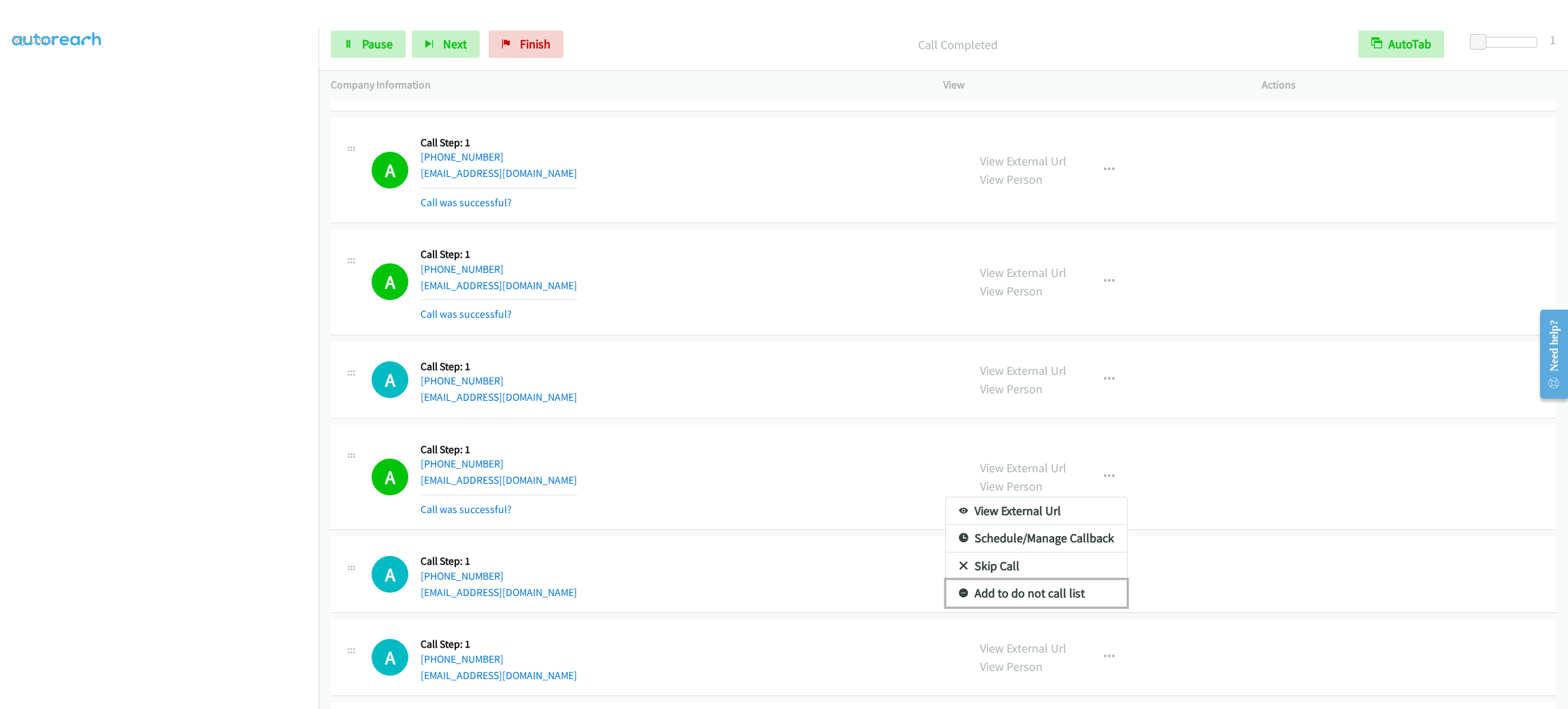
click at [1086, 585] on link "Add to do not call list" at bounding box center [1036, 593] width 181 height 27
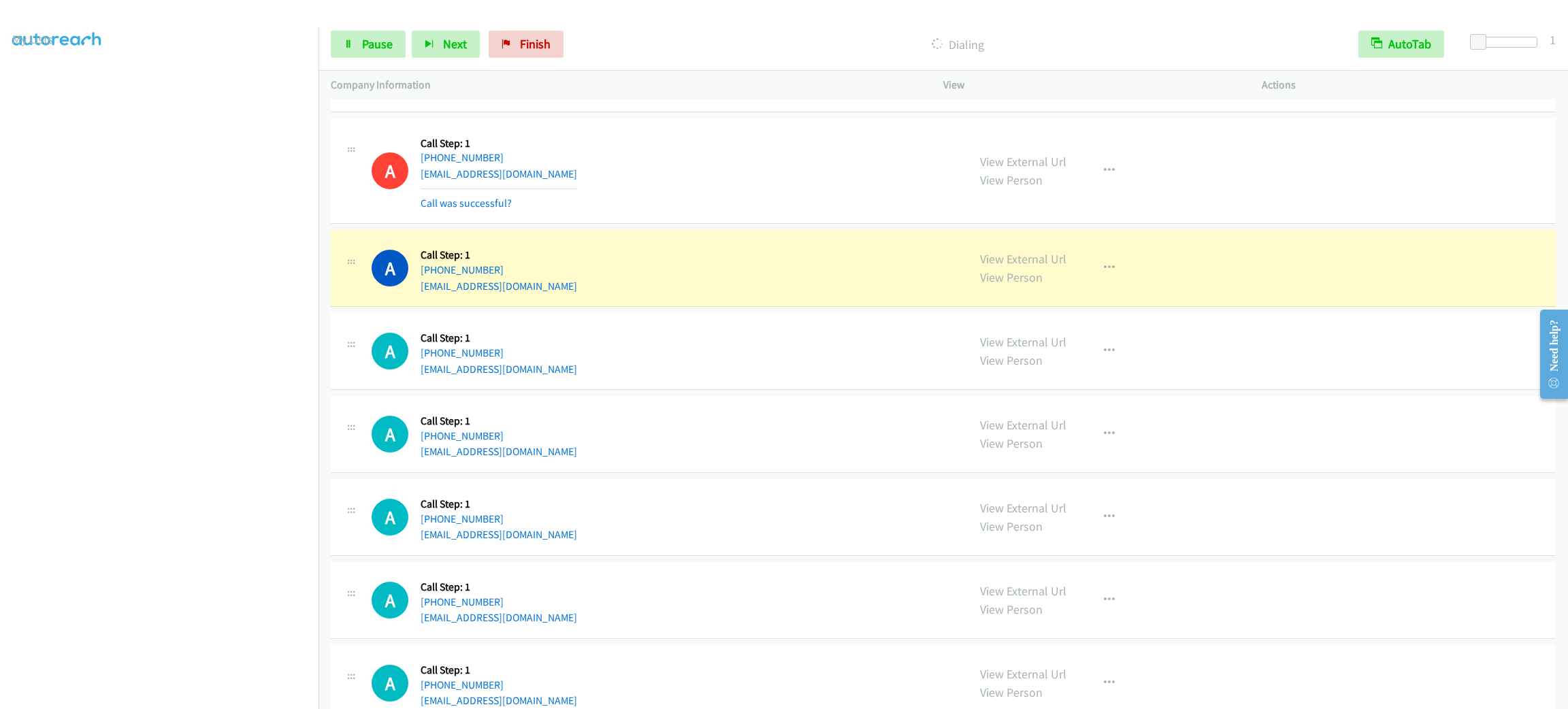
scroll to position [1708, 0]
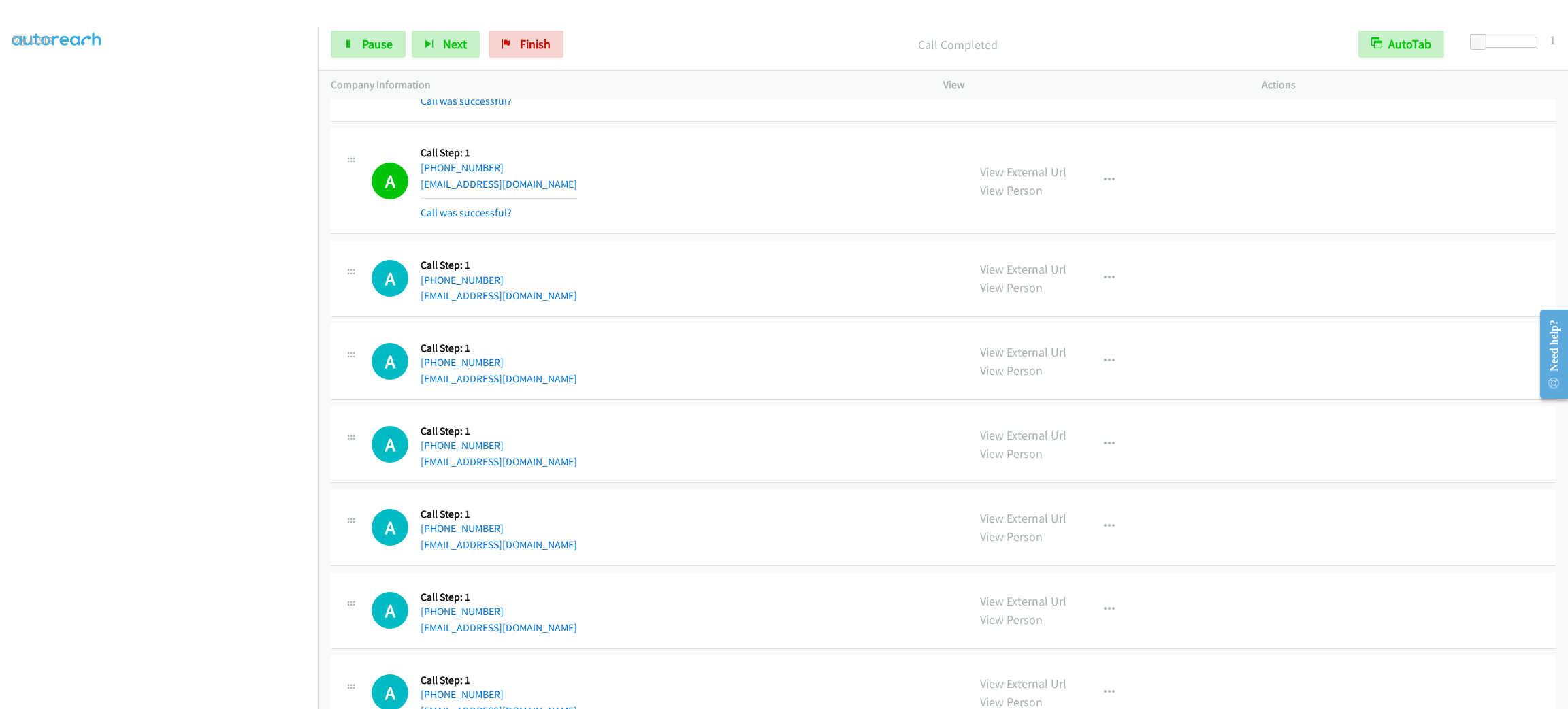
click at [160, 696] on section at bounding box center [158, 386] width 294 height 652
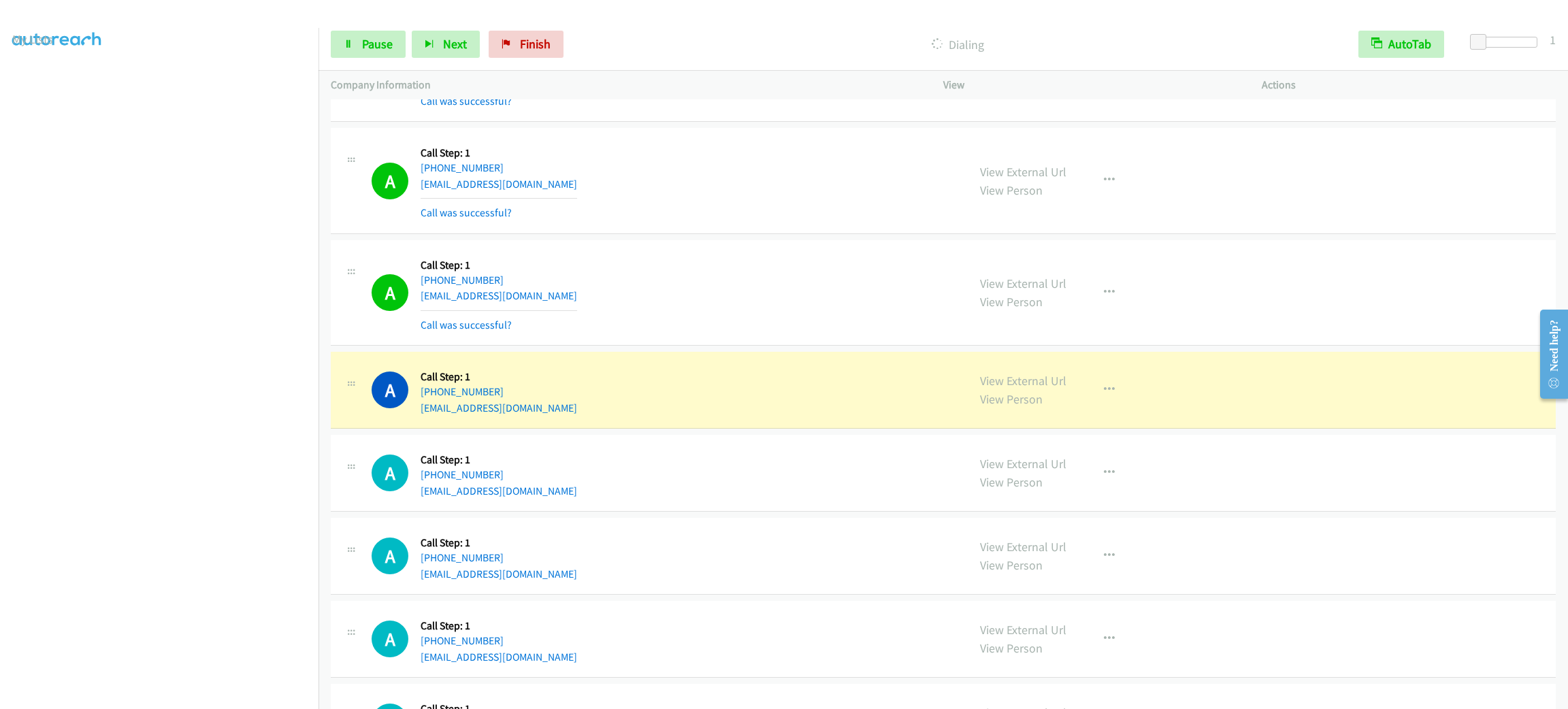
scroll to position [1810, 0]
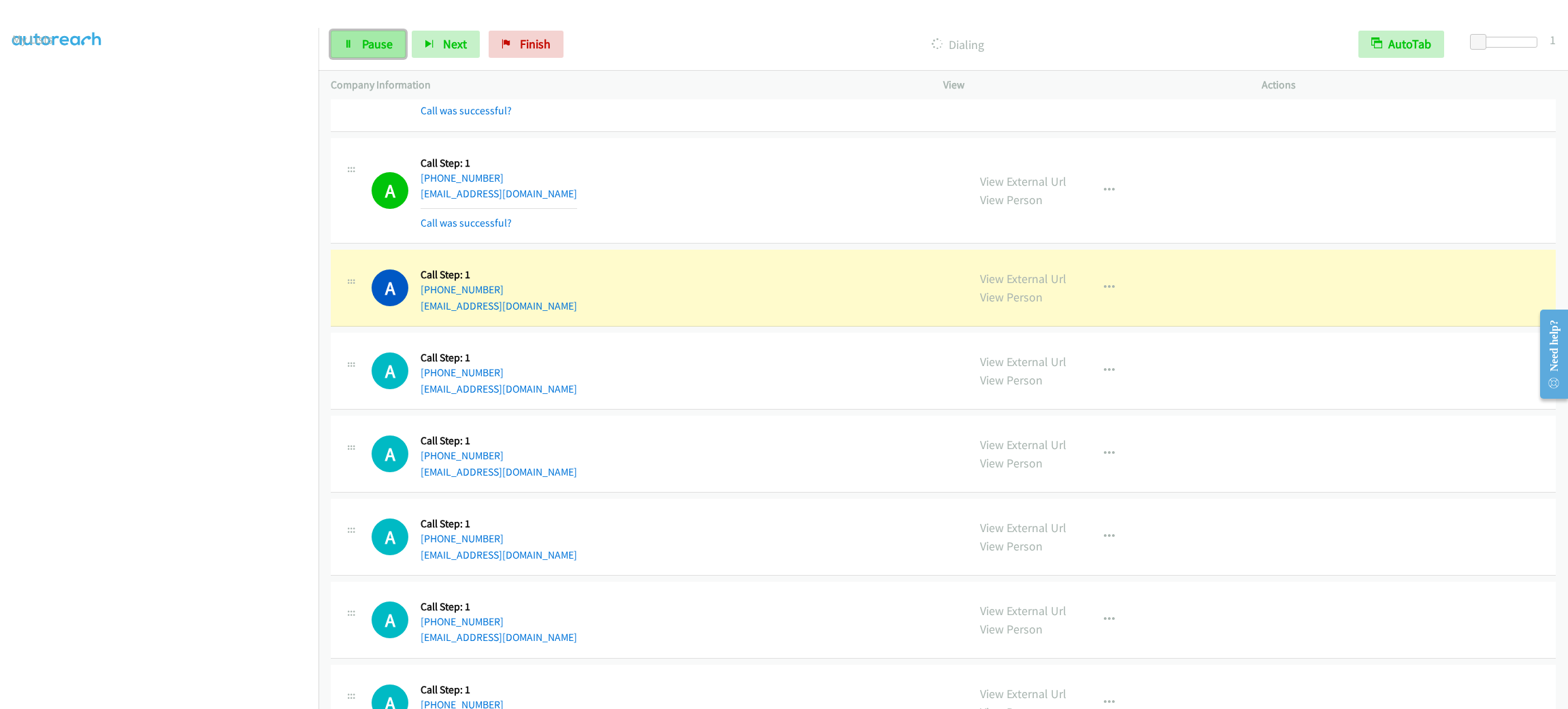
click at [394, 34] on link "Pause" at bounding box center [368, 44] width 75 height 27
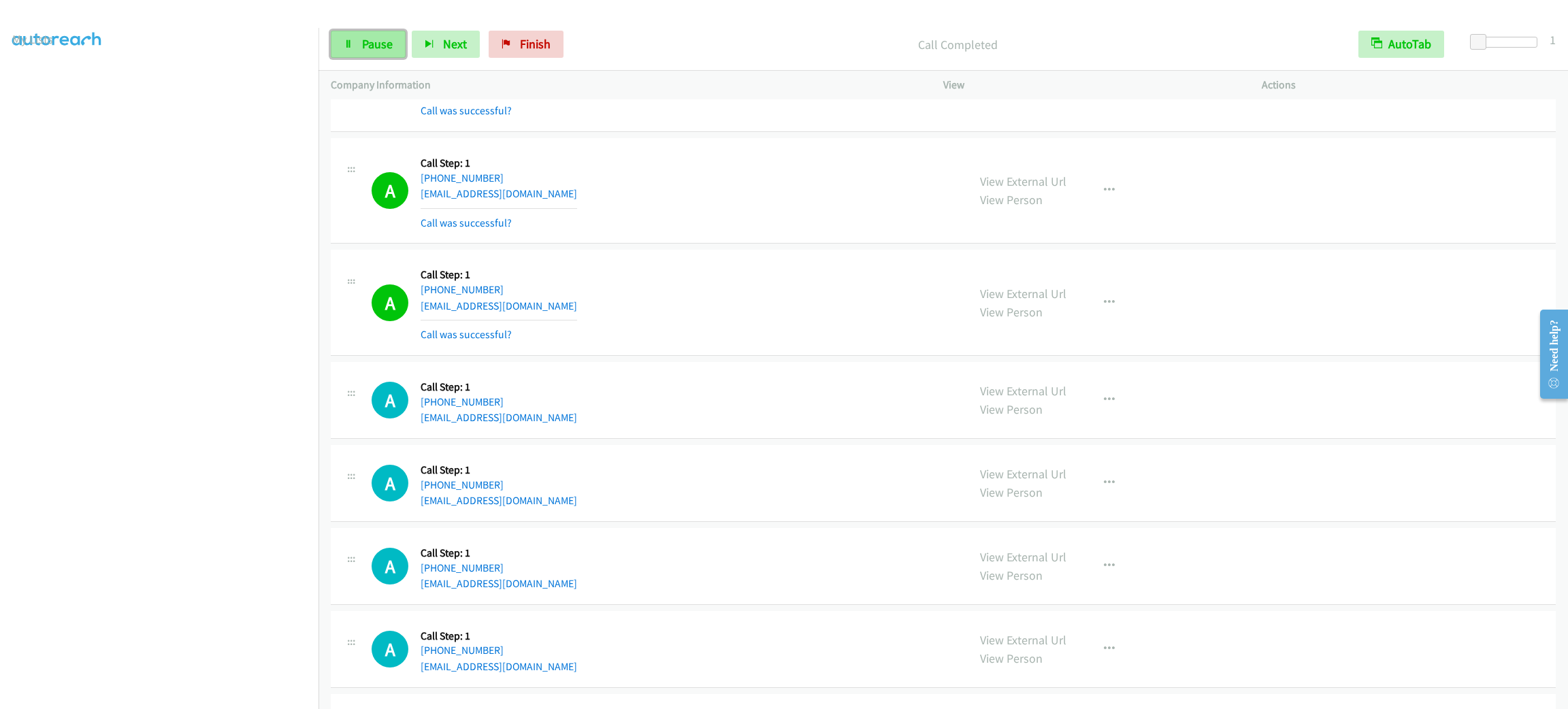
click at [390, 49] on span "Pause" at bounding box center [377, 44] width 31 height 16
click at [814, 334] on div "A Callback Scheduled Call Step: 1 America/Los_Angeles +1 949-542-2275 rmudrinic…" at bounding box center [664, 303] width 584 height 81
click at [1093, 203] on button "button" at bounding box center [1109, 190] width 37 height 27
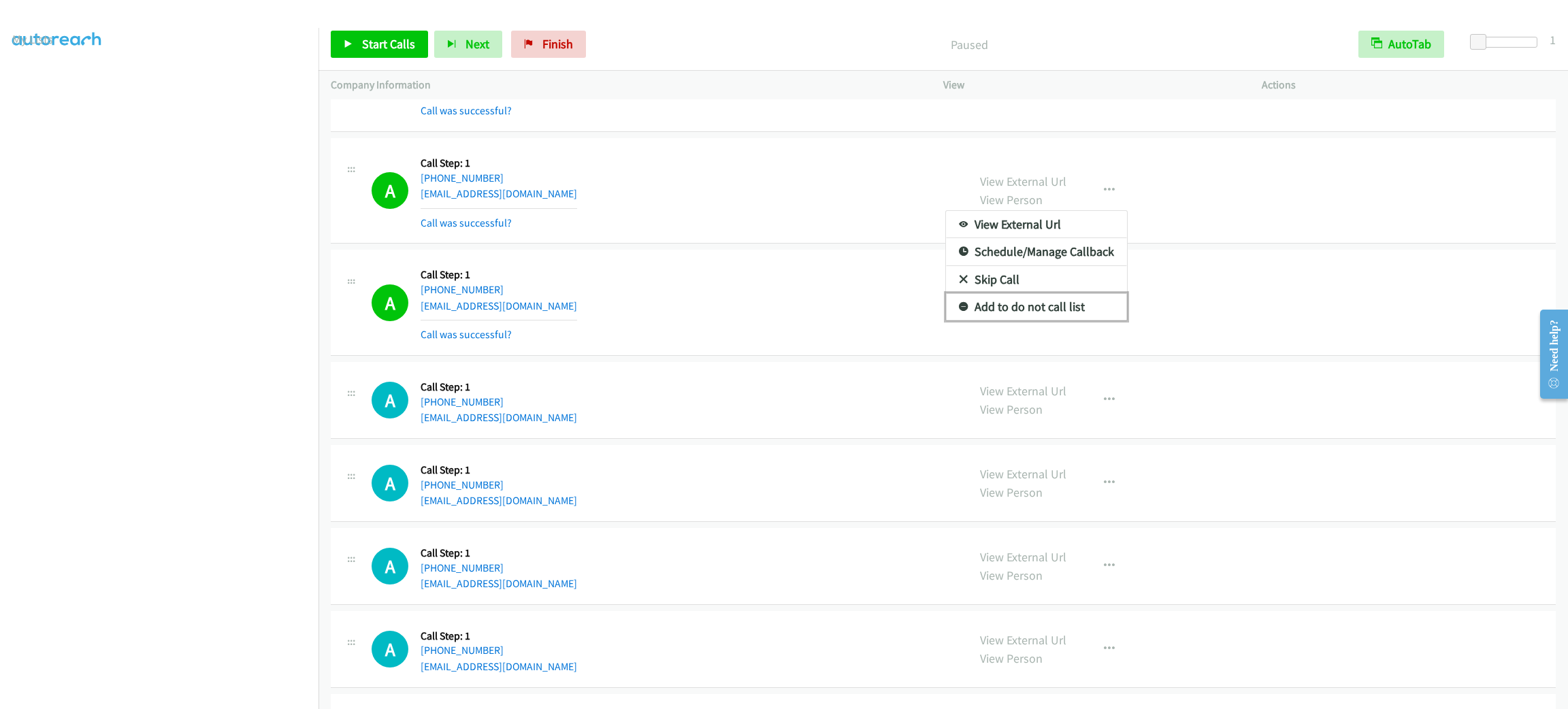
click at [1109, 297] on link "Add to do not call list" at bounding box center [1036, 306] width 181 height 27
click at [343, 58] on div "Start Calls Pause Next Finish Paused AutoTab AutoTab 1" at bounding box center [944, 45] width 1250 height 52
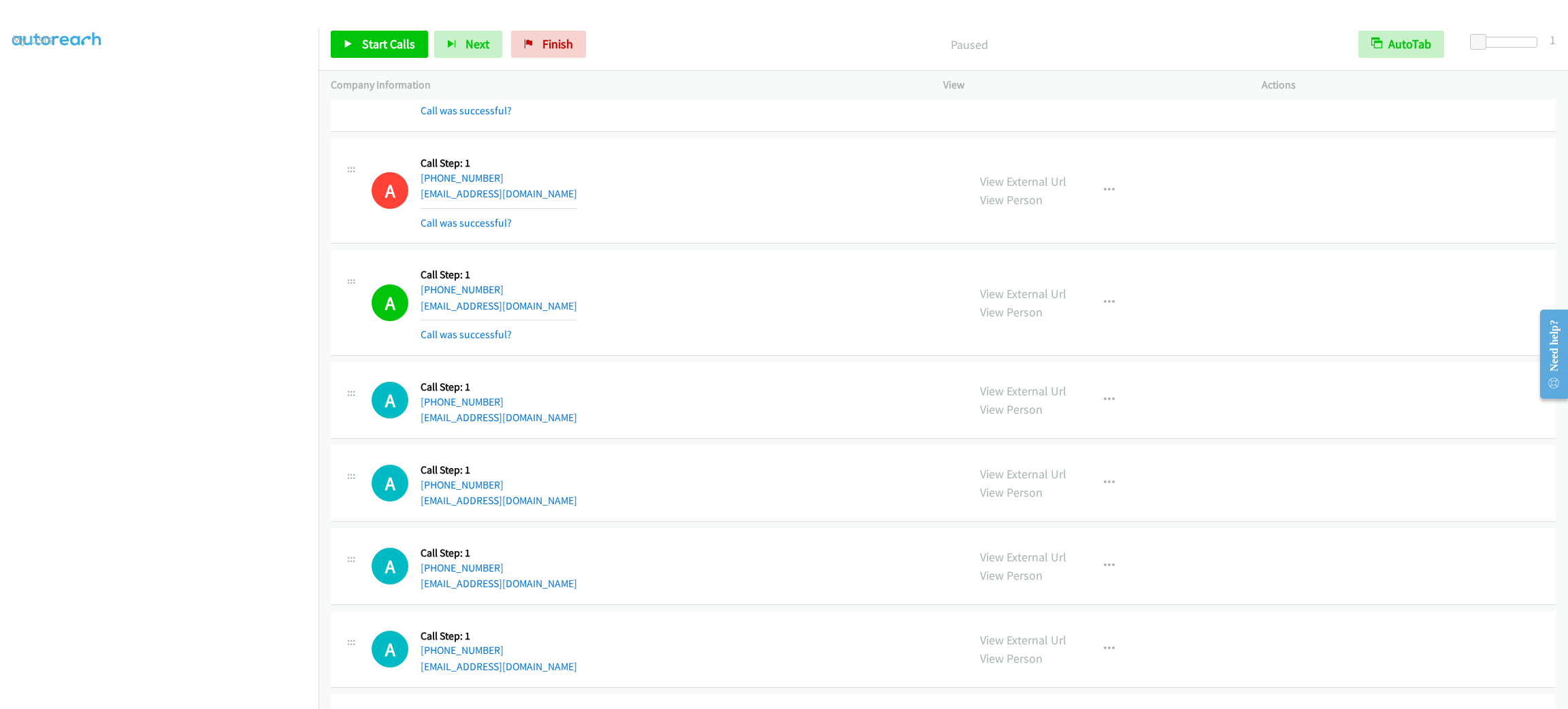
drag, startPoint x: 713, startPoint y: 245, endPoint x: 702, endPoint y: 222, distance: 25.5
click at [713, 245] on div "A Callback Scheduled Call Step: 1 America/New_York +1 609-304-0223 ksegarnick@g…" at bounding box center [943, 191] width 1225 height 106
click at [589, 264] on div "A Callback Scheduled Call Step: 1 America/Los_Angeles +1 949-542-2275 rmudrinic…" at bounding box center [943, 302] width 1225 height 106
click at [593, 253] on td "A Callback Scheduled Call Step: 1 America/Los_Angeles +1 949-542-2275 rmudrinic…" at bounding box center [944, 302] width 1250 height 112
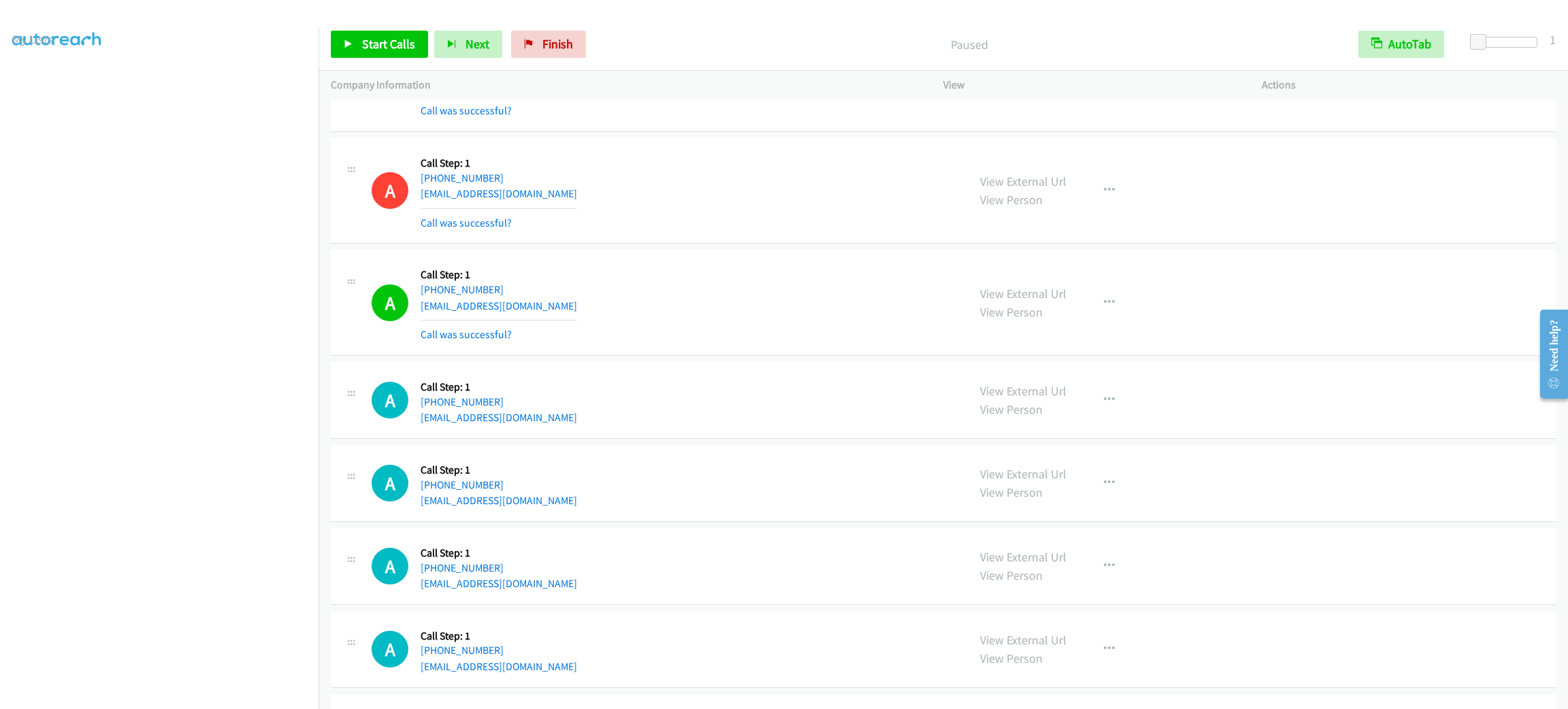
click at [593, 253] on td "A Callback Scheduled Call Step: 1 America/Los_Angeles +1 949-542-2275 rmudrinic…" at bounding box center [944, 302] width 1250 height 112
drag, startPoint x: 376, startPoint y: 37, endPoint x: 397, endPoint y: 14, distance: 31.1
click at [376, 37] on span "Start Calls" at bounding box center [389, 44] width 53 height 16
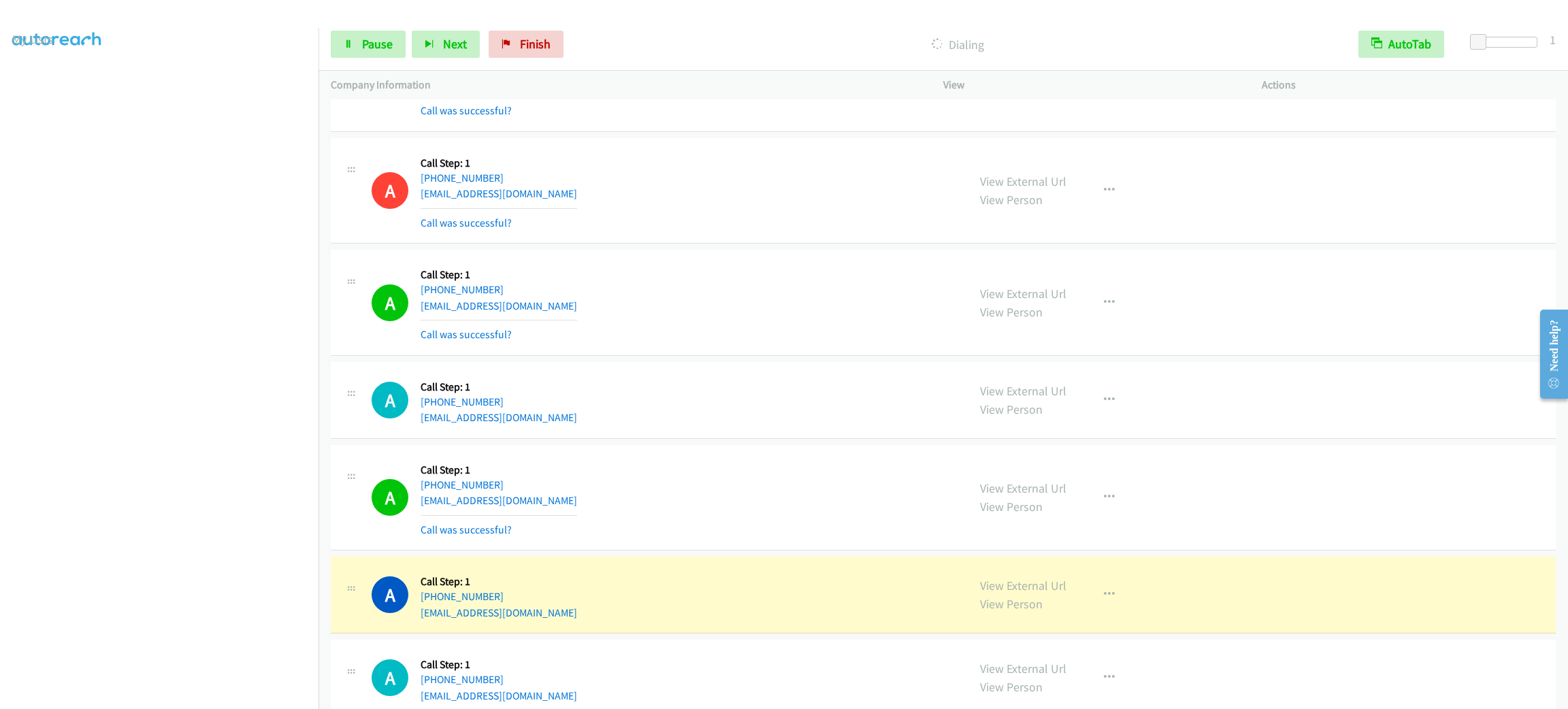
click at [203, 692] on section at bounding box center [158, 386] width 294 height 652
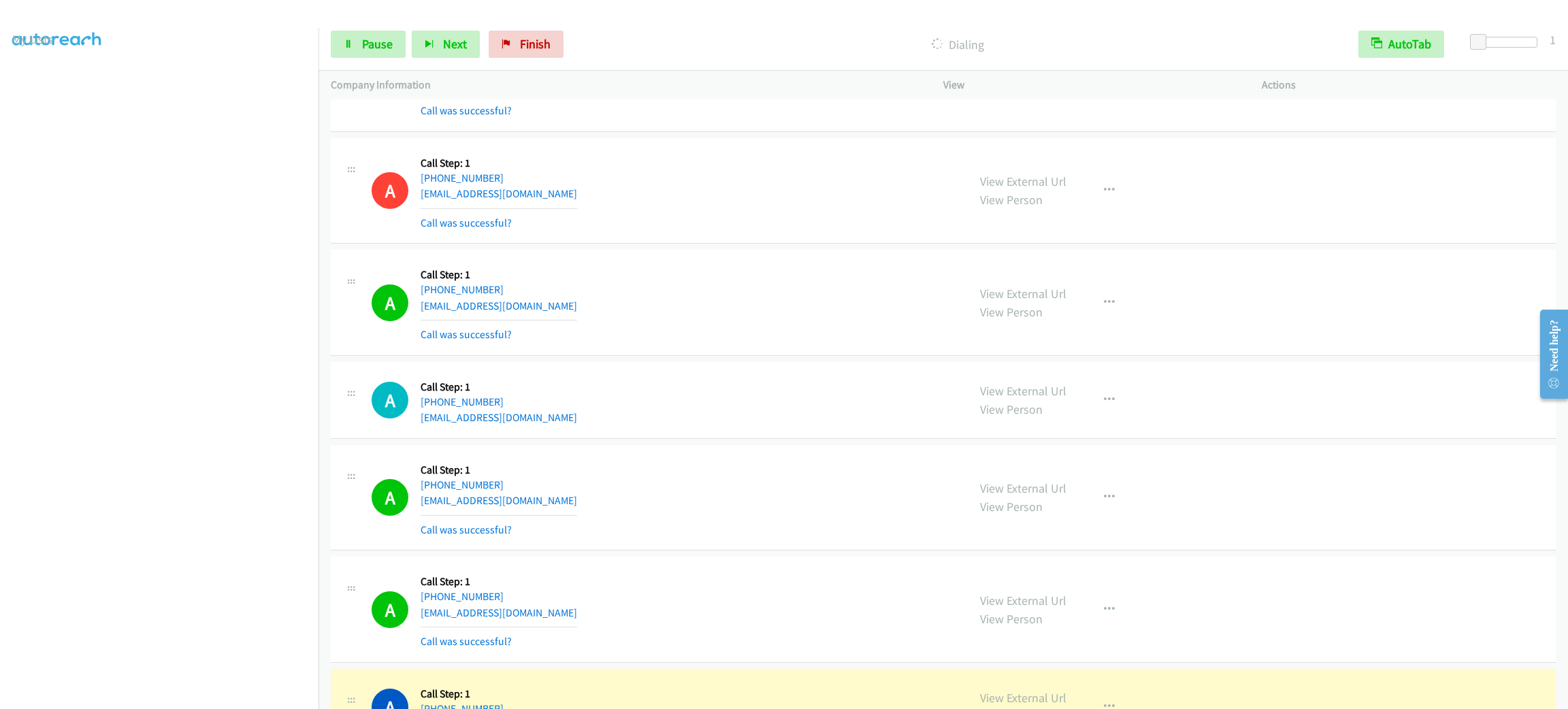
scroll to position [2321, 0]
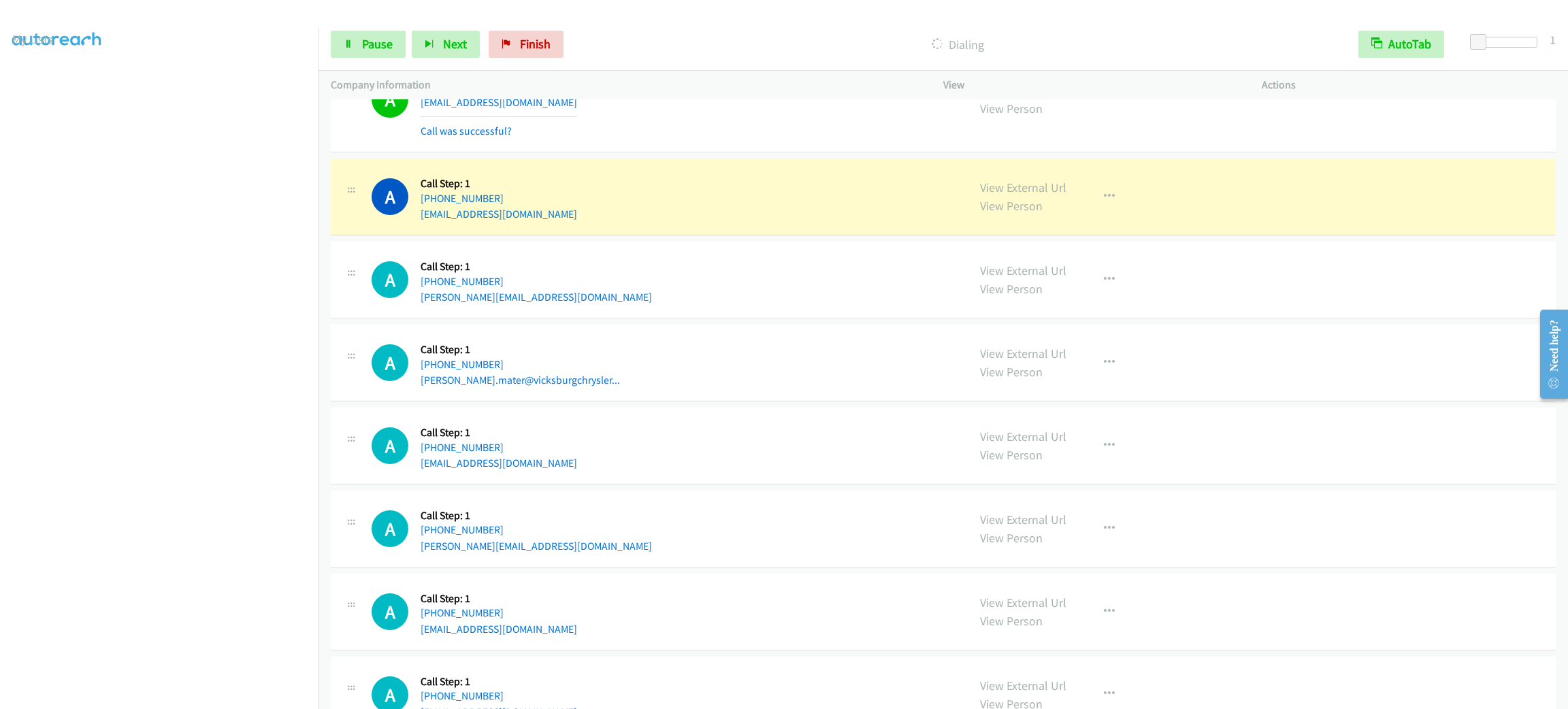
click at [630, 341] on div "A Callback Scheduled Call Step: 1 America/New_York +1 269-649-2000 joe.mater@vi…" at bounding box center [943, 363] width 1225 height 77
click at [628, 218] on div "A Callback Scheduled Call Step: 1 America/Chicago +1 281-965-6550 ulyofod@gmail…" at bounding box center [664, 197] width 584 height 51
click at [628, 215] on div "A Callback Scheduled Call Step: 1 America/Chicago +1 281-965-6550 ulyofod@gmail…" at bounding box center [664, 197] width 584 height 51
click at [628, 212] on div "A Callback Scheduled Call Step: 1 America/Chicago +1 281-965-6550 ulyofod@gmail…" at bounding box center [664, 197] width 584 height 51
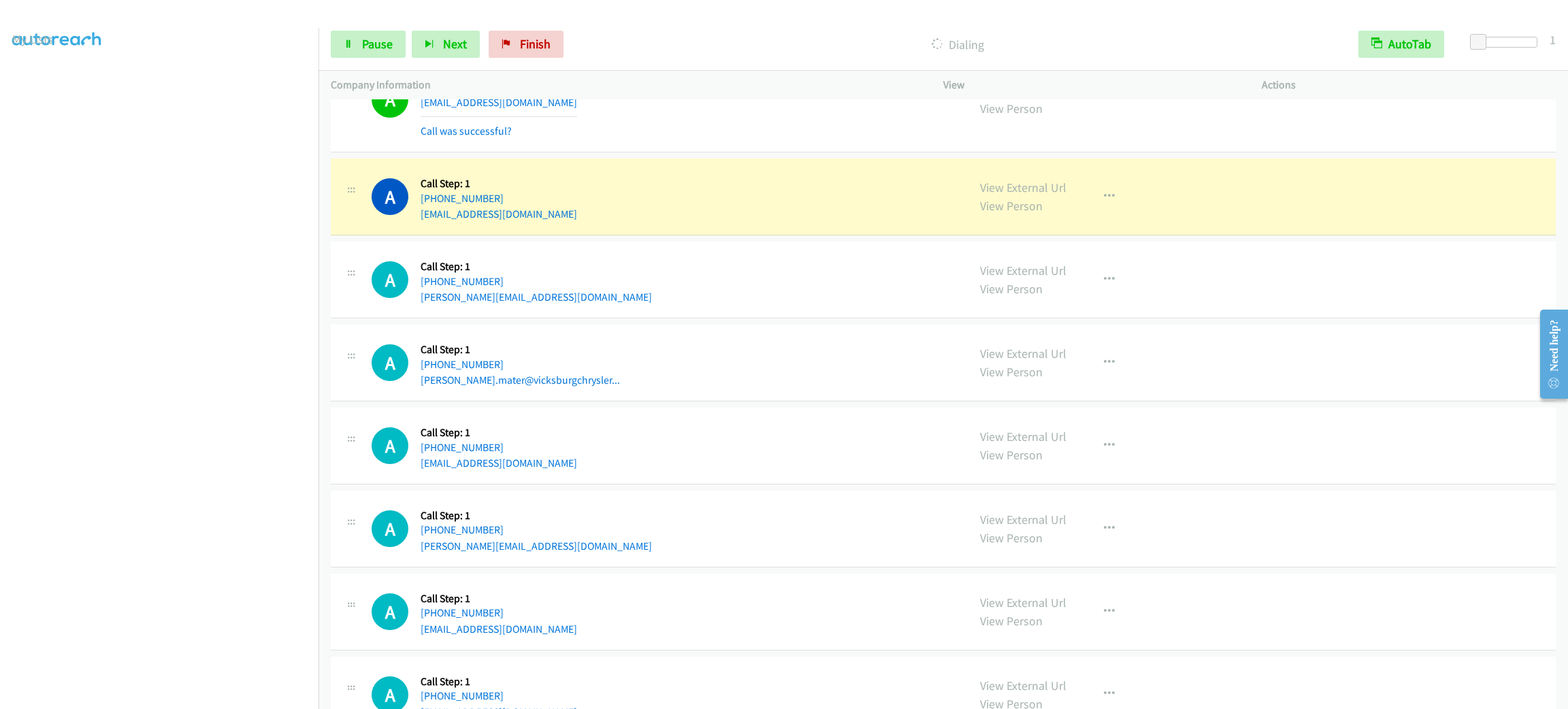
click at [626, 212] on div "A Callback Scheduled Call Step: 1 America/Chicago +1 281-965-6550 ulyofod@gmail…" at bounding box center [664, 197] width 584 height 51
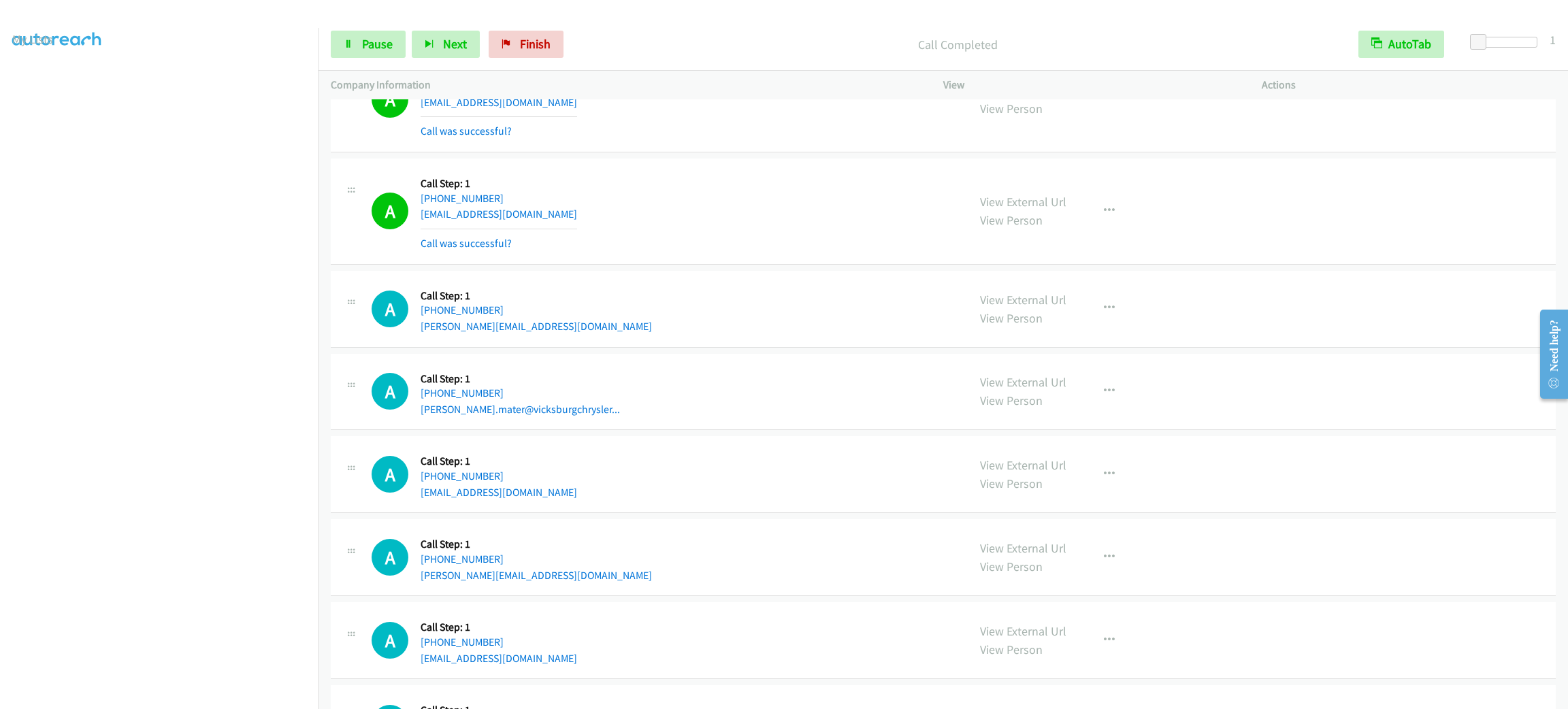
click at [626, 212] on div "A Callback Scheduled Call Step: 1 America/Chicago +1 281-965-6550 ulyofod@gmail…" at bounding box center [664, 212] width 584 height 81
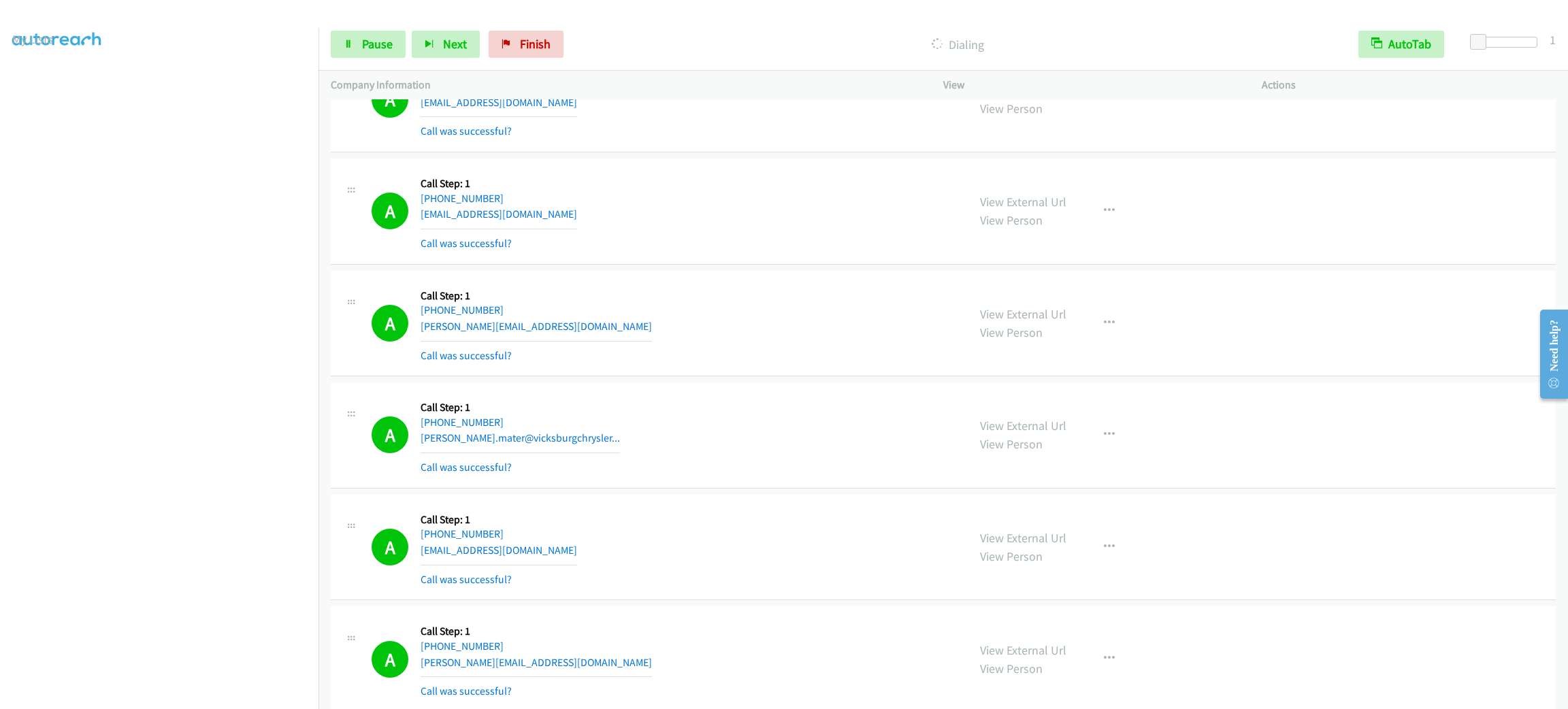
scroll to position [2771, 0]
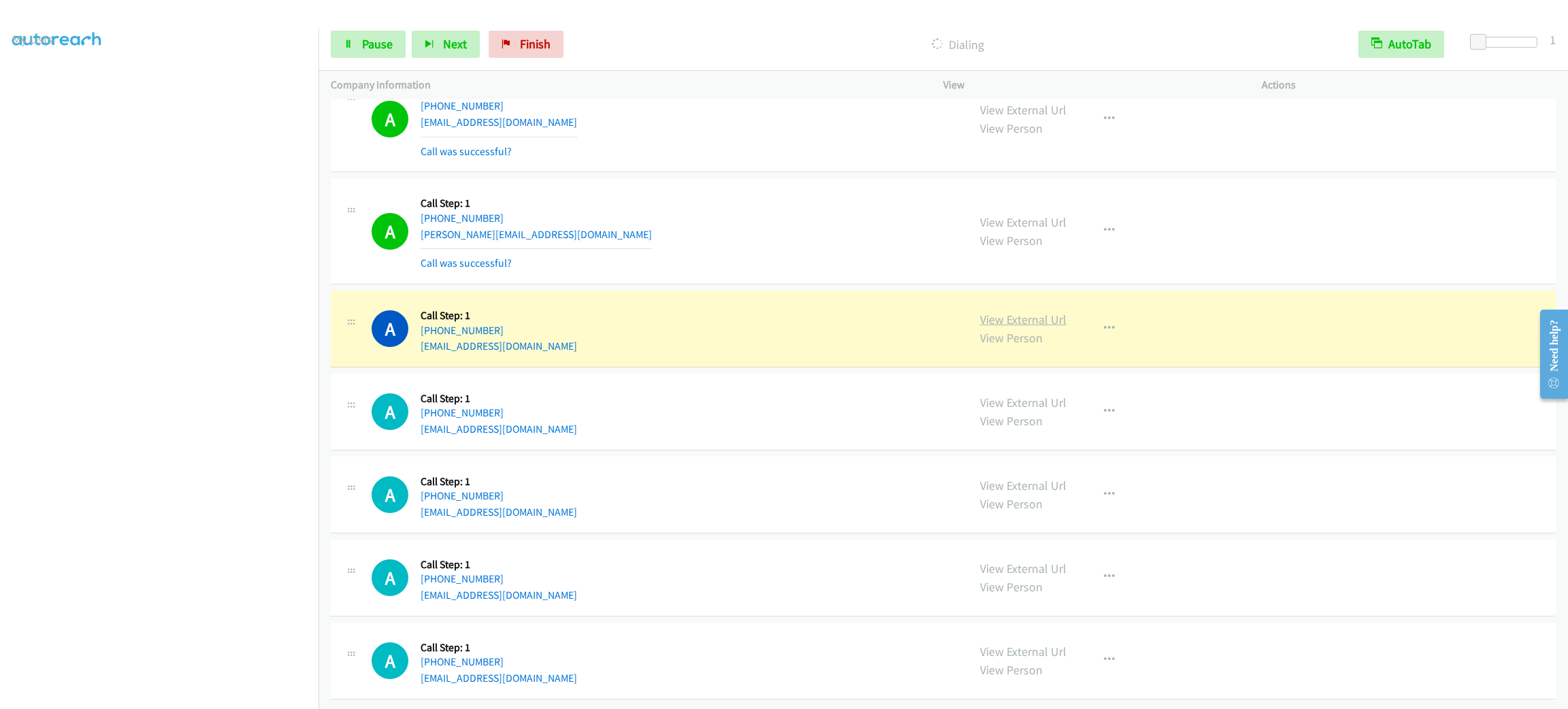
click at [1024, 312] on link "View External Url" at bounding box center [1023, 320] width 86 height 16
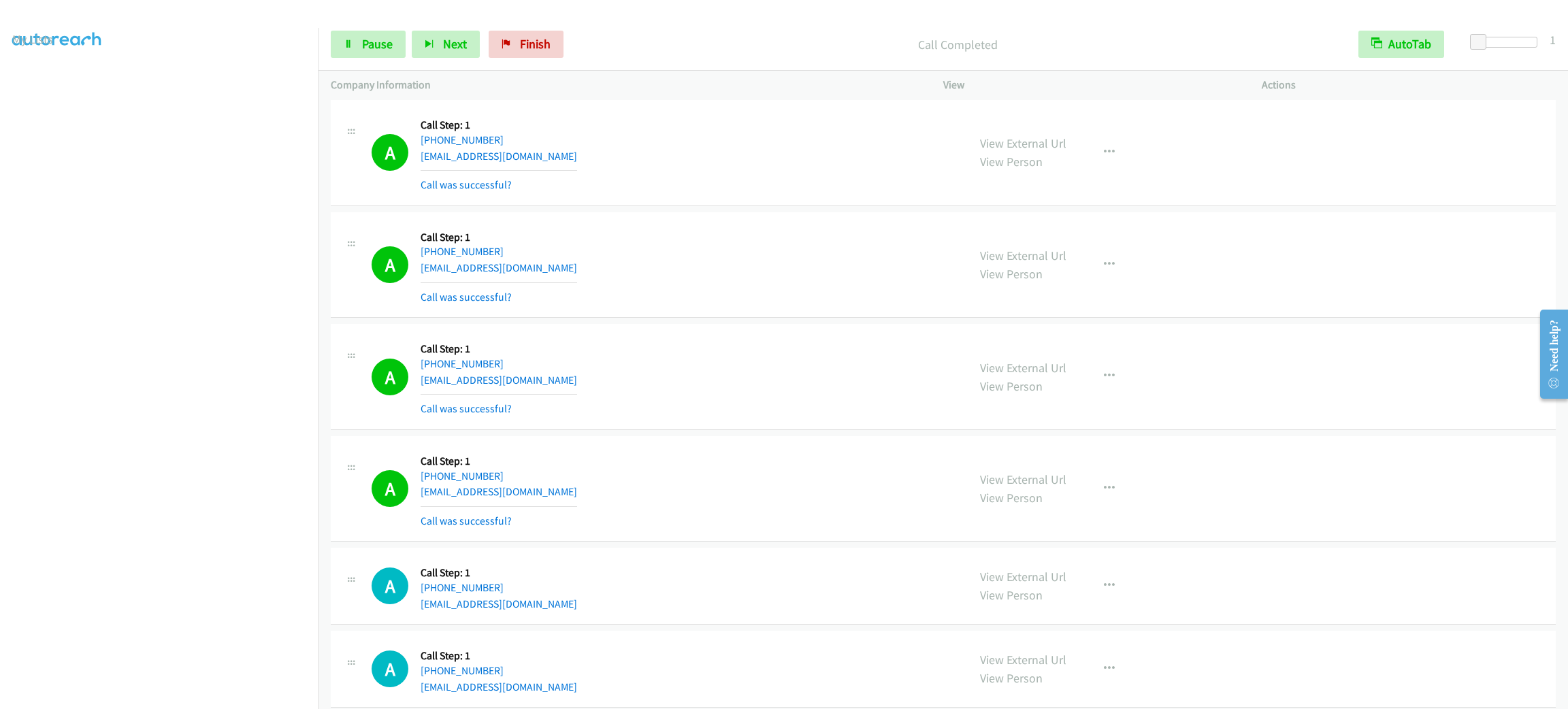
scroll to position [3917, 0]
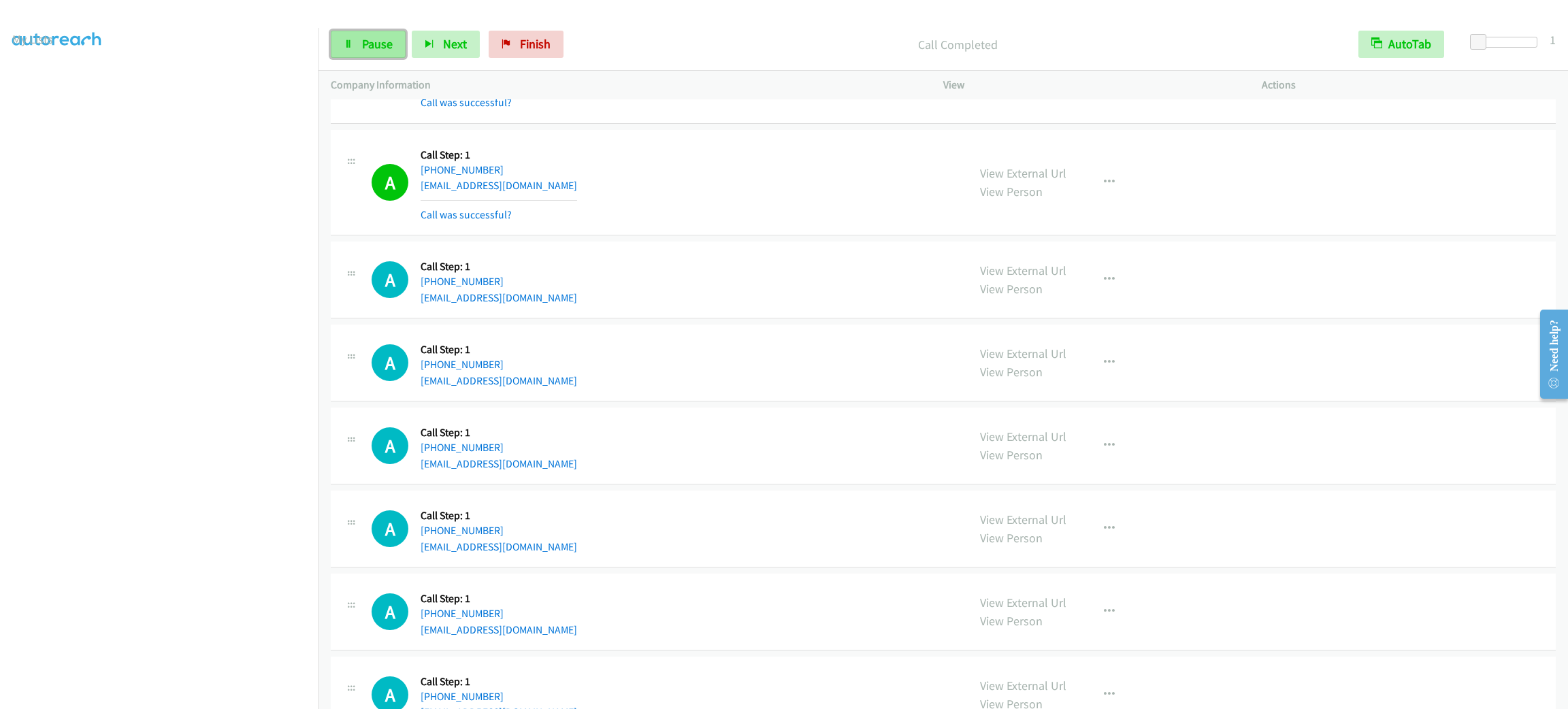
click at [365, 36] on span "Pause" at bounding box center [377, 44] width 31 height 16
click at [365, 36] on span "Start Calls" at bounding box center [389, 44] width 53 height 16
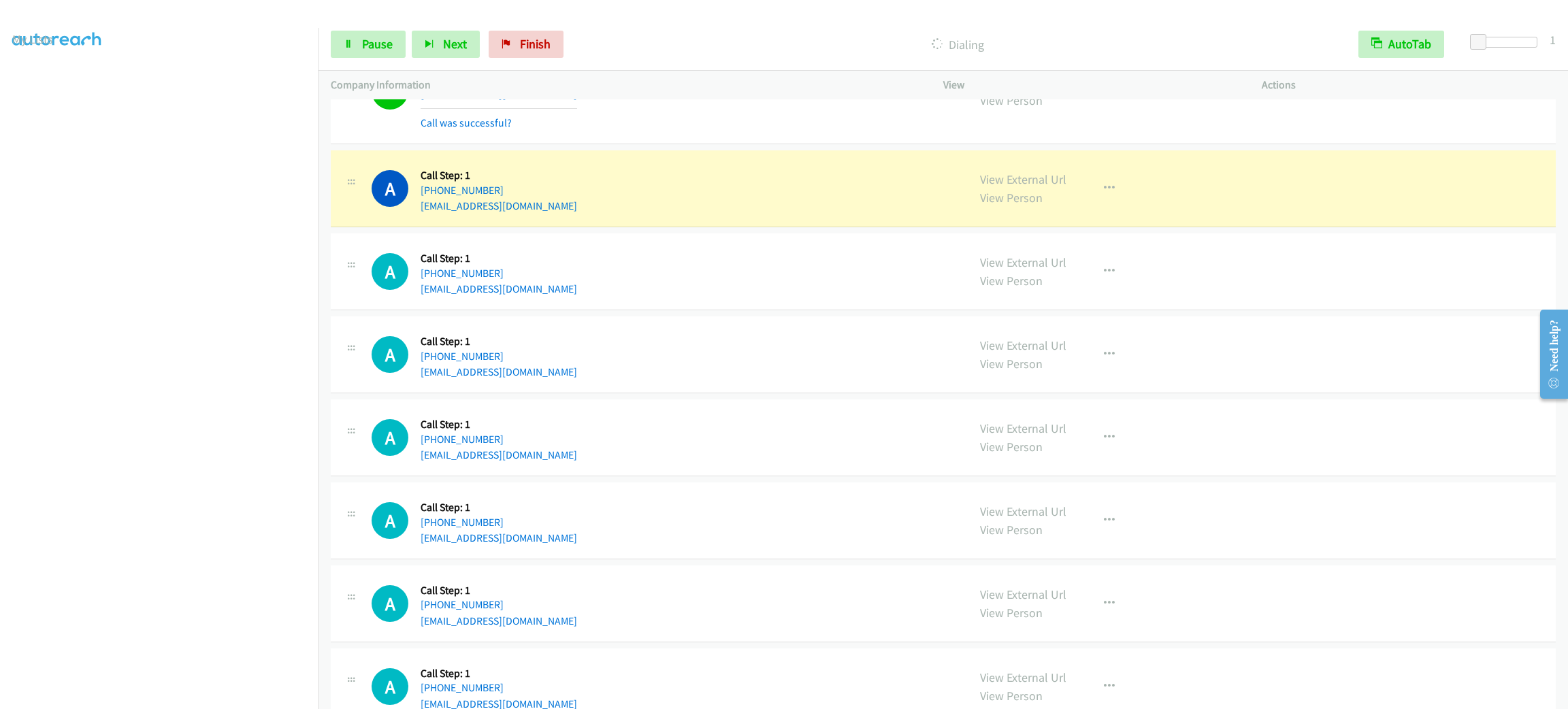
scroll to position [4480, 0]
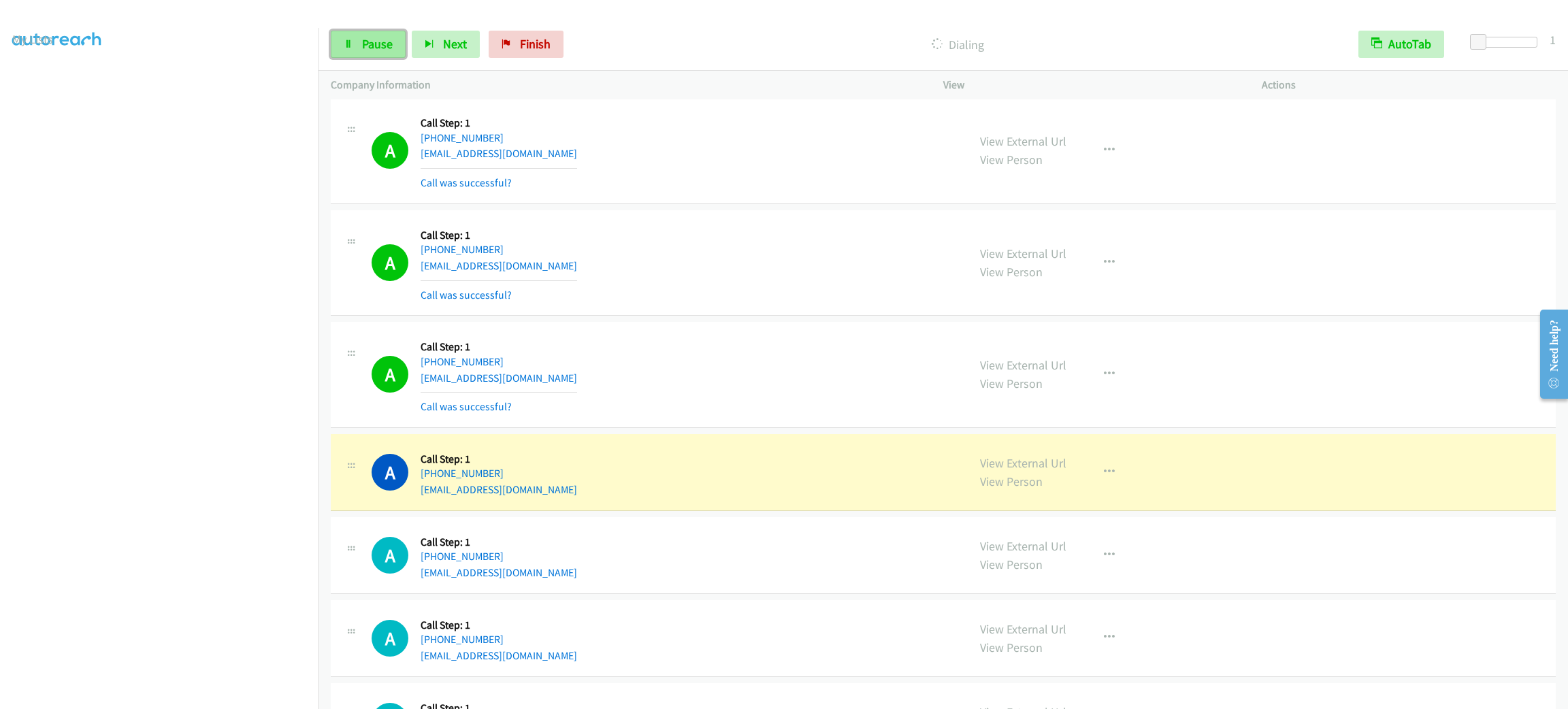
click at [380, 36] on span "Pause" at bounding box center [377, 44] width 31 height 16
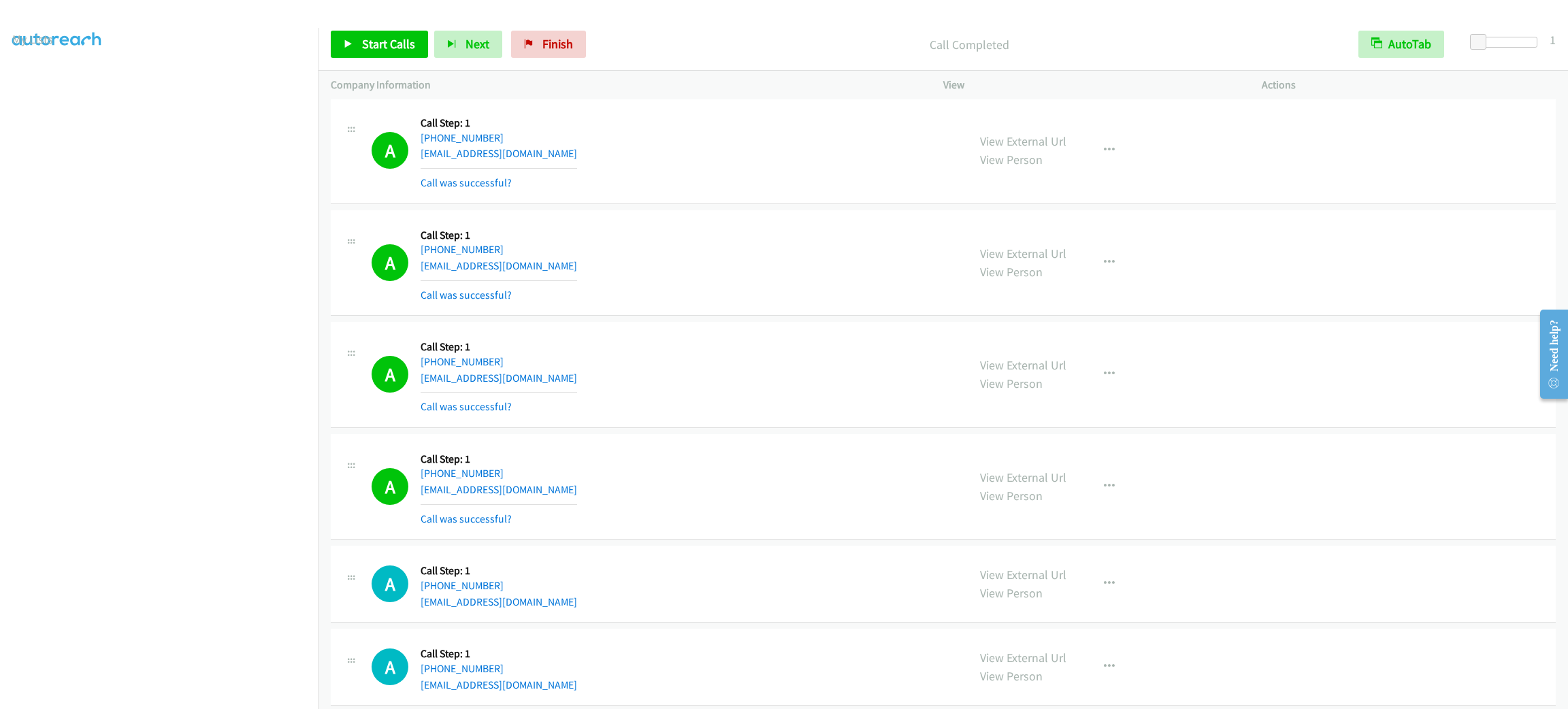
click at [835, 339] on div "A Callback Scheduled Call Step: 1 America/Juneau +1 907-388-7274 chuckcartier@h…" at bounding box center [943, 374] width 1225 height 106
click at [988, 373] on link "View External Url" at bounding box center [1023, 365] width 86 height 16
click at [373, 34] on link "Start Calls" at bounding box center [379, 44] width 97 height 27
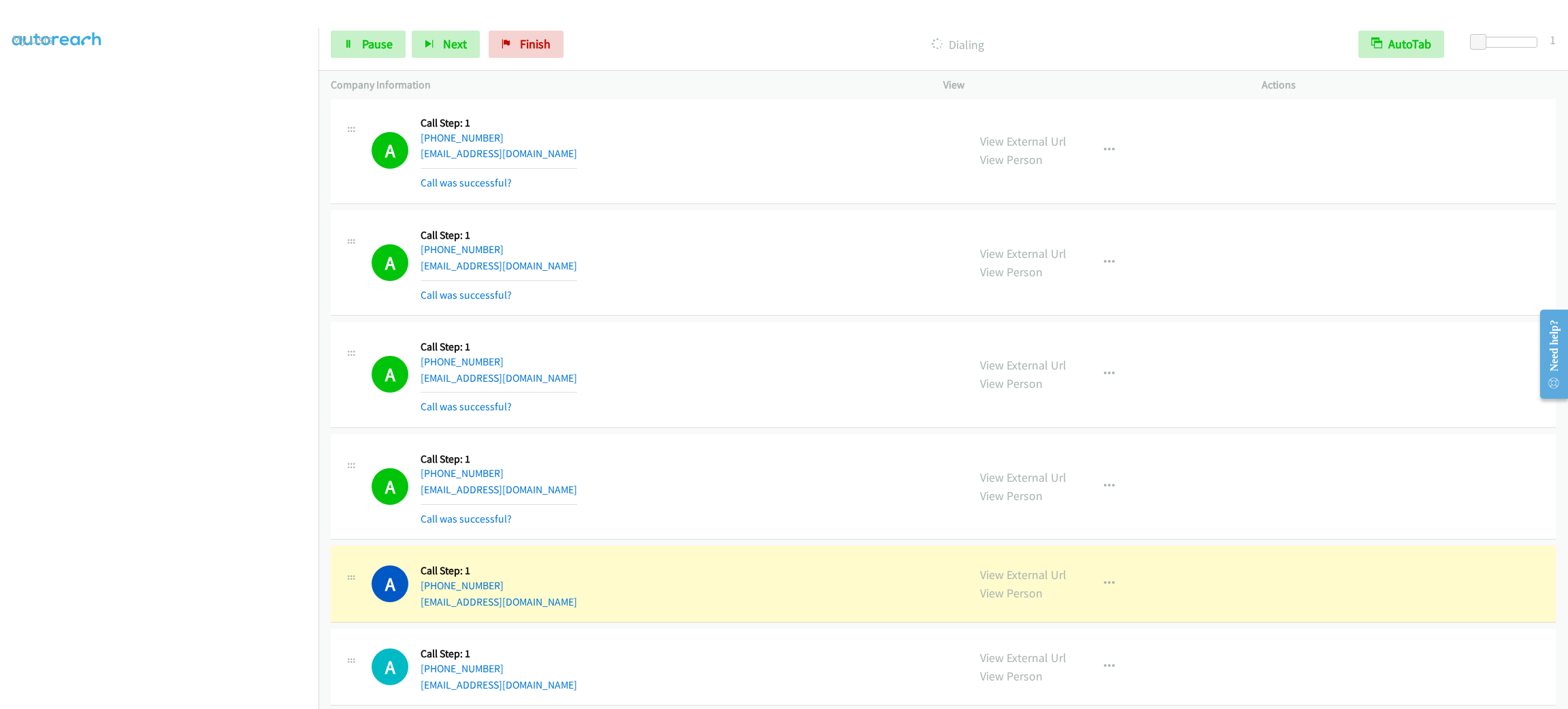
scroll to position [4787, 0]
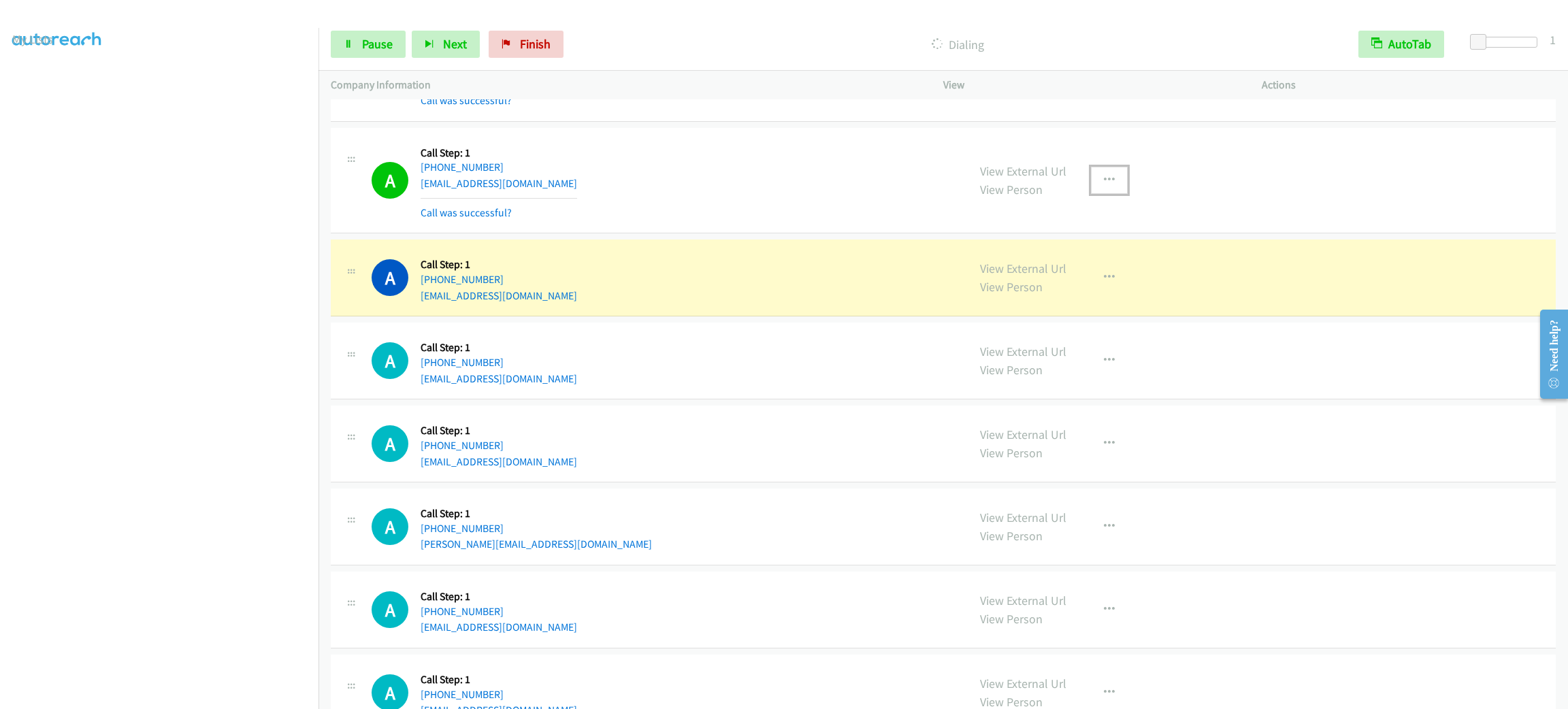
click at [1092, 183] on button "button" at bounding box center [1109, 179] width 37 height 27
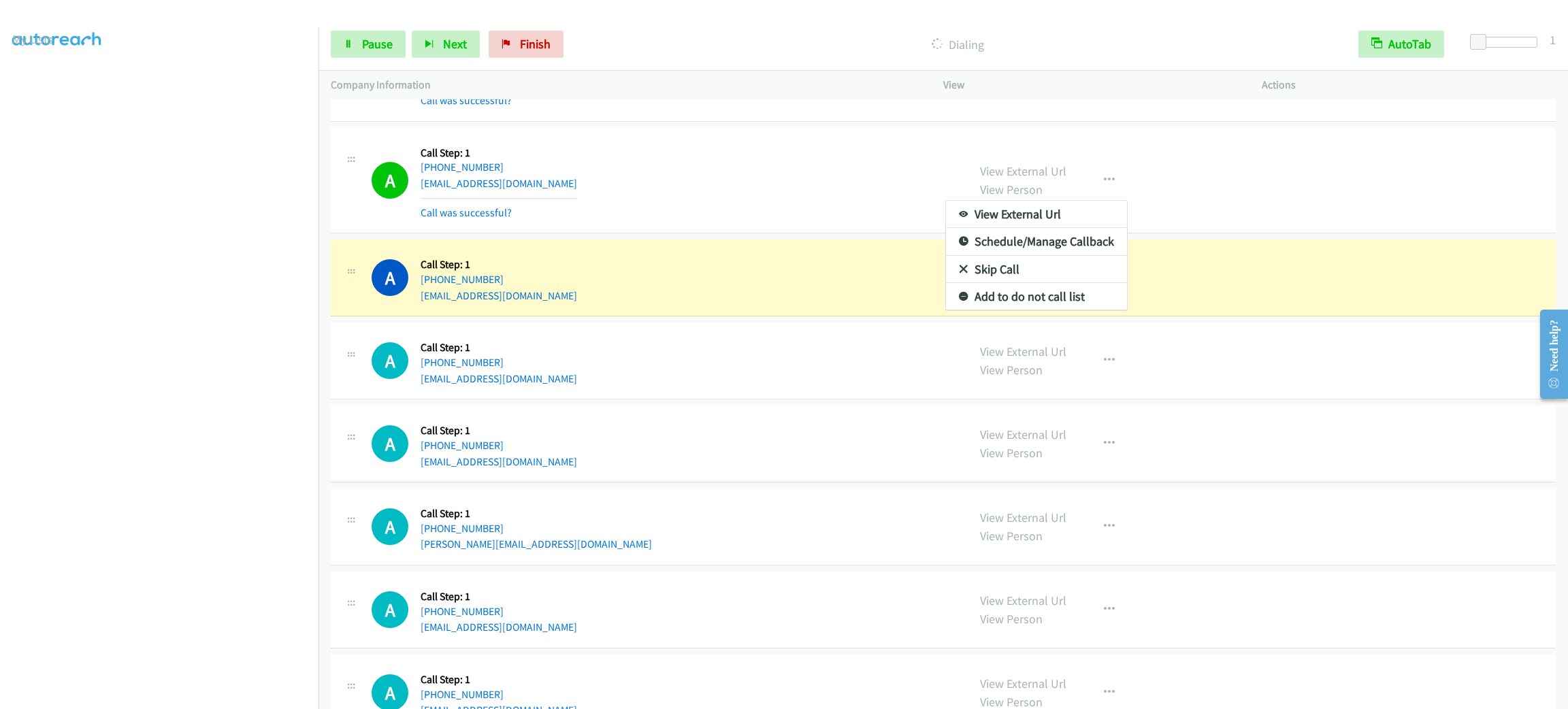
drag, startPoint x: 1068, startPoint y: 326, endPoint x: 1068, endPoint y: 317, distance: 9.0
click at [1068, 325] on div at bounding box center [784, 354] width 1568 height 709
click at [1068, 317] on div "A Callback Scheduled Call Step: 1 America/Chicago +1 605-366-7377 blrohrich@gma…" at bounding box center [943, 278] width 1225 height 77
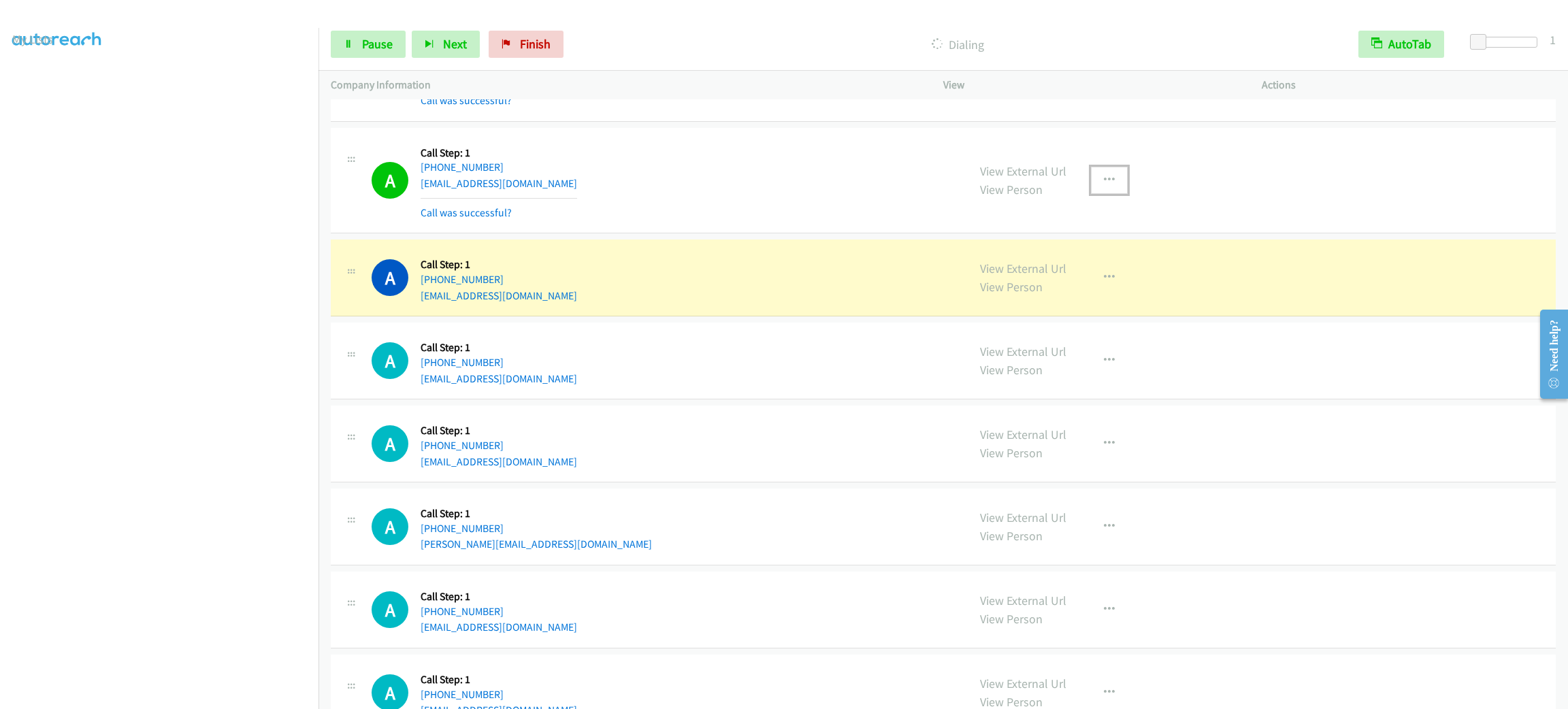
click at [1114, 194] on button "button" at bounding box center [1109, 179] width 37 height 27
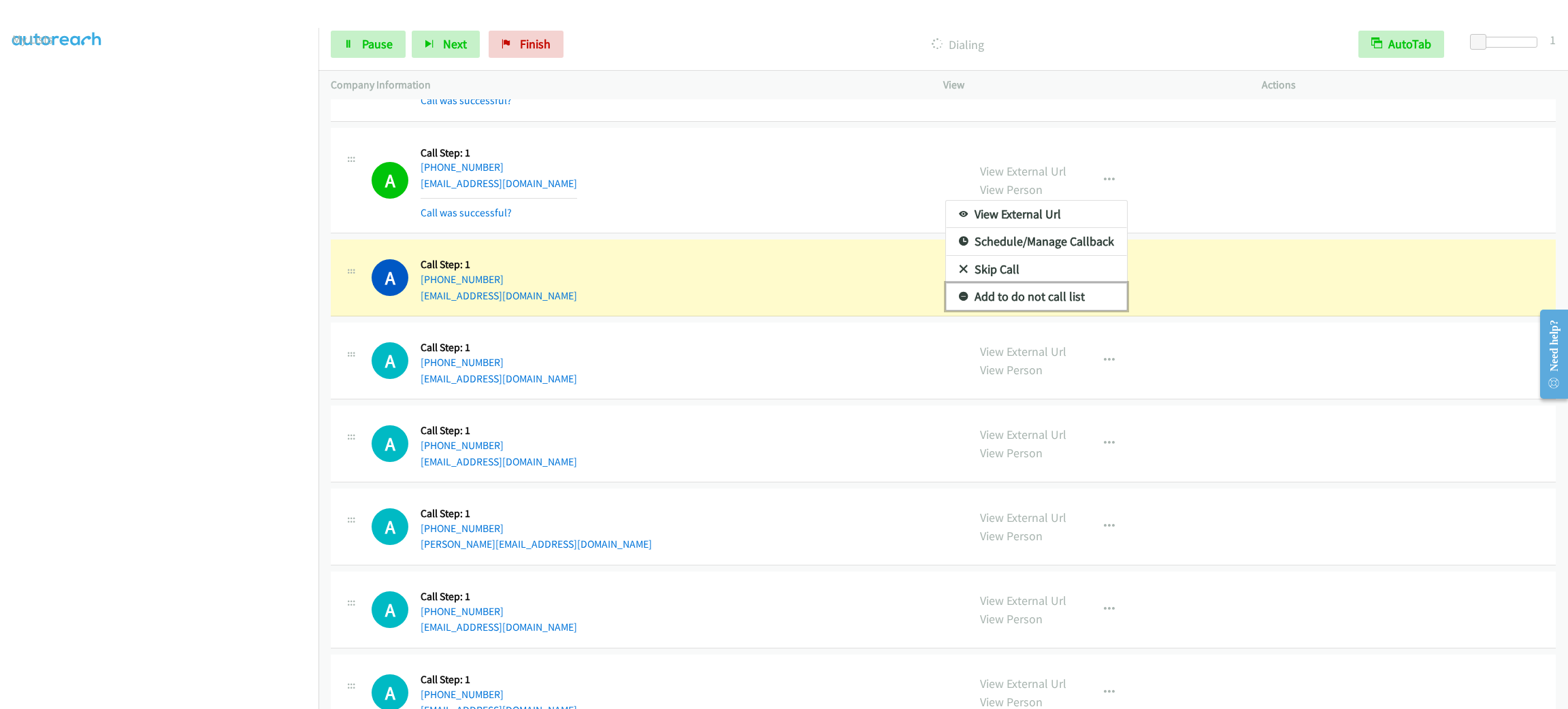
click at [1098, 304] on link "Add to do not call list" at bounding box center [1036, 296] width 181 height 27
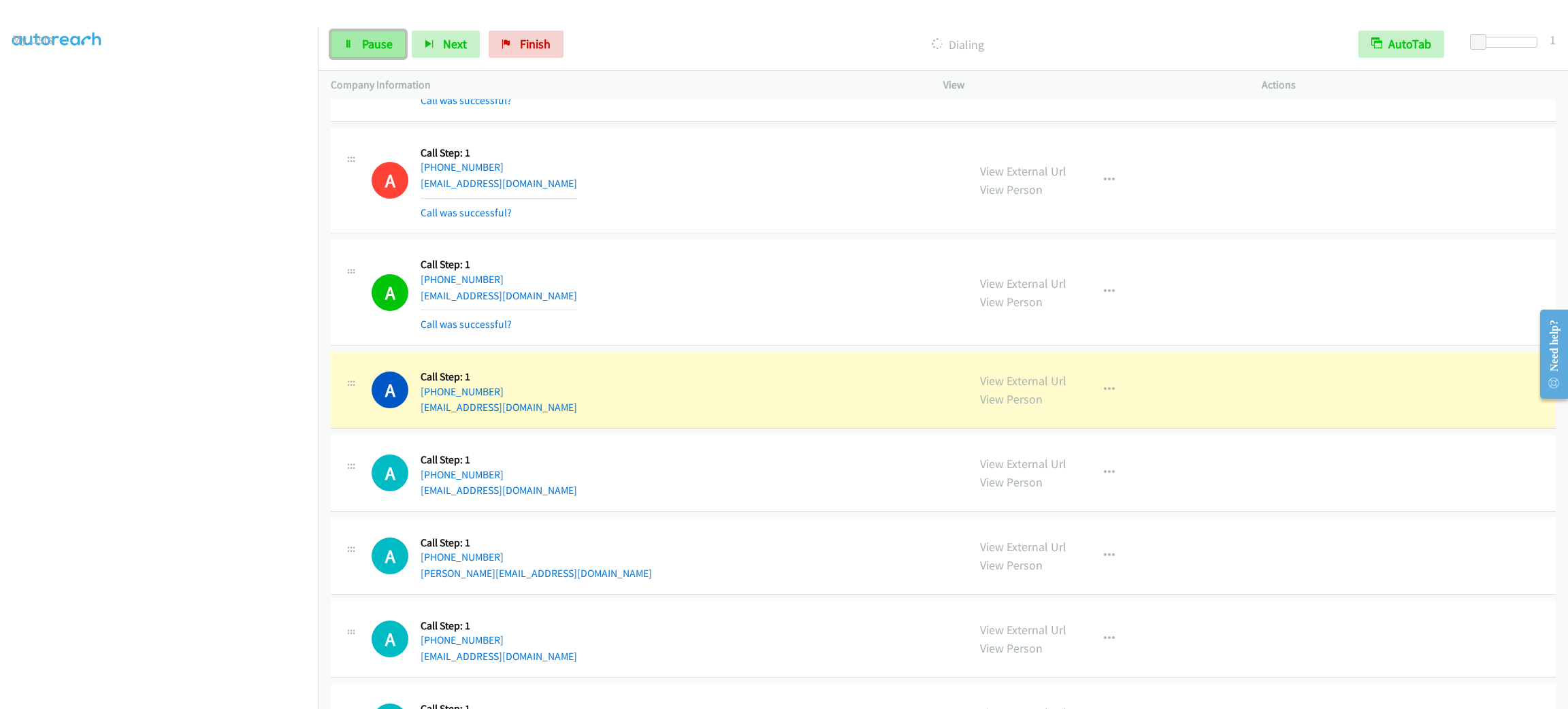
click at [377, 51] on link "Pause" at bounding box center [368, 44] width 75 height 27
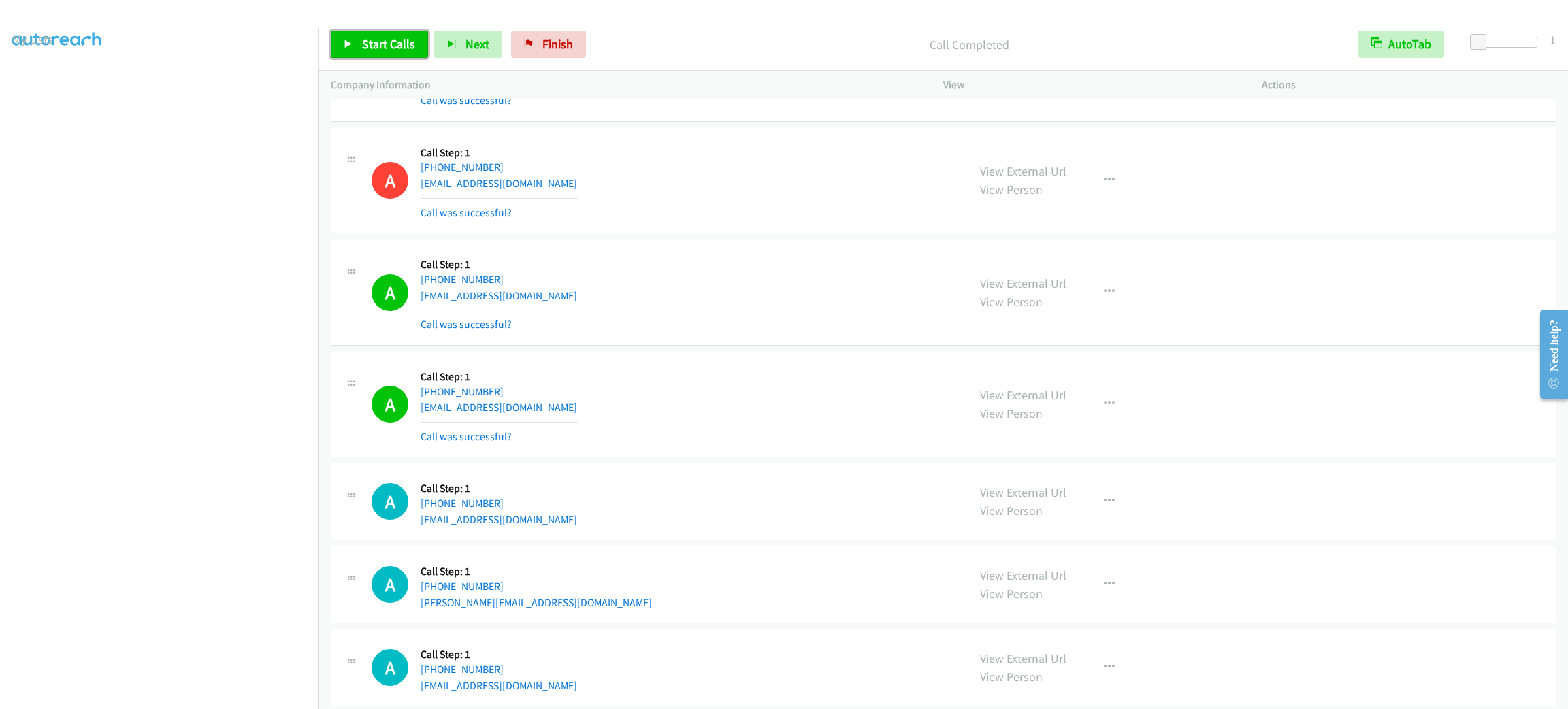
click at [384, 32] on link "Start Calls" at bounding box center [379, 44] width 97 height 27
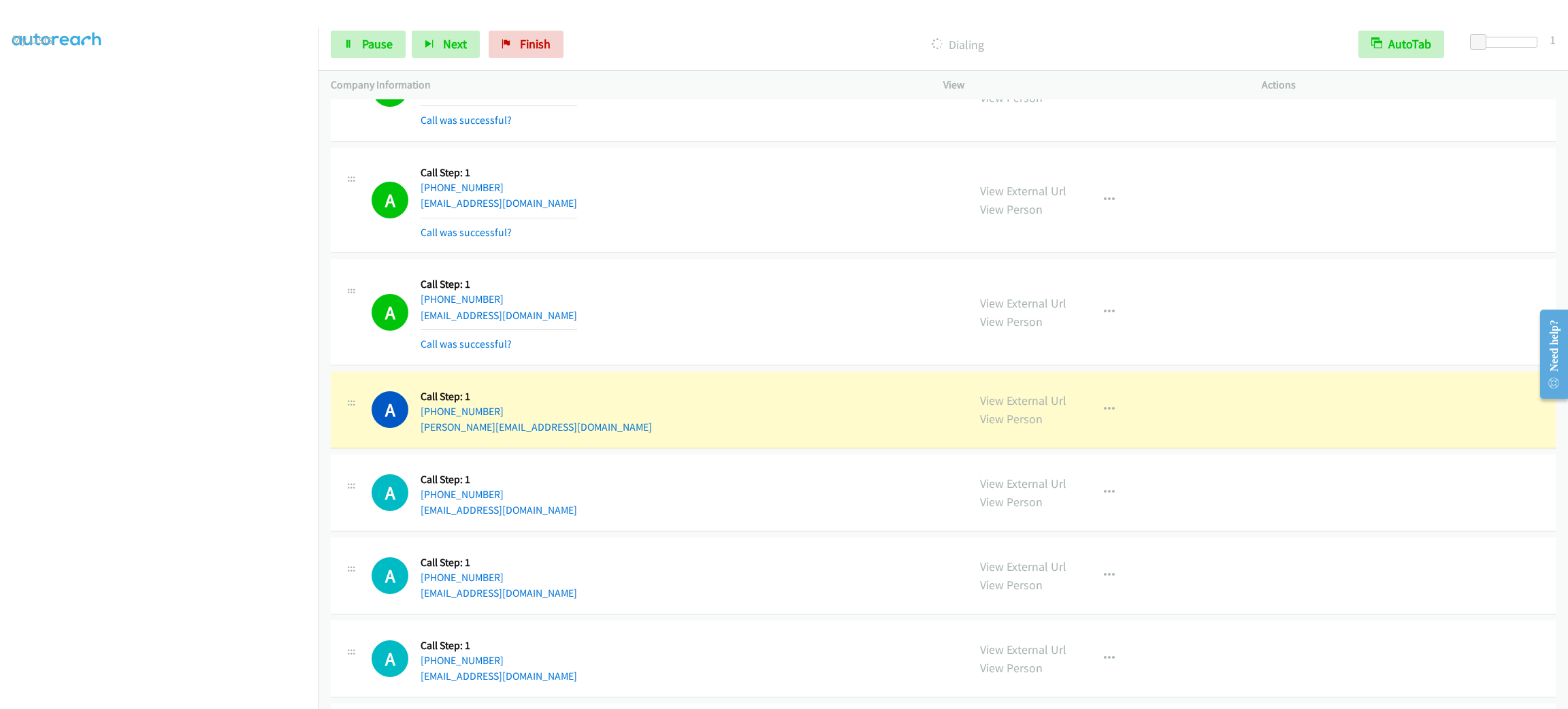
scroll to position [5195, 0]
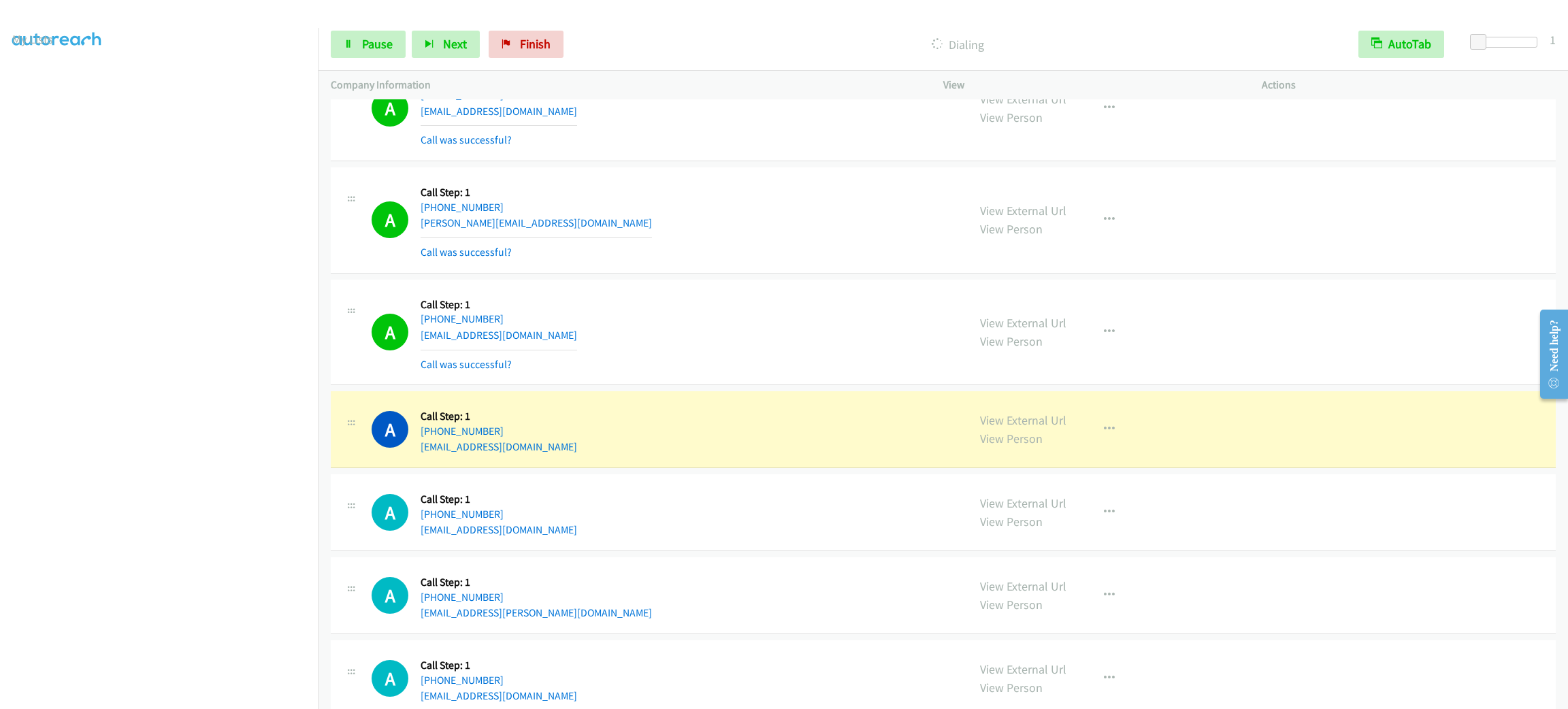
click at [769, 500] on div "A Callback Scheduled Call Step: 1 America/New_York +1 216-308-0077 matt.hegende…" at bounding box center [664, 512] width 584 height 51
click at [1092, 443] on button "button" at bounding box center [1109, 429] width 37 height 27
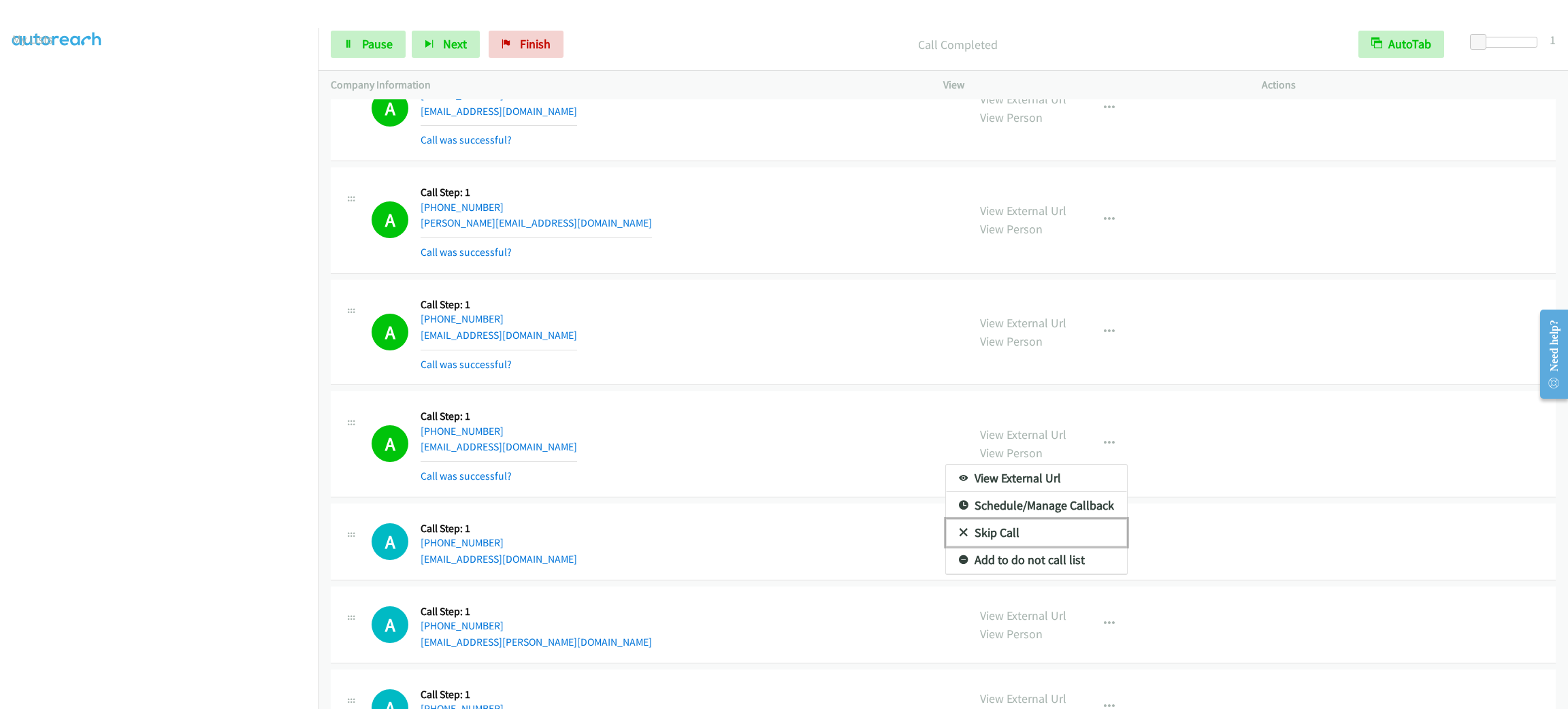
click at [1070, 547] on link "Skip Call" at bounding box center [1036, 532] width 181 height 27
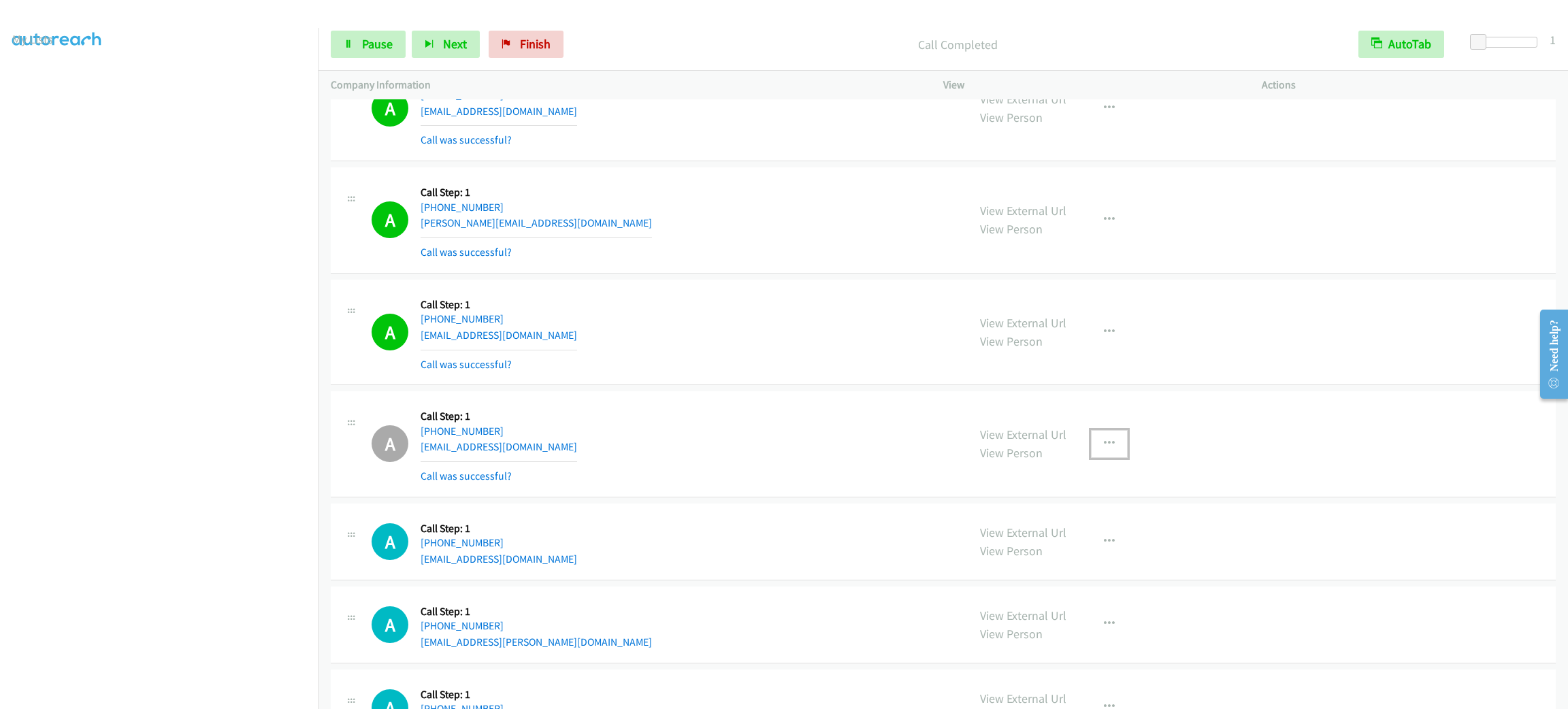
click at [1115, 448] on button "button" at bounding box center [1109, 443] width 37 height 27
click at [1093, 564] on link "Add to do not call list" at bounding box center [1036, 559] width 181 height 27
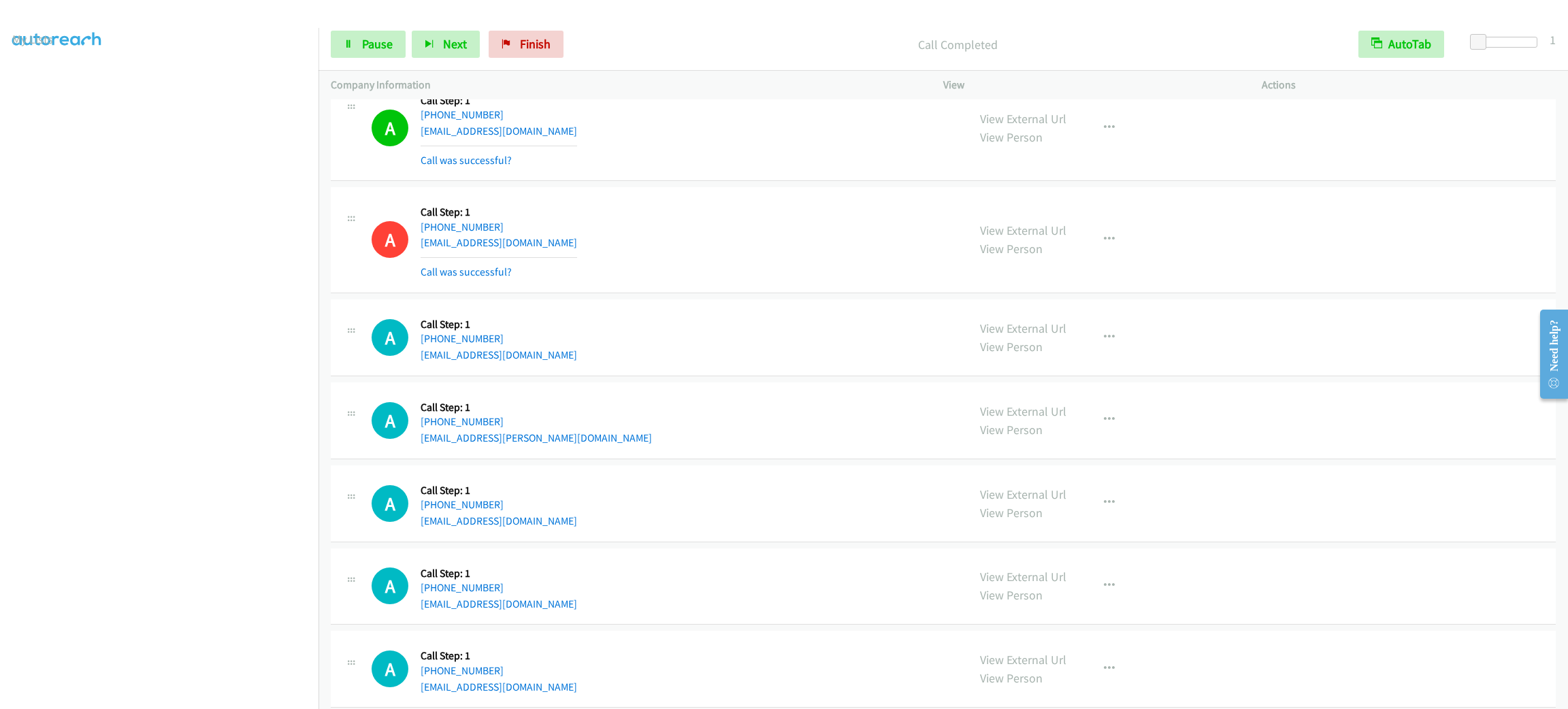
scroll to position [5436, 0]
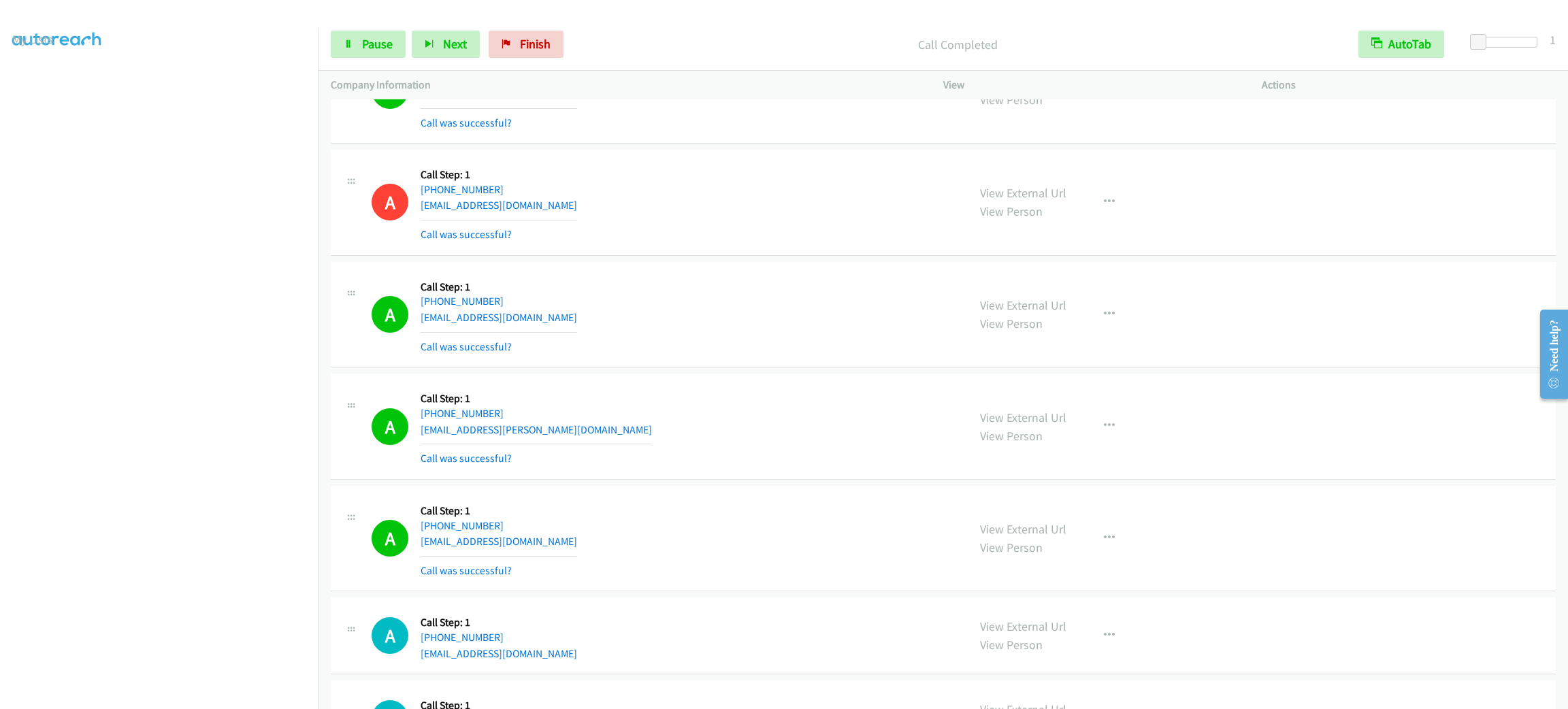
click at [1070, 549] on div "View External Url View Person View External Url Email Schedule/Manage Callback …" at bounding box center [1133, 539] width 331 height 81
click at [1107, 549] on button "button" at bounding box center [1109, 538] width 37 height 27
drag, startPoint x: 1081, startPoint y: 664, endPoint x: 868, endPoint y: 373, distance: 360.6
click at [1081, 664] on link "Add to do not call list" at bounding box center [1036, 654] width 181 height 27
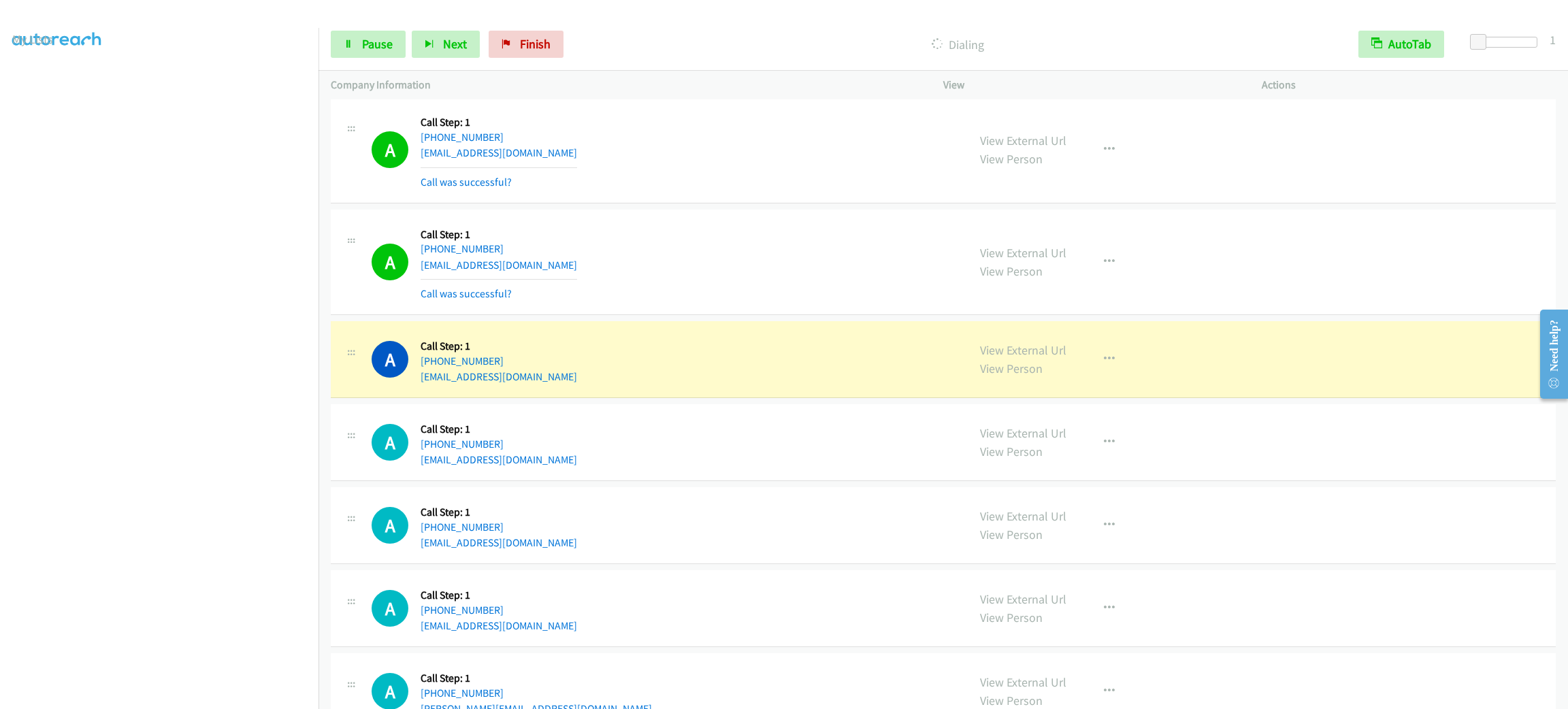
scroll to position [6151, 0]
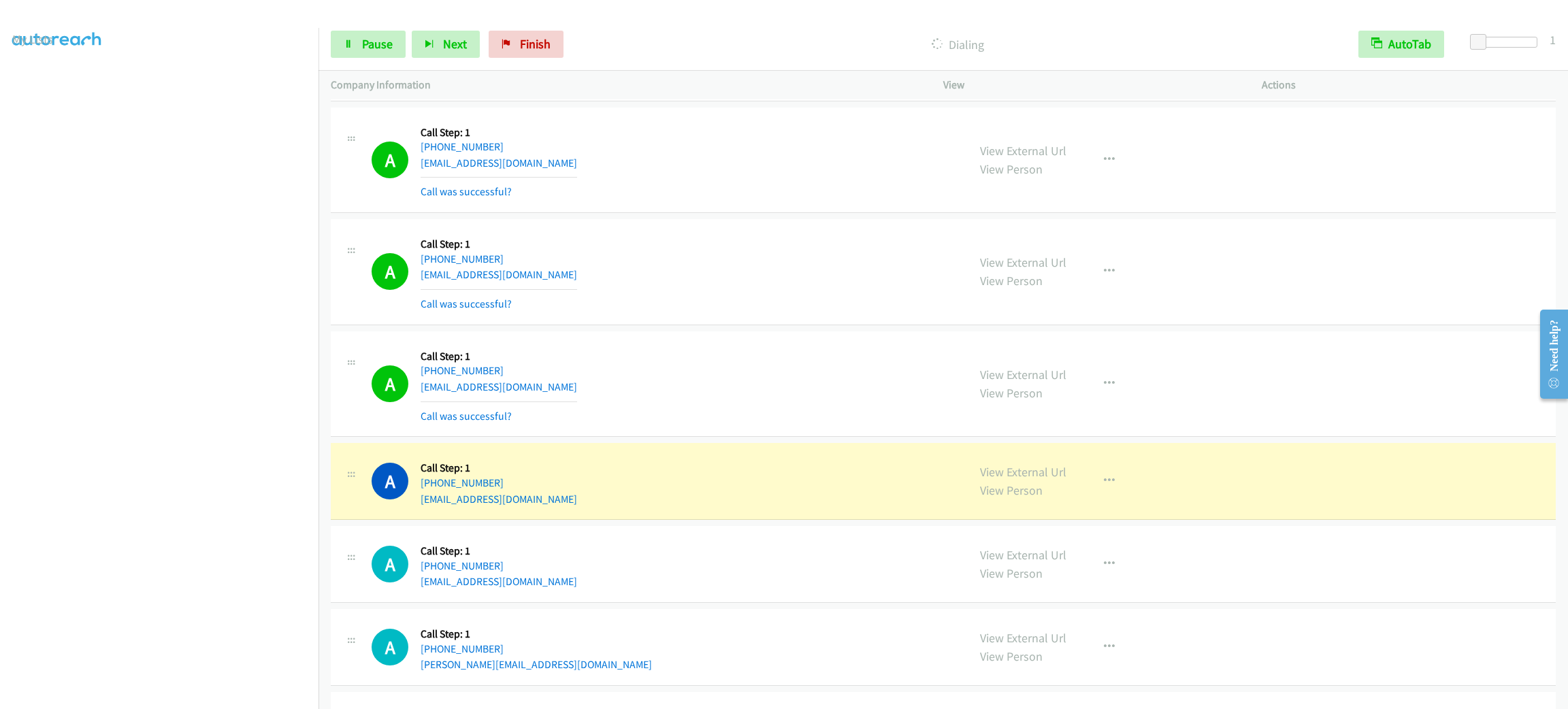
click at [373, 60] on div "Start Calls Pause Next Finish Dialing AutoTab AutoTab 1" at bounding box center [944, 45] width 1250 height 52
click at [382, 28] on div "Start Calls Pause Next Finish Dialing AutoTab AutoTab 1" at bounding box center [944, 45] width 1250 height 52
click at [382, 40] on span "Pause" at bounding box center [377, 44] width 31 height 16
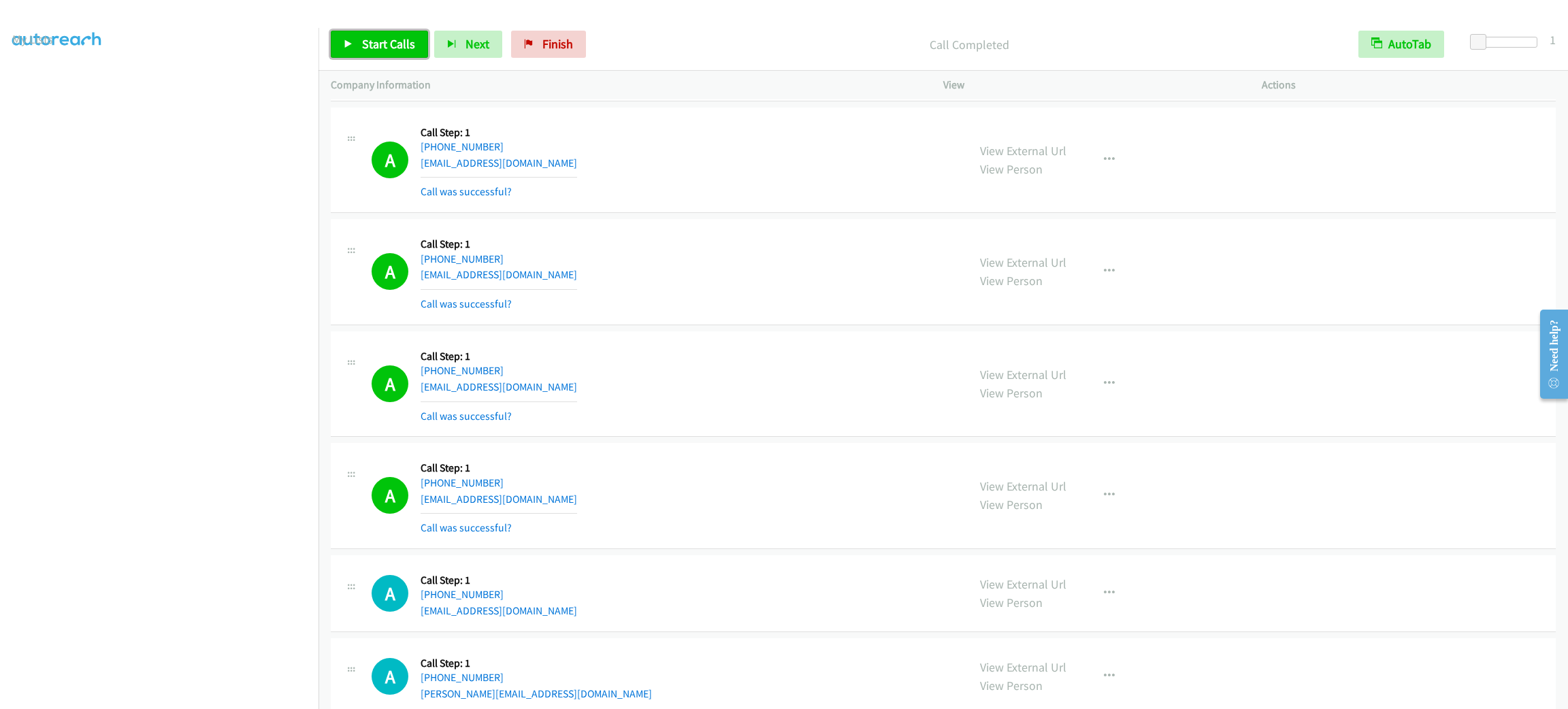
click at [395, 41] on span "Start Calls" at bounding box center [389, 44] width 53 height 16
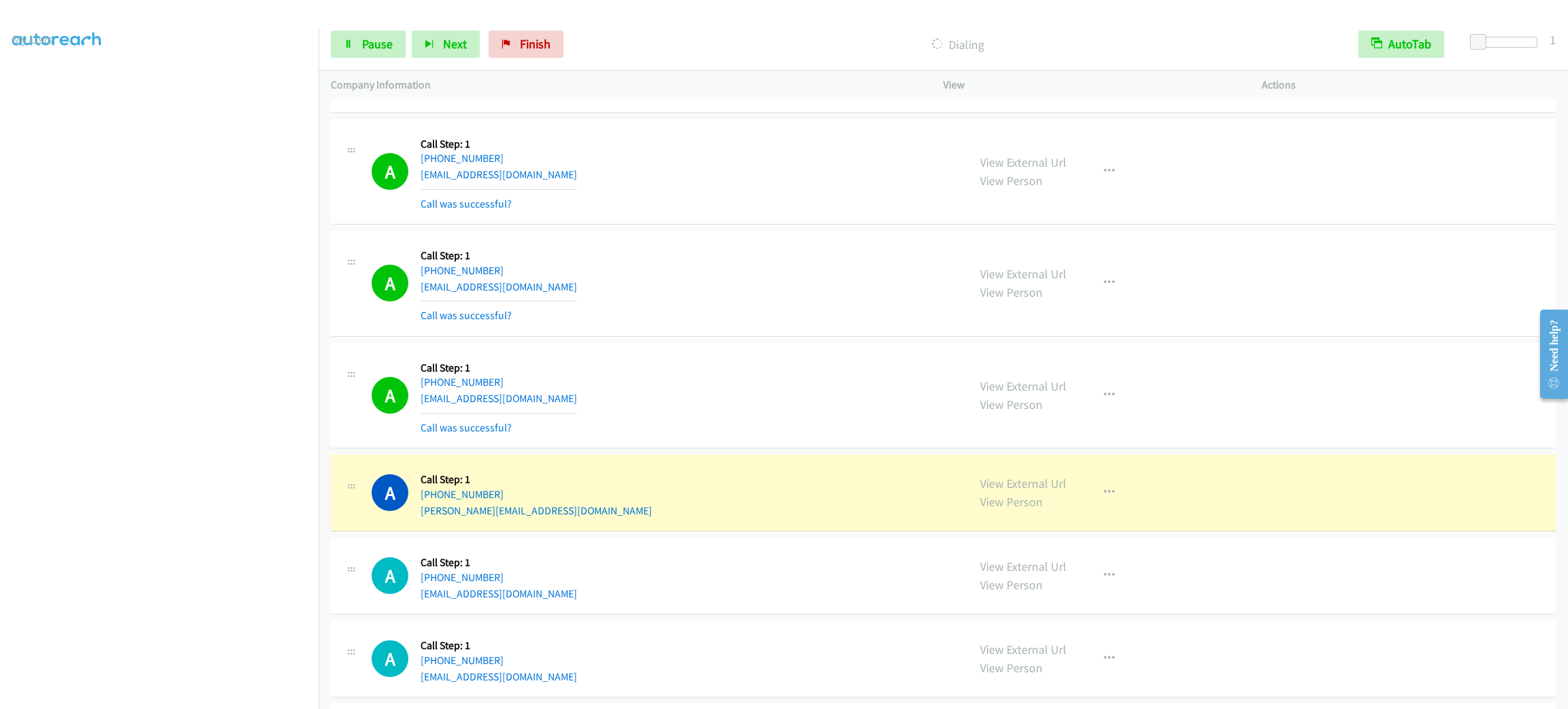
scroll to position [6567, 0]
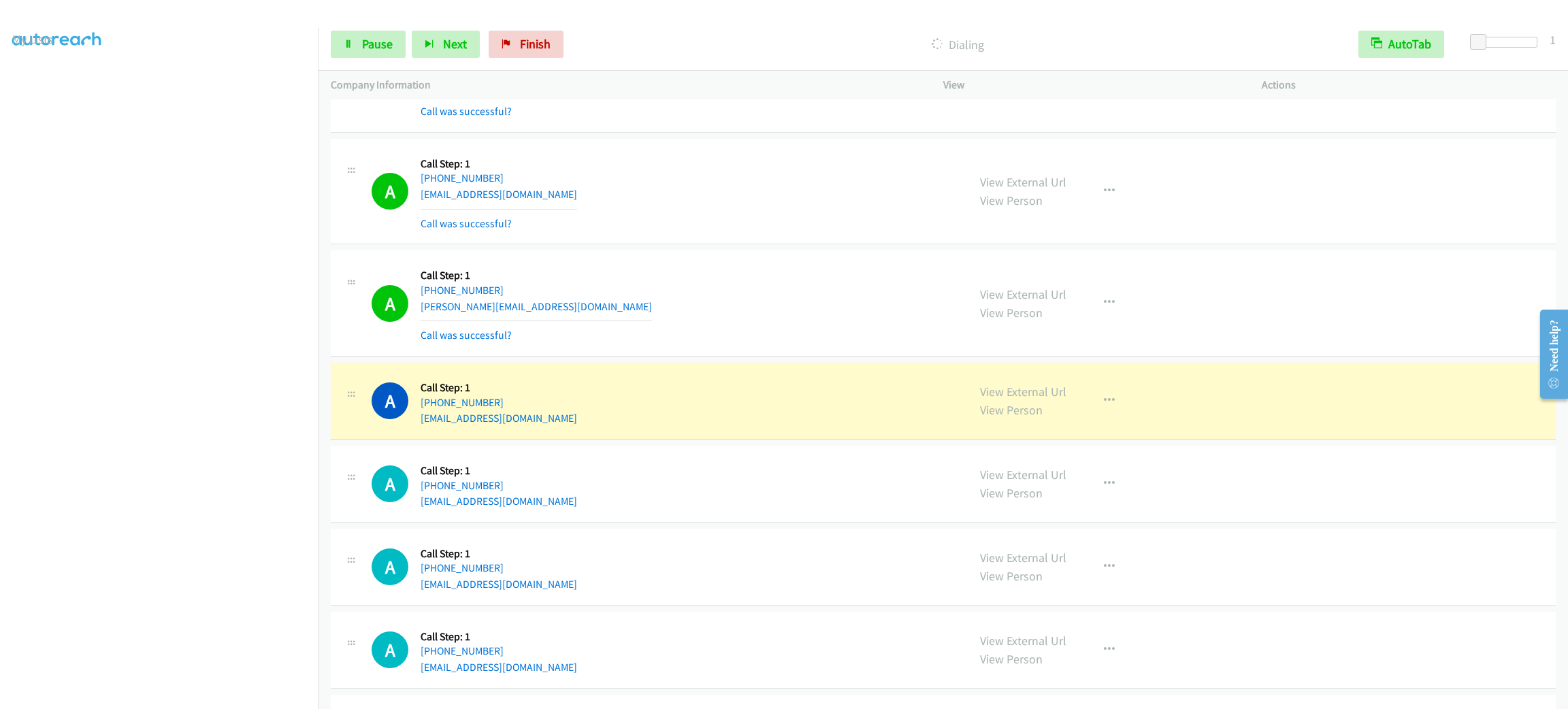
click at [374, 60] on div "Start Calls Pause Next Finish Dialing AutoTab AutoTab 1" at bounding box center [944, 45] width 1250 height 52
click at [374, 48] on span "Pause" at bounding box center [377, 44] width 31 height 16
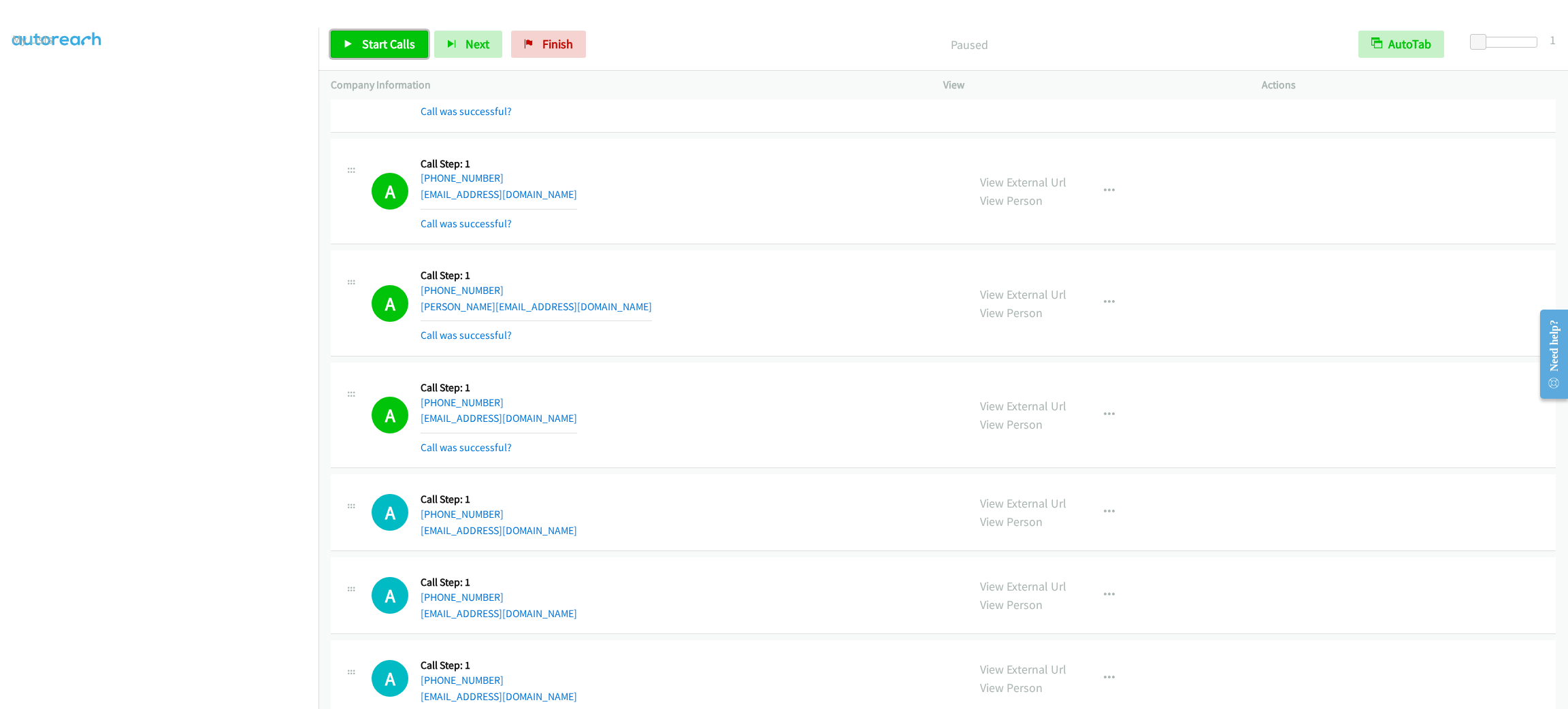
click at [382, 48] on span "Start Calls" at bounding box center [389, 44] width 53 height 16
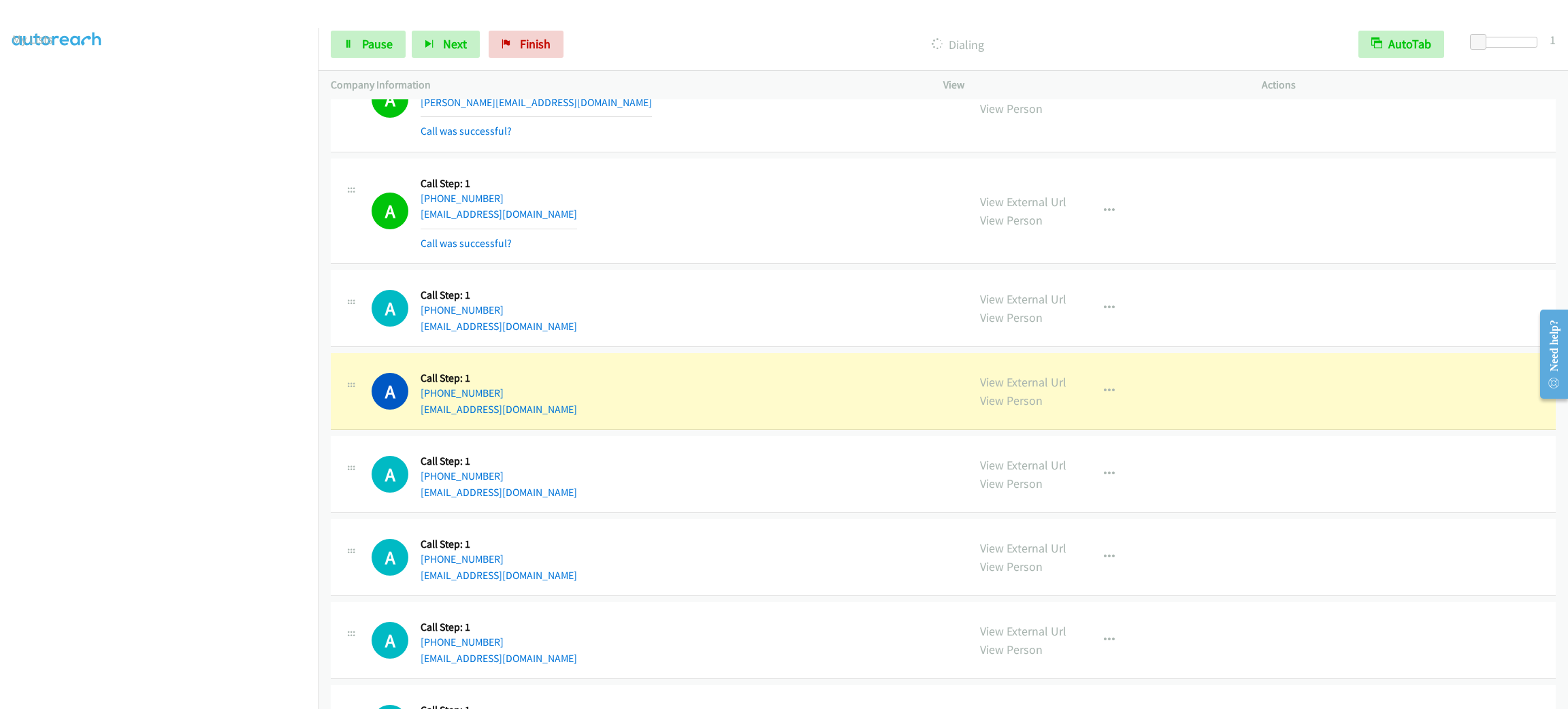
scroll to position [7078, 0]
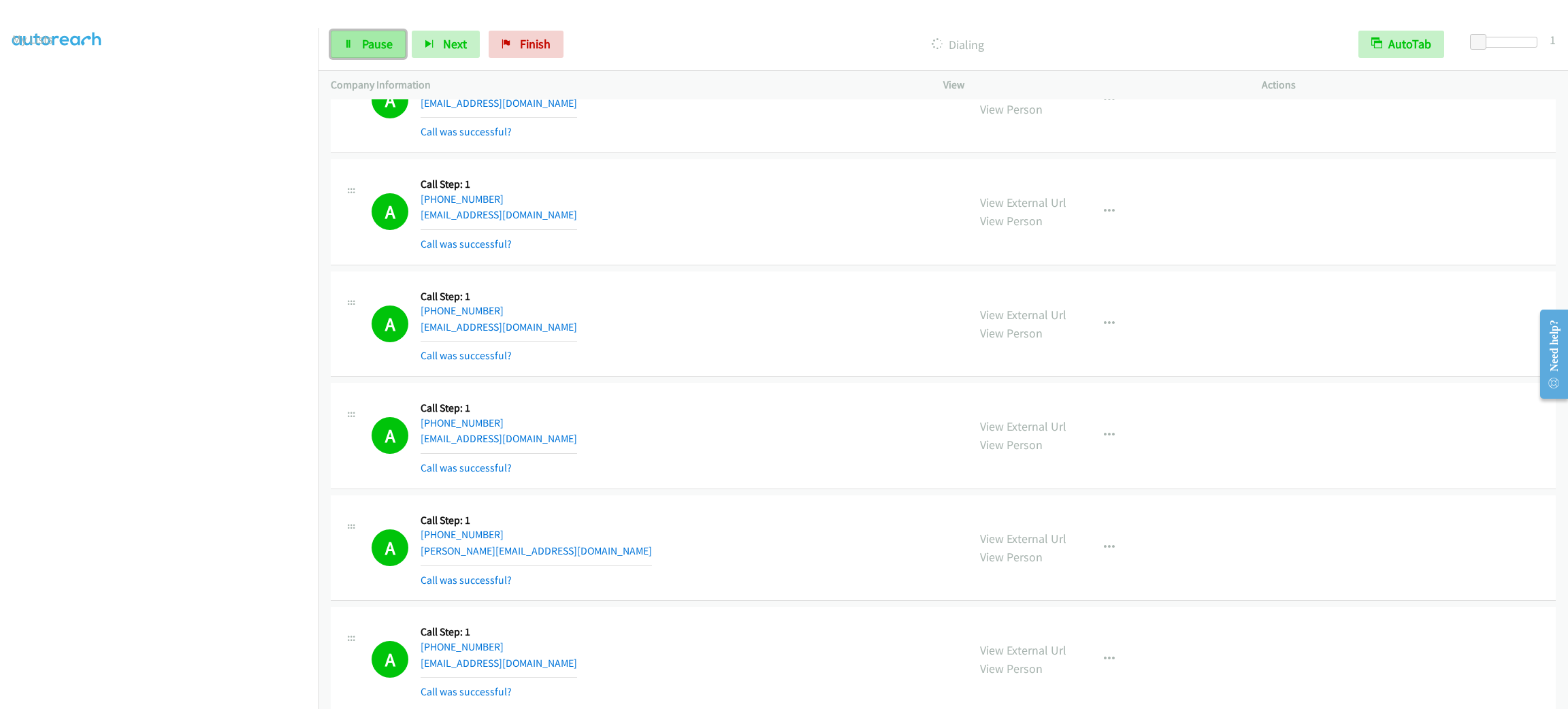
click at [377, 47] on span "Pause" at bounding box center [377, 44] width 31 height 16
drag, startPoint x: 511, startPoint y: 203, endPoint x: 634, endPoint y: 228, distance: 125.5
click at [513, 191] on h5 "Call Step: 1" at bounding box center [499, 184] width 157 height 14
click at [668, 234] on div "A Callback Scheduled Call Step: 1 America/New_York +1 347-465-6365 tbl31992@gma…" at bounding box center [664, 212] width 584 height 81
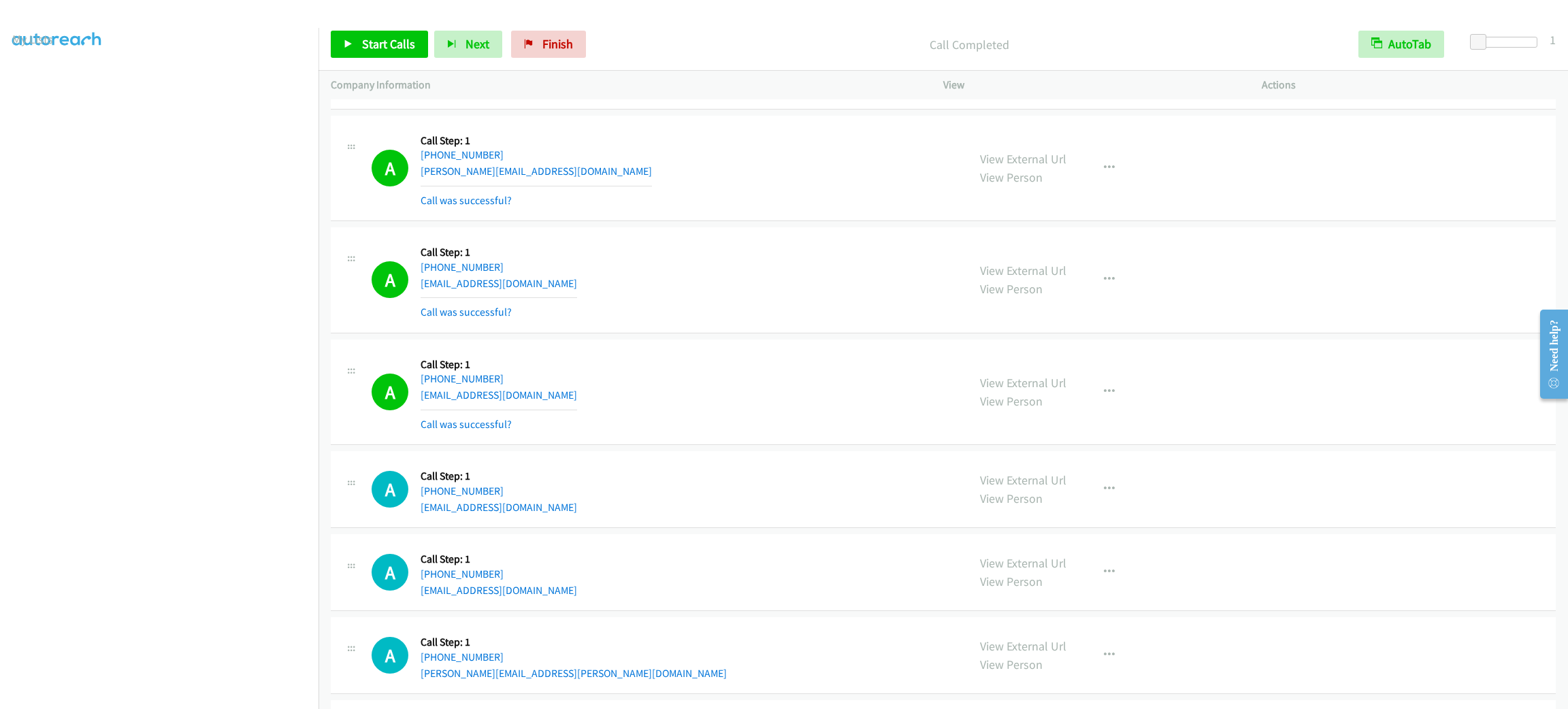
click at [1113, 410] on div "View External Url View Person View External Url Email Schedule/Manage Callback …" at bounding box center [1133, 392] width 331 height 81
click at [1113, 406] on button "button" at bounding box center [1109, 391] width 37 height 27
click at [1081, 522] on link "Add to do not call list" at bounding box center [1036, 508] width 181 height 27
click at [703, 286] on div "A Callback Scheduled Call Step: 1 America/New_York +1 412-670-4493 pjanosko@com…" at bounding box center [664, 280] width 584 height 81
drag, startPoint x: 905, startPoint y: 159, endPoint x: 905, endPoint y: 167, distance: 8.0
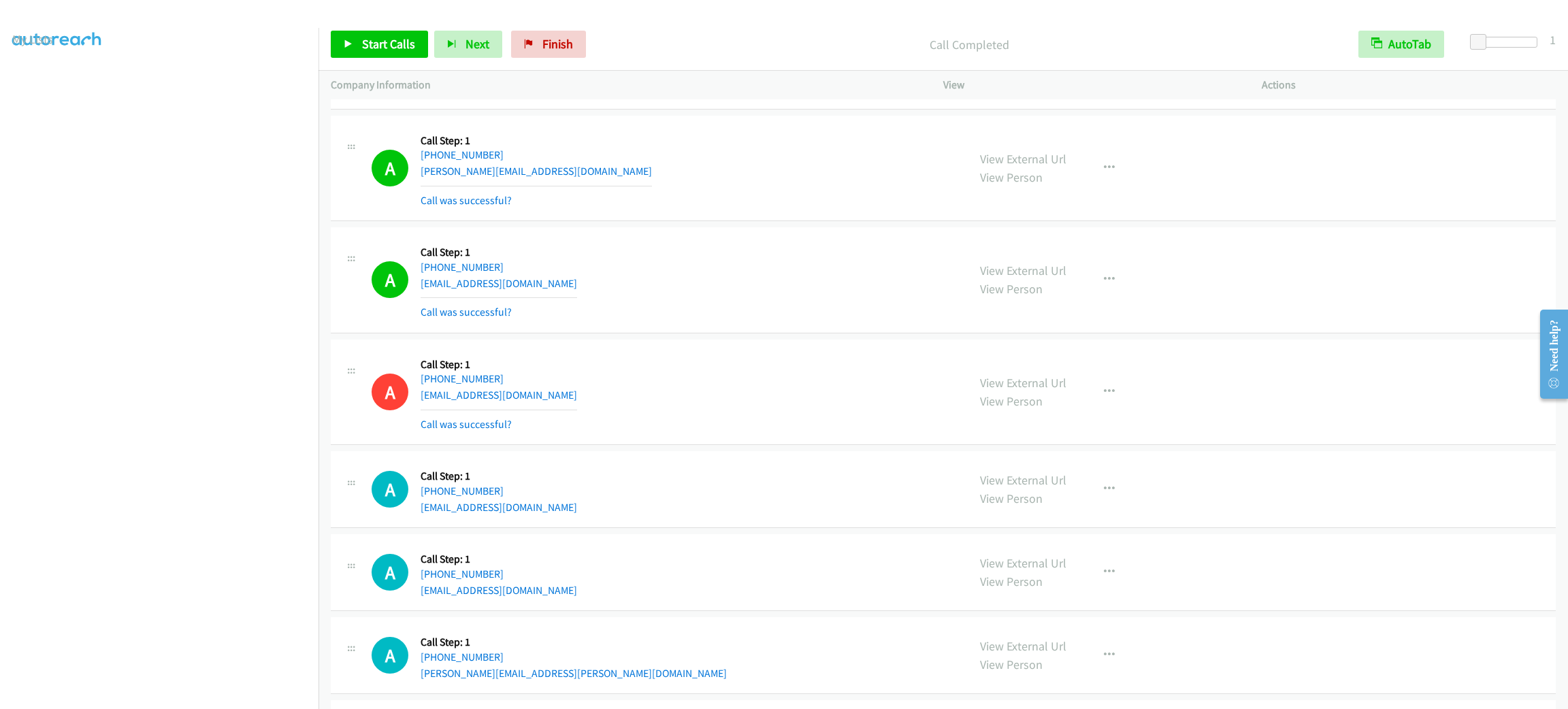
click at [905, 159] on div "A Callback Scheduled Call Step: 1 America/Los_Angeles +1 510-555-5555 norman@sk…" at bounding box center [664, 168] width 584 height 81
click at [717, 321] on div "A Callback Scheduled Call Step: 1 America/New_York +1 412-670-4493 pjanosko@com…" at bounding box center [664, 280] width 584 height 81
click at [743, 415] on div "A Callback Scheduled Call Step: 1 America/New_York +1 908-209-7731 alain.c.barb…" at bounding box center [664, 392] width 584 height 81
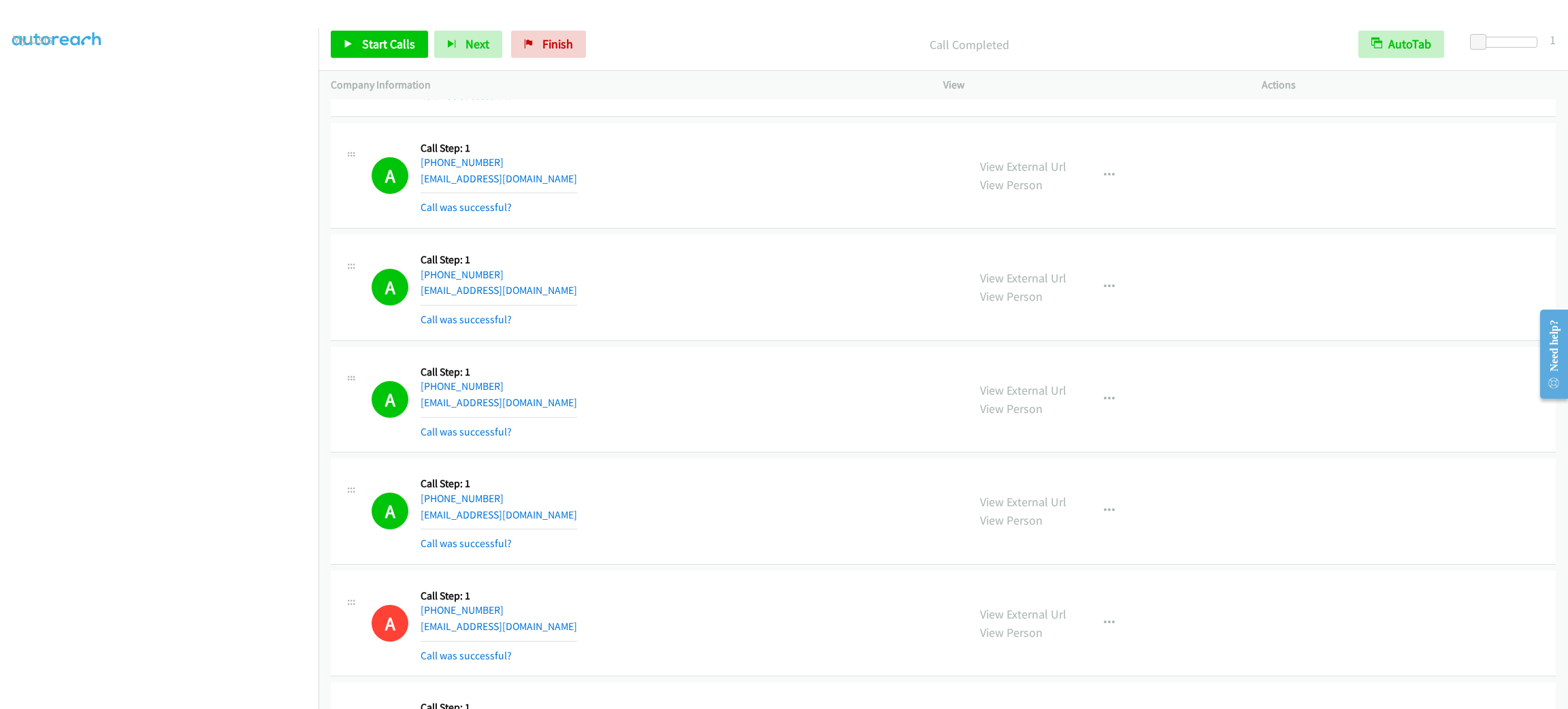
click at [1122, 406] on div "View External Url View Person View External Url Email Schedule/Manage Callback …" at bounding box center [1133, 400] width 331 height 81
click at [1107, 403] on button "button" at bounding box center [1109, 399] width 37 height 27
click at [1072, 516] on link "Add to do not call list" at bounding box center [1036, 515] width 181 height 27
